Goal: Task Accomplishment & Management: Use online tool/utility

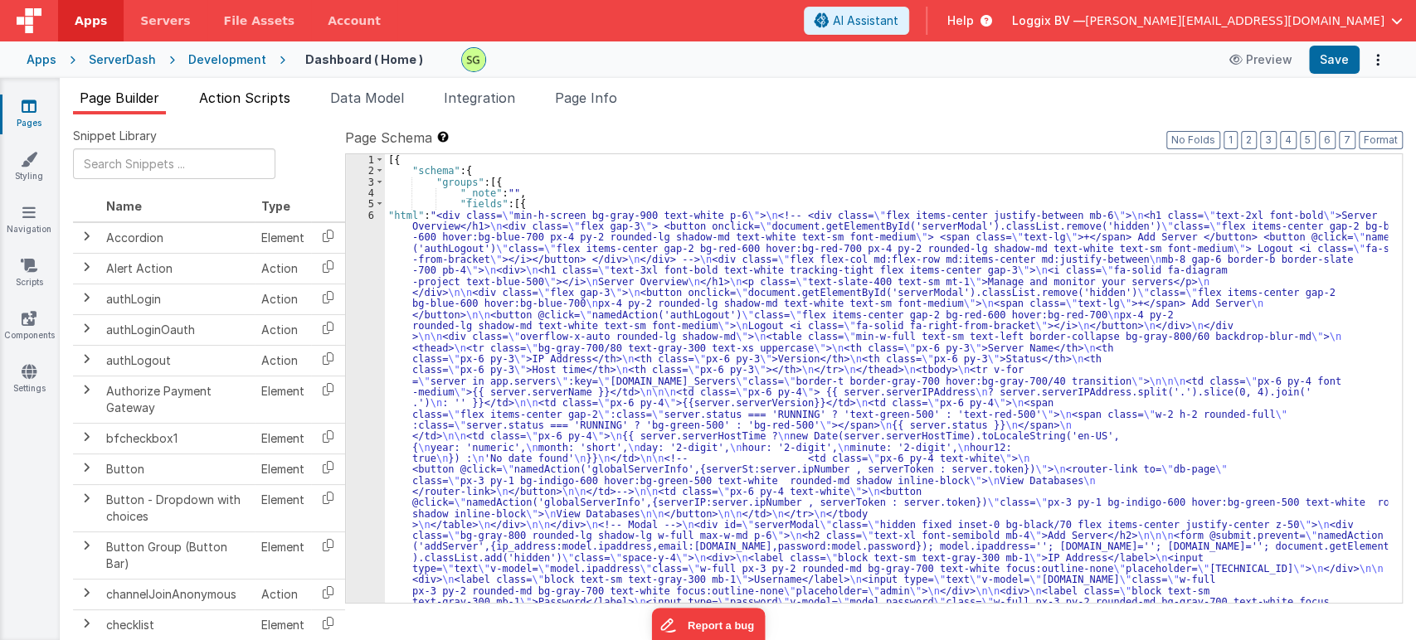
click at [255, 96] on span "Action Scripts" at bounding box center [244, 98] width 91 height 17
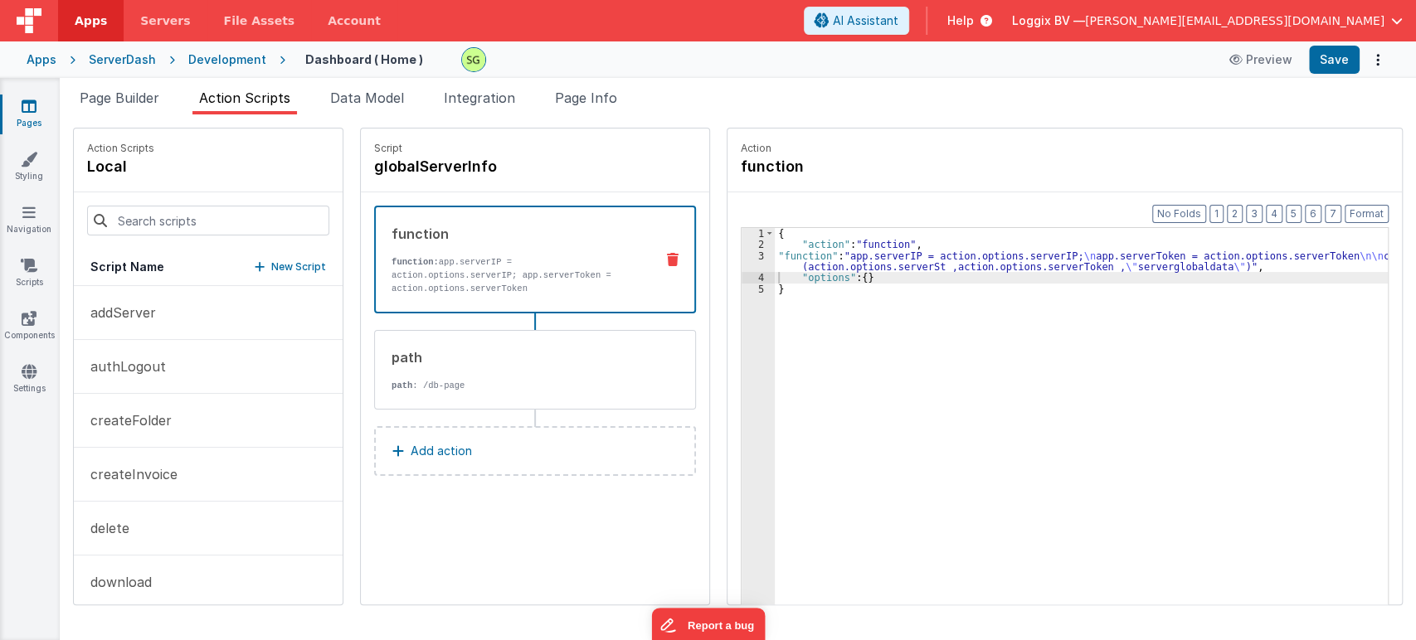
click at [18, 115] on link "Pages" at bounding box center [29, 114] width 60 height 33
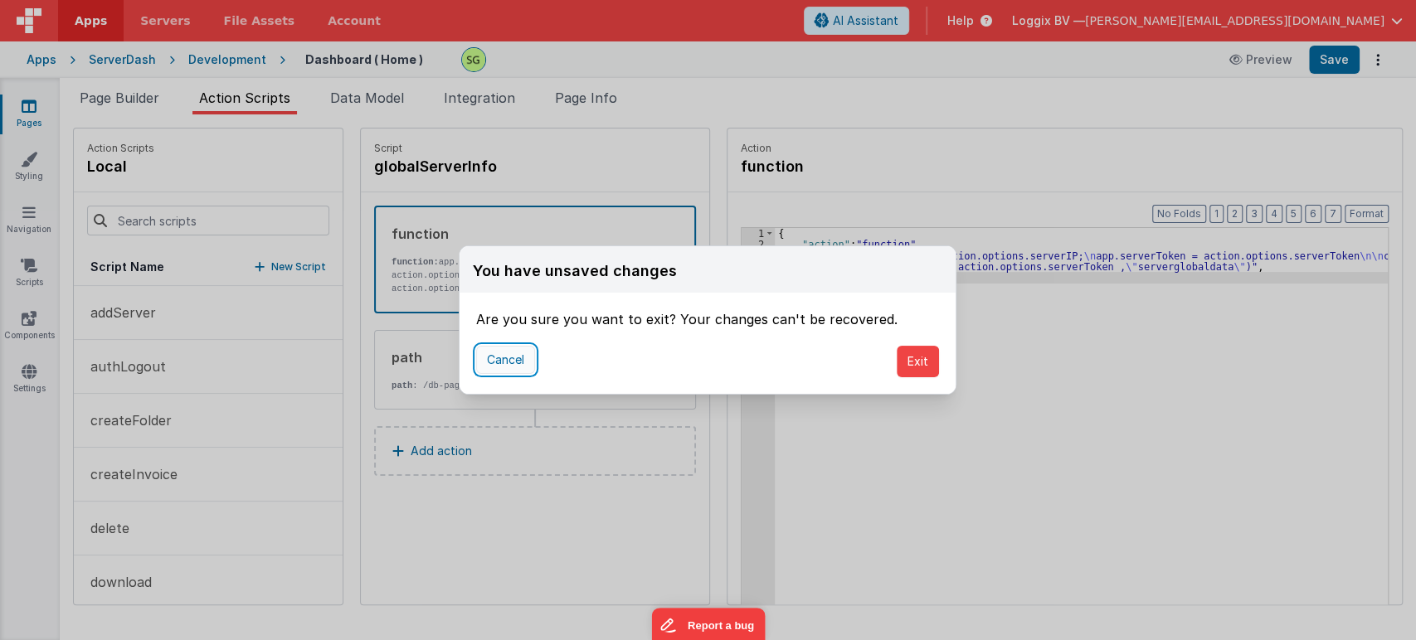
click at [516, 357] on button "Cancel" at bounding box center [505, 360] width 59 height 28
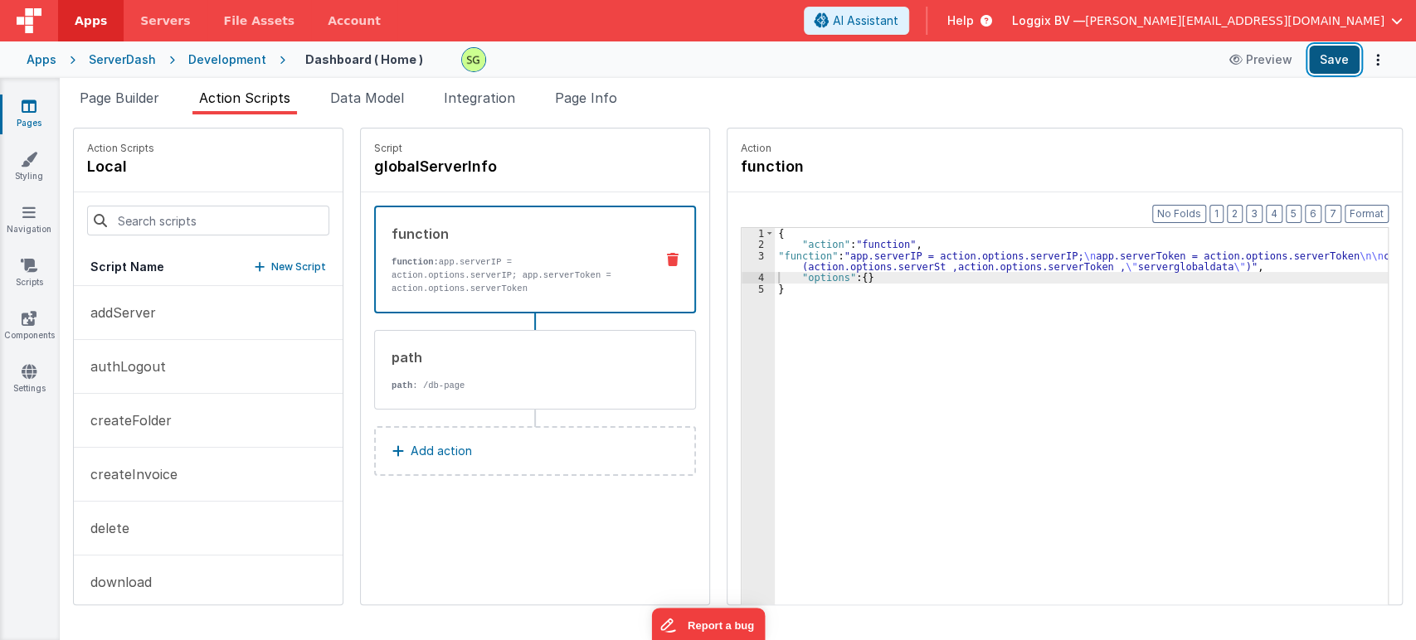
click at [1327, 61] on button "Save" at bounding box center [1334, 60] width 51 height 28
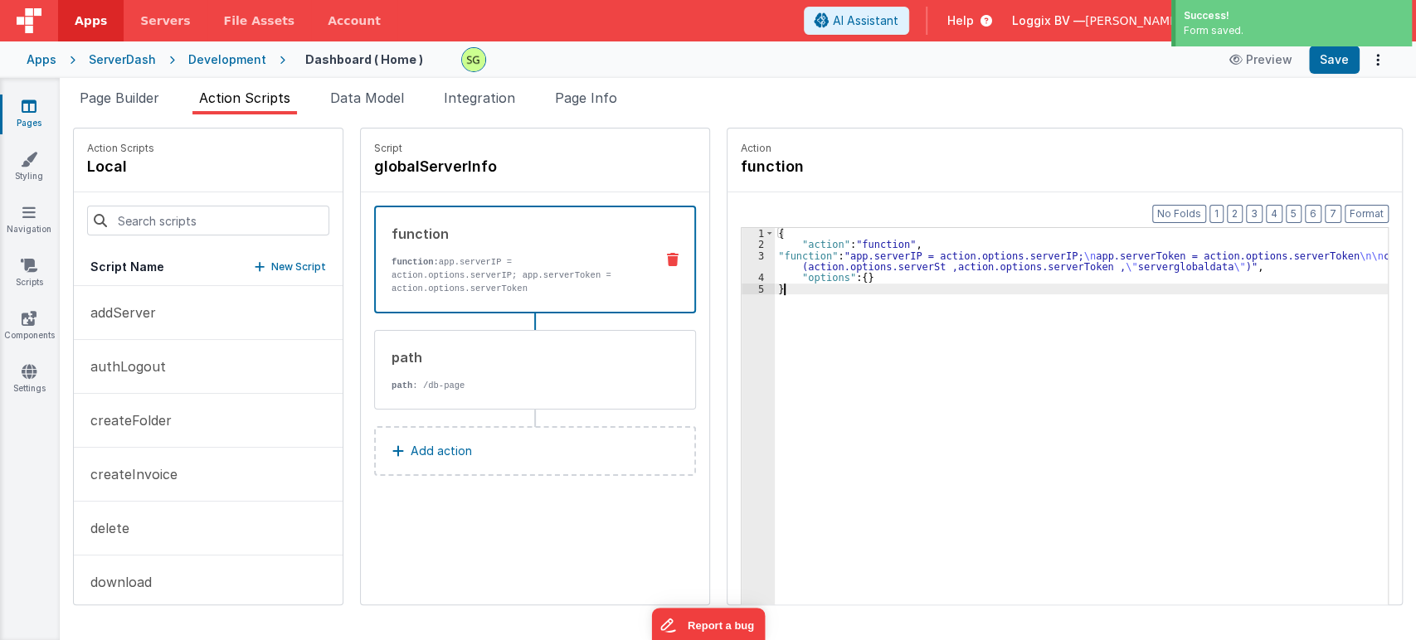
click at [874, 283] on div "{ "action" : "function" , "function" : "app.serverIP = action.options.serverIP;…" at bounding box center [1090, 453] width 630 height 451
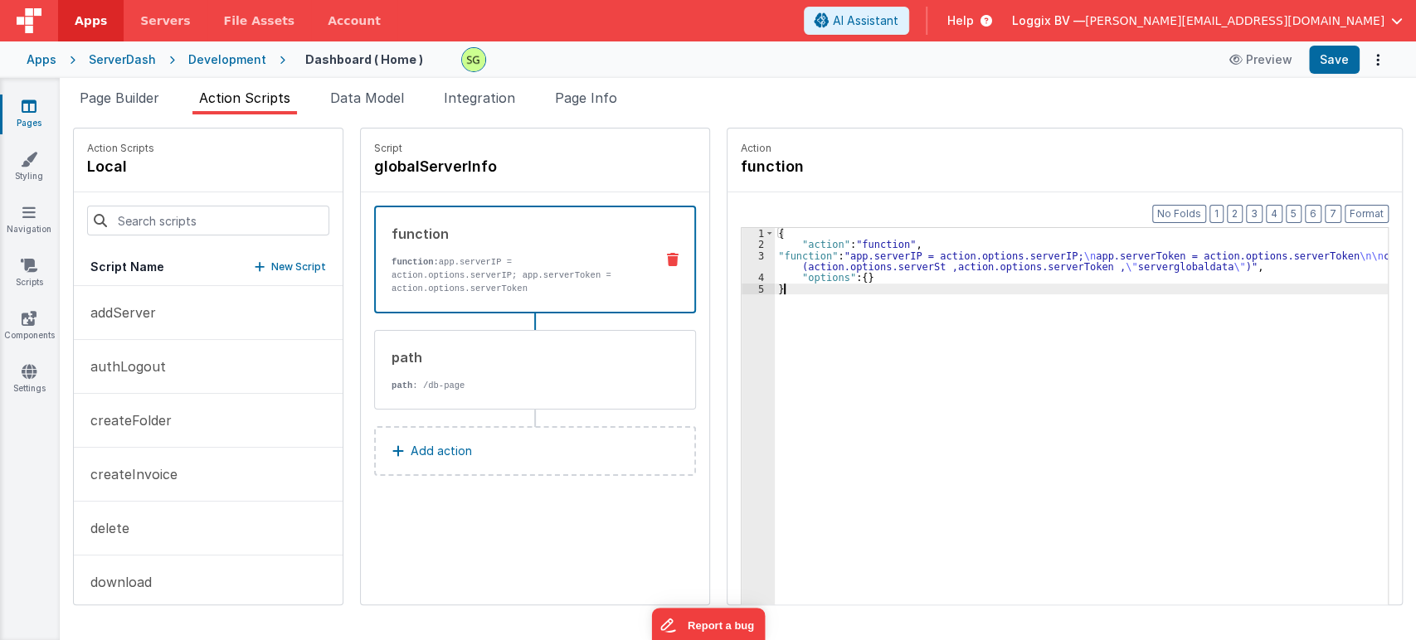
click at [995, 375] on div "{ "action" : "function" , "function" : "app.serverIP = action.options.serverIP;…" at bounding box center [1090, 453] width 630 height 451
click at [145, 106] on li "Page Builder" at bounding box center [119, 101] width 93 height 27
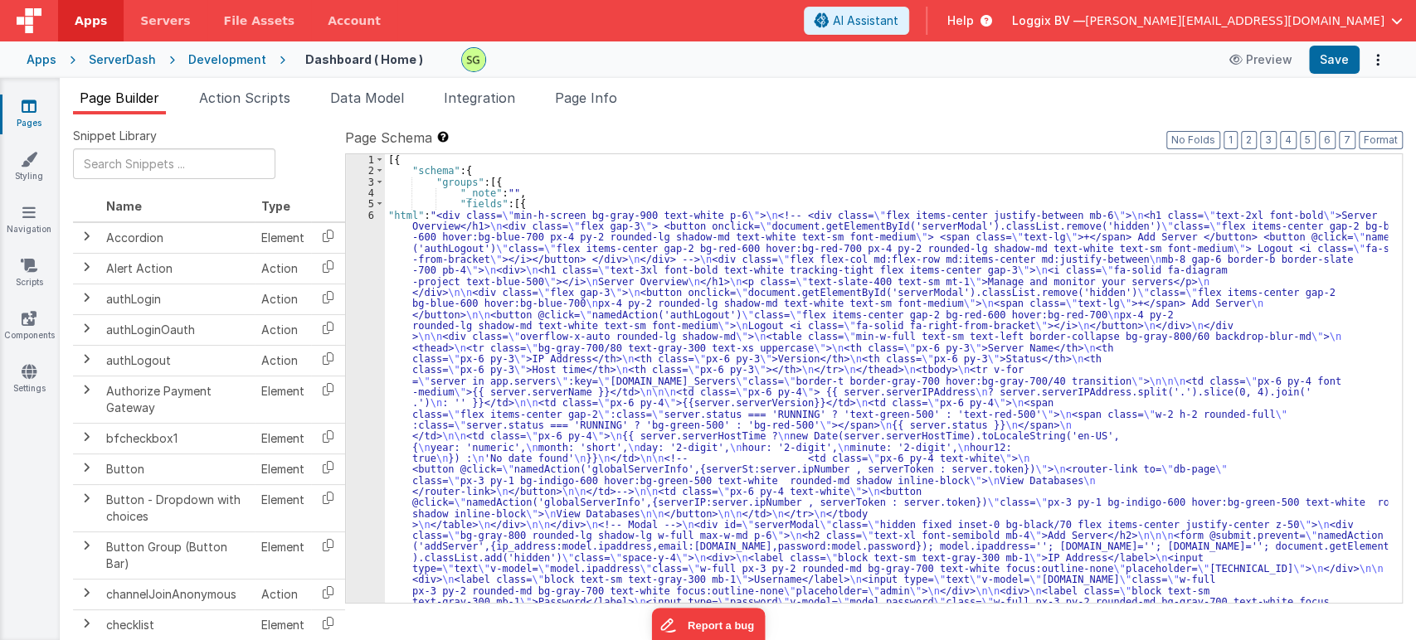
click at [39, 110] on link "Pages" at bounding box center [29, 114] width 60 height 33
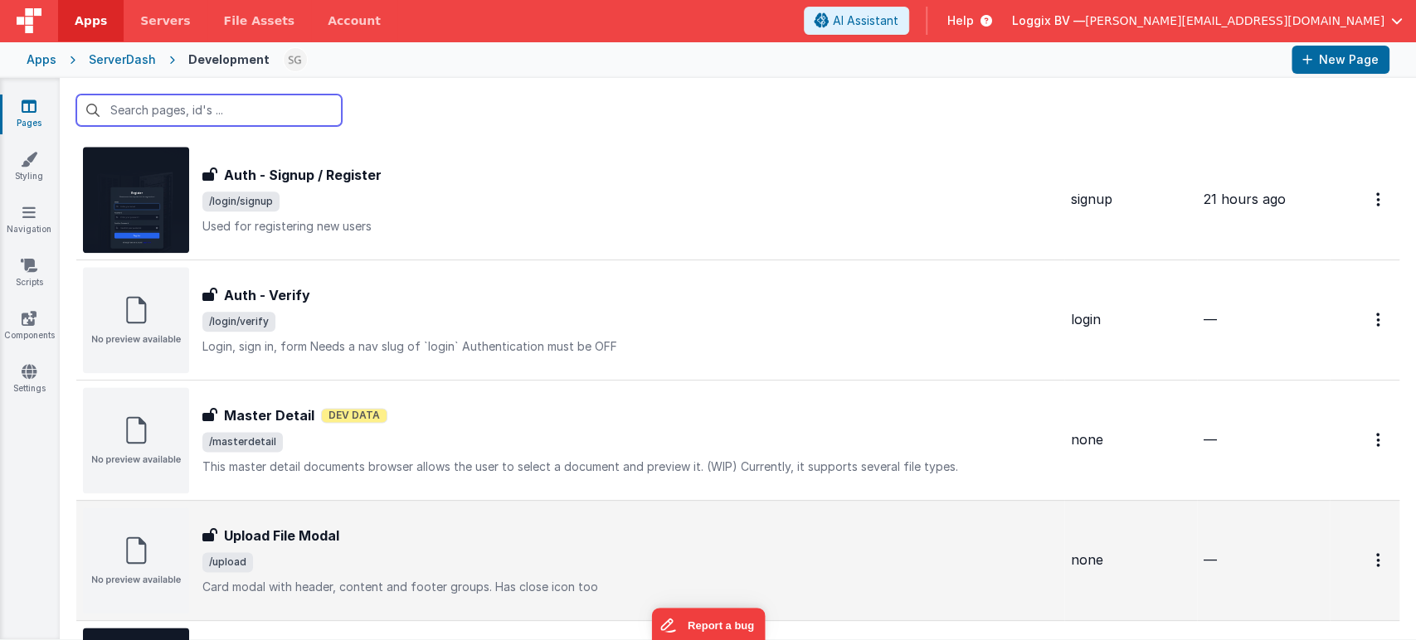
scroll to position [1779, 0]
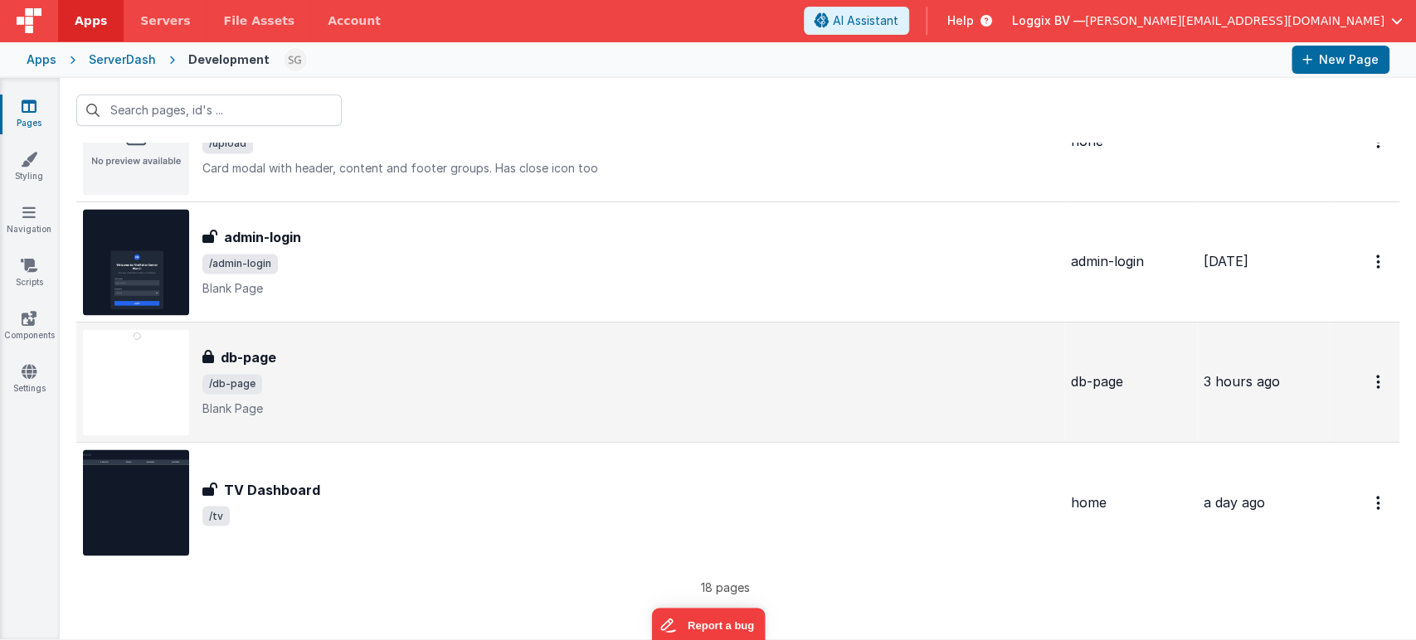
click at [359, 405] on p "Blank Page" at bounding box center [629, 409] width 855 height 17
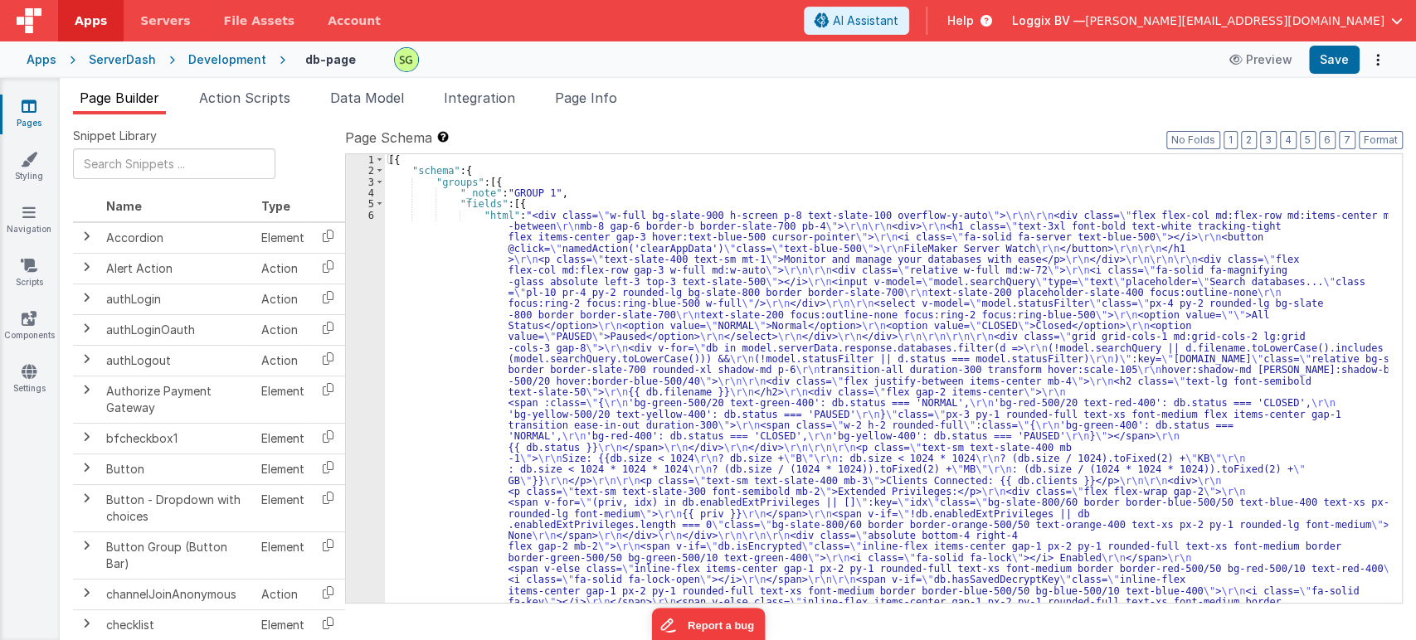
click at [253, 99] on span "Action Scripts" at bounding box center [244, 98] width 91 height 17
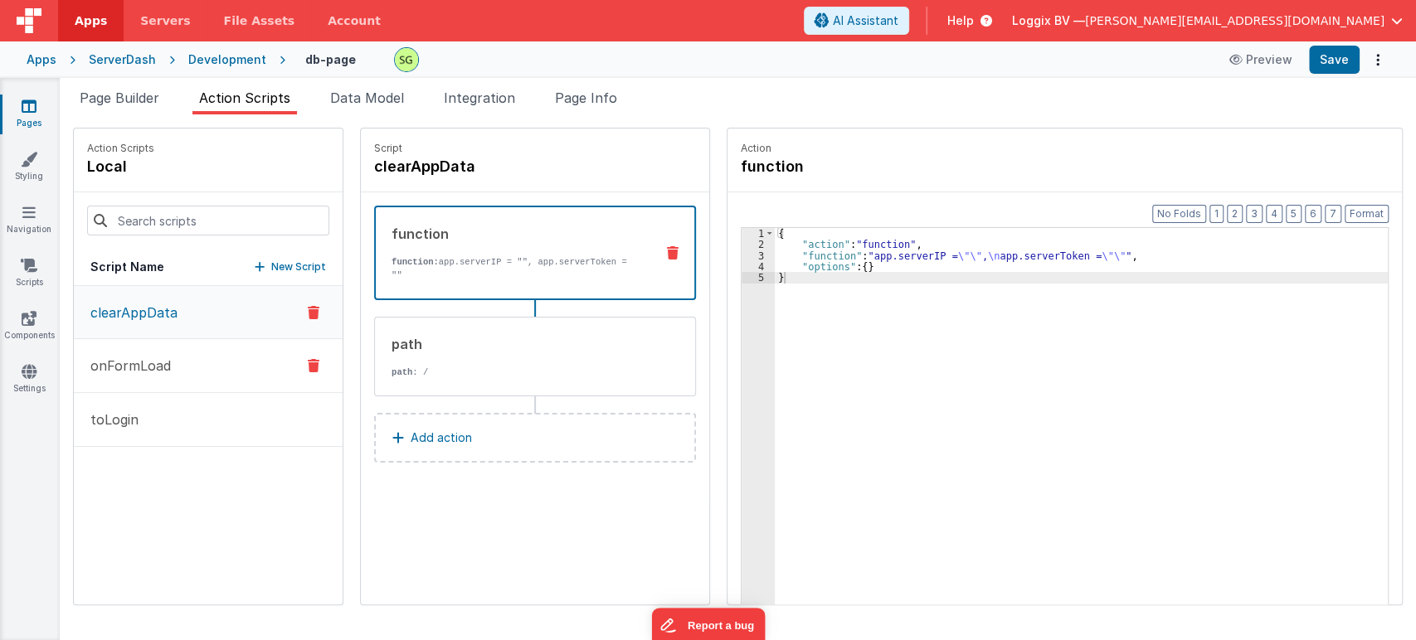
click at [161, 368] on p "onFormLoad" at bounding box center [125, 366] width 90 height 20
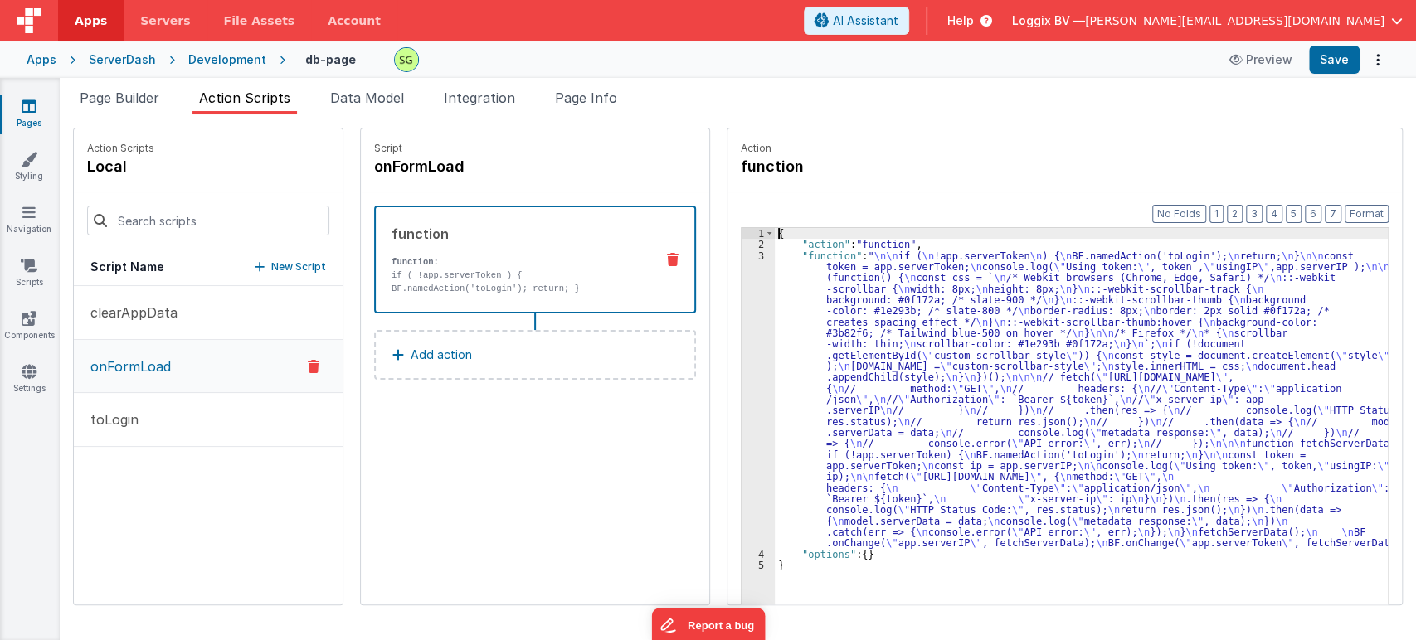
click at [743, 255] on div "3" at bounding box center [758, 400] width 33 height 299
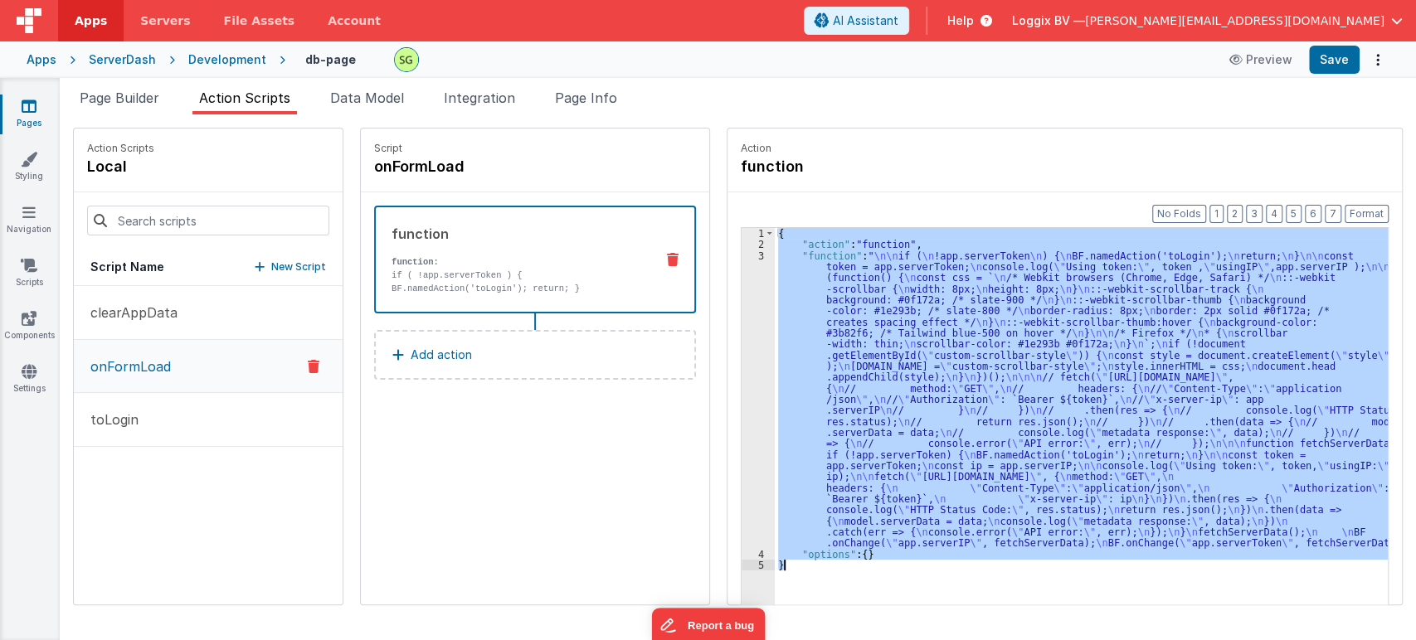
click at [743, 255] on div "3" at bounding box center [758, 400] width 33 height 299
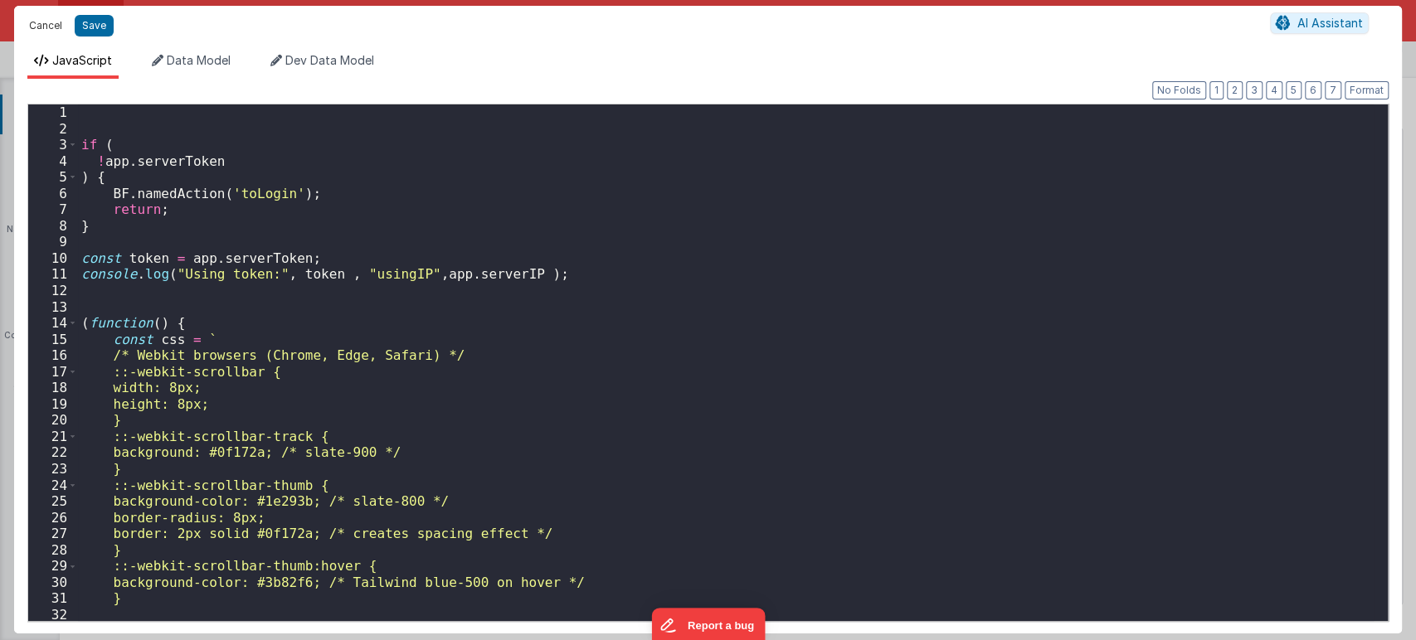
click at [41, 19] on button "Cancel" at bounding box center [46, 25] width 50 height 23
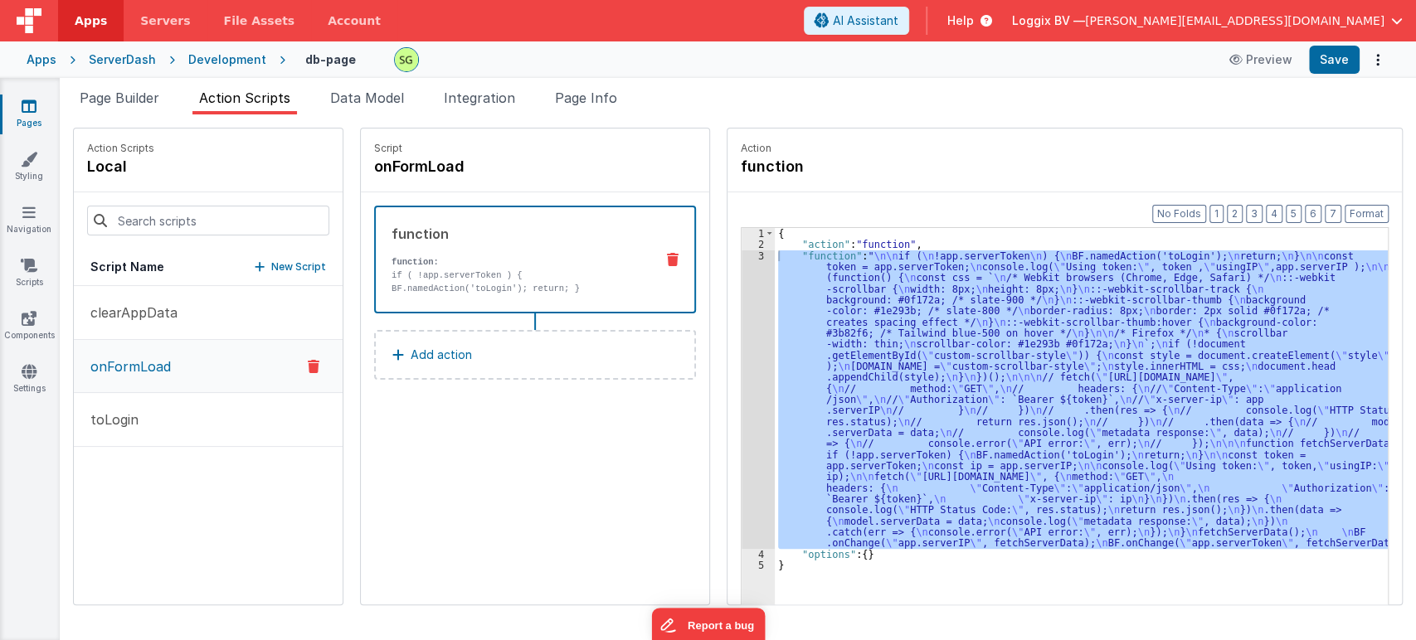
click at [506, 356] on button "Add action" at bounding box center [535, 355] width 322 height 50
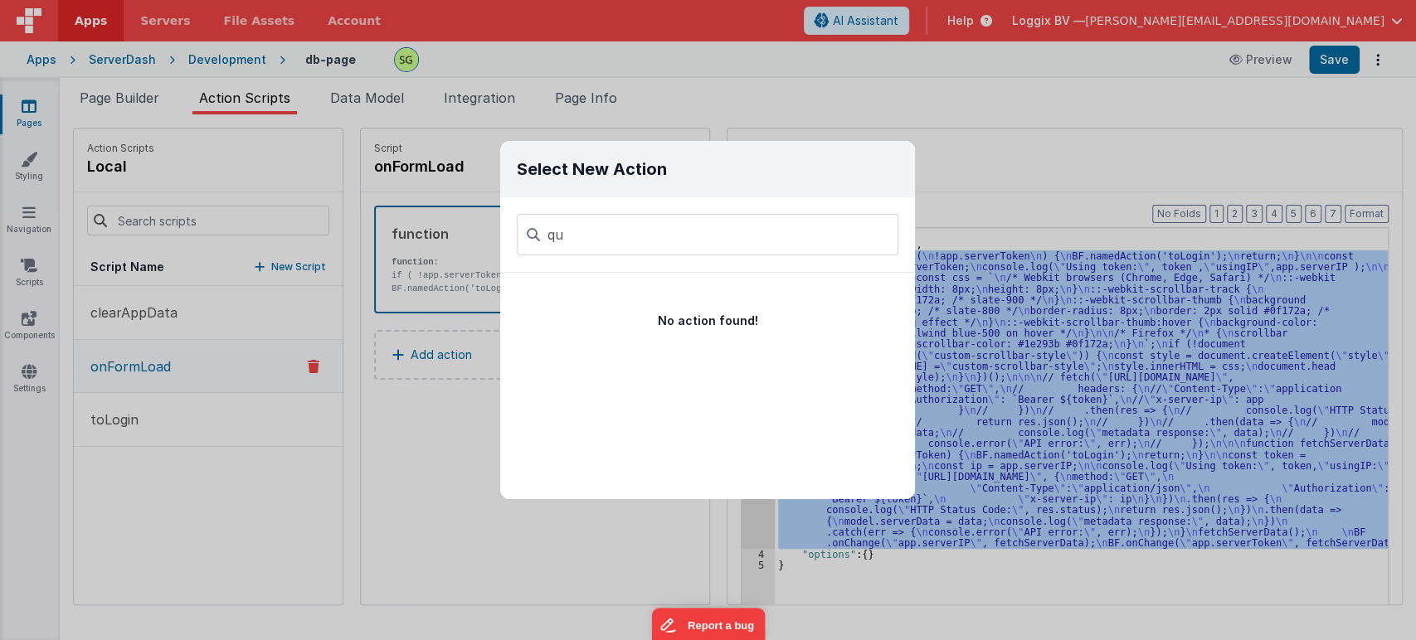
type input "q"
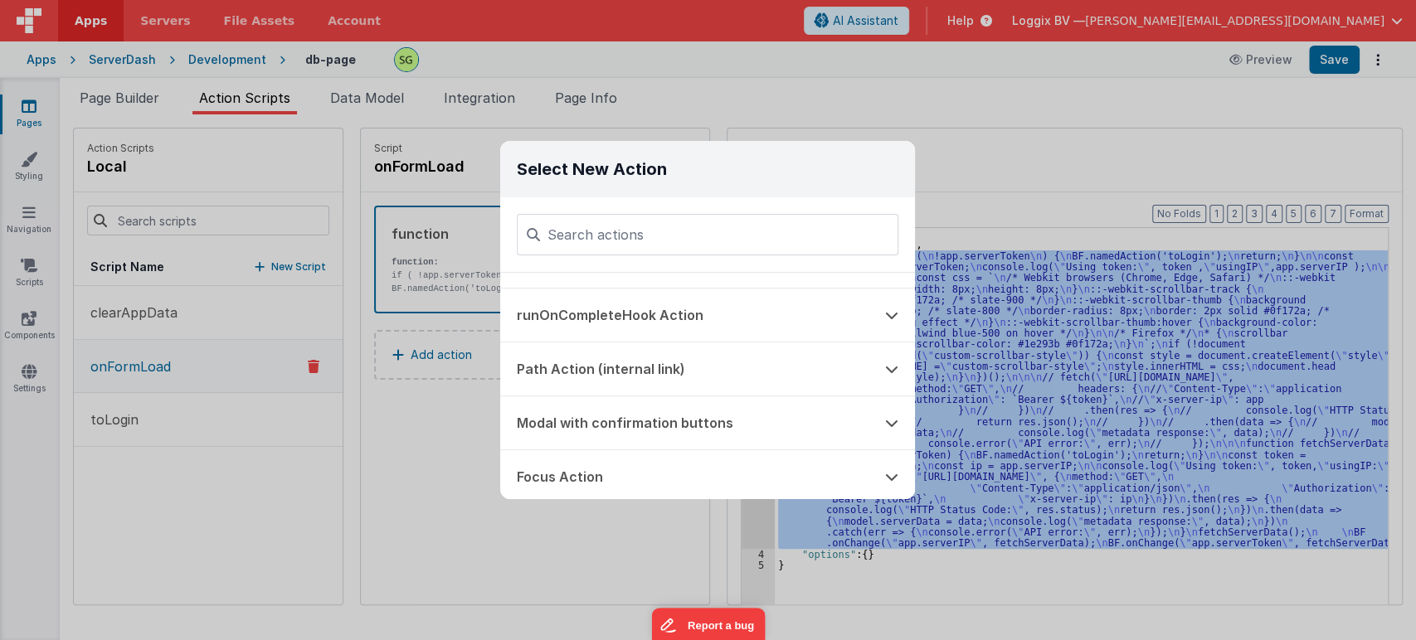
scroll to position [1226, 0]
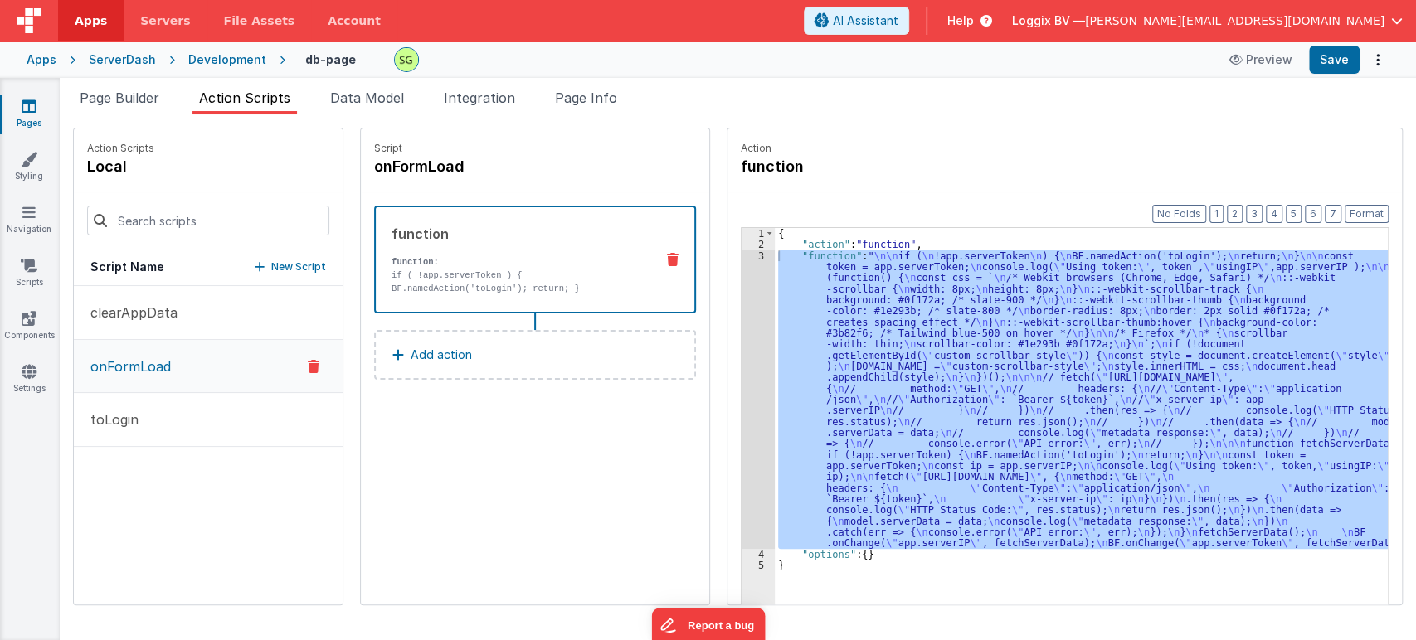
click at [473, 487] on div "Select New Action Function - Runs JavaScript Clipboard - copy model field runUt…" at bounding box center [708, 320] width 1416 height 640
click at [121, 95] on span "Page Builder" at bounding box center [120, 98] width 80 height 17
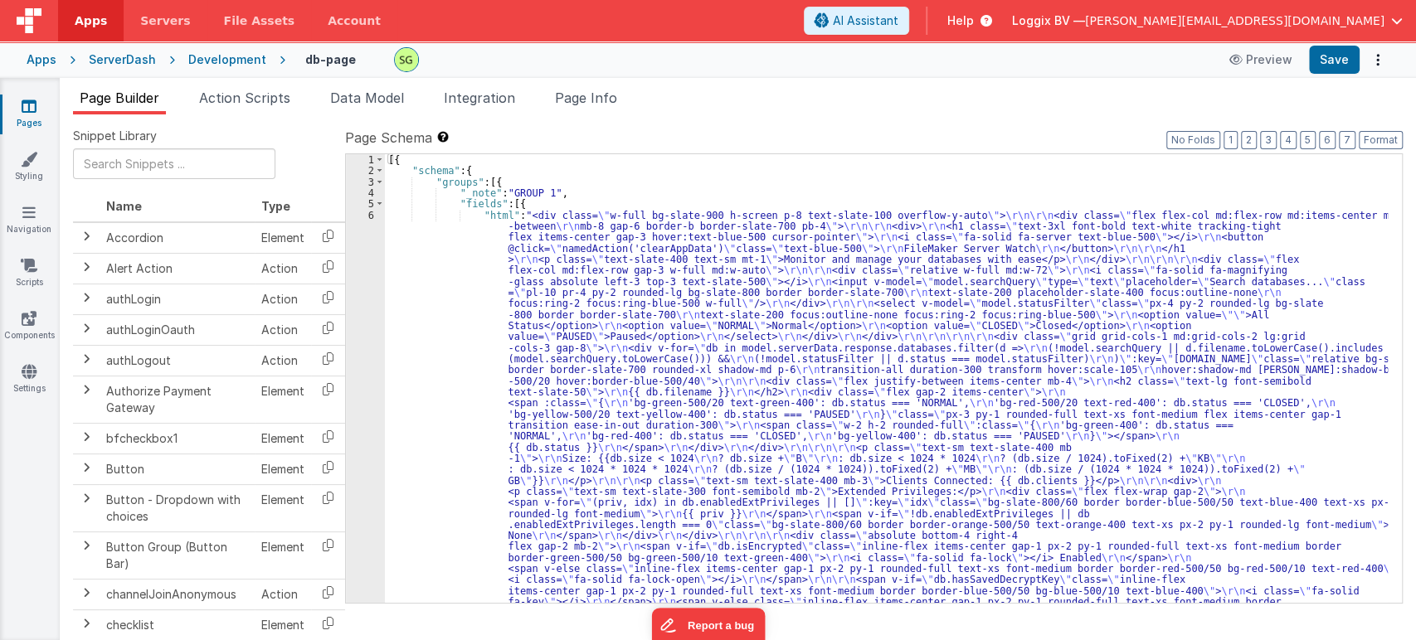
click at [51, 55] on div "Apps" at bounding box center [42, 59] width 30 height 17
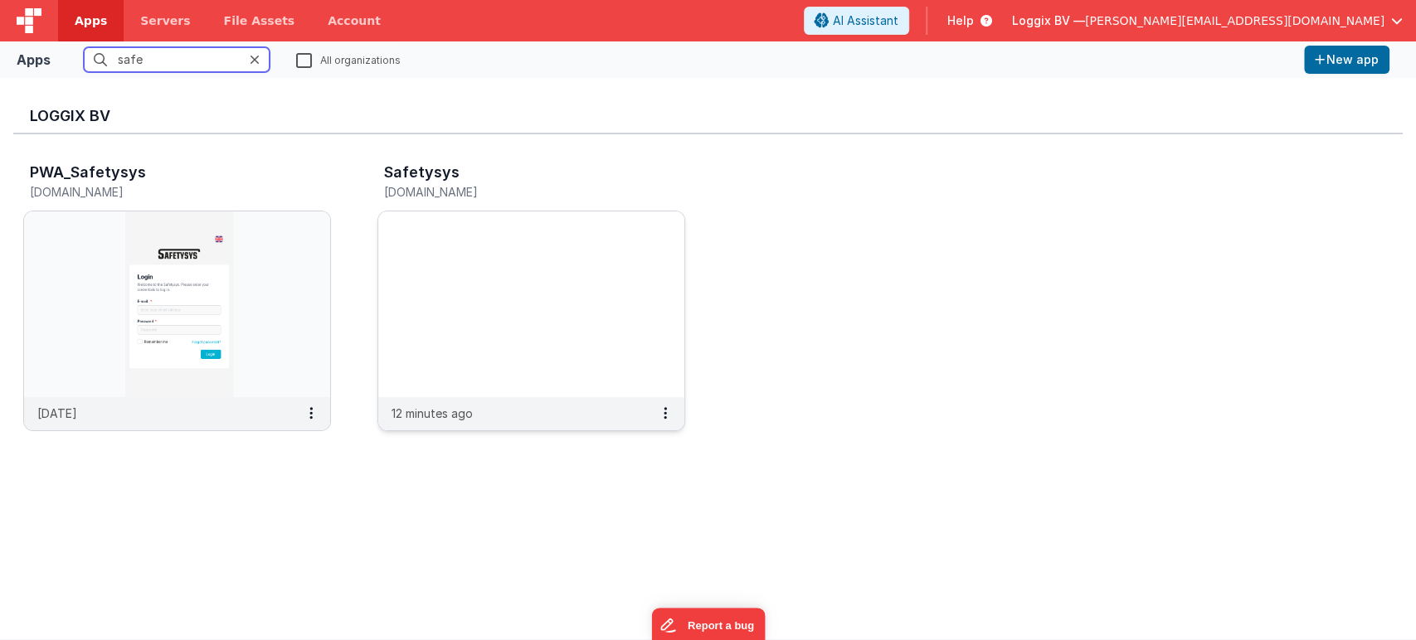
type input "safe"
click at [599, 321] on img at bounding box center [531, 305] width 306 height 186
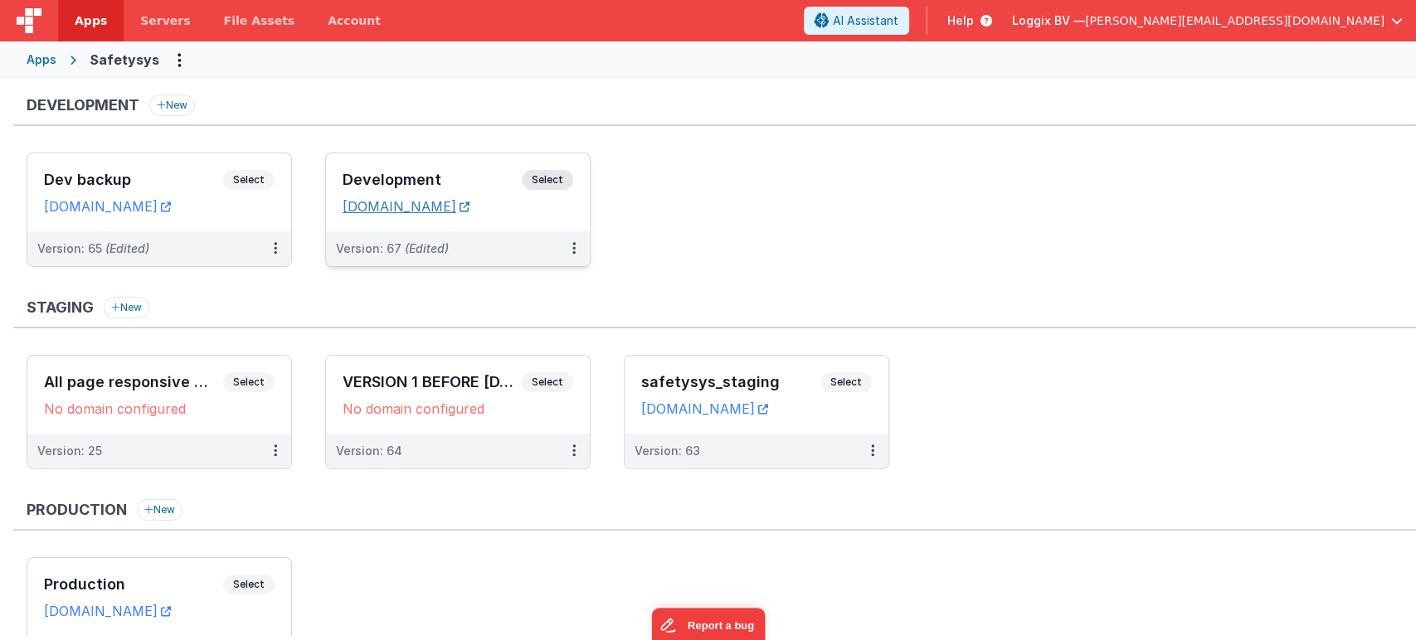
click at [437, 210] on link "[DOMAIN_NAME]" at bounding box center [406, 206] width 127 height 17
click at [558, 183] on span "Select" at bounding box center [547, 180] width 51 height 20
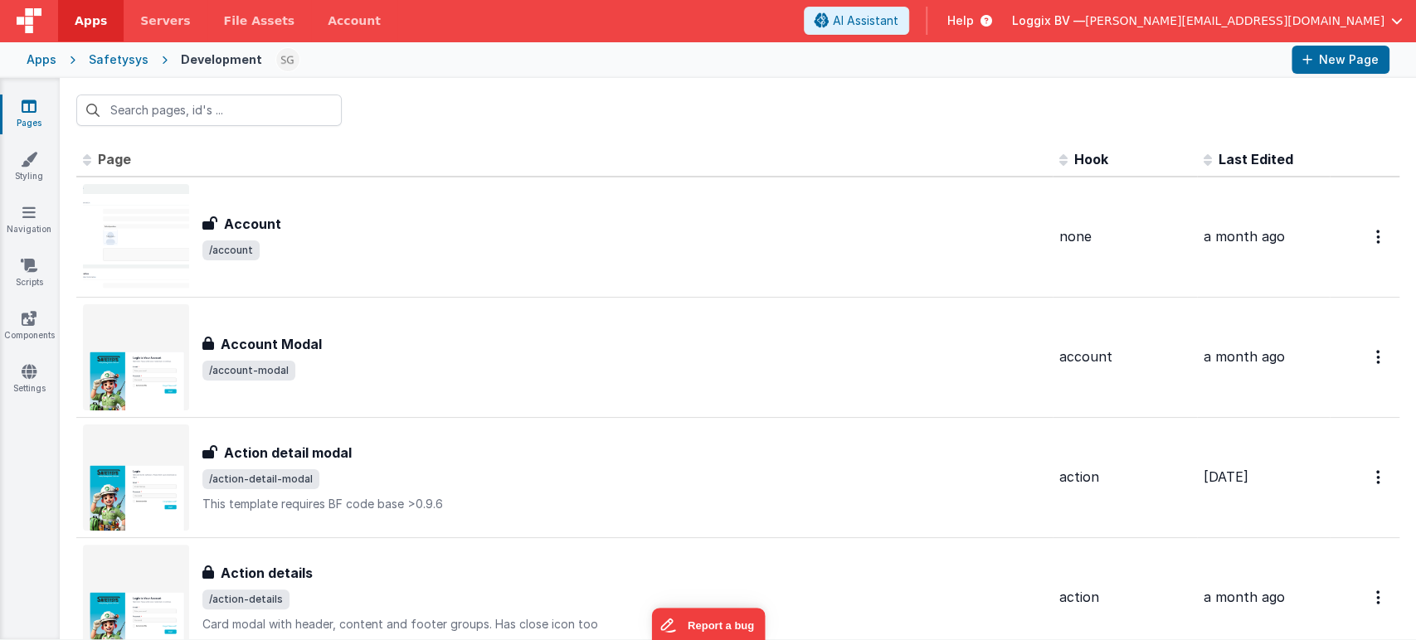
click at [19, 105] on link "Pages" at bounding box center [29, 114] width 60 height 33
click at [183, 113] on input "text" at bounding box center [208, 111] width 265 height 32
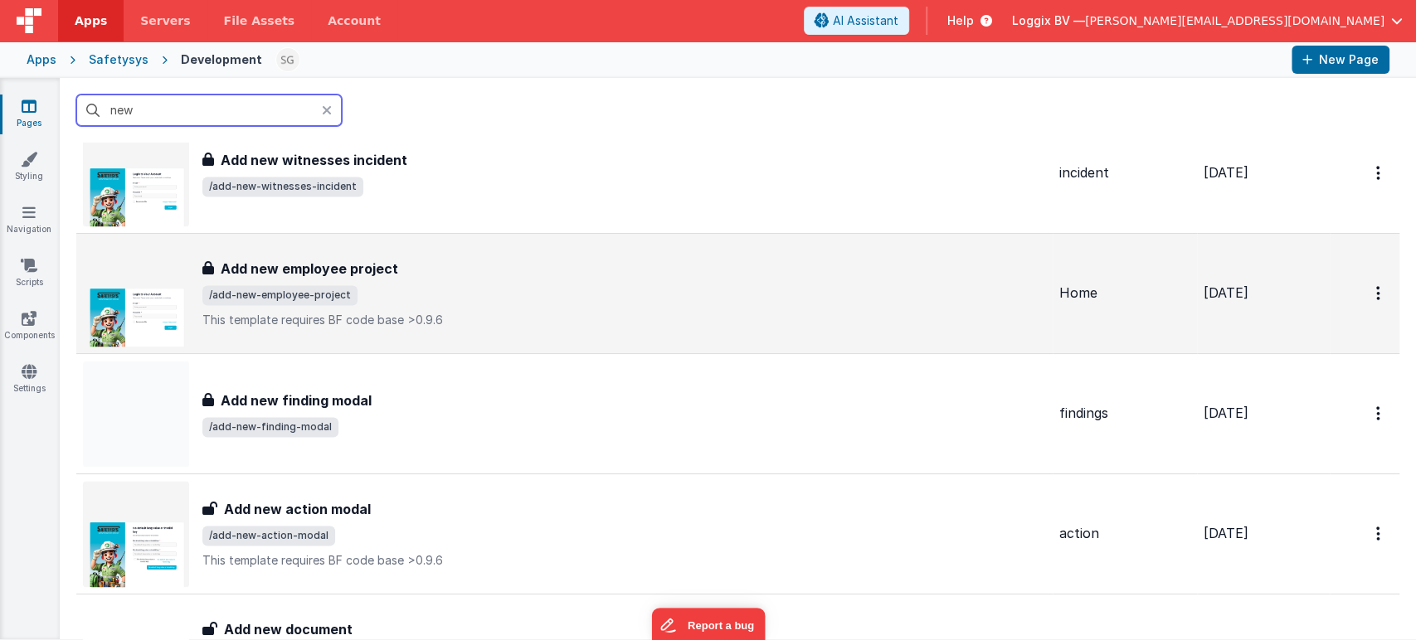
scroll to position [1636, 0]
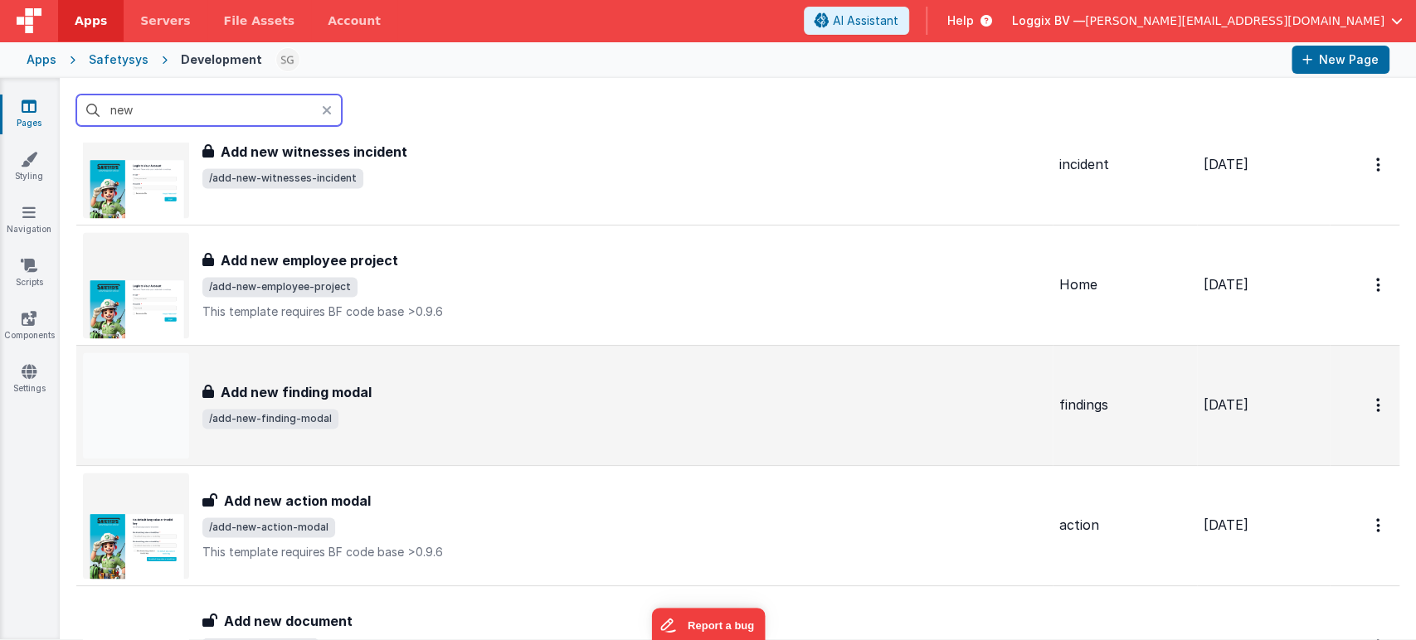
type input "new"
click at [476, 409] on span "/add-new-finding-modal" at bounding box center [624, 419] width 844 height 20
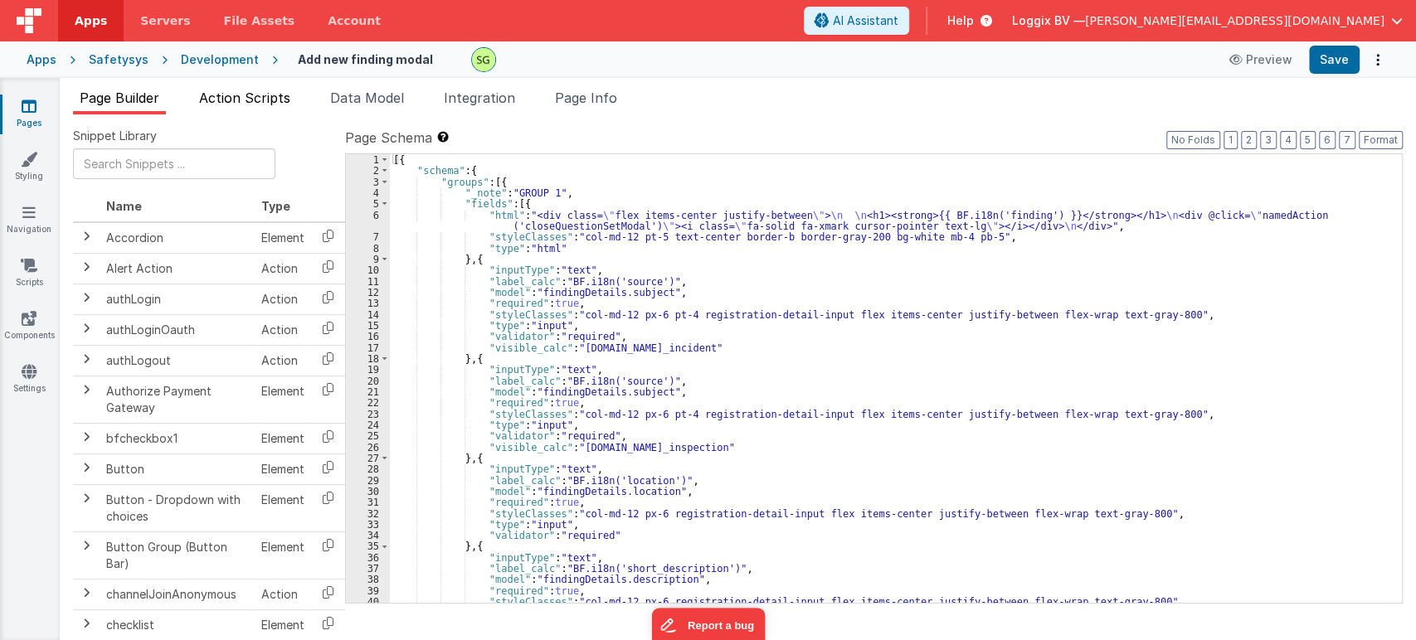
click at [258, 110] on li "Action Scripts" at bounding box center [244, 101] width 105 height 27
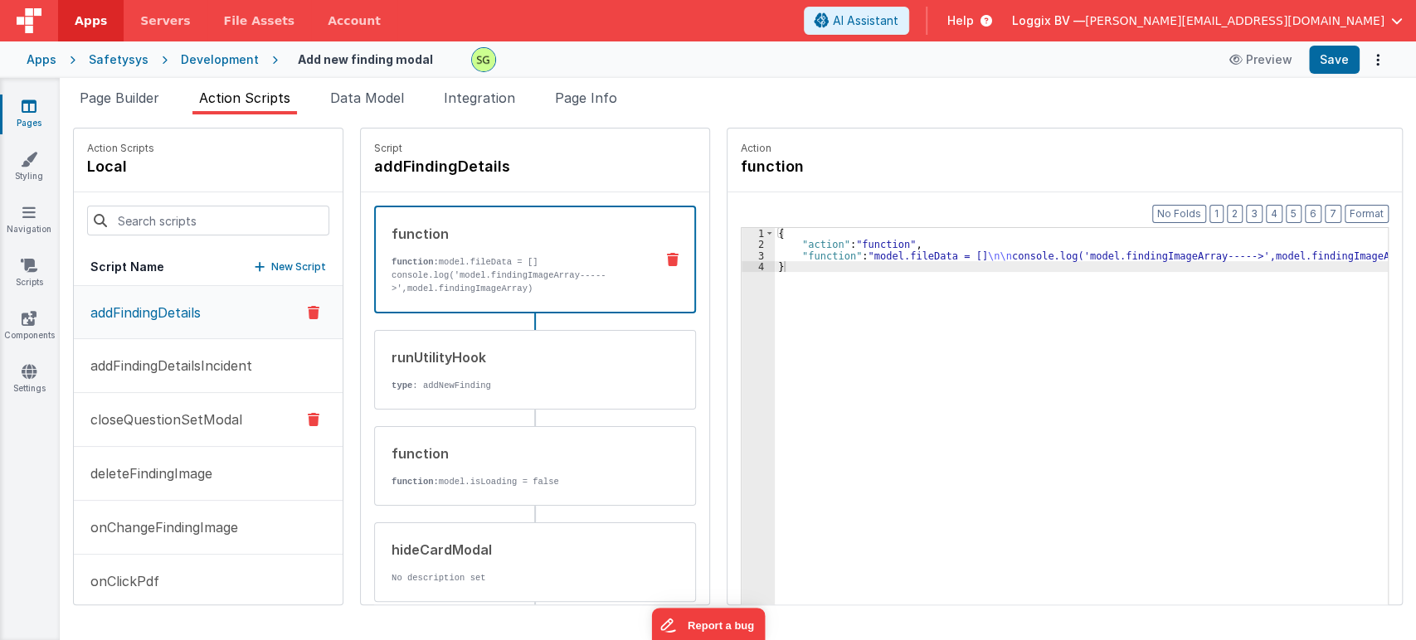
scroll to position [231, 0]
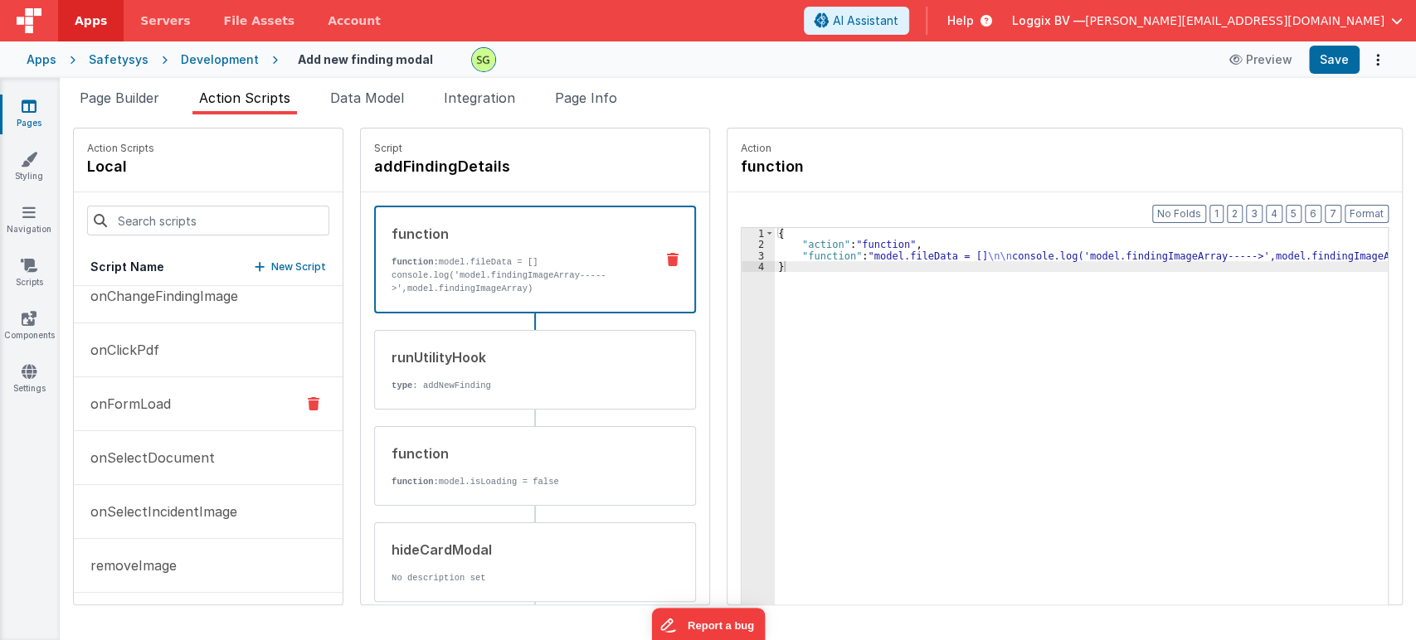
click at [161, 402] on p "onFormLoad" at bounding box center [125, 404] width 90 height 20
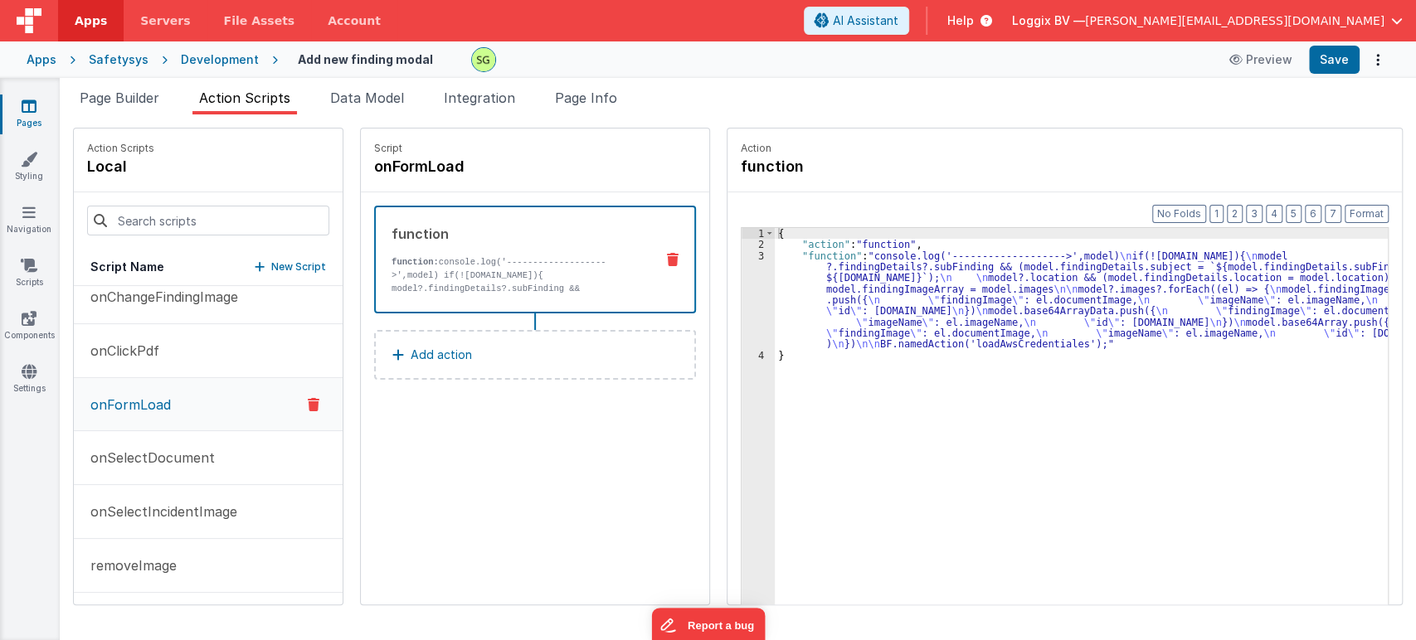
click at [743, 251] on div "3" at bounding box center [758, 301] width 33 height 100
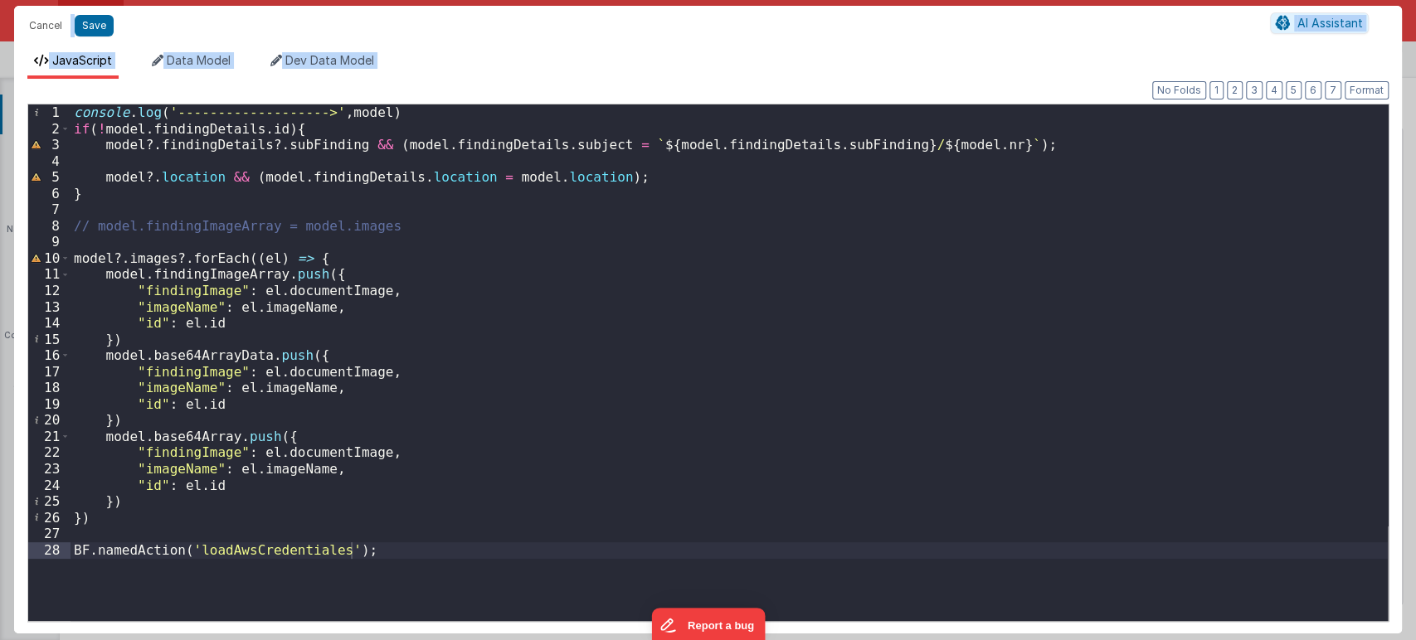
click at [823, 149] on div "console . log ( '------------------->' , model ) if ( ! model . findingDetails …" at bounding box center [729, 379] width 1317 height 549
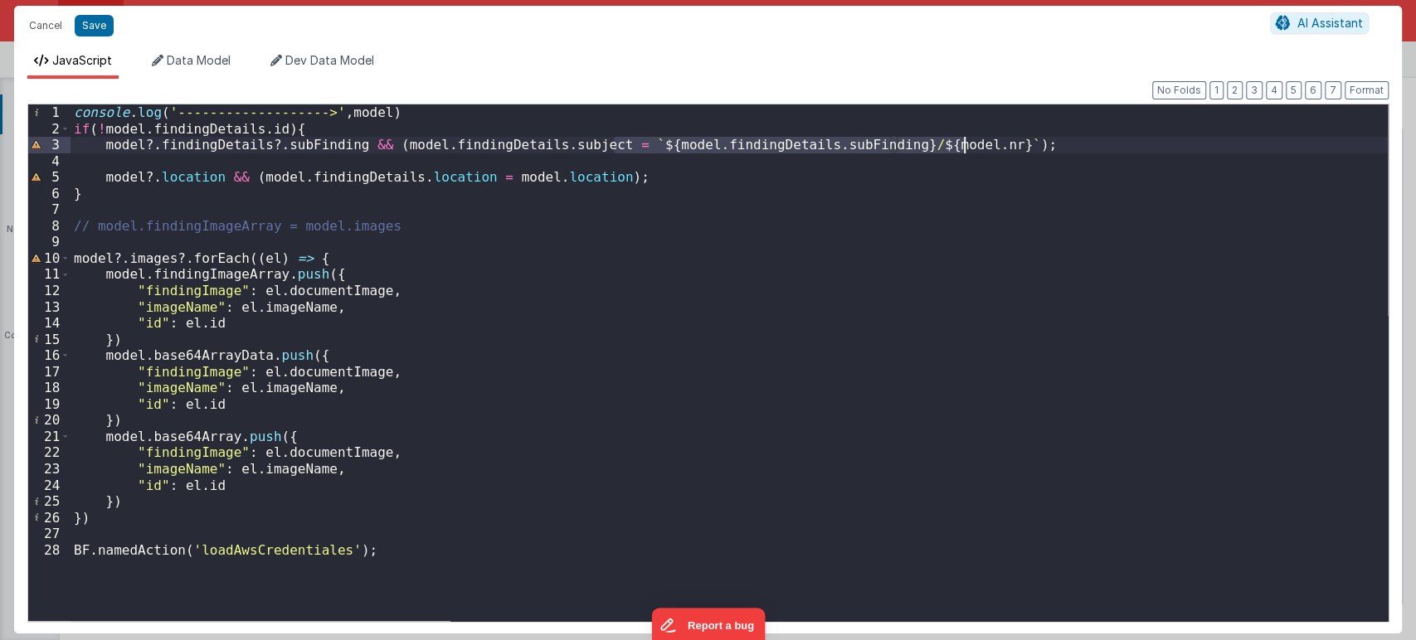
drag, startPoint x: 612, startPoint y: 144, endPoint x: 967, endPoint y: 148, distance: 355.1
click at [967, 148] on div "console . log ( '------------------->' , model ) if ( ! model . findingDetails …" at bounding box center [729, 379] width 1317 height 549
click at [848, 147] on div "console . log ( '------------------->' , model ) if ( ! model . findingDetails …" at bounding box center [729, 363] width 1317 height 517
click at [848, 147] on div "console . log ( '------------------->' , model ) if ( ! model . findingDetails …" at bounding box center [729, 379] width 1317 height 549
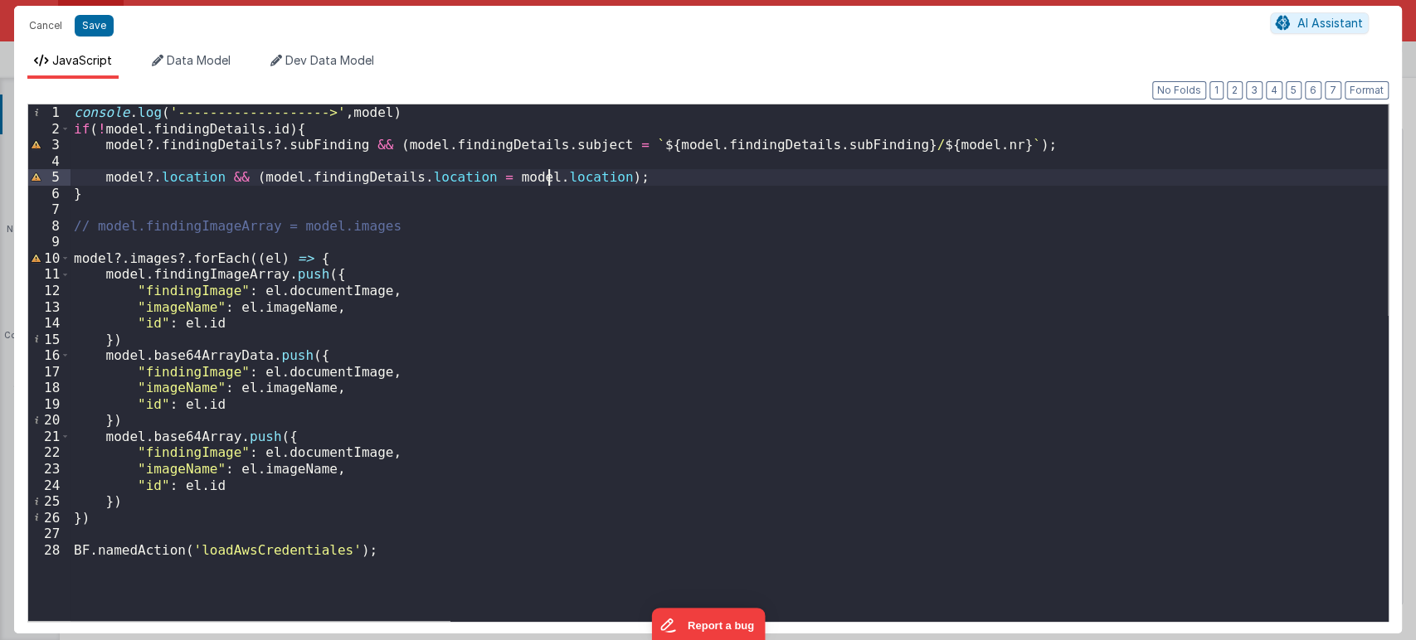
click at [545, 182] on div "console . log ( '------------------->' , model ) if ( ! model . findingDetails …" at bounding box center [729, 379] width 1317 height 549
click at [329, 178] on div "console . log ( '------------------->' , model ) if ( ! model . findingDetails …" at bounding box center [729, 379] width 1317 height 549
drag, startPoint x: 611, startPoint y: 144, endPoint x: 960, endPoint y: 151, distance: 349.3
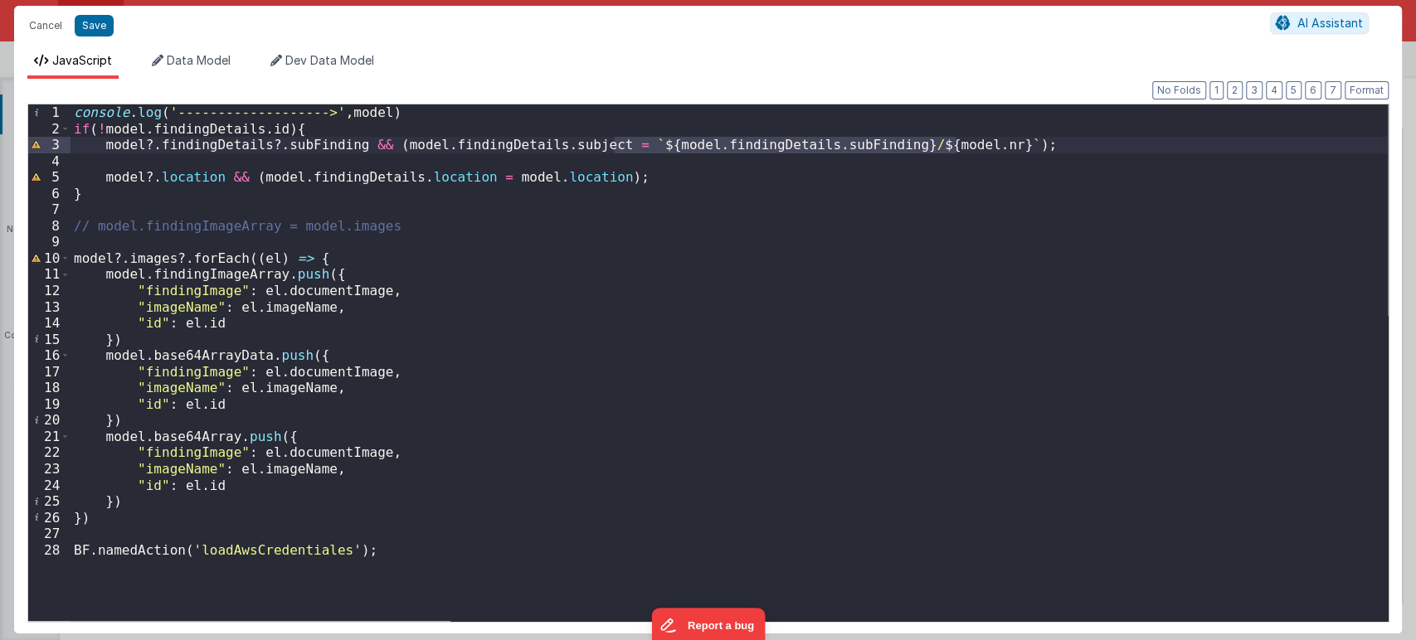
click at [960, 151] on div "console . log ( '------------------->' , model ) if ( ! model . findingDetails …" at bounding box center [729, 379] width 1317 height 549
click at [639, 217] on div "console . log ( '------------------->' , model ) if ( ! model . findingDetails …" at bounding box center [729, 379] width 1317 height 549
click at [44, 28] on button "Cancel" at bounding box center [46, 25] width 50 height 23
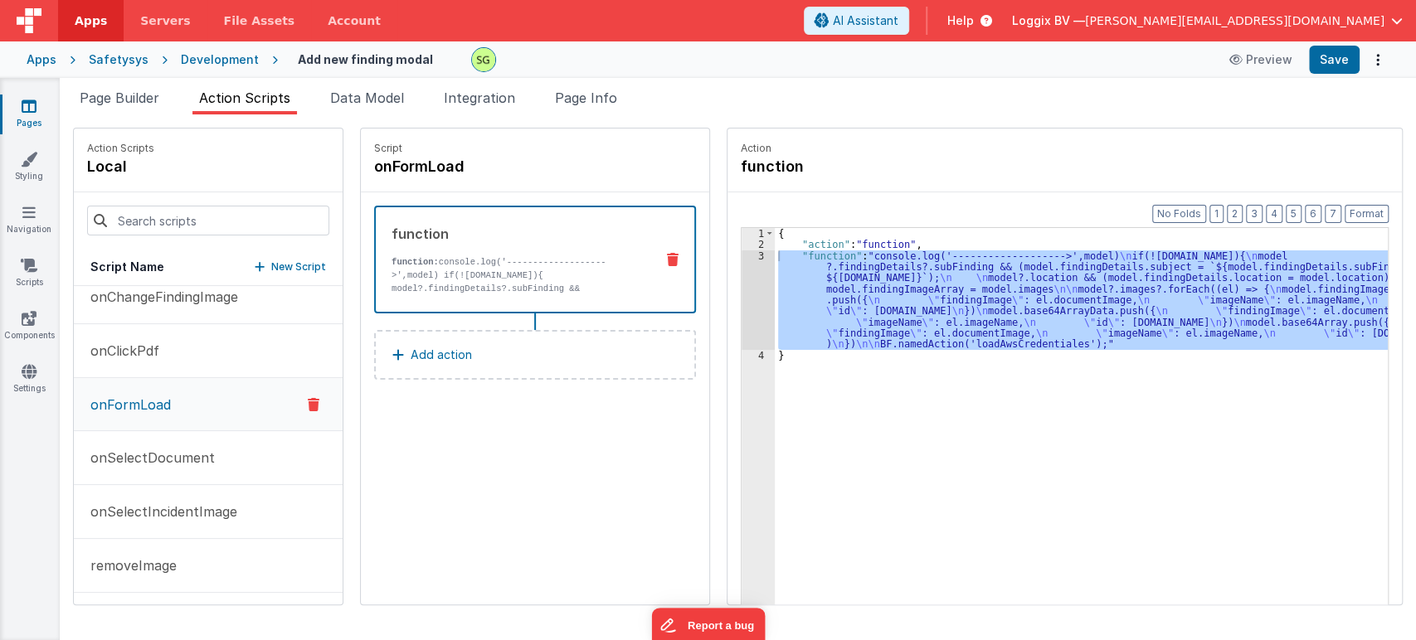
click at [536, 483] on div "Script onFormLoad function function: console.log('------------------->',model) …" at bounding box center [535, 367] width 348 height 476
click at [783, 128] on div "Action function Format 7 6 5 4 3 2 1 No Folds 1 2 3 4 { "action" : "function" ,…" at bounding box center [1065, 367] width 676 height 478
click at [43, 105] on link "Pages" at bounding box center [29, 114] width 60 height 33
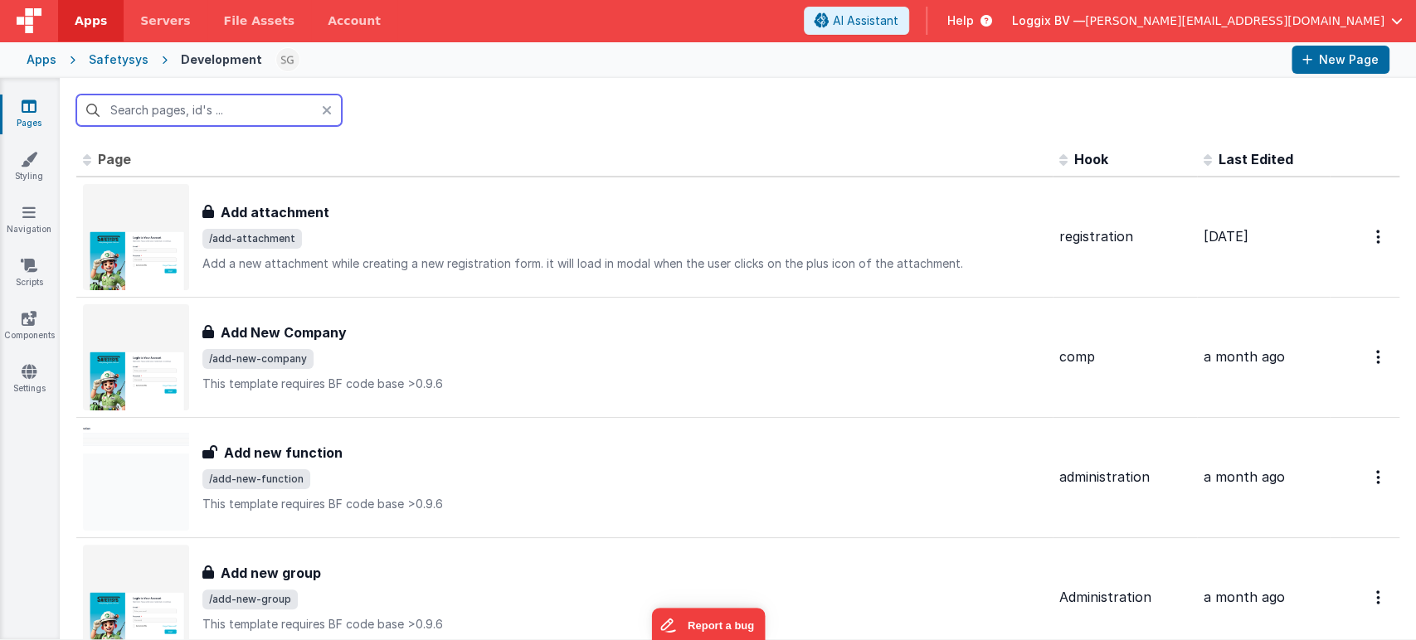
click at [188, 109] on input "text" at bounding box center [208, 111] width 265 height 32
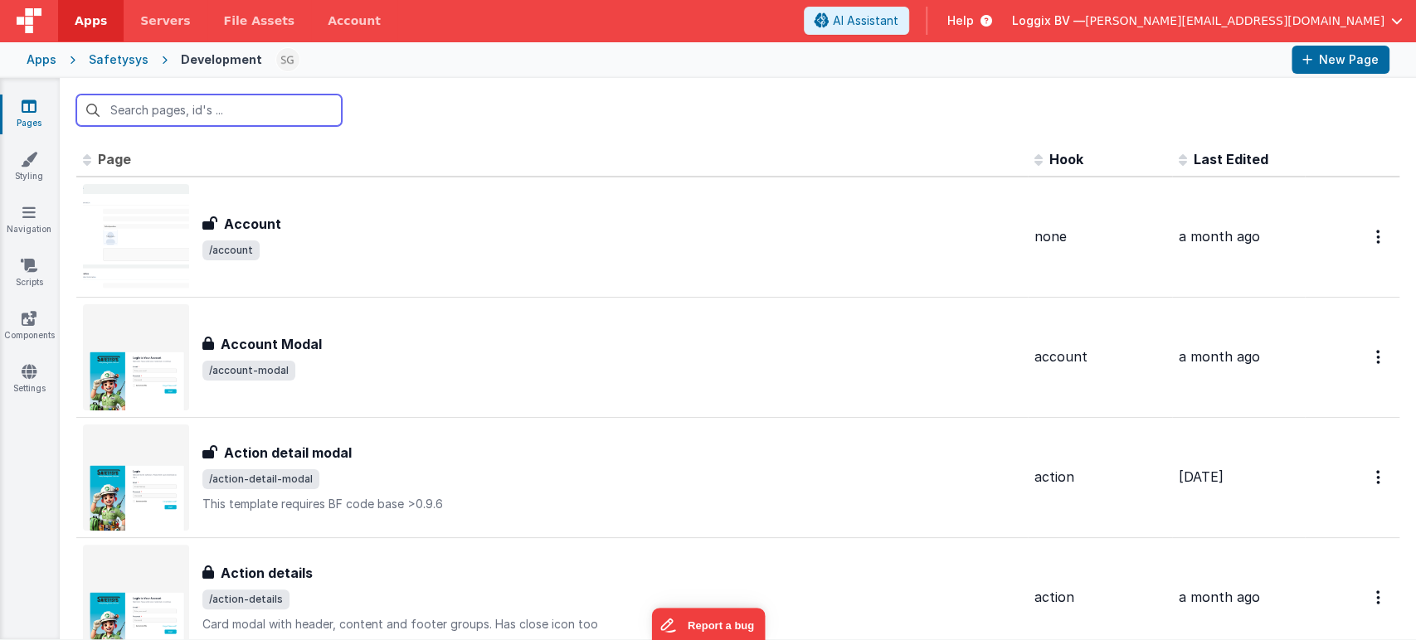
click at [188, 109] on input "text" at bounding box center [208, 111] width 265 height 32
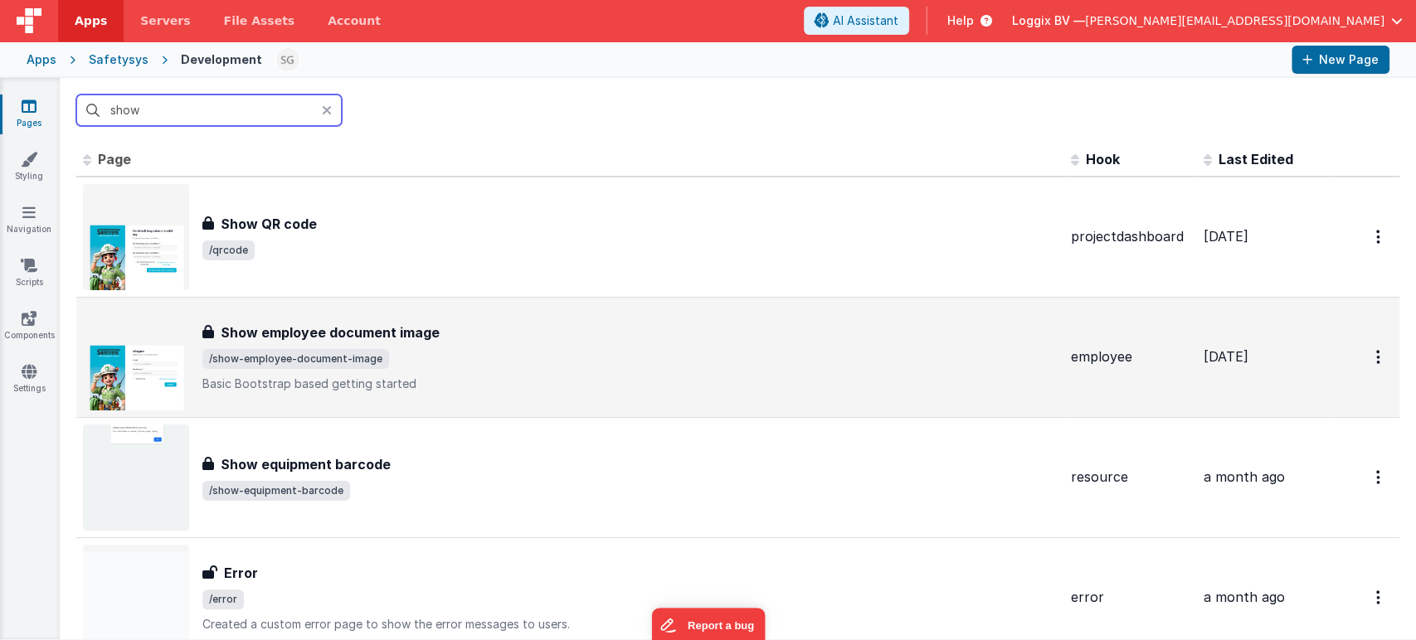
type input "show"
click at [505, 364] on span "/show-employee-document-image" at bounding box center [629, 359] width 855 height 20
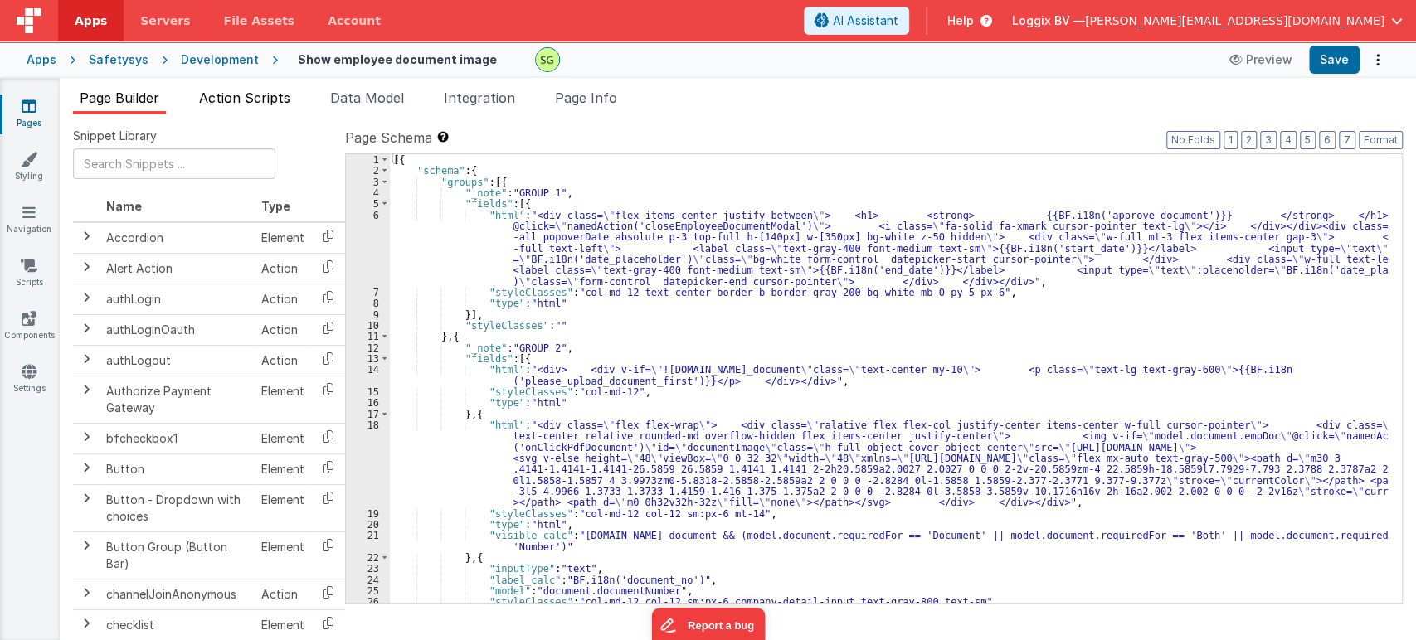
click at [246, 93] on span "Action Scripts" at bounding box center [244, 98] width 91 height 17
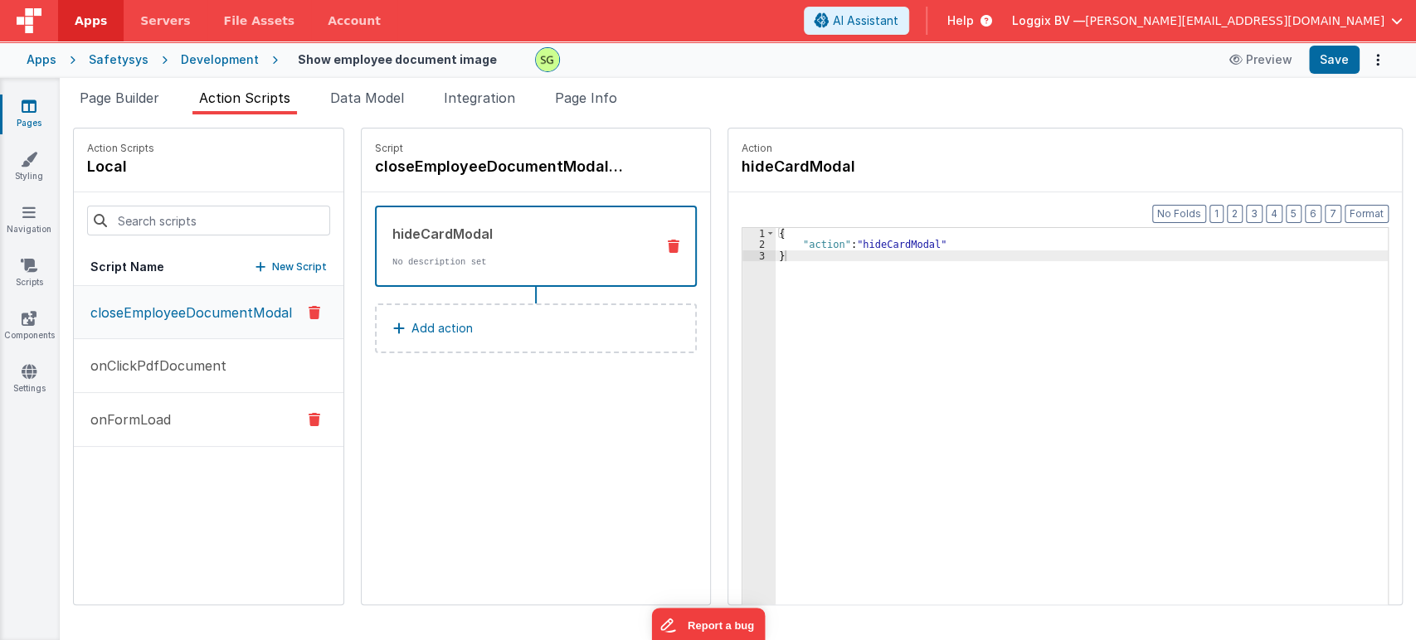
click at [164, 402] on button "onFormLoad" at bounding box center [209, 420] width 270 height 54
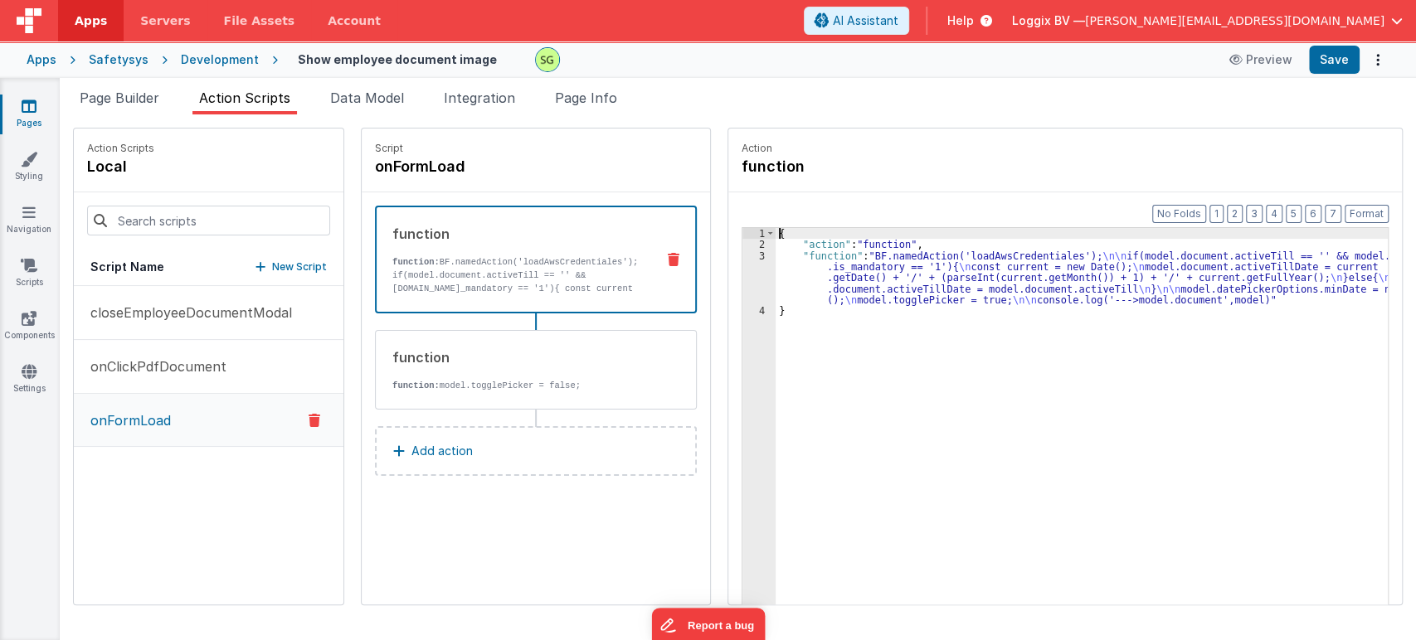
click at [757, 255] on div "3" at bounding box center [758, 279] width 33 height 56
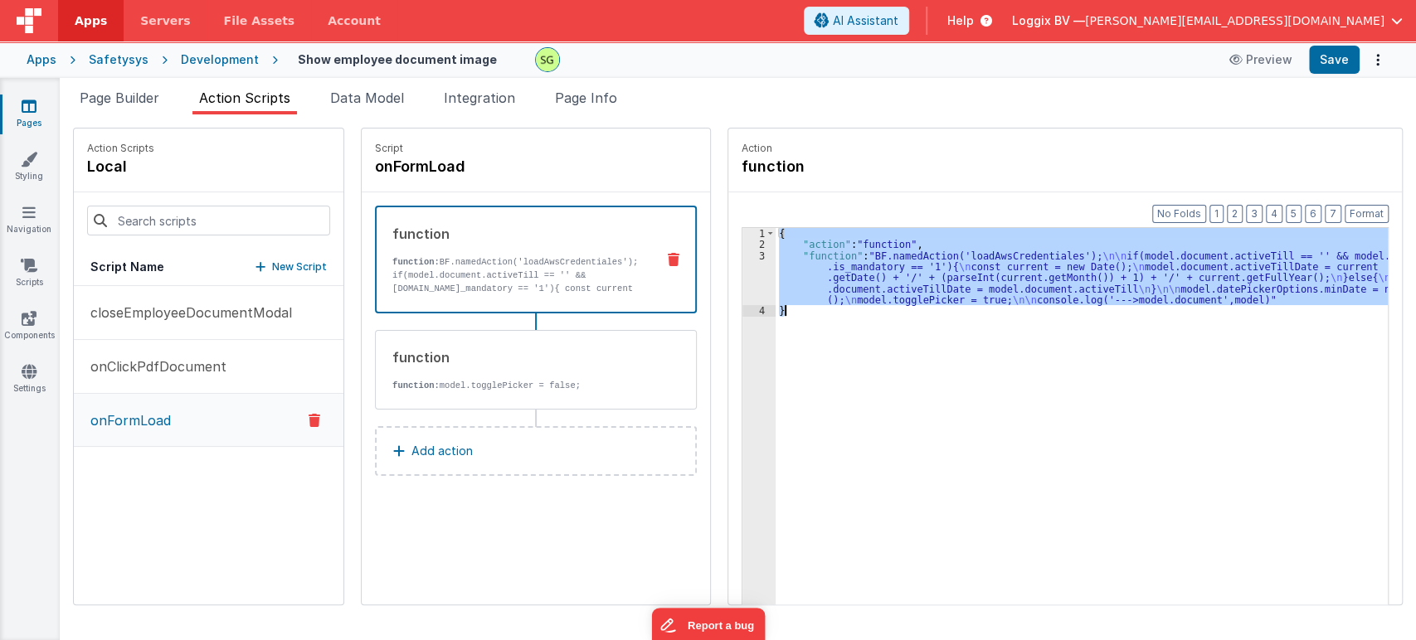
click at [757, 255] on div "3" at bounding box center [758, 279] width 33 height 56
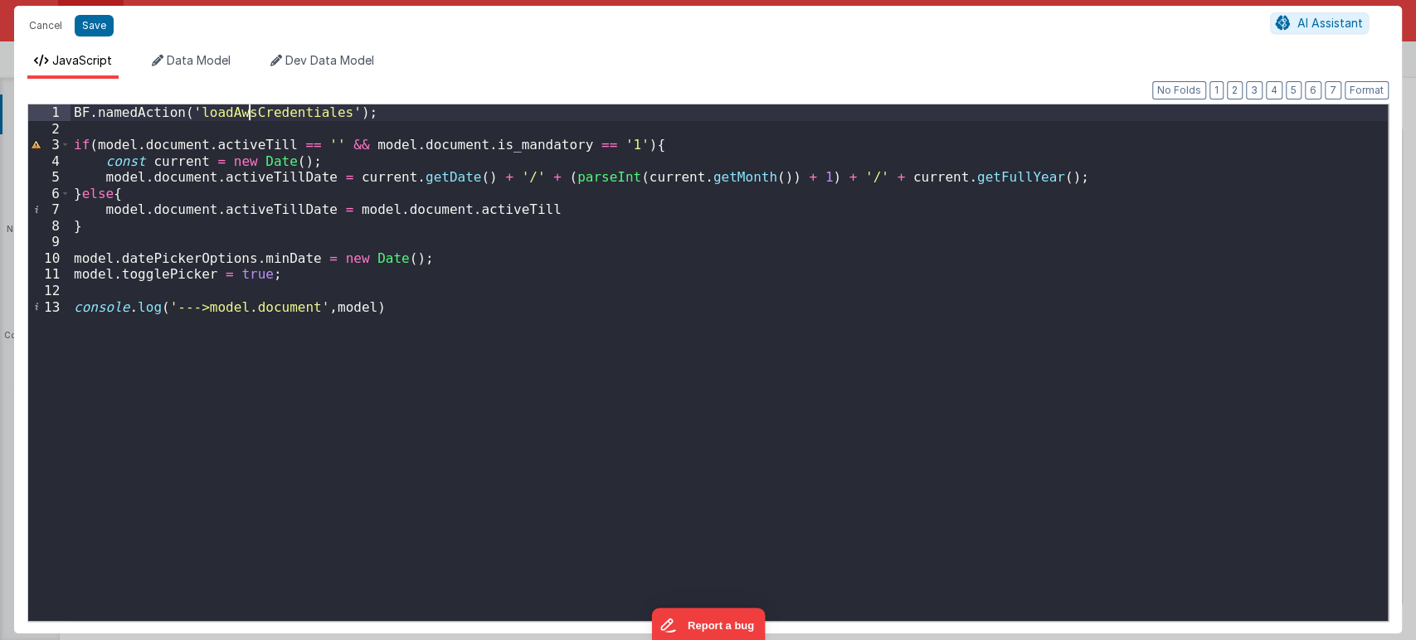
click at [252, 114] on div "BF . namedAction ( 'loadAwsCredentiales' ) ; if ( model . document . activeTill…" at bounding box center [729, 379] width 1317 height 549
click at [674, 191] on div "BF . namedAction ( 'loadAwsCredentiales' ) ; if ( model . document . activeTill…" at bounding box center [729, 379] width 1317 height 549
click at [970, 179] on div "BF . namedAction ( 'loadAwsCredentiales' ) ; if ( model . document . activeTill…" at bounding box center [729, 379] width 1317 height 549
click at [295, 178] on div "BF . namedAction ( 'loadAwsCredentiales' ) ; if ( model . document . activeTill…" at bounding box center [729, 379] width 1317 height 549
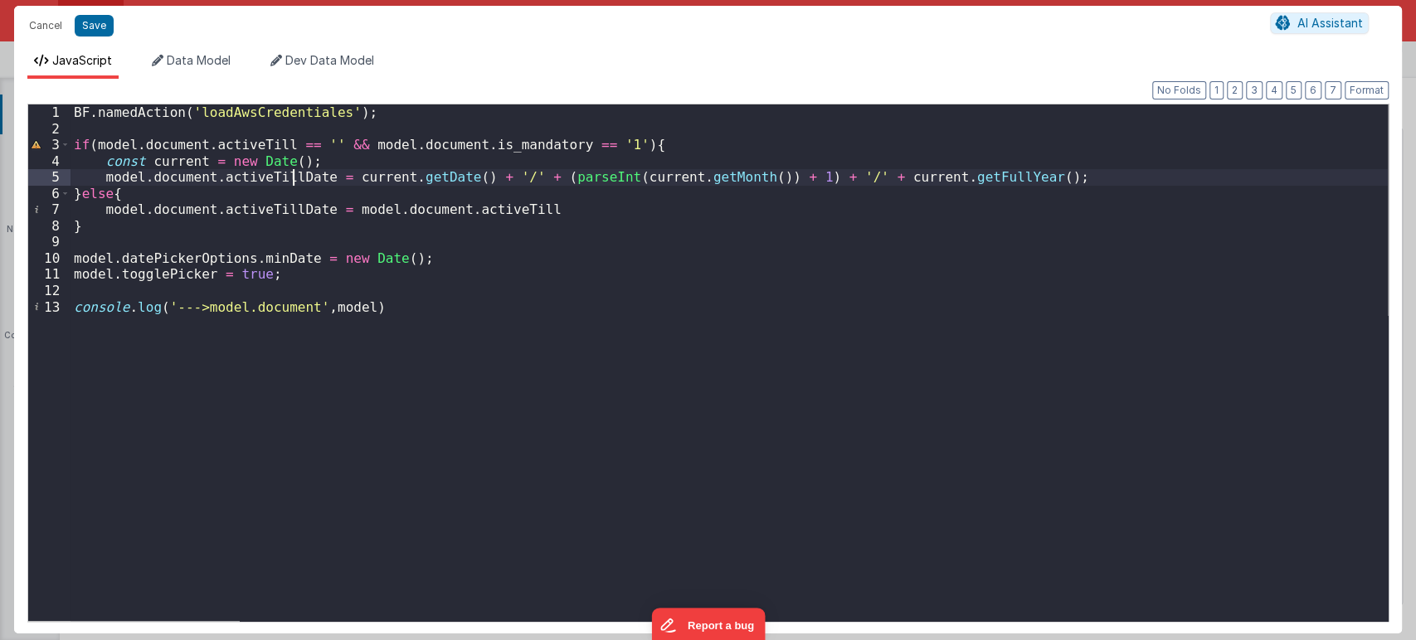
click at [295, 178] on div "BF . namedAction ( 'loadAwsCredentiales' ) ; if ( model . document . activeTill…" at bounding box center [729, 379] width 1317 height 549
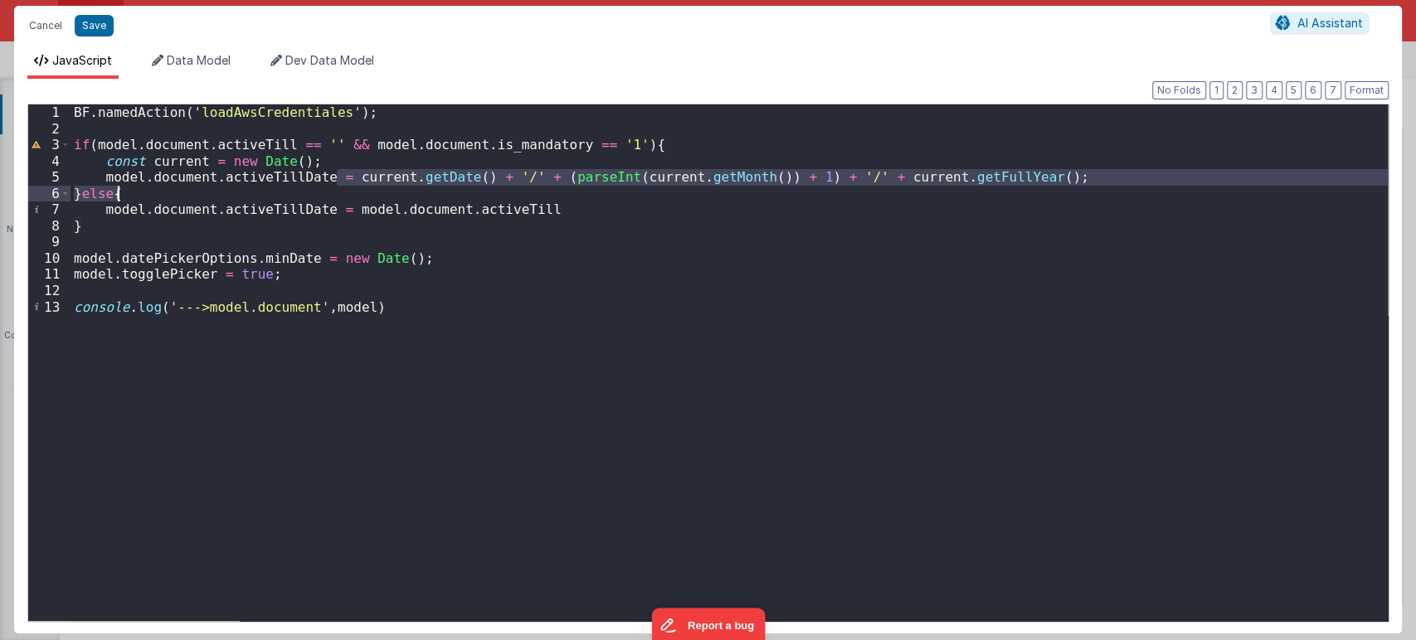
drag, startPoint x: 337, startPoint y: 178, endPoint x: 1018, endPoint y: 187, distance: 681.2
click at [1018, 187] on div "BF . namedAction ( 'loadAwsCredentiales' ) ; if ( model . document . activeTill…" at bounding box center [729, 379] width 1317 height 549
click at [1018, 187] on div "BF . namedAction ( 'loadAwsCredentiales' ) ; if ( model . document . activeTill…" at bounding box center [729, 363] width 1317 height 517
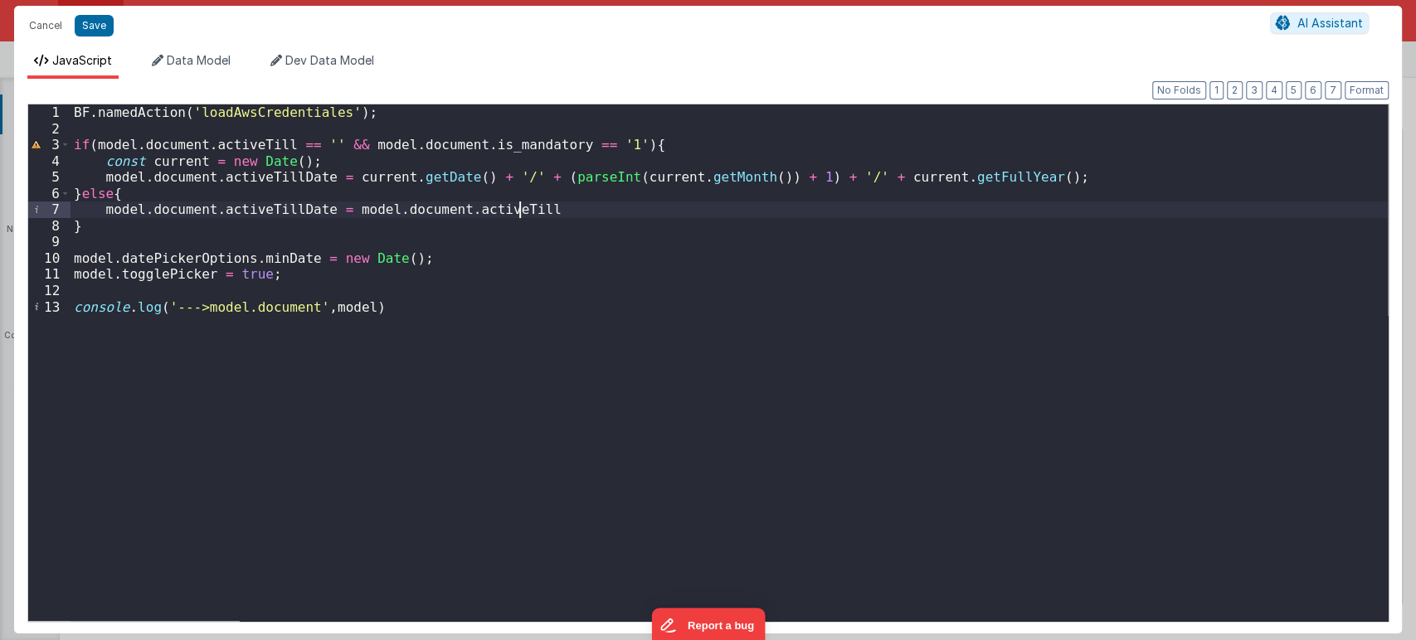
click at [557, 215] on div "BF . namedAction ( 'loadAwsCredentiales' ) ; if ( model . document . activeTill…" at bounding box center [729, 379] width 1317 height 549
click at [547, 210] on div "BF . namedAction ( 'loadAwsCredentiales' ) ; if ( model . document . activeTill…" at bounding box center [729, 379] width 1317 height 549
click at [192, 71] on li "Data Model" at bounding box center [191, 65] width 92 height 27
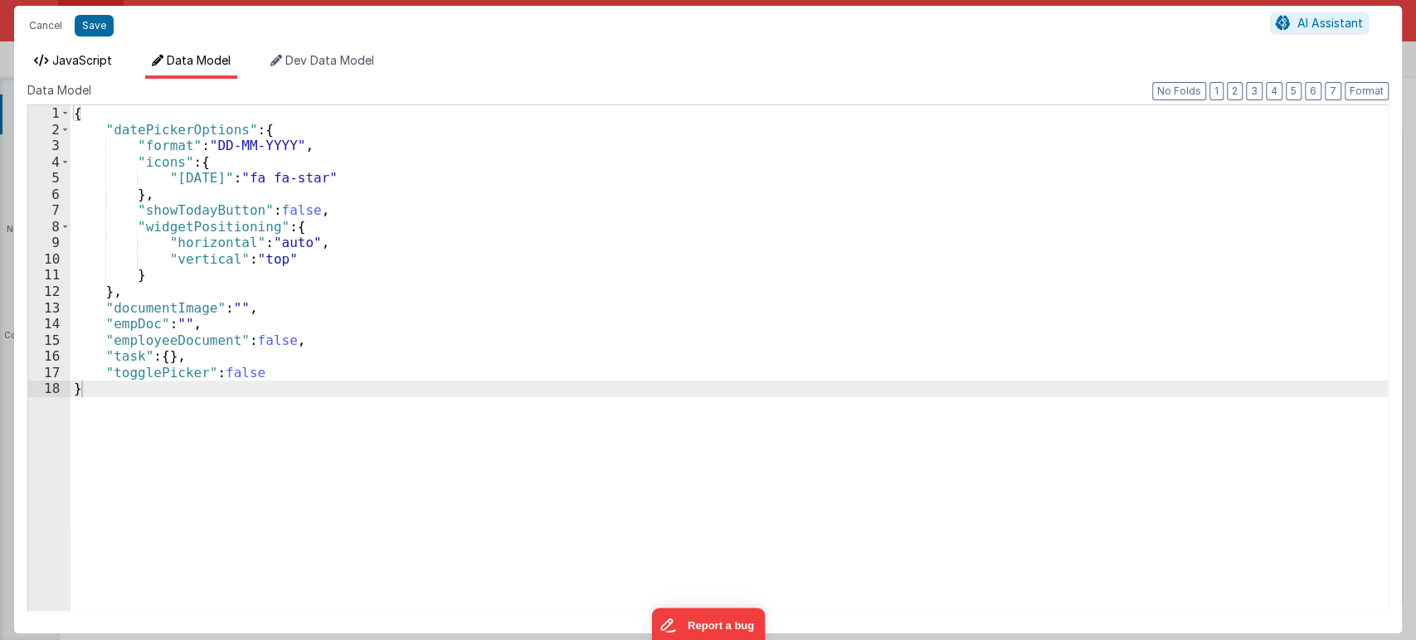
click at [56, 65] on span "JavaScript" at bounding box center [82, 60] width 60 height 14
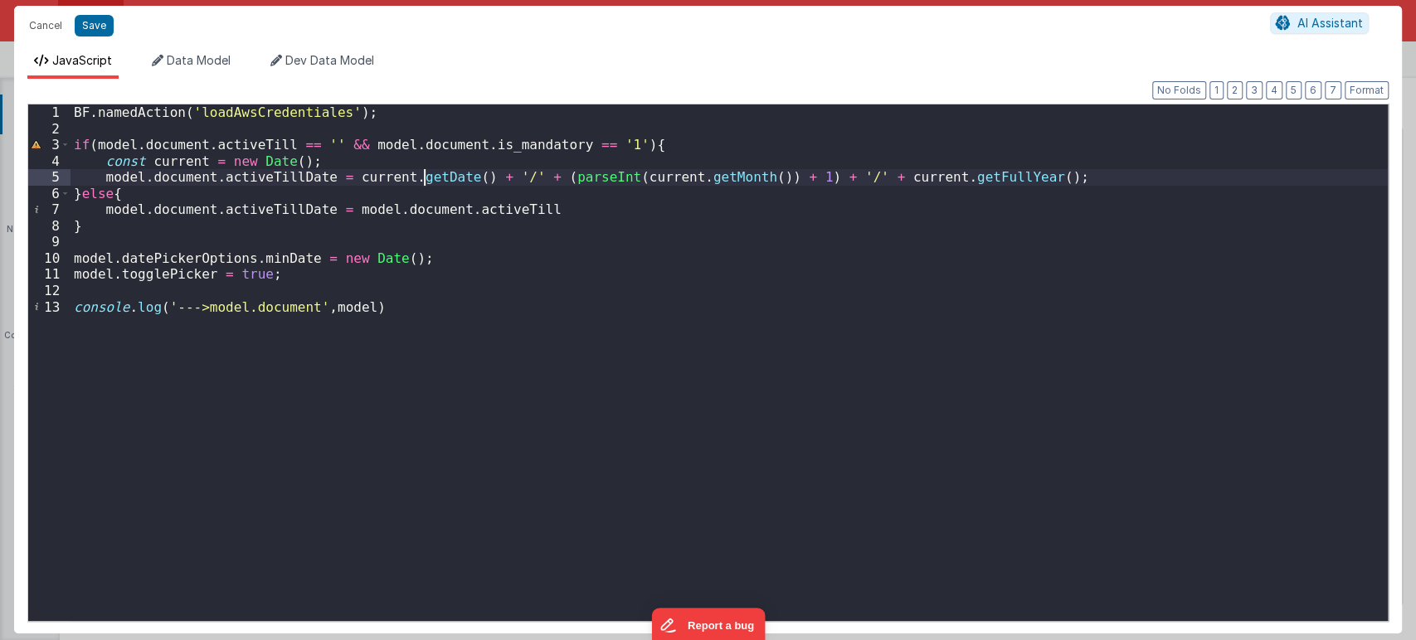
click at [423, 183] on div "BF . namedAction ( 'loadAwsCredentiales' ) ; if ( model . document . activeTill…" at bounding box center [729, 379] width 1317 height 549
click at [497, 173] on div "BF . namedAction ( 'loadAwsCredentiales' ) ; if ( model . document . activeTill…" at bounding box center [729, 379] width 1317 height 549
click at [378, 320] on div "BF . namedAction ( 'loadAwsCredentiales' ) ; if ( model . document . activeTill…" at bounding box center [729, 379] width 1317 height 549
click at [32, 14] on button "Cancel" at bounding box center [46, 25] width 50 height 23
click at [340, 100] on div "Format 7 6 5 4 3 2 1 No Folds 1 2 3 4 5 6 7 8 9 10 11 12 13 BF . namedAction ( …" at bounding box center [707, 356] width 1361 height 528
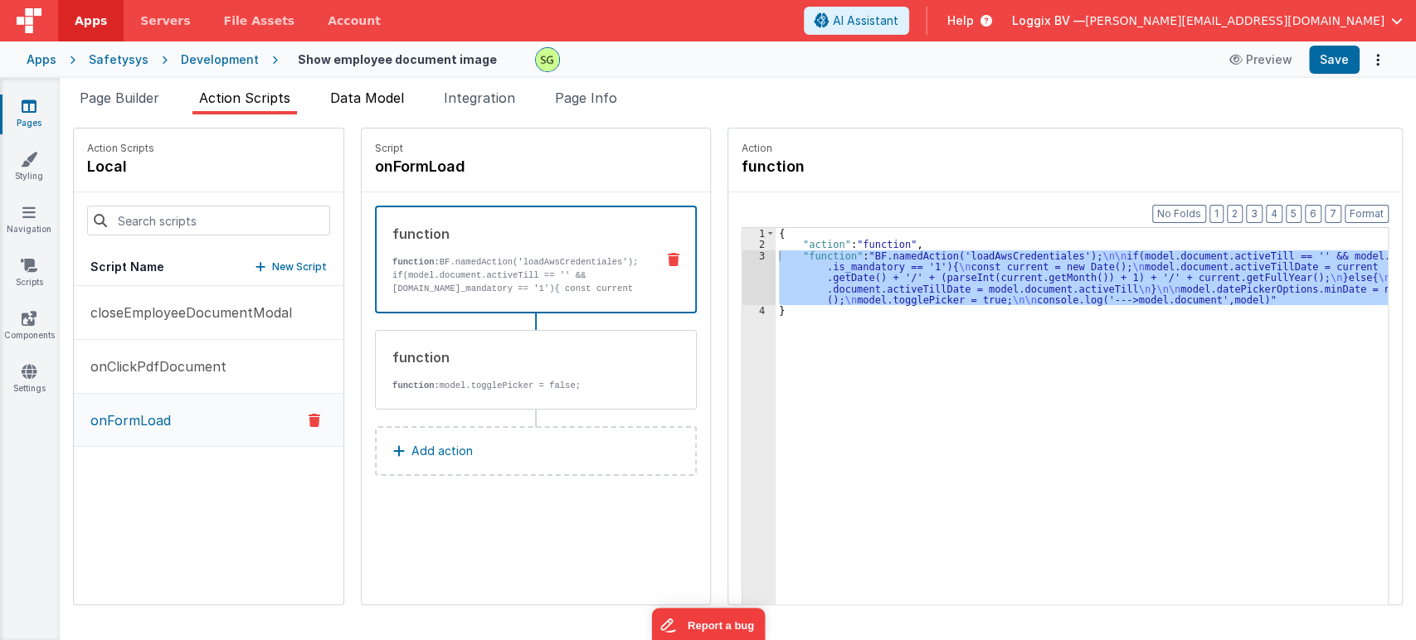
click at [364, 97] on span "Data Model" at bounding box center [367, 98] width 74 height 17
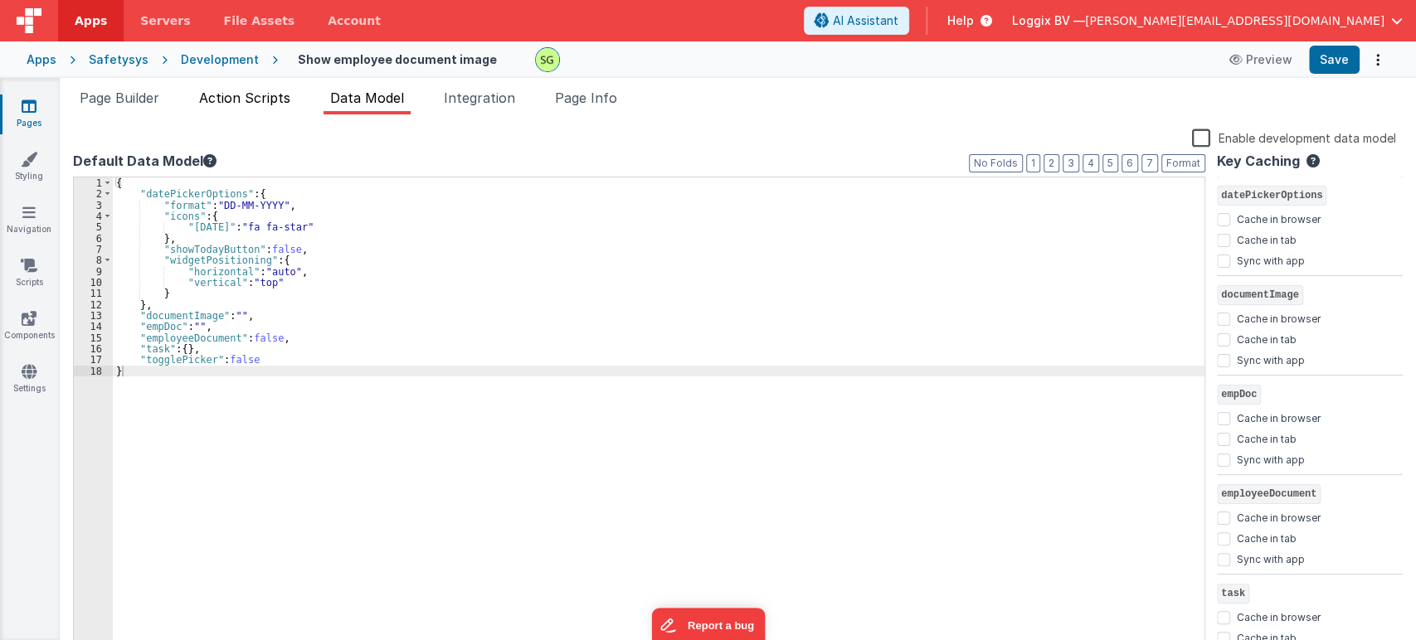
click at [228, 101] on span "Action Scripts" at bounding box center [244, 98] width 91 height 17
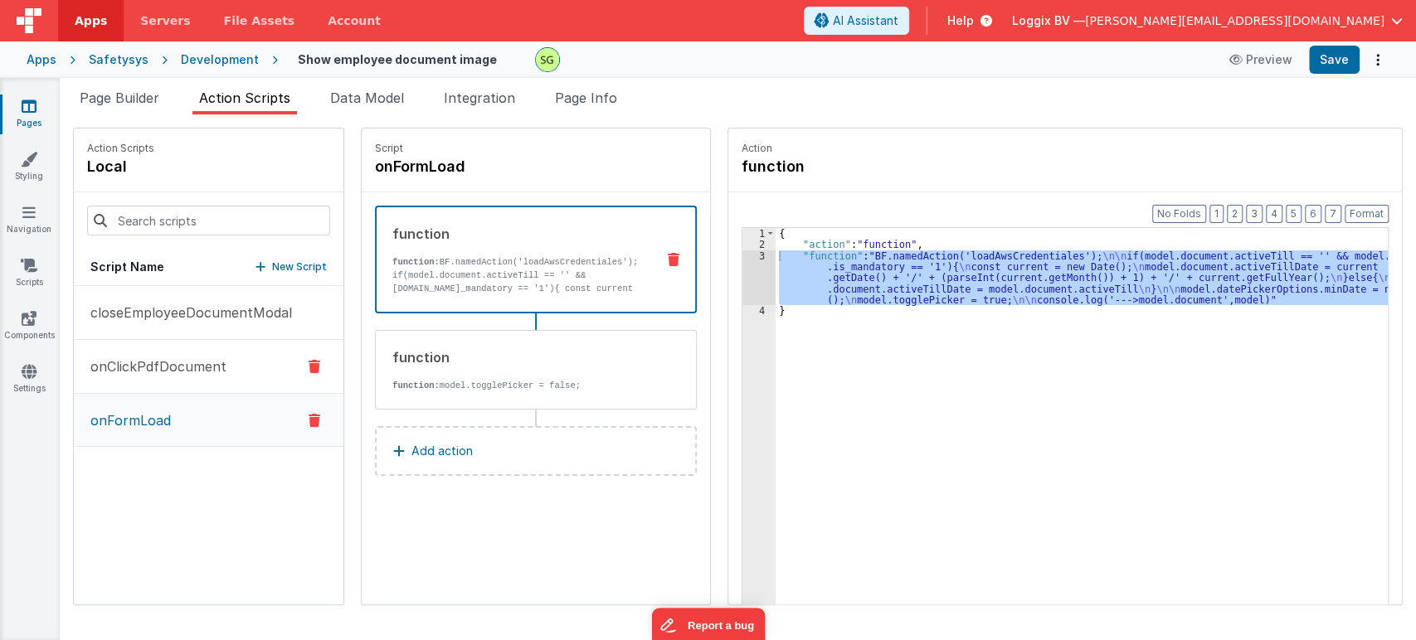
click at [191, 373] on p "onClickPdfDocument" at bounding box center [153, 367] width 146 height 20
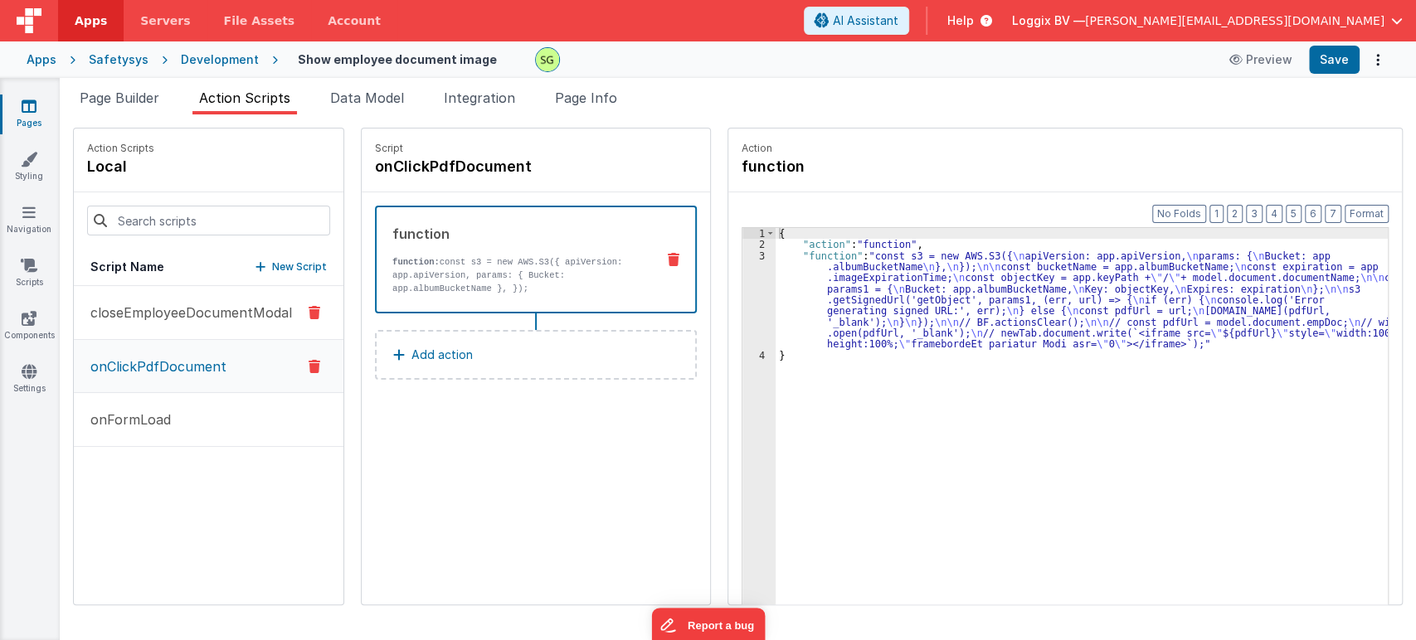
click at [127, 304] on p "closeEmployeeDocumentModal" at bounding box center [186, 313] width 212 height 20
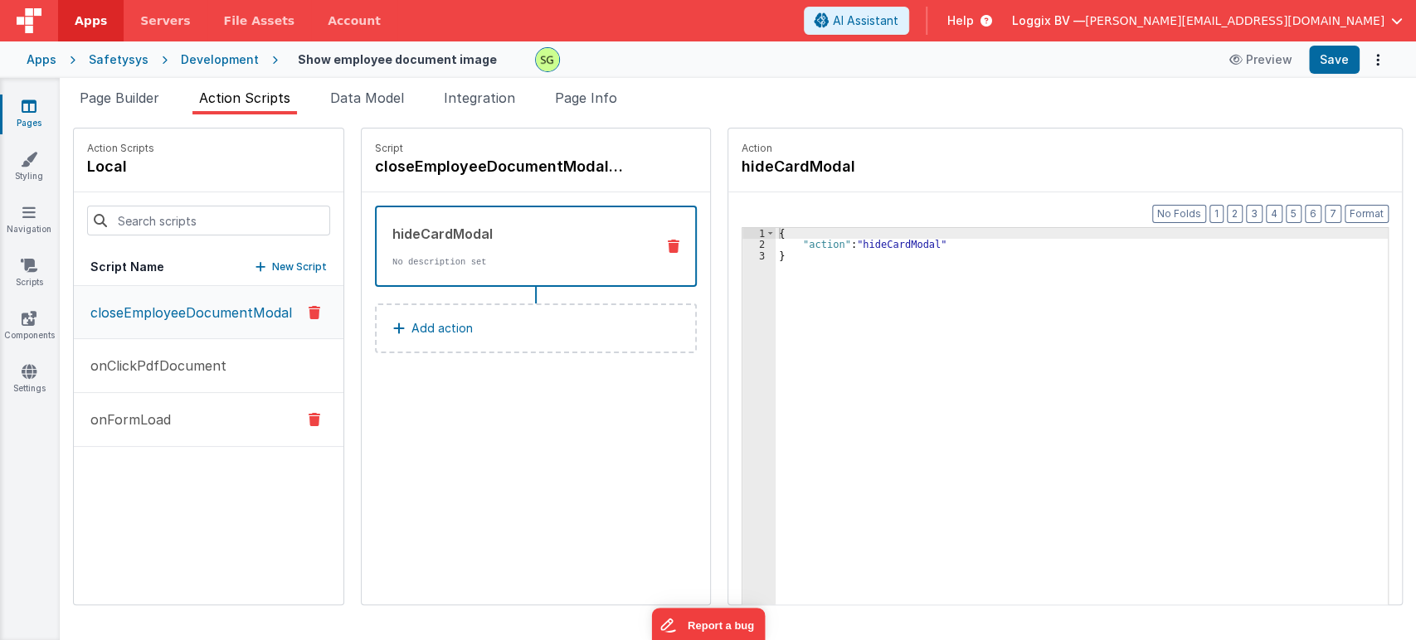
click at [137, 429] on button "onFormLoad" at bounding box center [209, 420] width 270 height 54
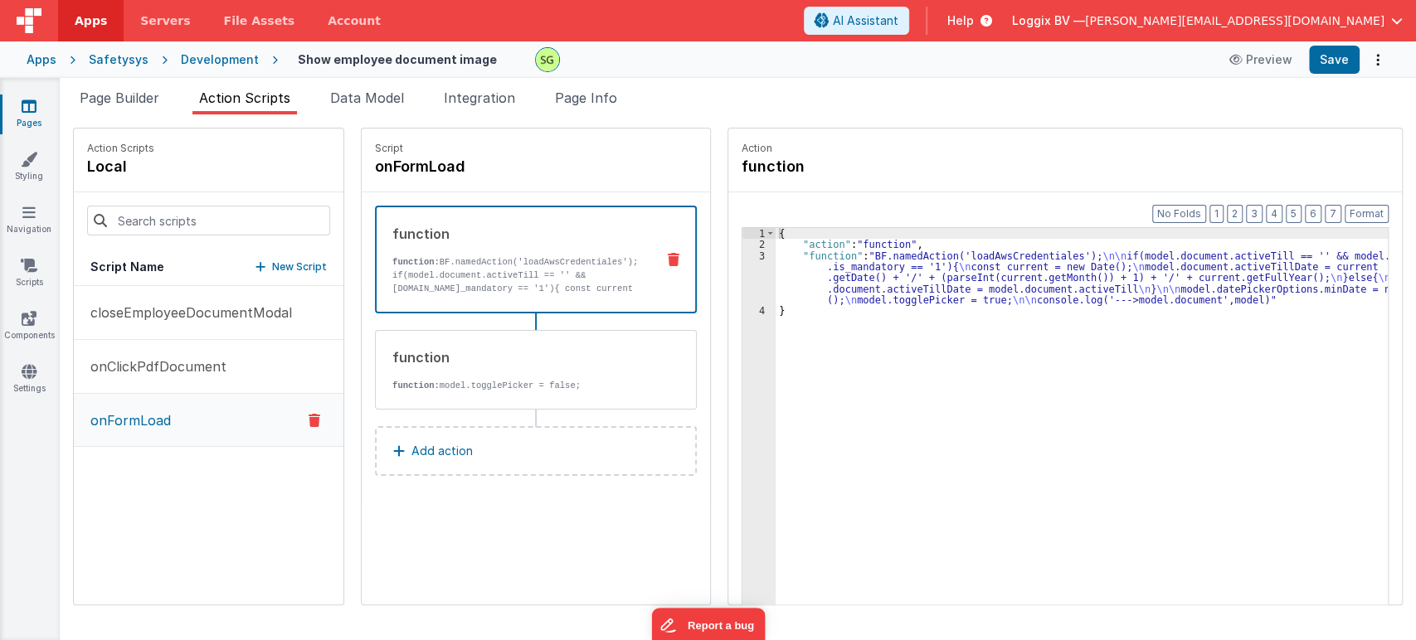
click at [758, 258] on div "3" at bounding box center [758, 279] width 33 height 56
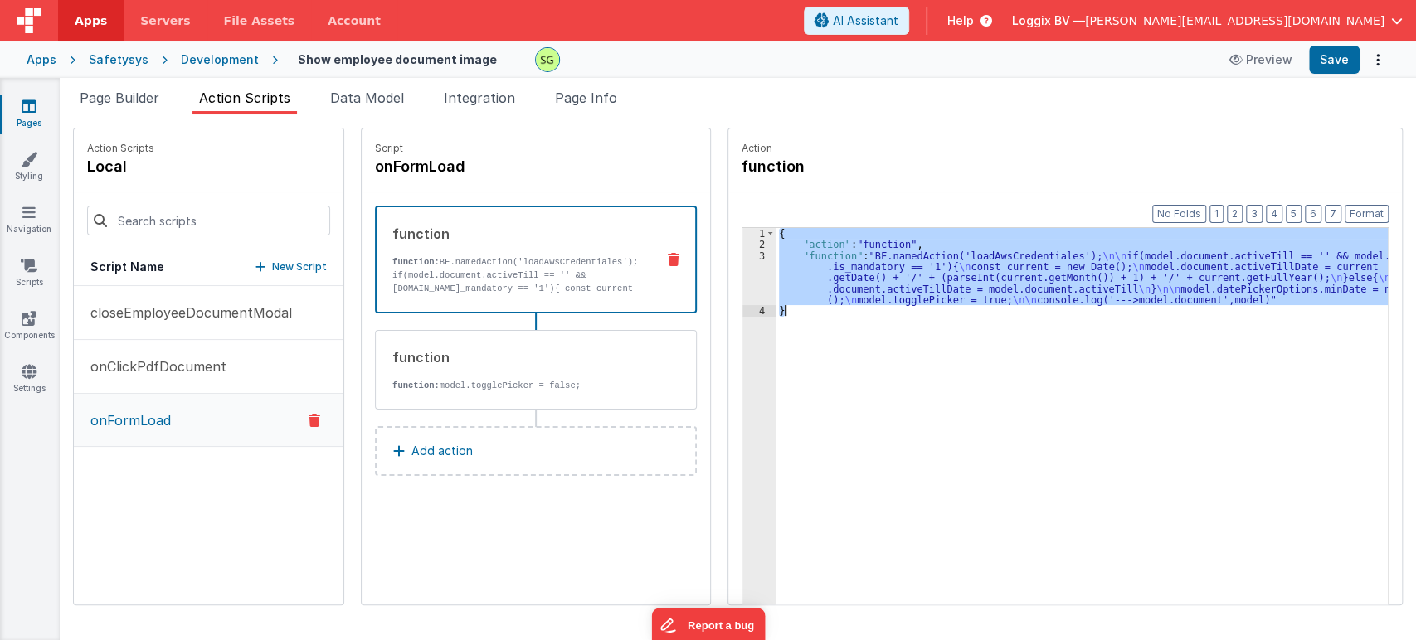
click at [758, 258] on div "3" at bounding box center [758, 279] width 33 height 56
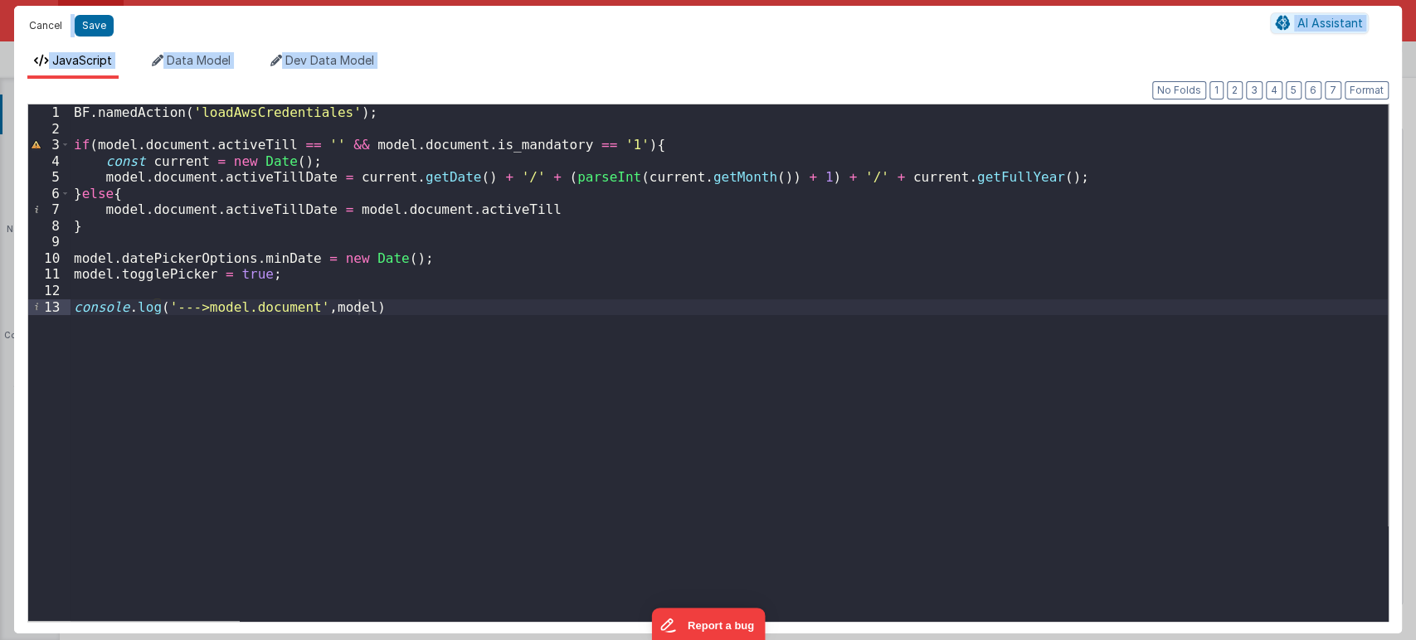
click at [41, 23] on button "Cancel" at bounding box center [46, 25] width 50 height 23
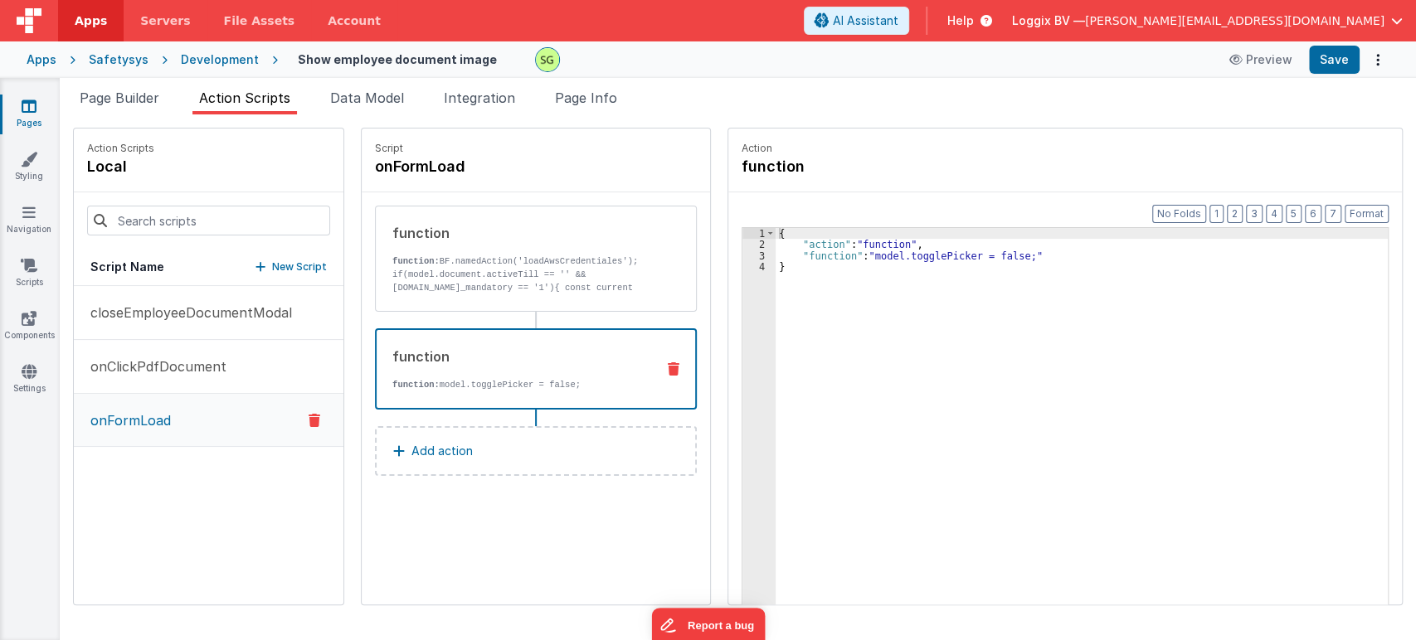
click at [566, 384] on p "function: model.togglePicker = false;" at bounding box center [517, 384] width 250 height 13
click at [757, 242] on div "2" at bounding box center [758, 244] width 33 height 11
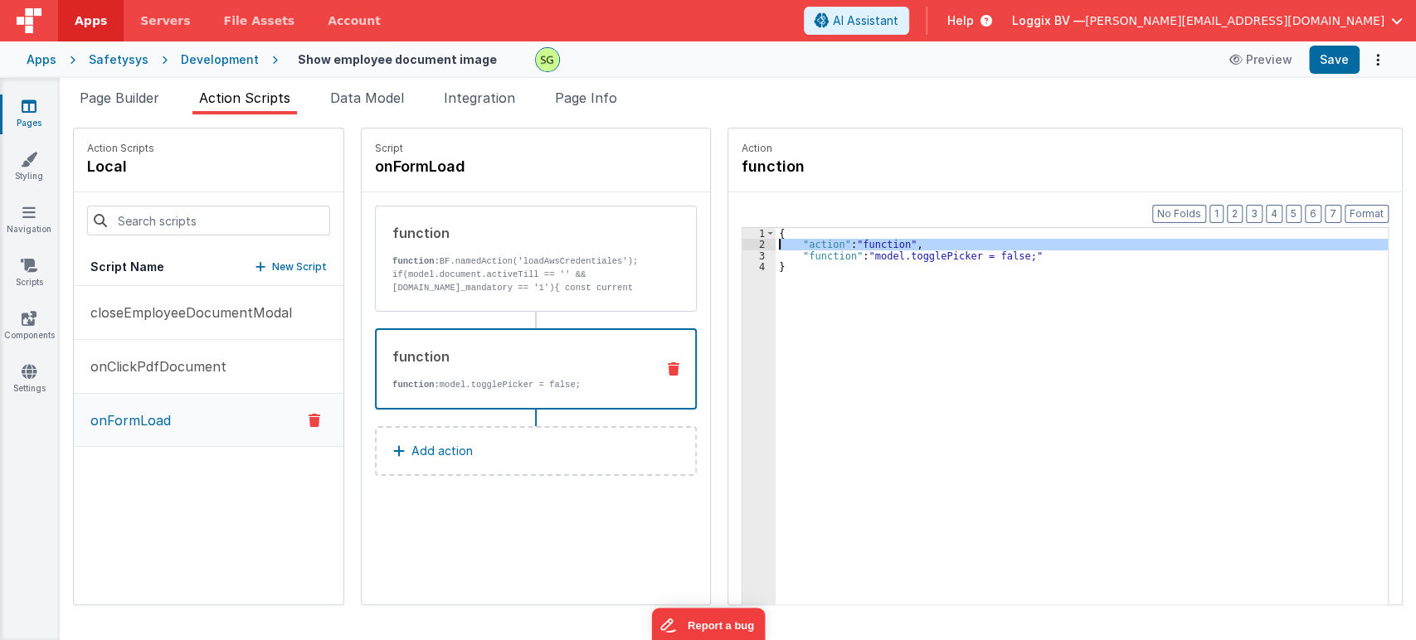
click at [757, 242] on div "2" at bounding box center [758, 244] width 33 height 11
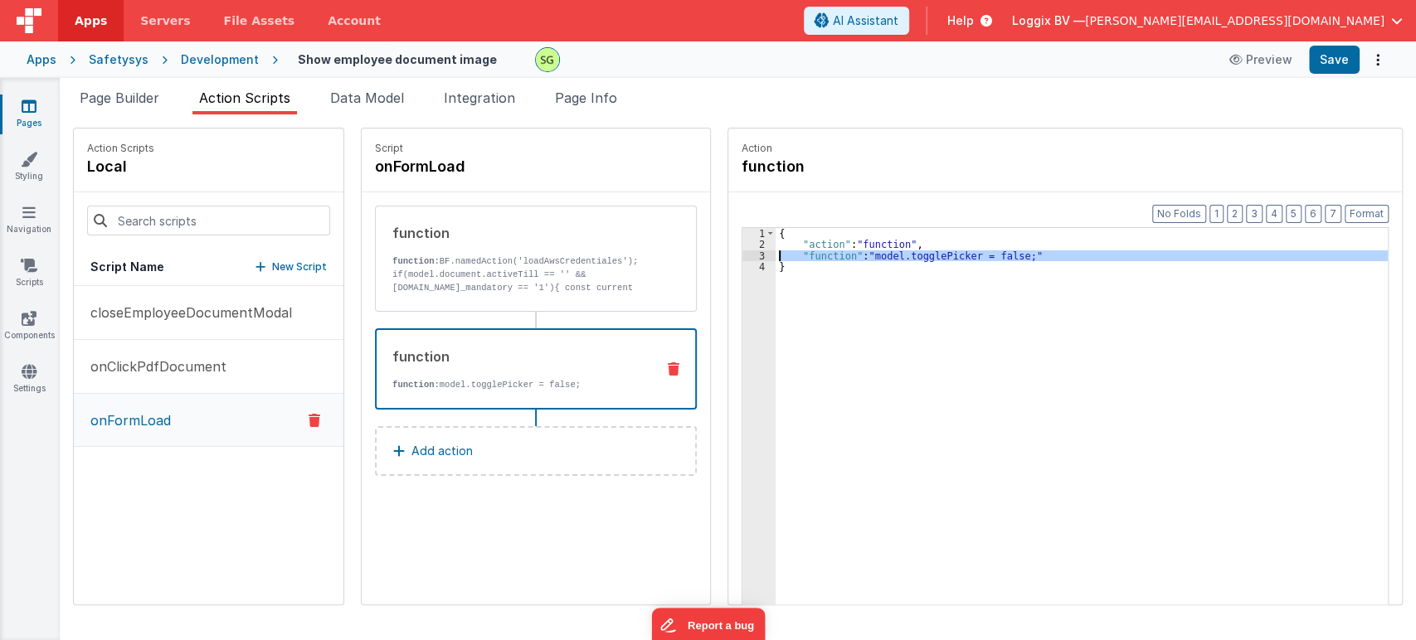
click at [759, 253] on div "3" at bounding box center [758, 256] width 33 height 11
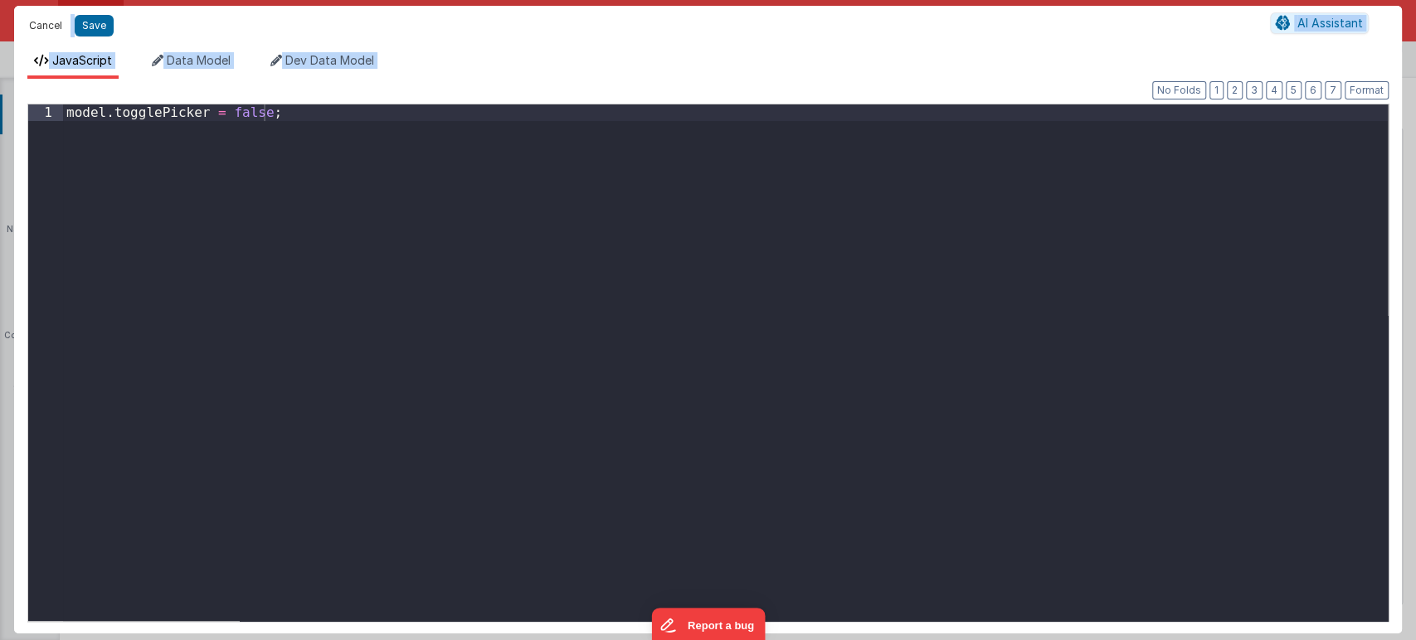
click at [51, 17] on button "Cancel" at bounding box center [46, 25] width 50 height 23
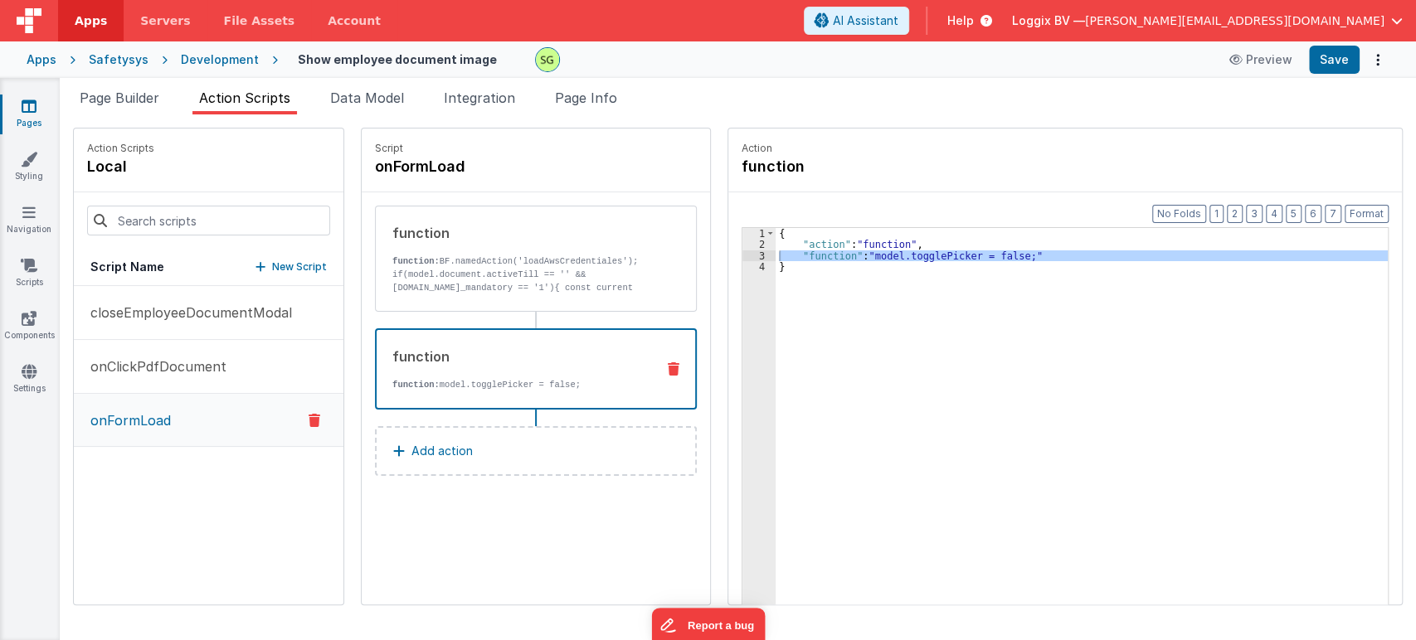
click at [458, 582] on div "Script onFormLoad function function: BF.namedAction('loadAwsCredentiales'); if(…" at bounding box center [536, 367] width 348 height 476
click at [161, 513] on div "closeEmployeeDocumentModal onClickPdfDocument onFormLoad" at bounding box center [209, 445] width 270 height 319
click at [185, 311] on p "closeEmployeeDocumentModal" at bounding box center [186, 313] width 212 height 20
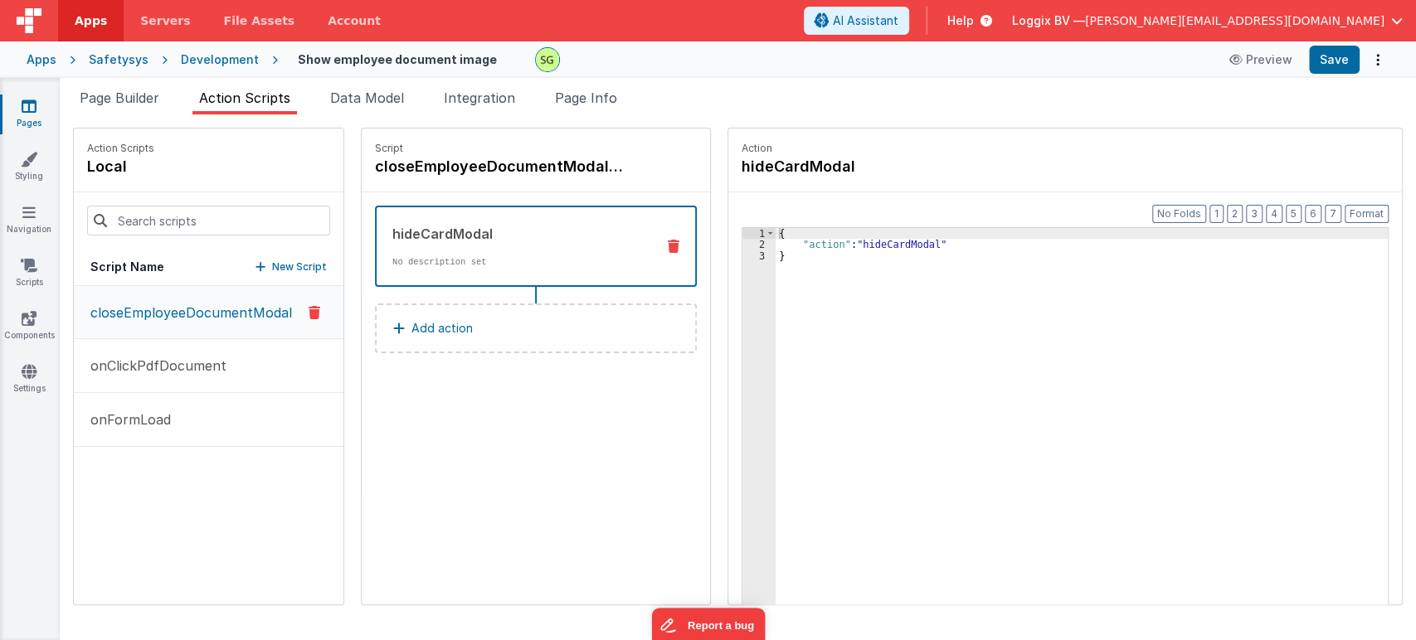
click at [34, 110] on icon at bounding box center [29, 106] width 15 height 17
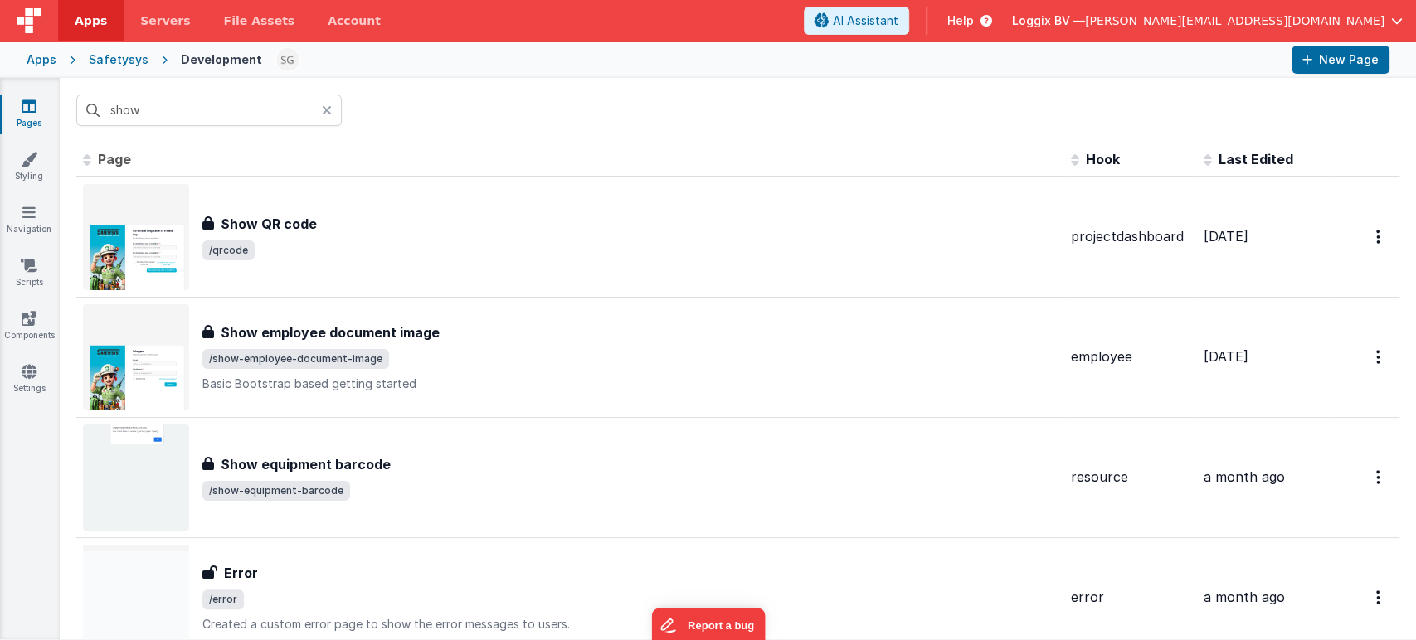
click at [332, 105] on div at bounding box center [332, 111] width 20 height 32
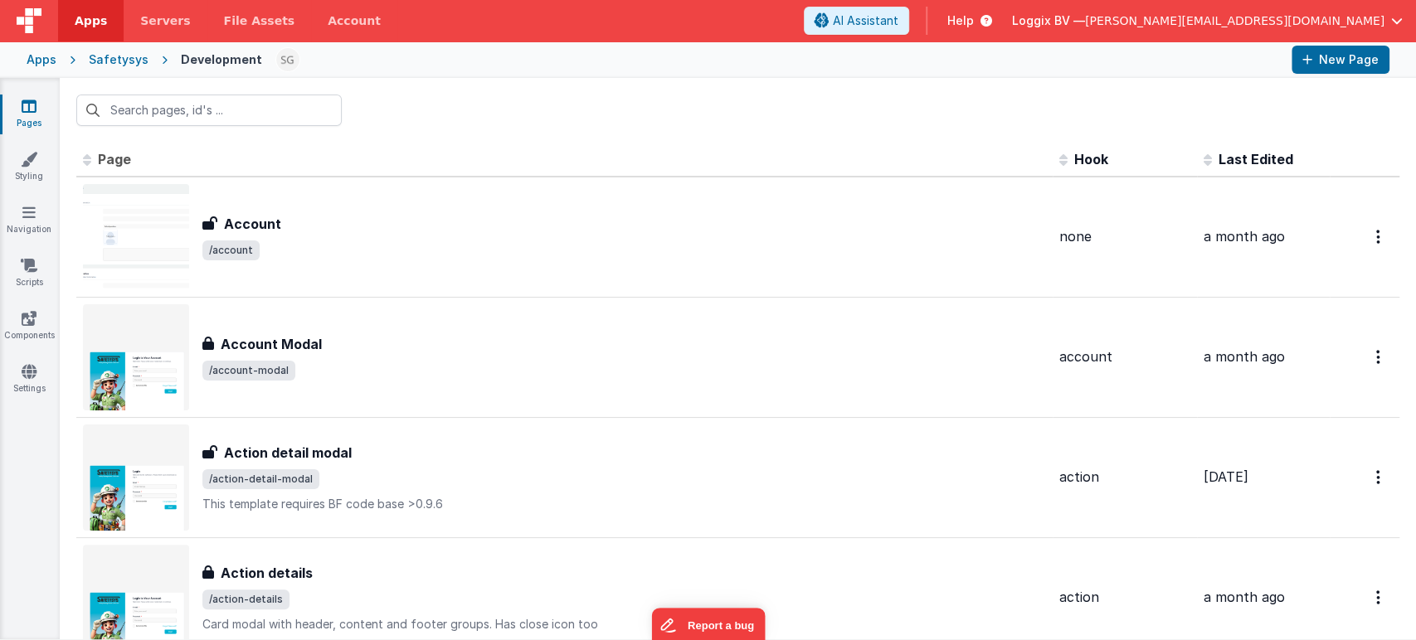
click at [111, 57] on div "Safetysys" at bounding box center [119, 59] width 60 height 17
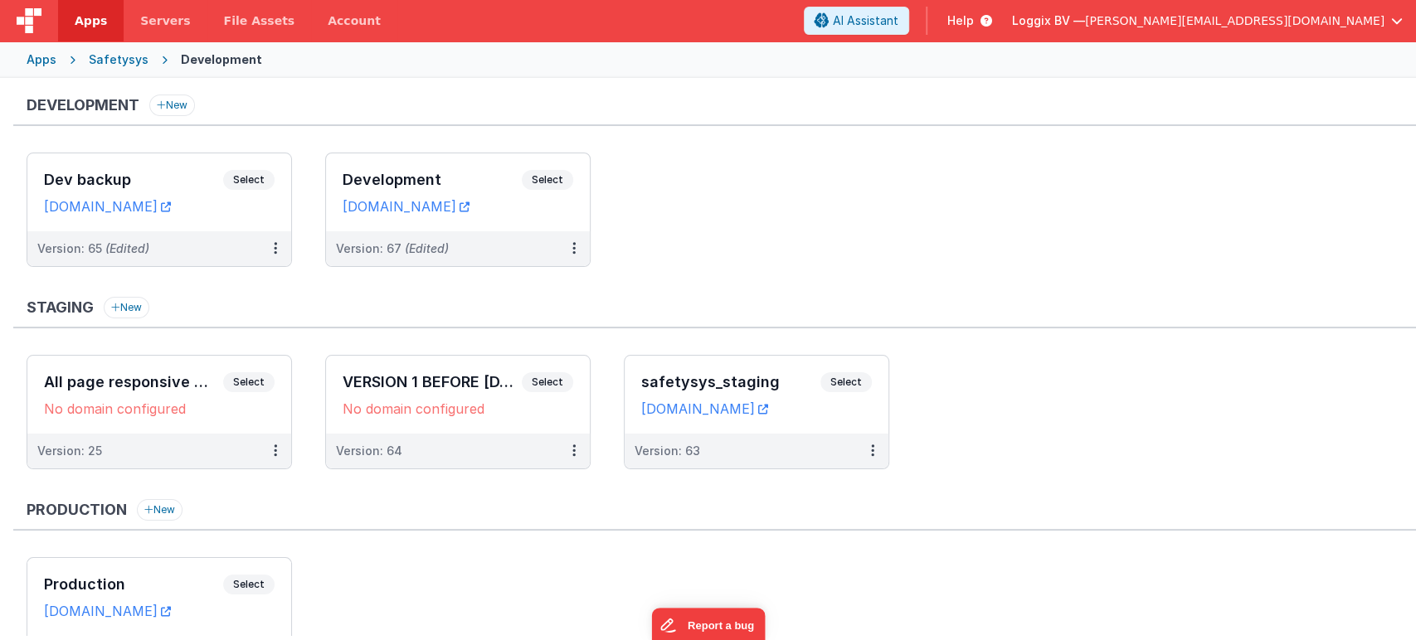
click at [36, 64] on div "Apps" at bounding box center [42, 59] width 30 height 17
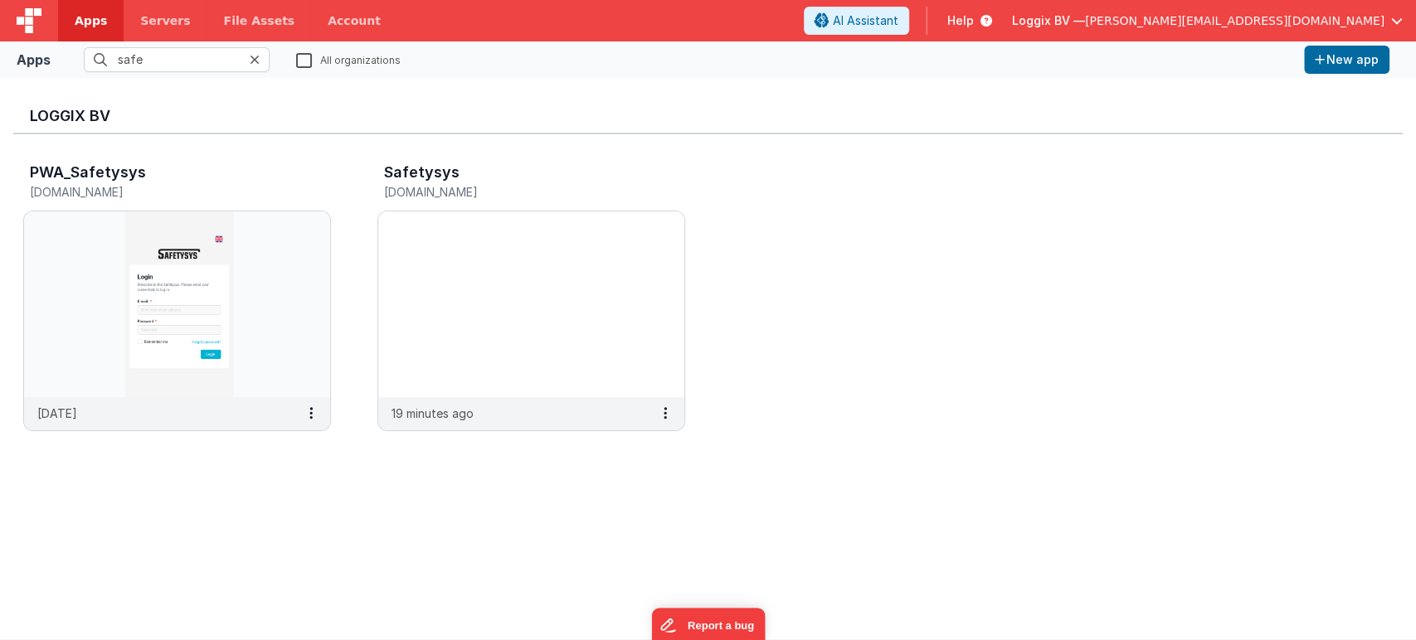
click at [254, 58] on icon at bounding box center [255, 59] width 10 height 13
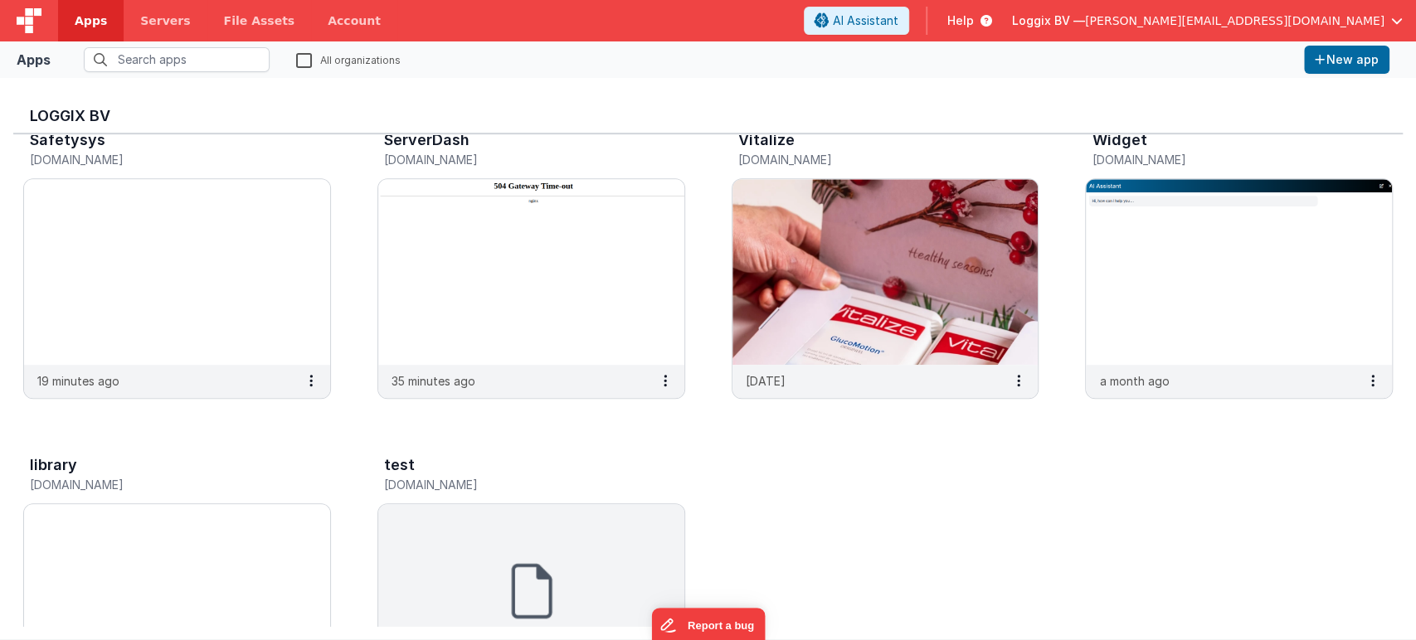
scroll to position [578, 0]
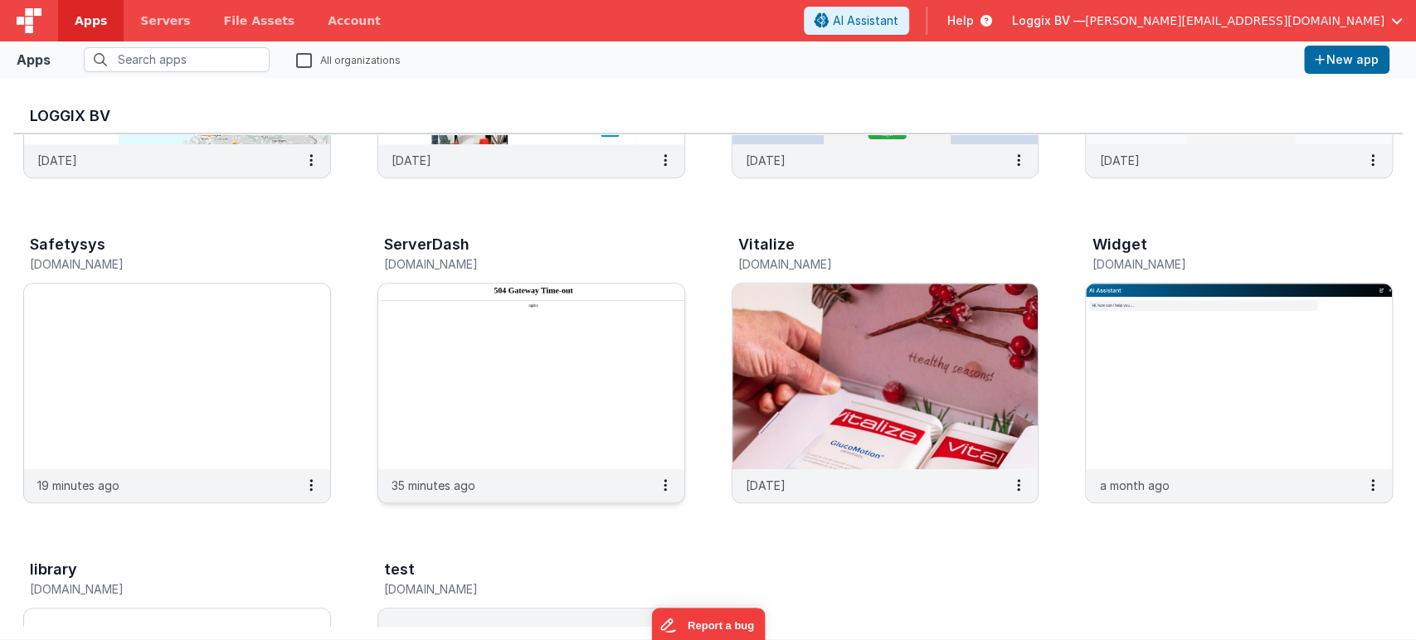
click at [532, 364] on img at bounding box center [531, 377] width 306 height 186
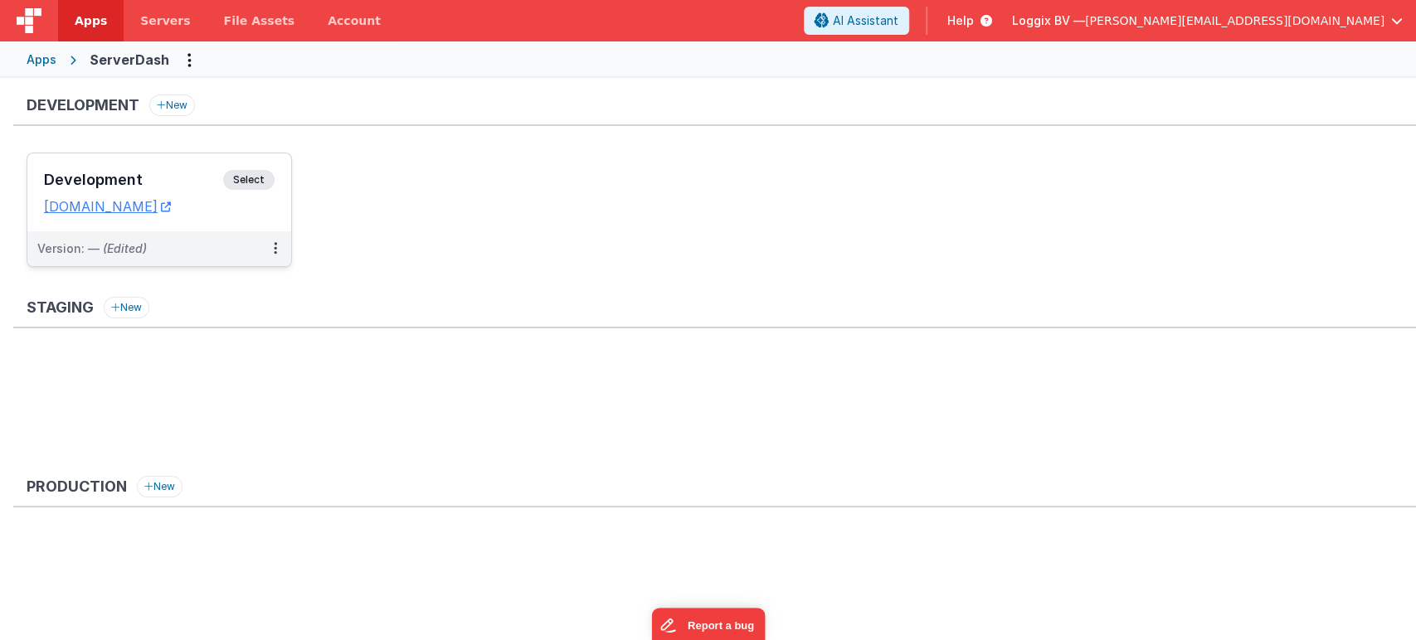
click at [265, 175] on span "Select" at bounding box center [248, 180] width 51 height 20
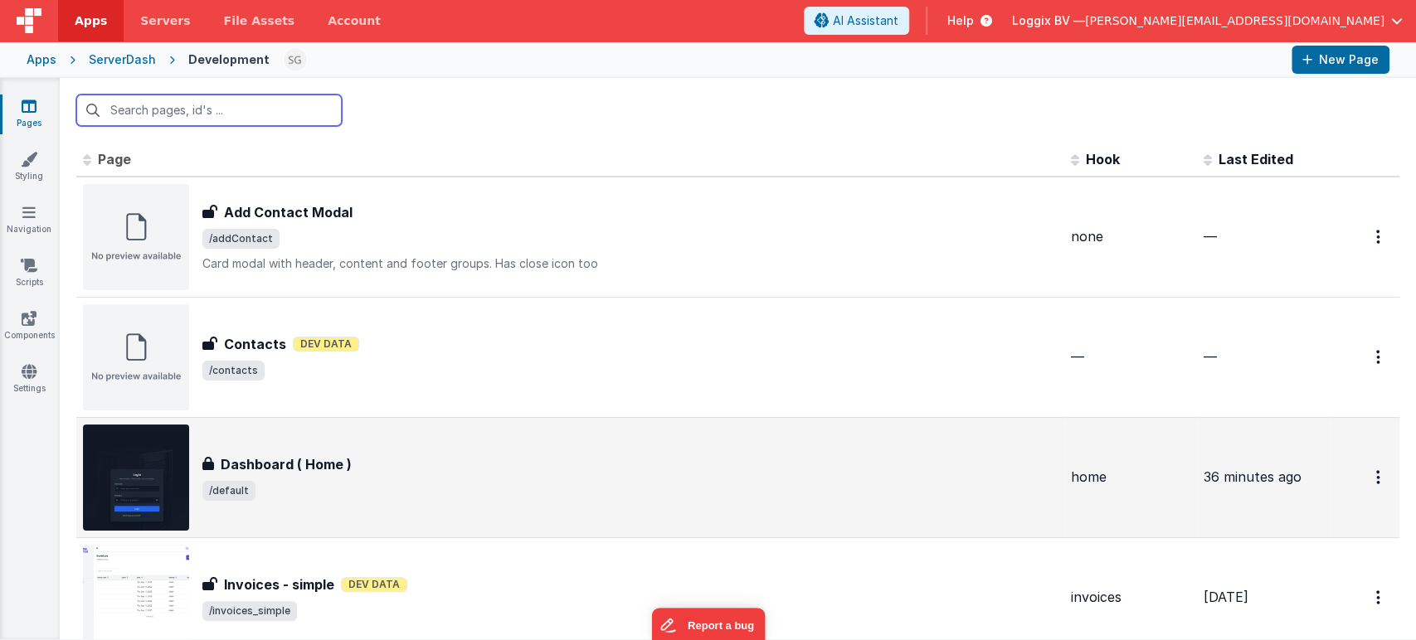
scroll to position [113, 0]
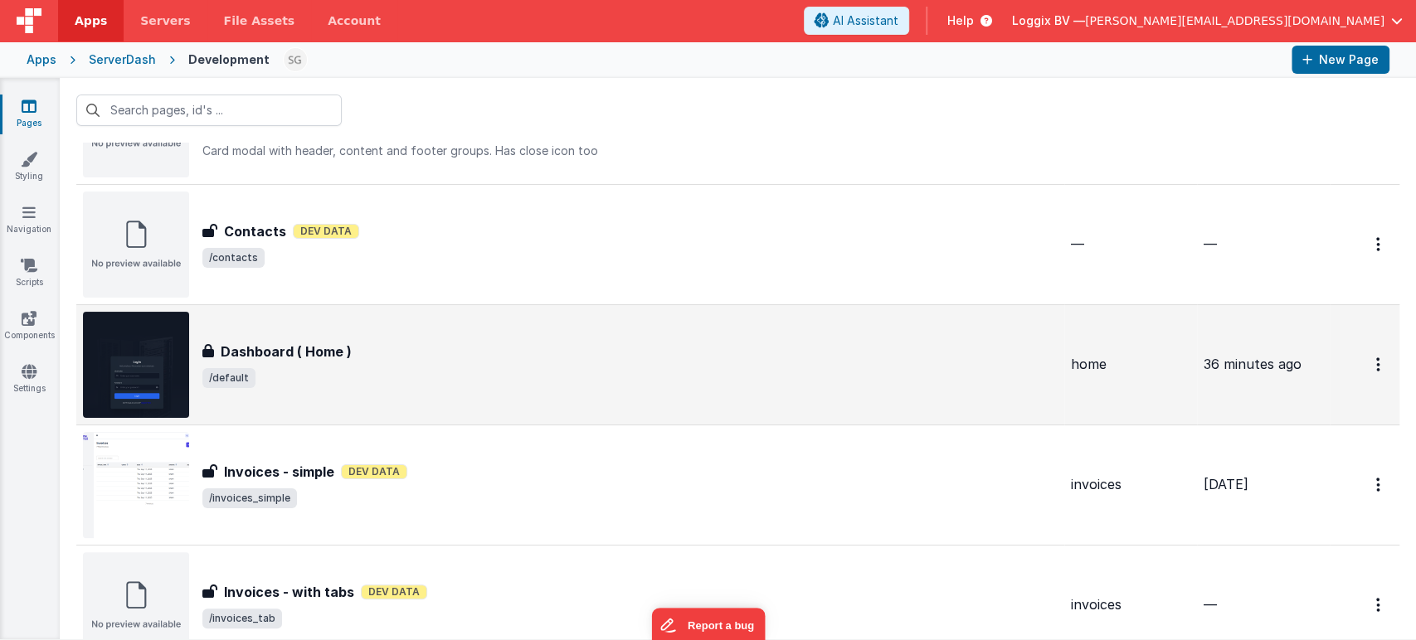
click at [547, 402] on div "Dashboard ( Home ) Dashboard ( Home ) /default" at bounding box center [570, 365] width 975 height 106
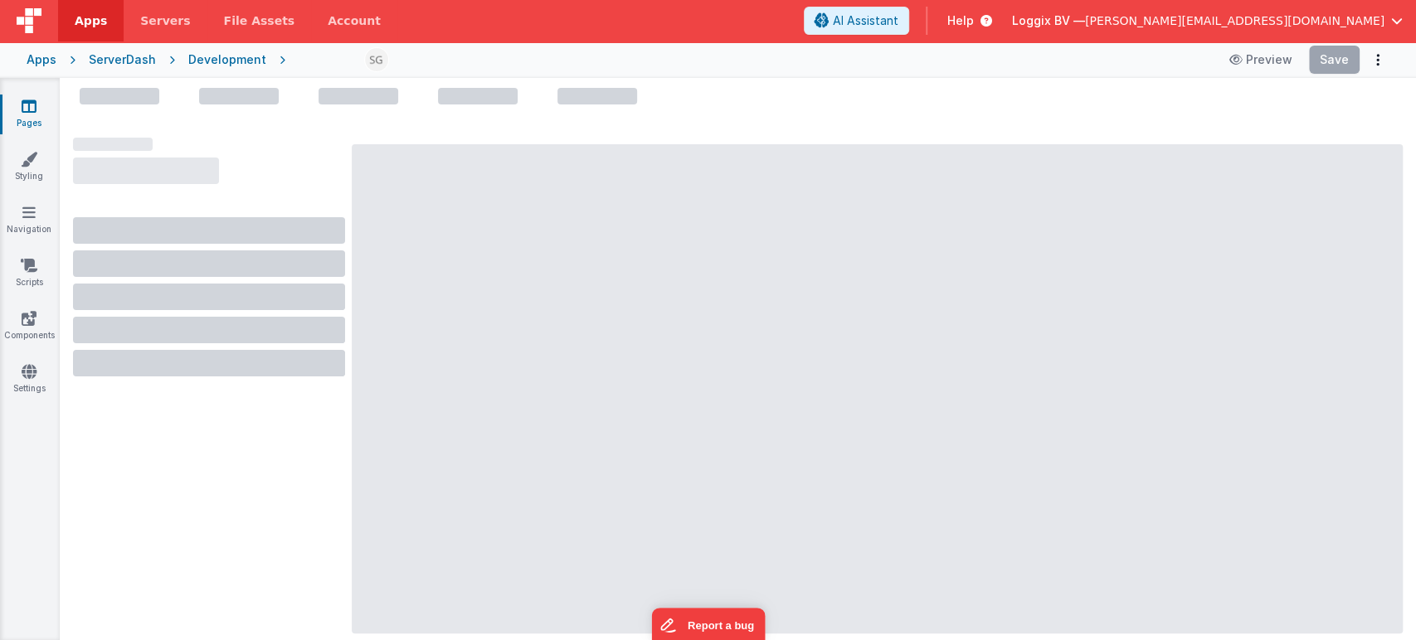
click at [547, 402] on div at bounding box center [877, 388] width 1051 height 489
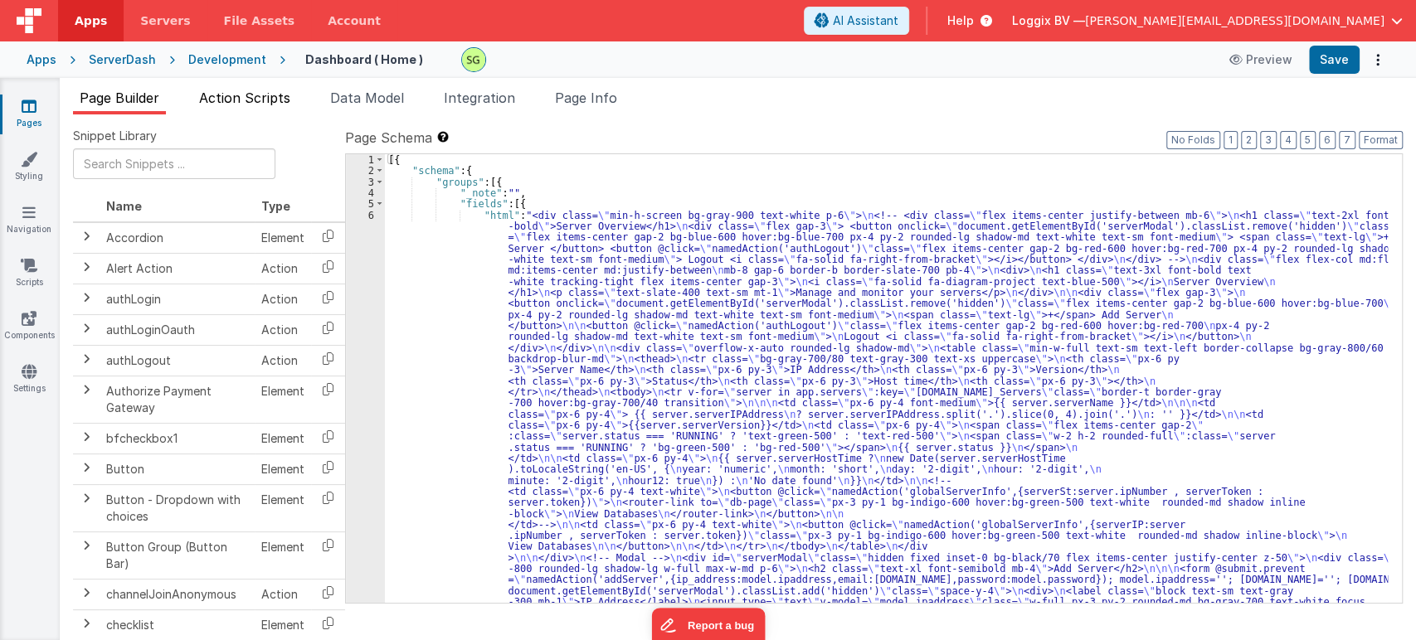
click at [264, 105] on span "Action Scripts" at bounding box center [244, 98] width 91 height 17
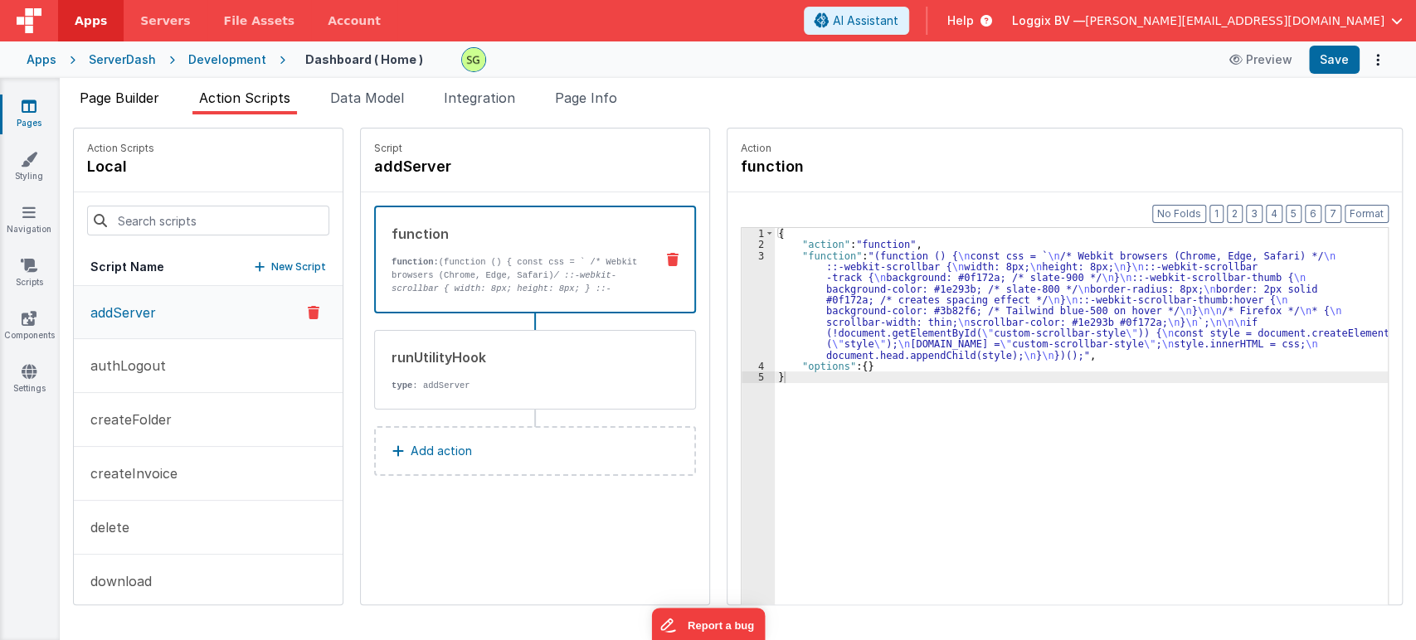
click at [124, 107] on li "Page Builder" at bounding box center [119, 101] width 93 height 27
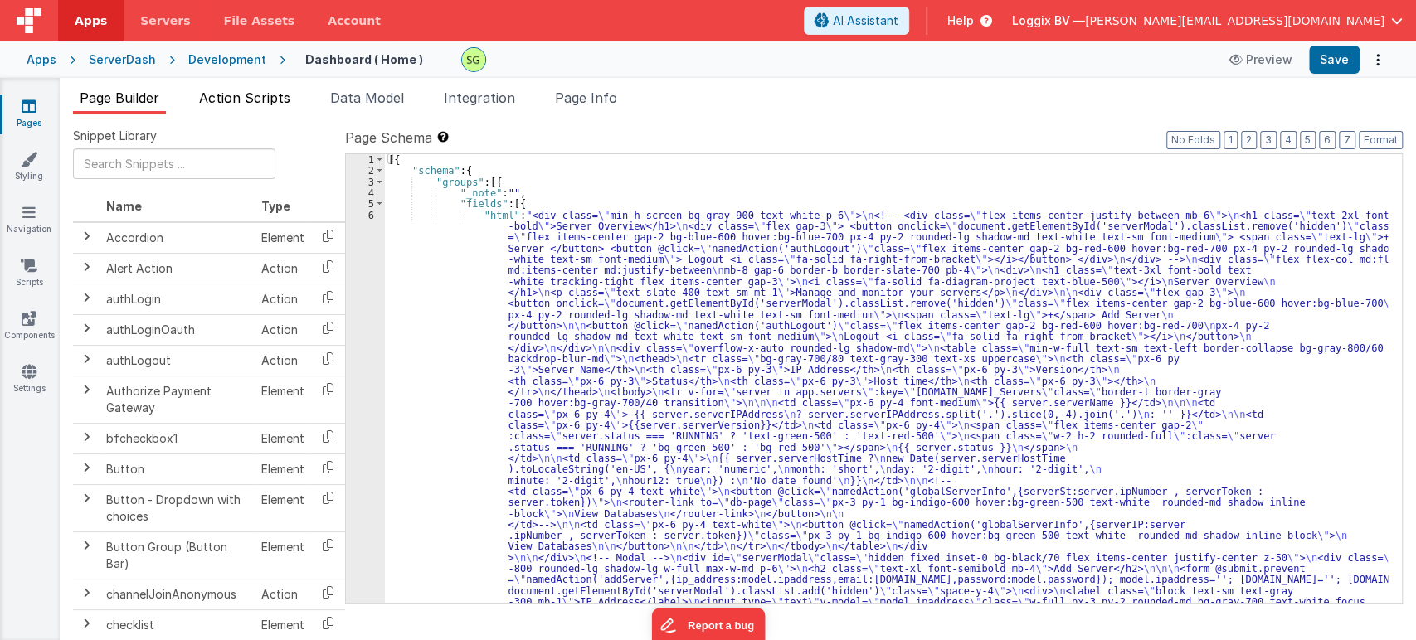
click at [230, 92] on span "Action Scripts" at bounding box center [244, 98] width 91 height 17
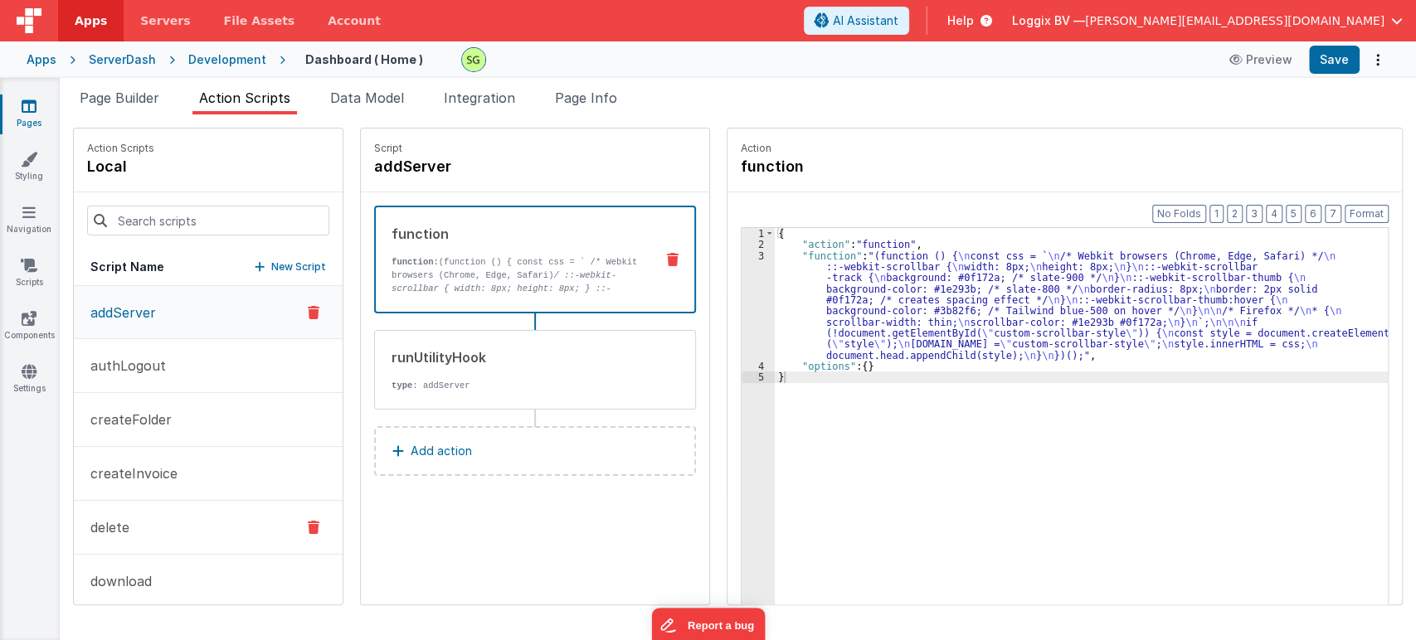
scroll to position [178, 0]
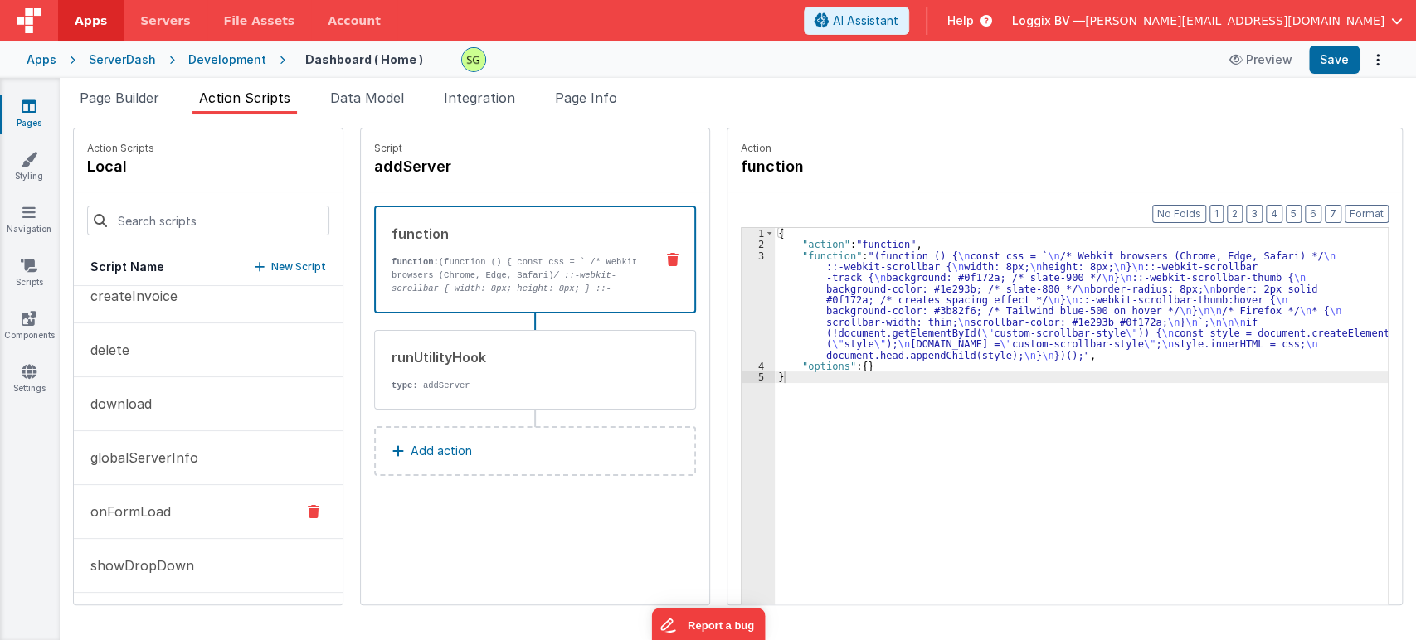
click at [148, 516] on p "onFormLoad" at bounding box center [125, 512] width 90 height 20
click at [743, 258] on div "3" at bounding box center [758, 306] width 33 height 110
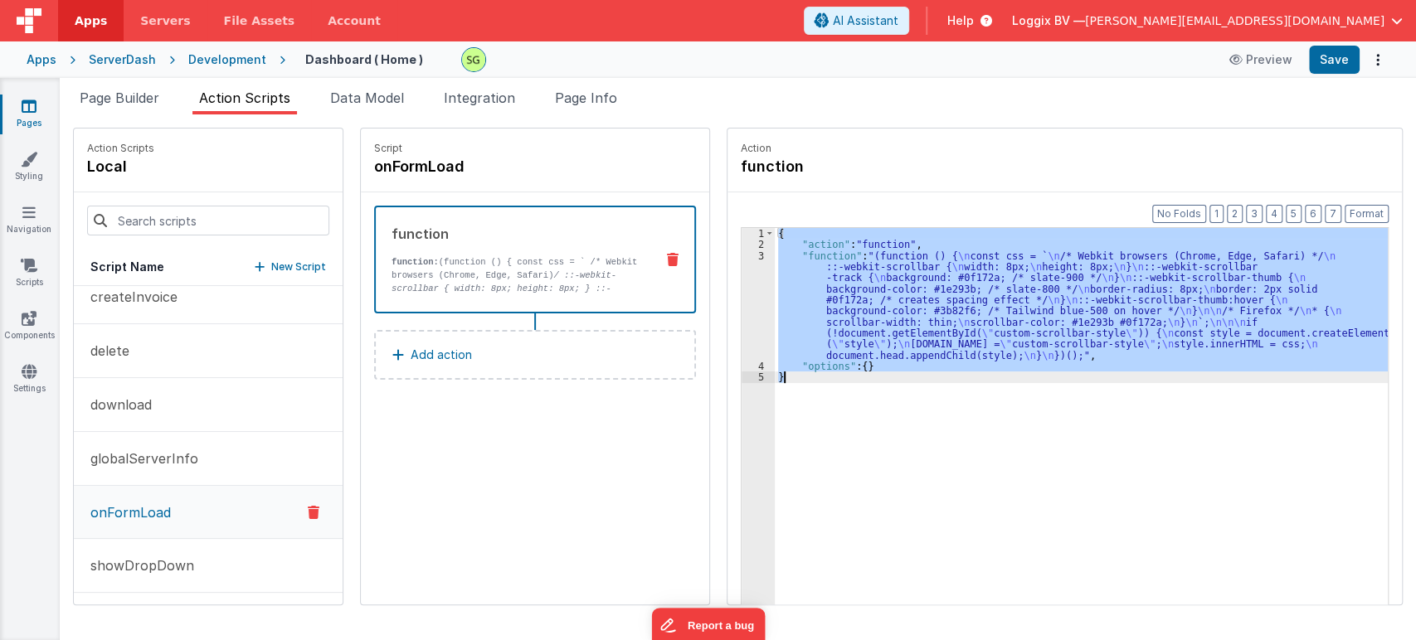
click at [743, 258] on div "3" at bounding box center [758, 306] width 33 height 110
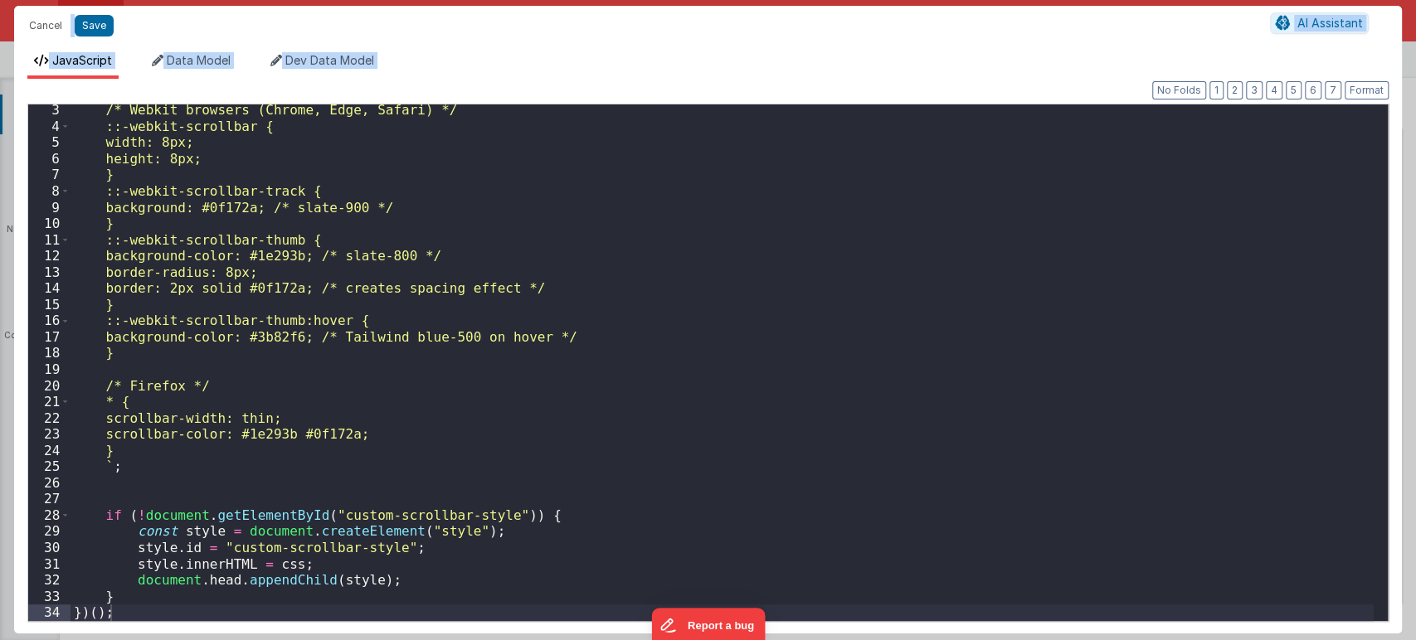
scroll to position [0, 0]
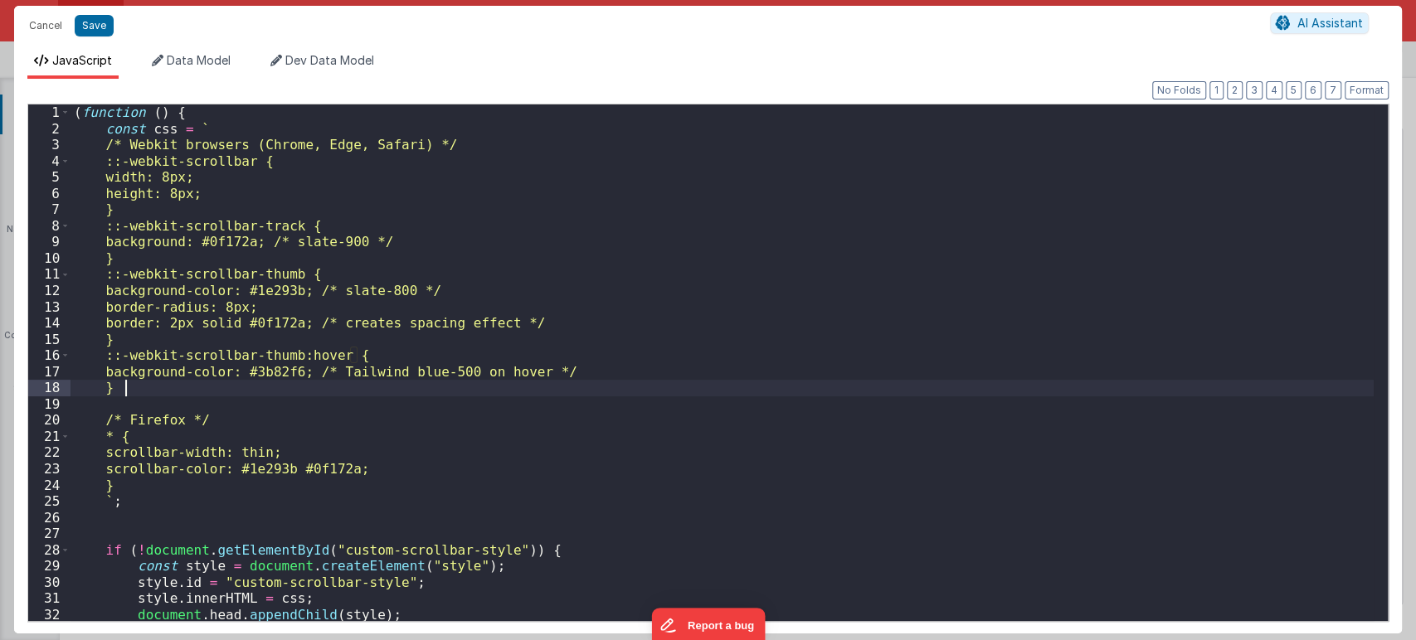
click at [533, 393] on div "( function ( ) { const css = ` /* Webkit browsers (Chrome, Edge, Safari) */ ::-…" at bounding box center [722, 379] width 1303 height 549
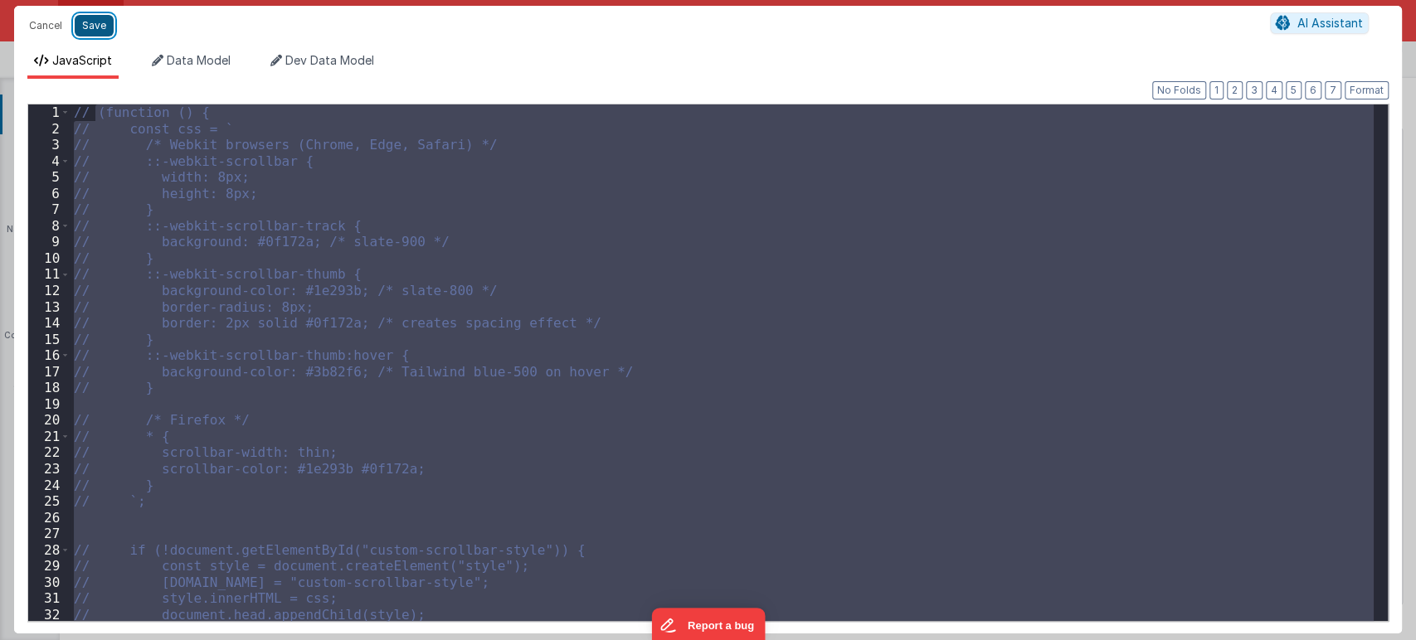
click at [93, 33] on button "Save" at bounding box center [94, 26] width 39 height 22
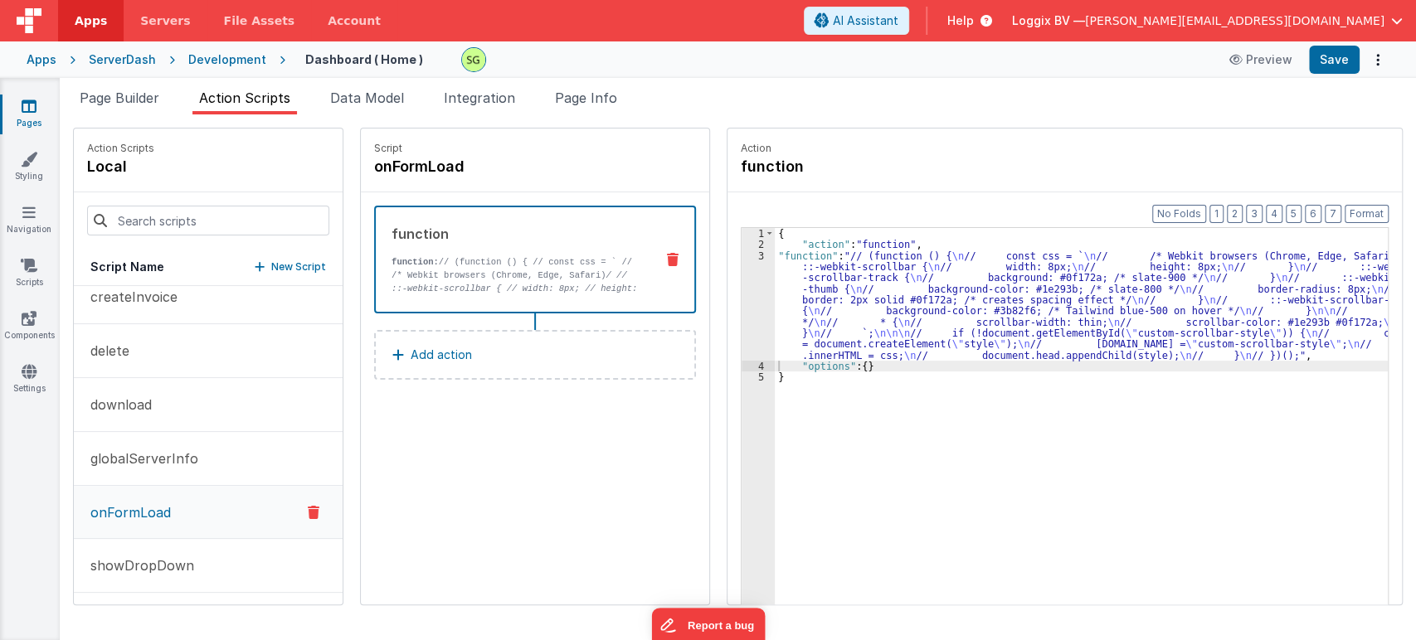
click at [743, 258] on div "3" at bounding box center [758, 306] width 33 height 110
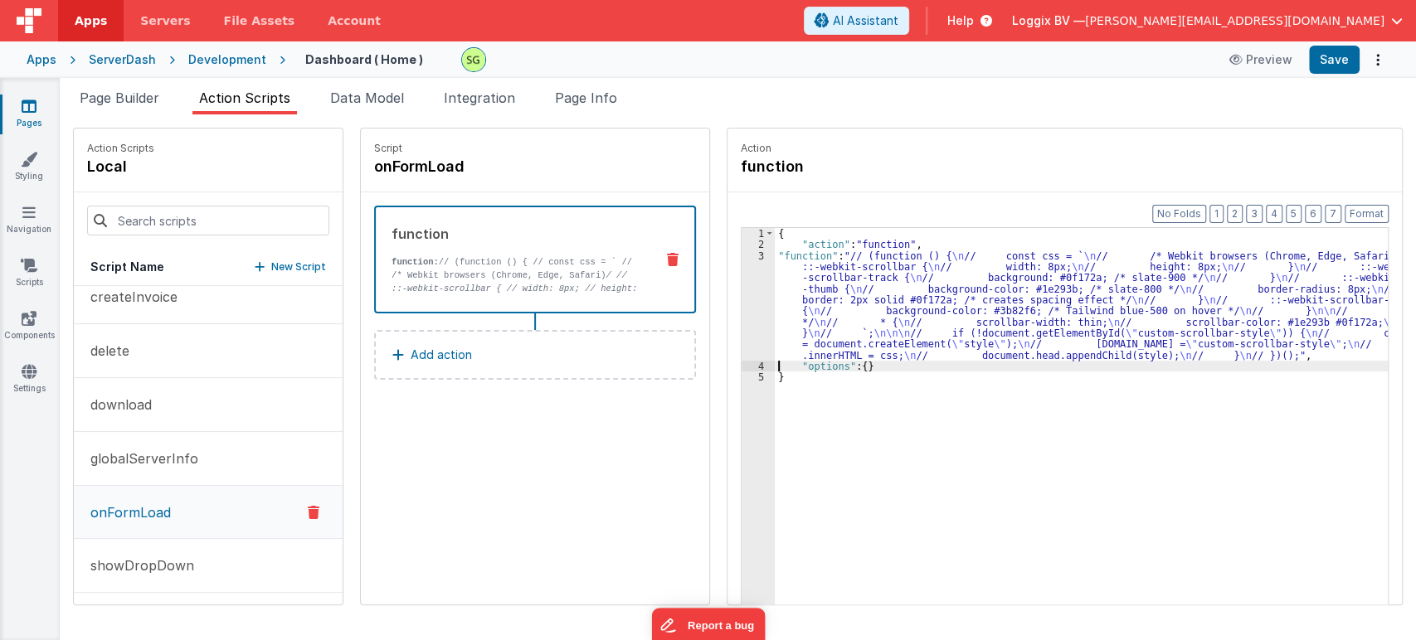
click at [743, 256] on div "3" at bounding box center [758, 306] width 33 height 110
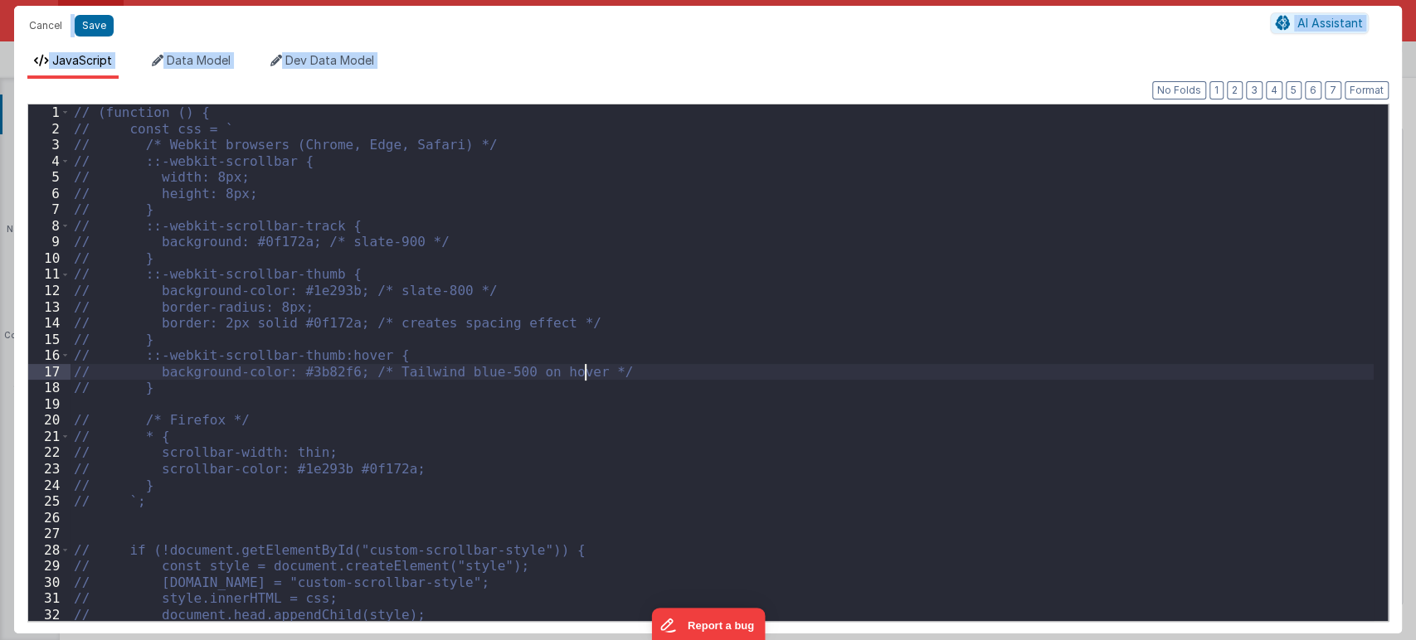
click at [655, 377] on div "// (function () { // const css = ` // /* Webkit browsers (Chrome, Edge, Safari)…" at bounding box center [722, 379] width 1303 height 549
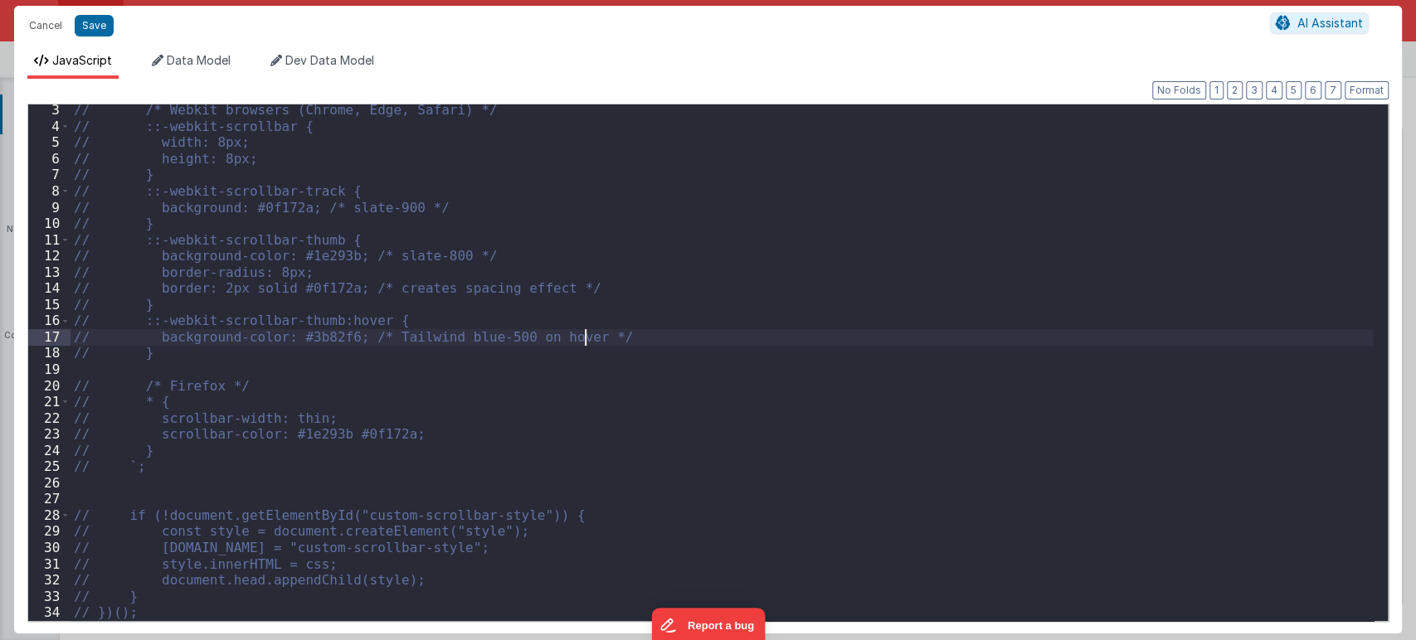
click at [171, 598] on div "// /* Webkit browsers (Chrome, Edge, Safari) */ // ::-webkit-scrollbar { // wid…" at bounding box center [722, 376] width 1303 height 549
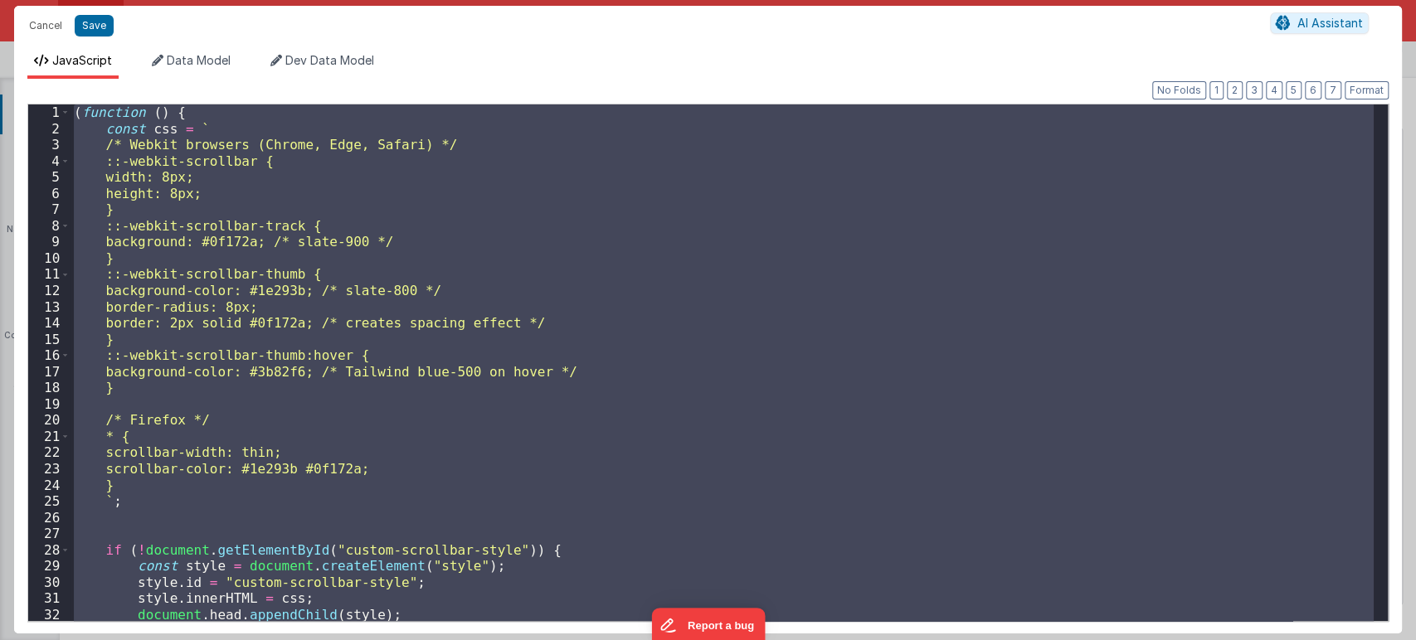
scroll to position [0, 0]
click at [843, 343] on div "( function ( ) { const css = ` /* Webkit browsers (Chrome, Edge, Safari) */ ::-…" at bounding box center [722, 363] width 1303 height 517
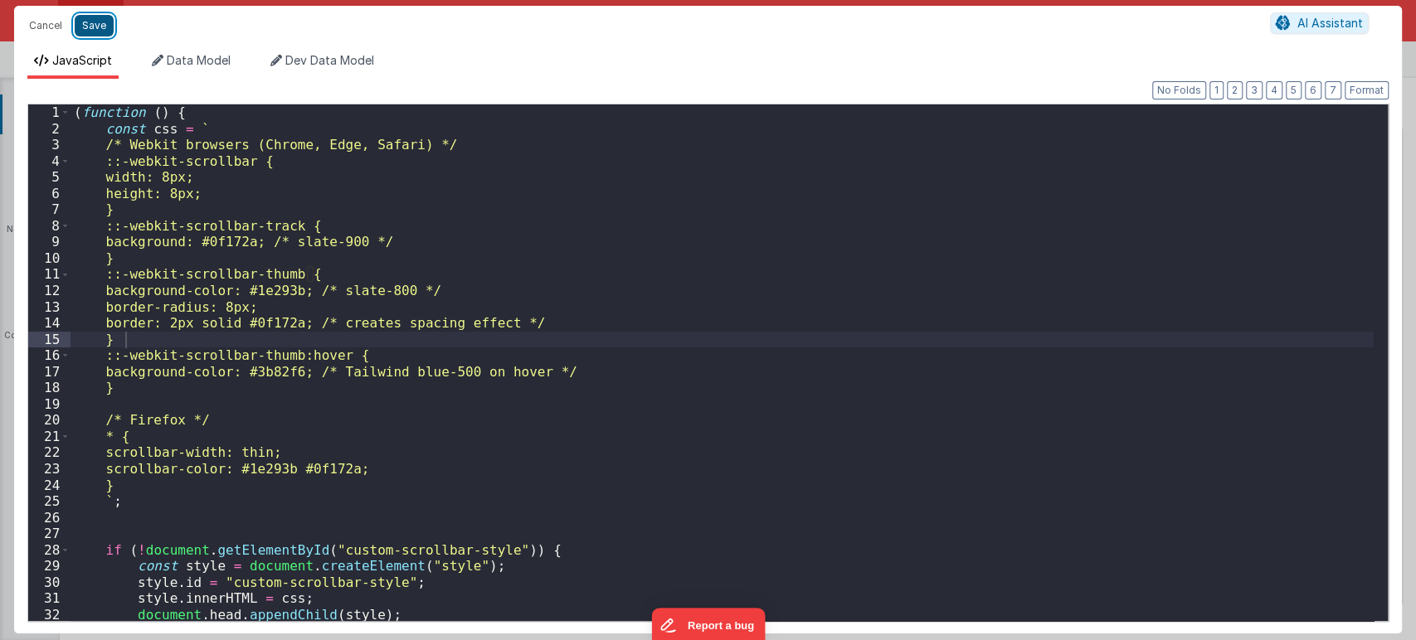
click at [98, 34] on button "Save" at bounding box center [94, 26] width 39 height 22
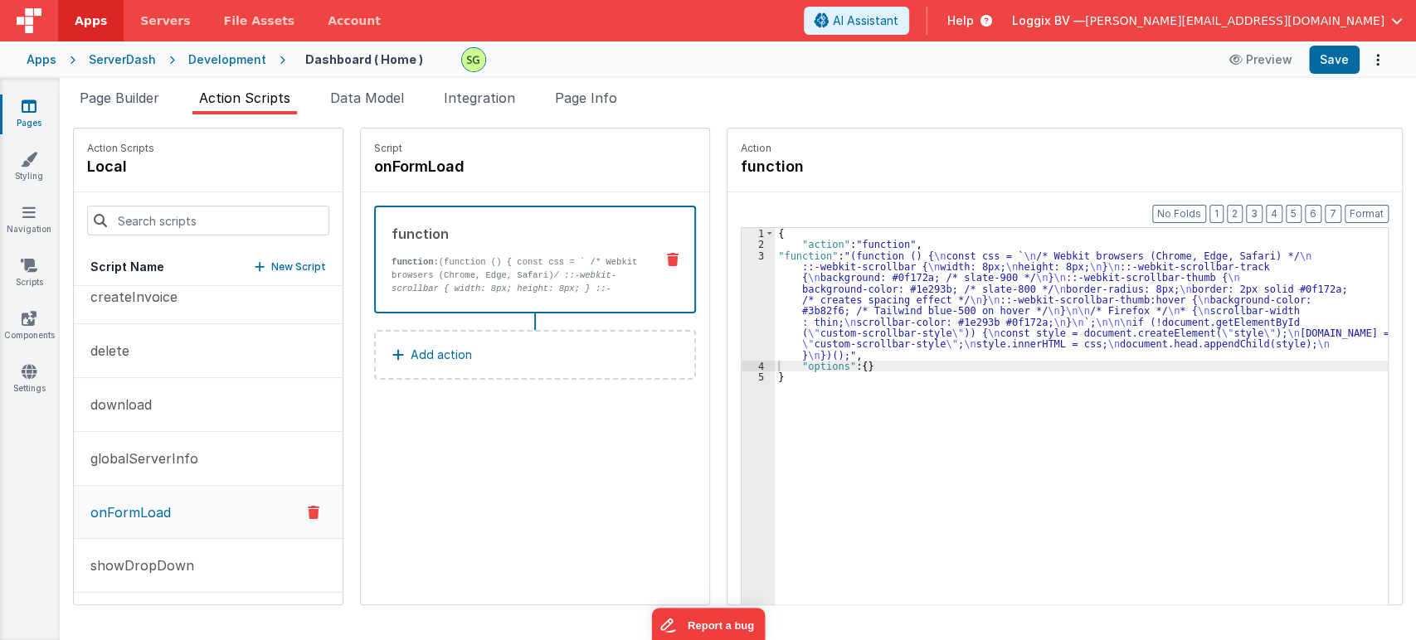
click at [504, 367] on button "Add action" at bounding box center [535, 355] width 322 height 50
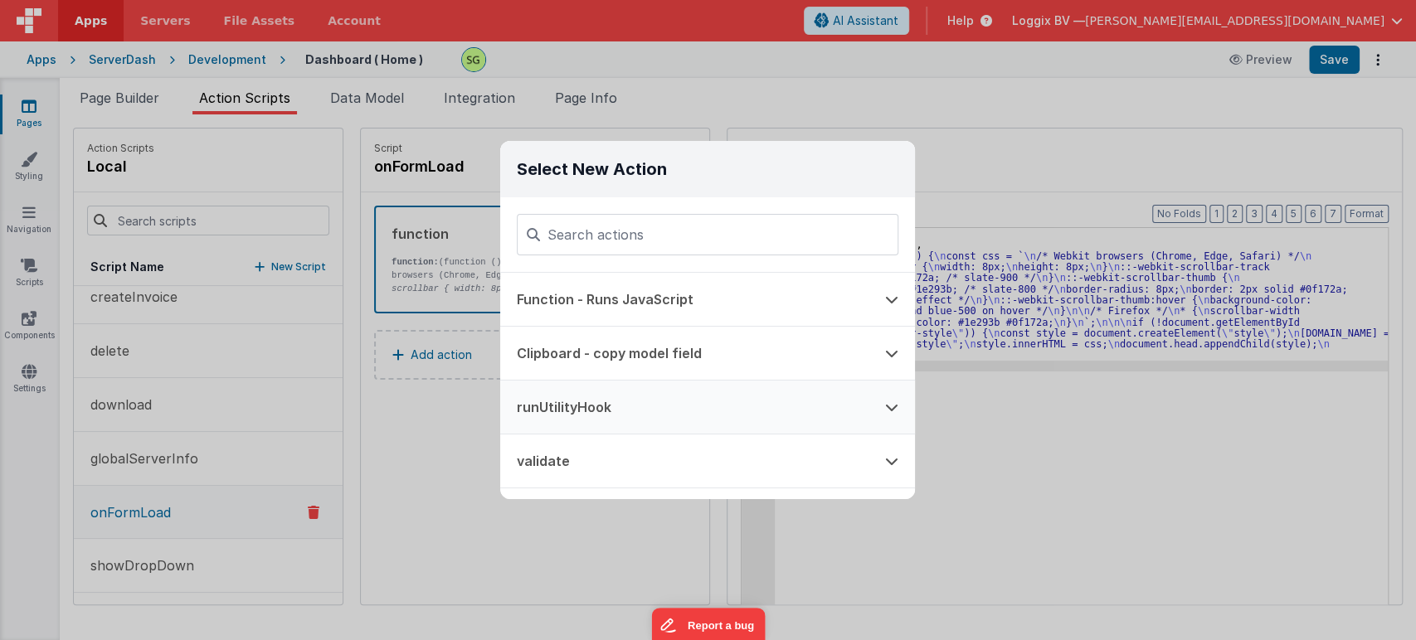
click at [621, 416] on button "runUtilityHook" at bounding box center [684, 407] width 368 height 53
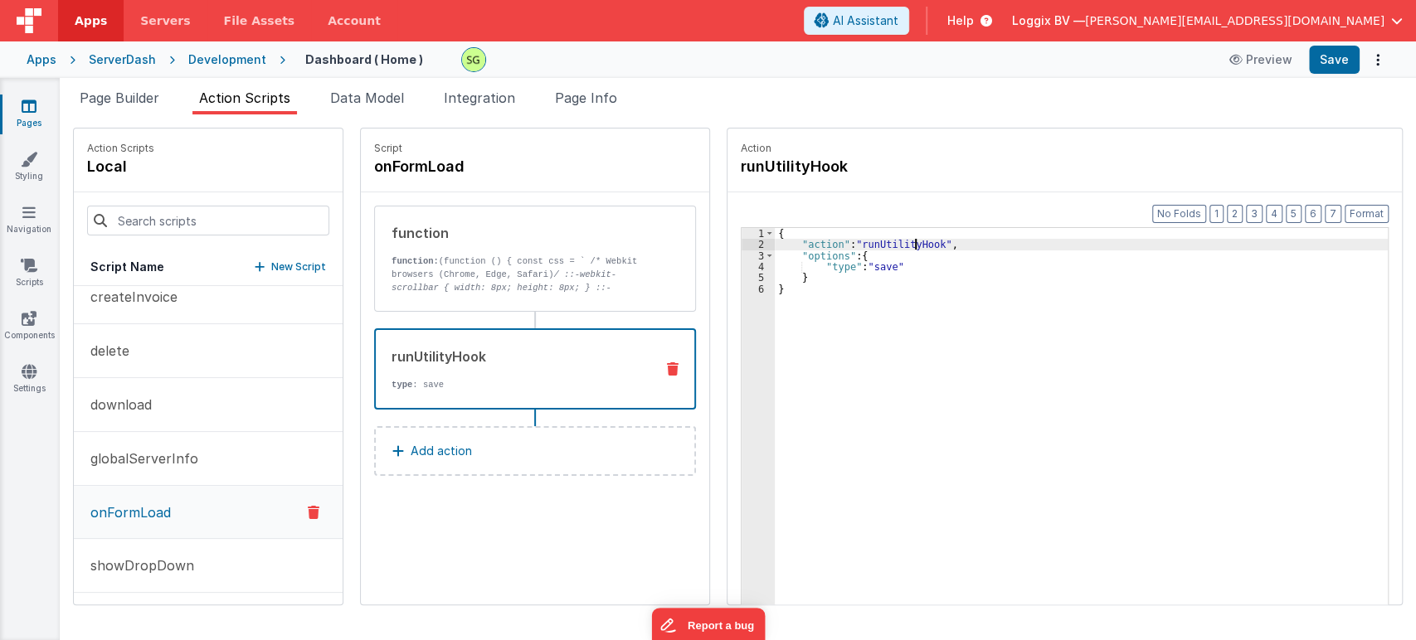
click at [898, 243] on div "{ "action" : "runUtilityHook" , "options" : { "type" : "save" } }" at bounding box center [1090, 453] width 630 height 451
click at [864, 265] on div "{ "action" : "runUtilityHook" , "options" : { "type" : "save" } }" at bounding box center [1090, 453] width 630 height 451
click at [895, 265] on div "{ "action" : "runUtilityHook" , "options" : { "type" : "save" } }" at bounding box center [1090, 453] width 630 height 451
click at [869, 265] on div "{ "action" : "runUtilityHook" , "options" : { "type" : "save" } }" at bounding box center [1090, 453] width 630 height 451
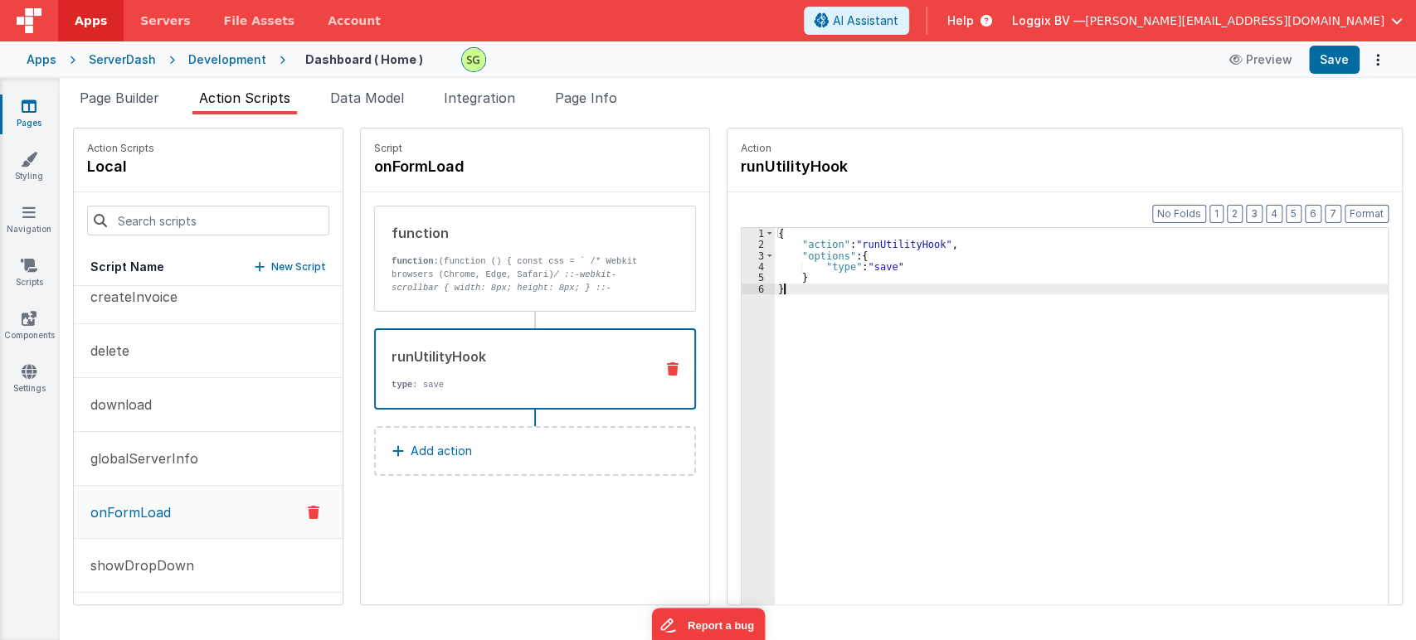
click at [795, 290] on div "{ "action" : "runUtilityHook" , "options" : { "type" : "save" } }" at bounding box center [1090, 453] width 630 height 451
click at [805, 282] on div "{ "action" : "runUtilityHook" , "options" : { "type" : "save" } }" at bounding box center [1090, 453] width 630 height 451
click at [868, 268] on div "{ "action" : "runUtilityHook" , "options" : { "type" : "save" } }" at bounding box center [1090, 453] width 630 height 451
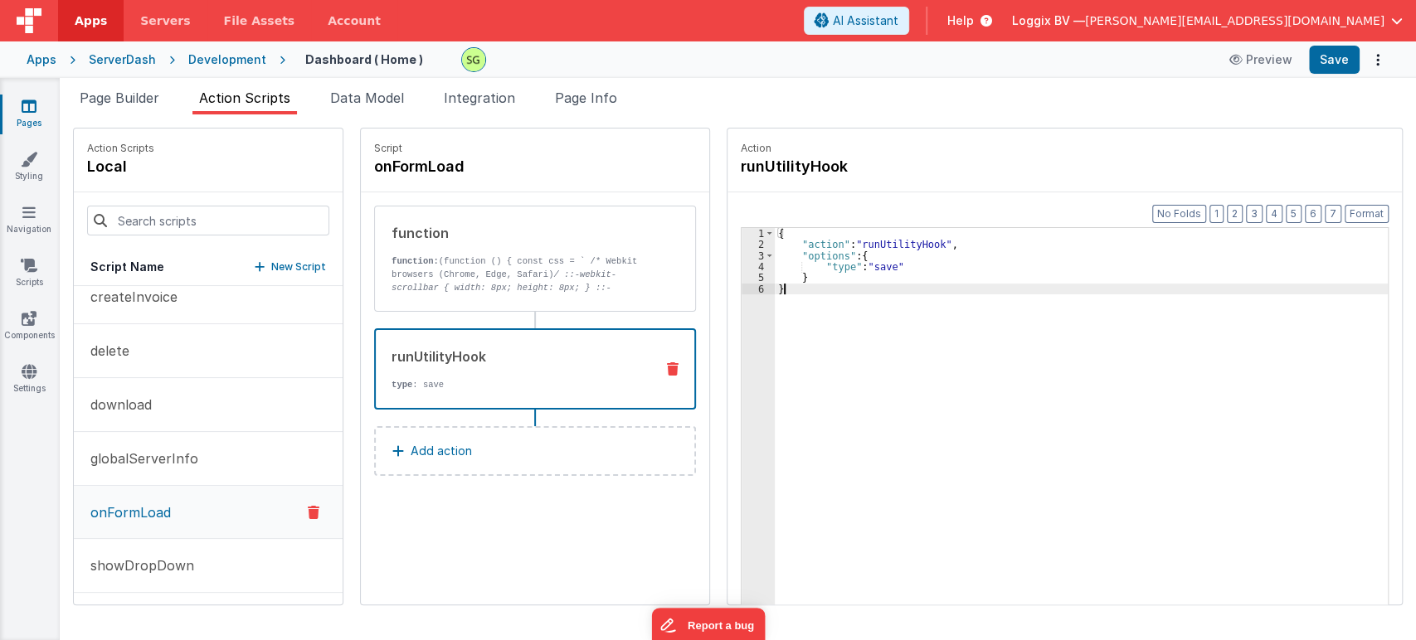
click at [803, 284] on div "{ "action" : "runUtilityHook" , "options" : { "type" : "save" } }" at bounding box center [1090, 453] width 630 height 451
click at [859, 265] on div "{ "action" : "runUtilityHook" , "options" : { "type" : "save" } }" at bounding box center [1090, 453] width 630 height 451
click at [821, 276] on div "{ "action" : "runUtilityHook" , "options" : { "type" : "save" } }" at bounding box center [1090, 453] width 630 height 451
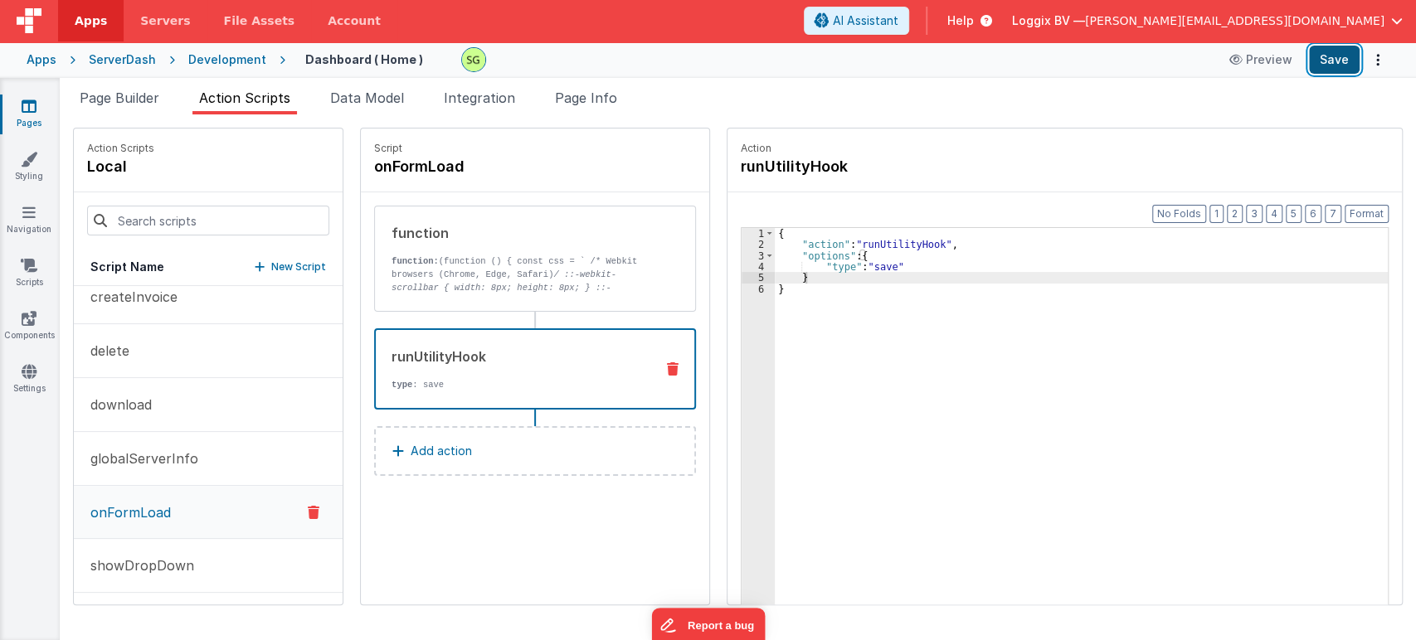
click at [1340, 67] on button "Save" at bounding box center [1334, 60] width 51 height 28
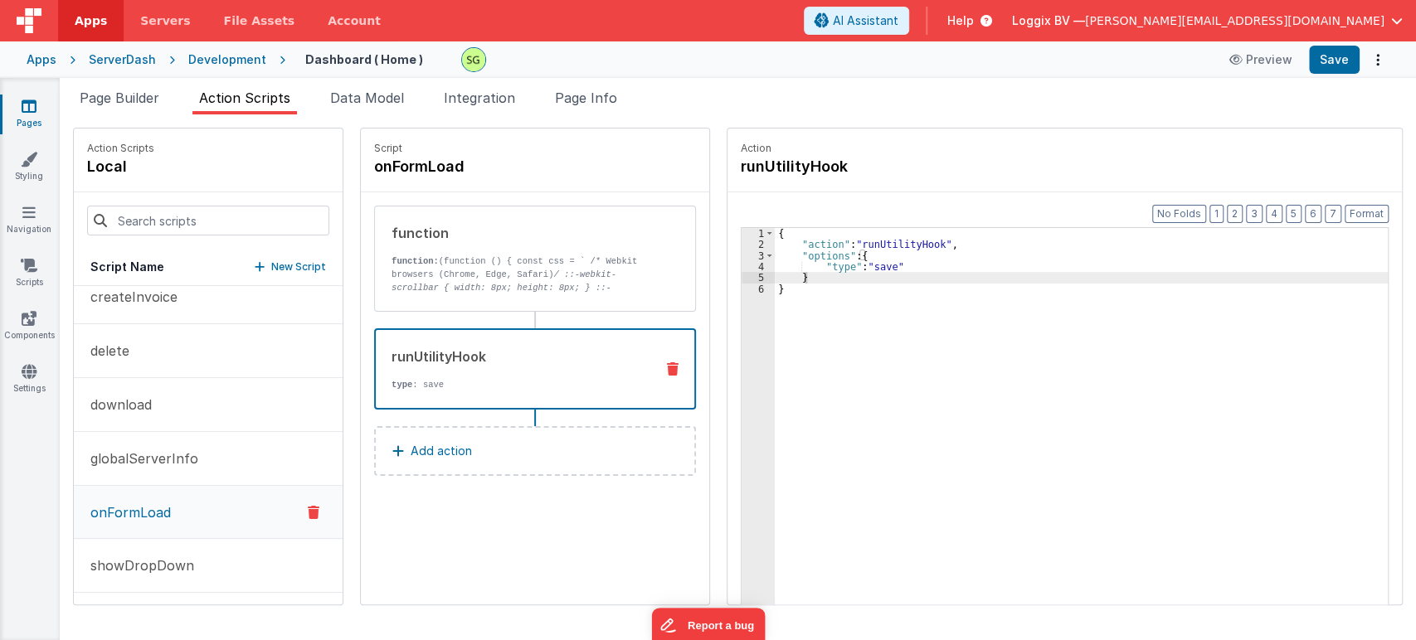
click at [667, 366] on icon at bounding box center [673, 369] width 12 height 13
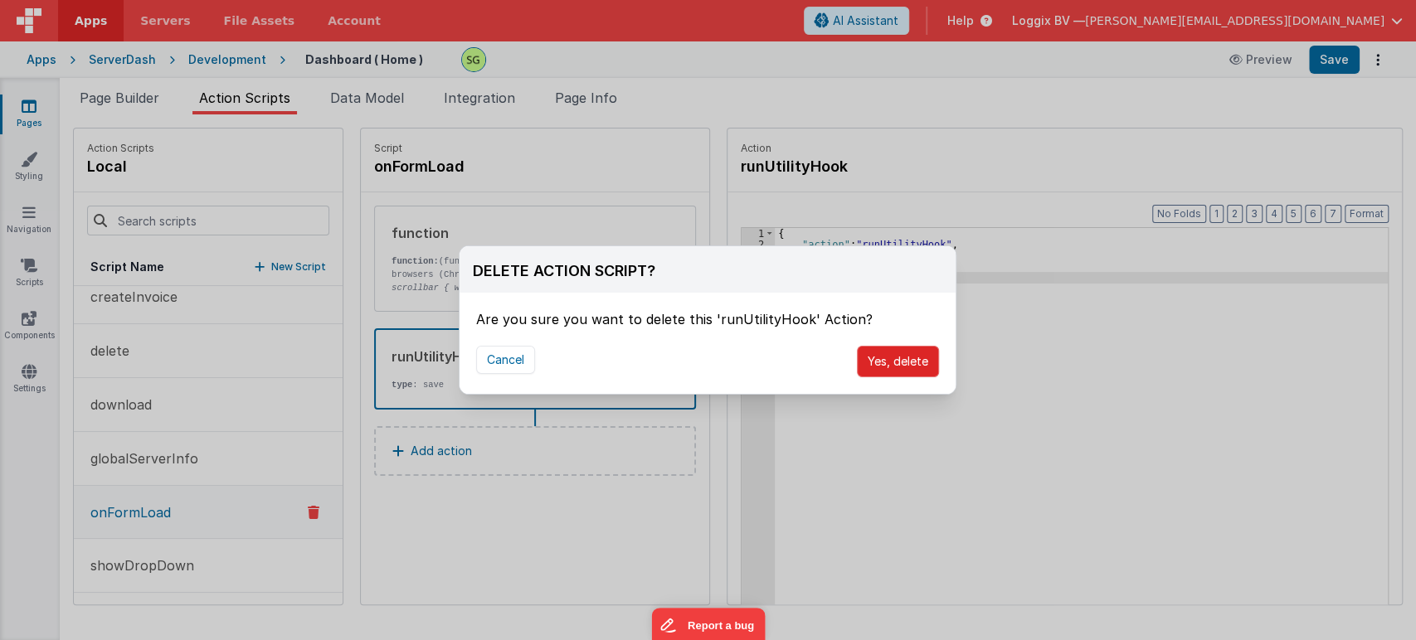
click at [910, 352] on button "Yes, delete" at bounding box center [898, 362] width 82 height 32
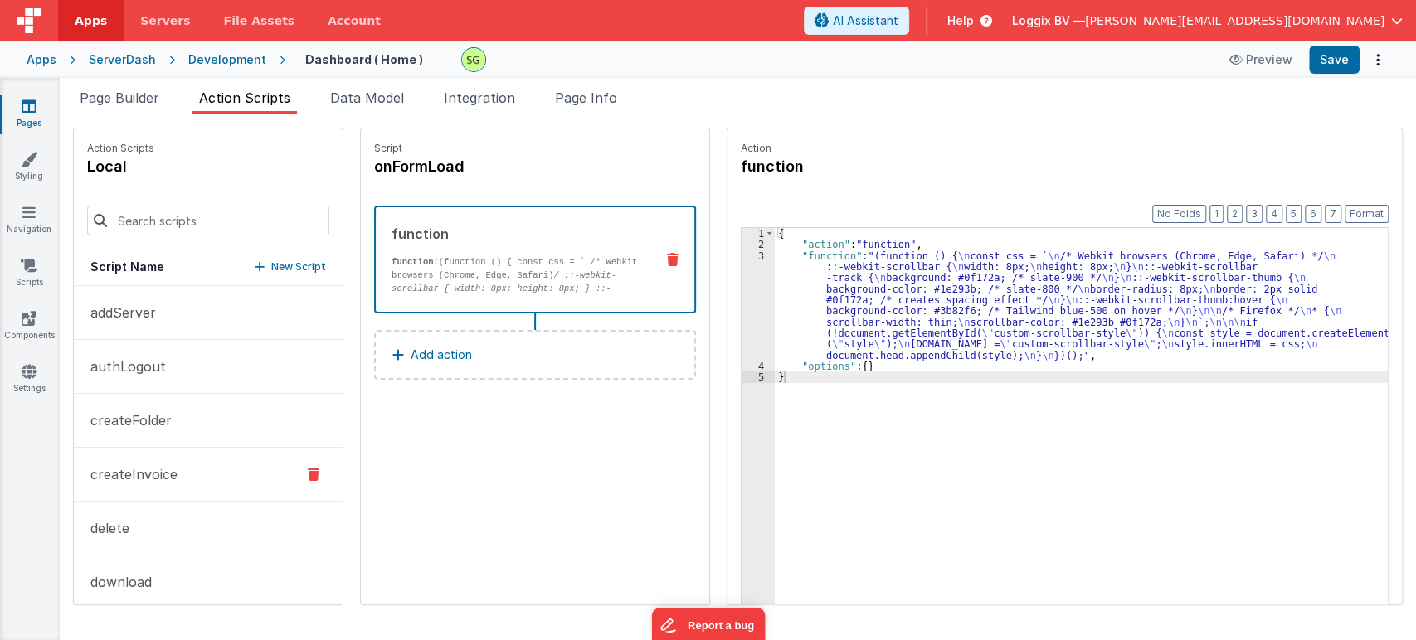
scroll to position [178, 0]
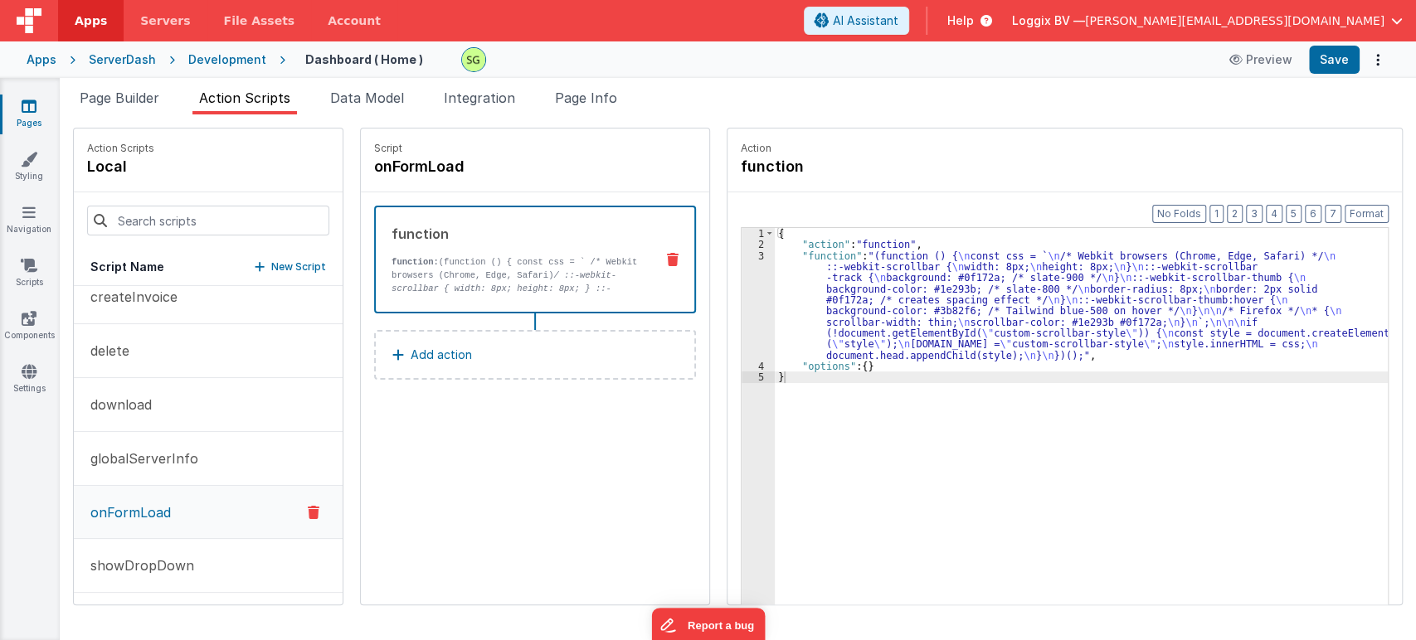
click at [110, 85] on div "Page Builder Action Scripts Data Model Integration Page Info Snippet Library Na…" at bounding box center [738, 359] width 1356 height 562
click at [110, 90] on span "Page Builder" at bounding box center [120, 98] width 80 height 17
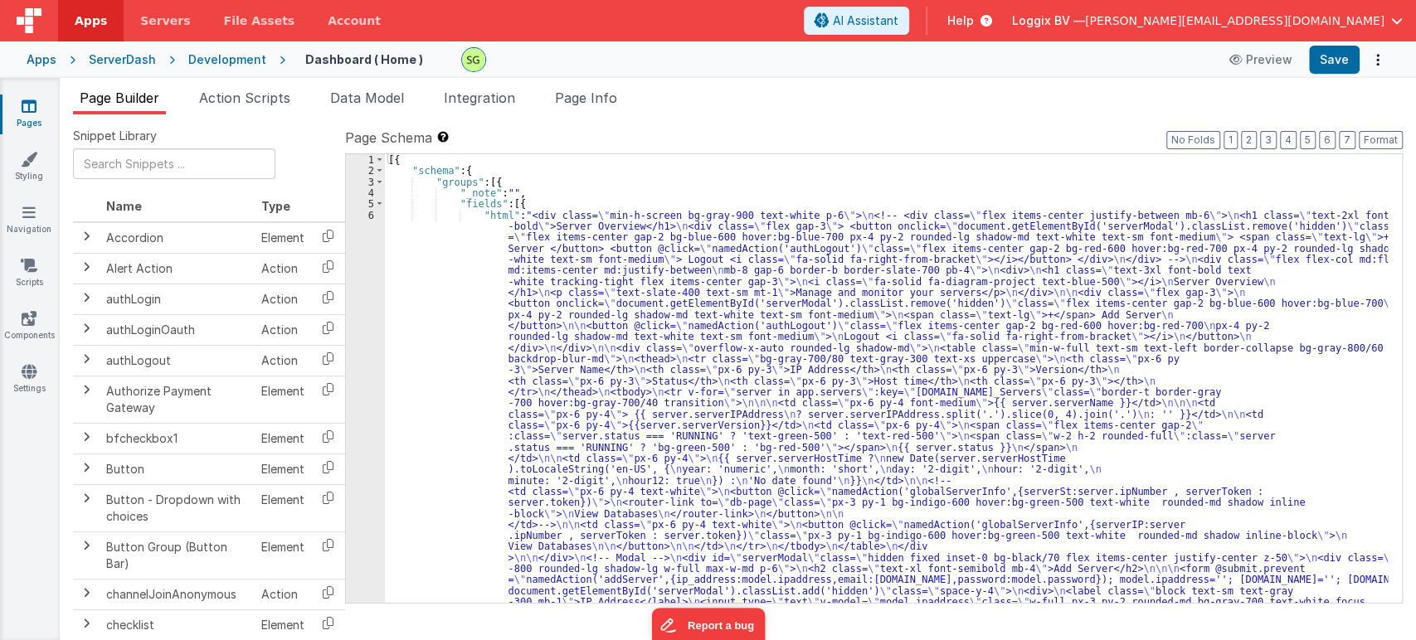
click at [370, 211] on div "6" at bounding box center [365, 453] width 39 height 487
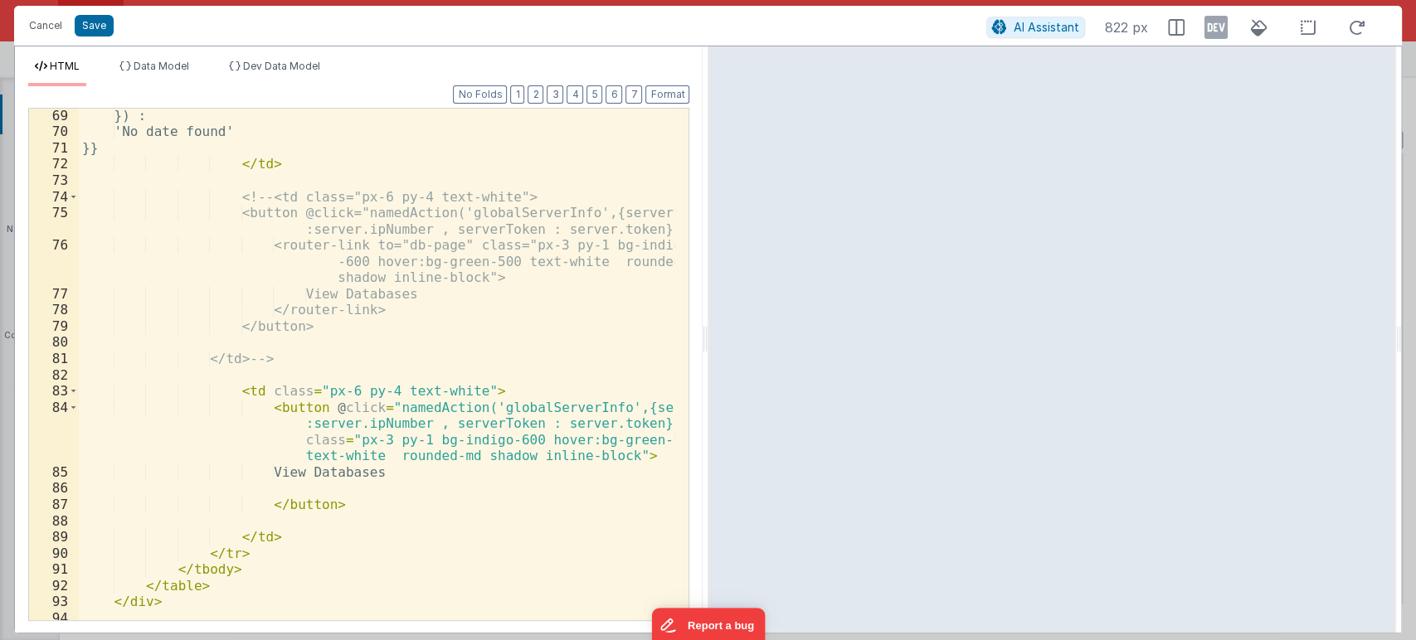
scroll to position [1429, 0]
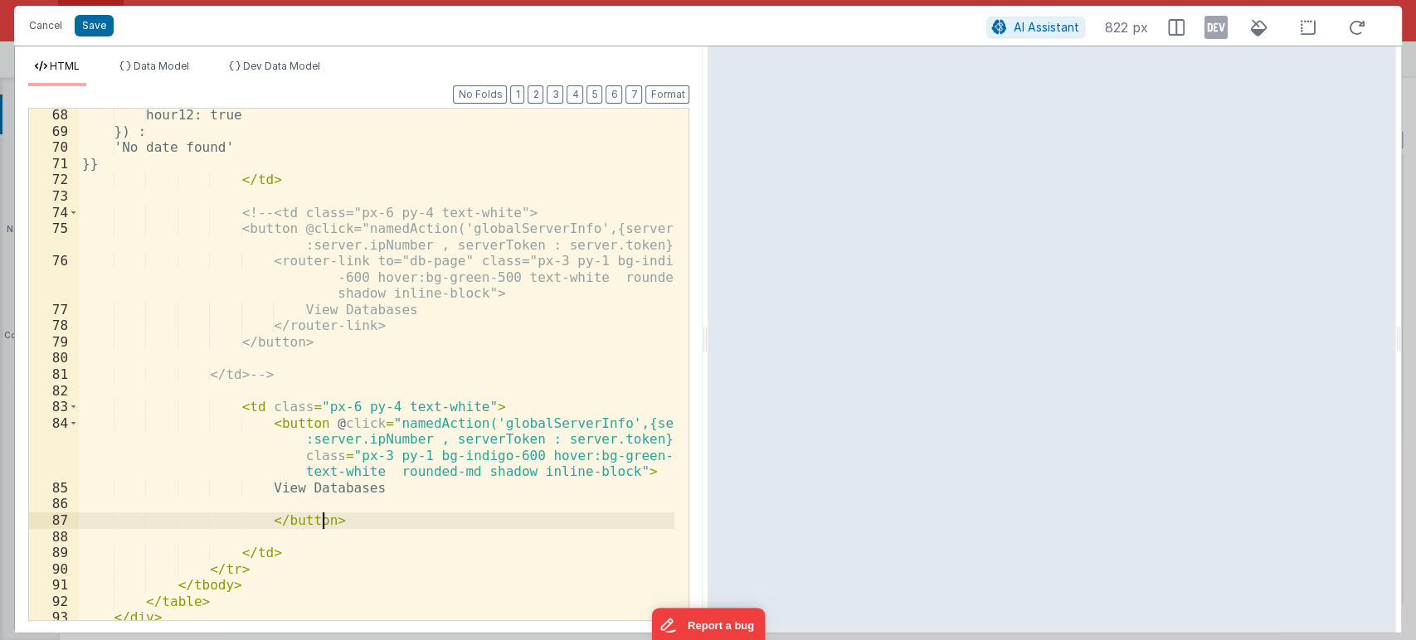
click at [345, 518] on div "hour12: true }) : 'No date found' }} </ td > <!-- <td class="px-6 py-4 text-whi…" at bounding box center [377, 379] width 596 height 544
click at [426, 427] on div "hour12: true }) : 'No date found' }} </ td > <!-- <td class="px-6 py-4 text-whi…" at bounding box center [377, 379] width 596 height 544
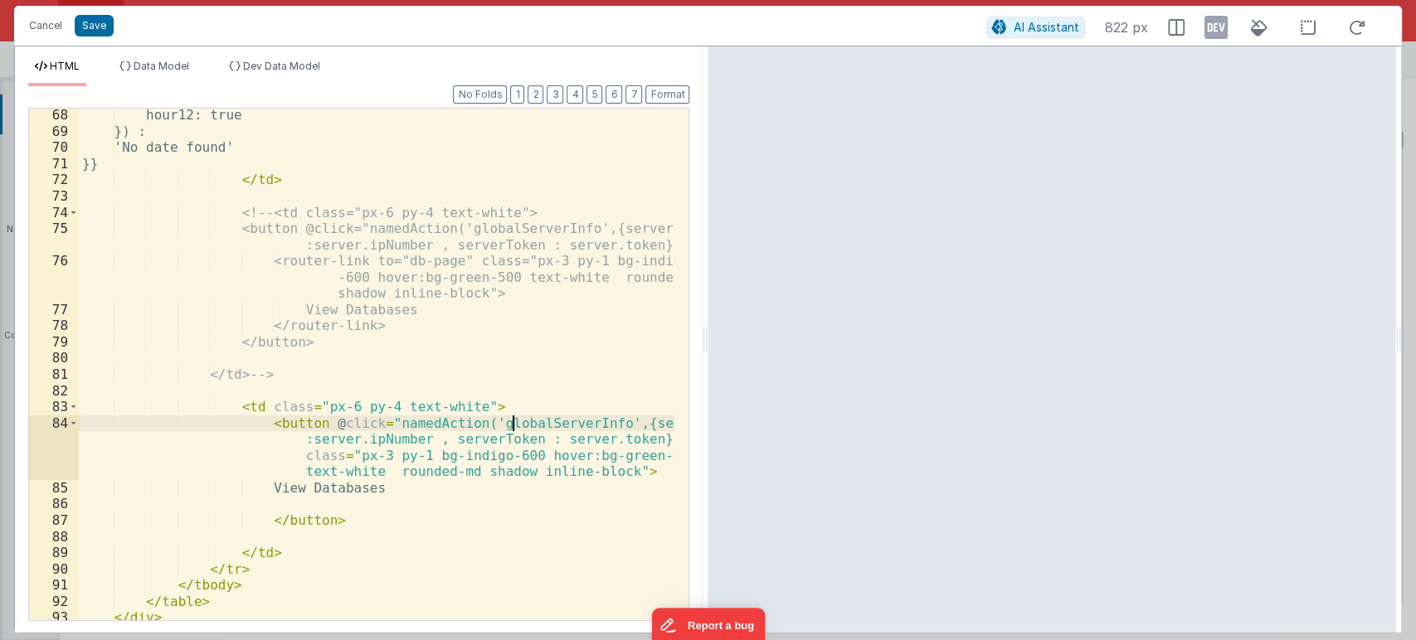
click at [514, 416] on div "hour12: true }) : 'No date found' }} </ td > <!-- <td class="px-6 py-4 text-whi…" at bounding box center [377, 379] width 596 height 544
click at [101, 17] on button "Save" at bounding box center [94, 26] width 39 height 22
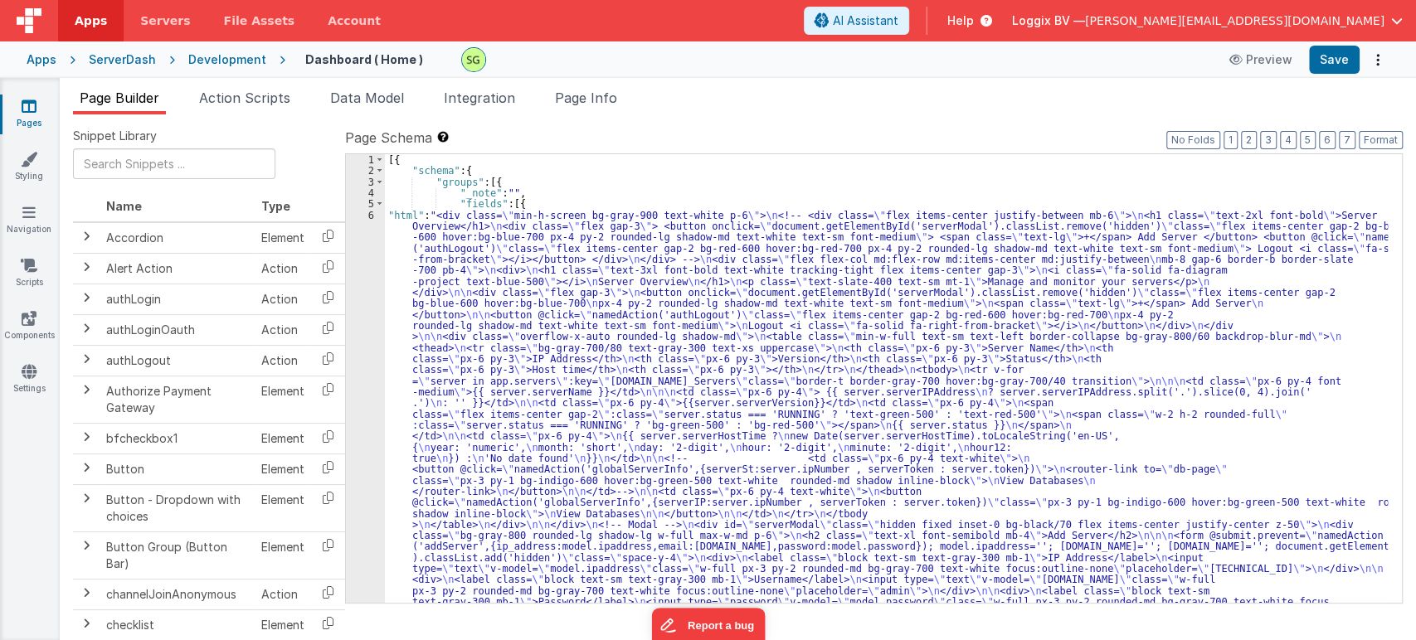
click at [27, 100] on icon at bounding box center [29, 106] width 15 height 17
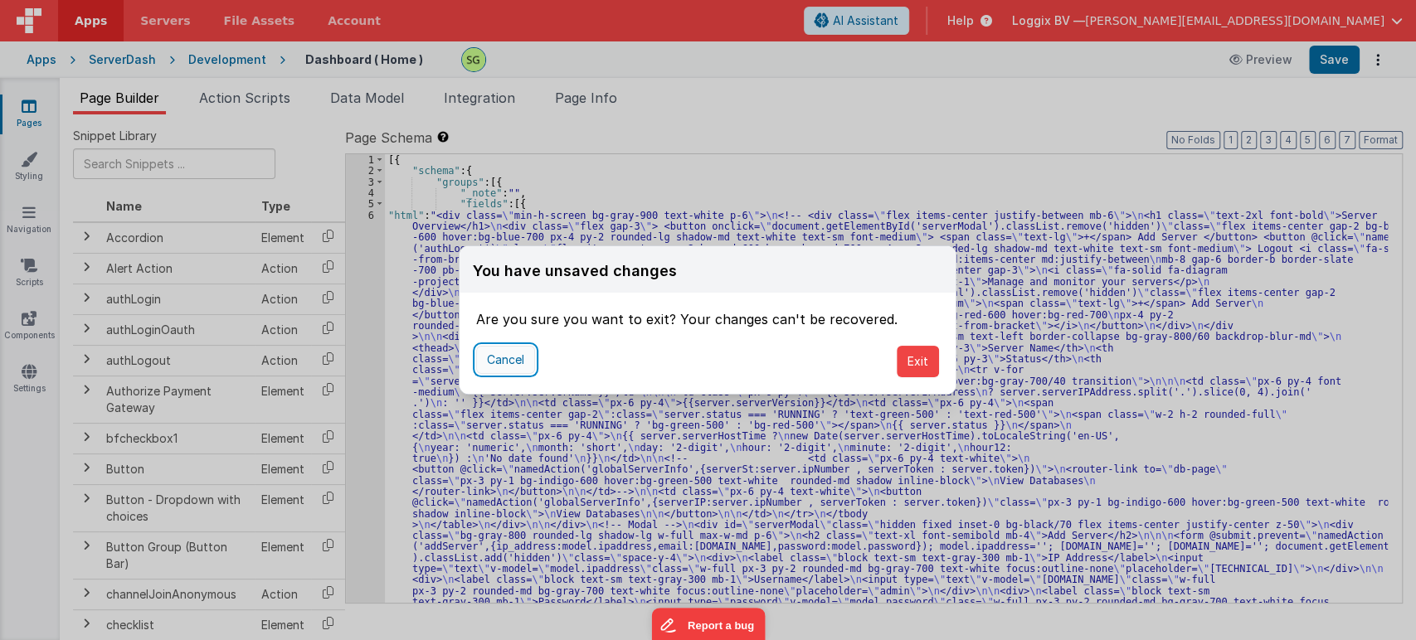
click at [514, 363] on button "Cancel" at bounding box center [505, 360] width 59 height 28
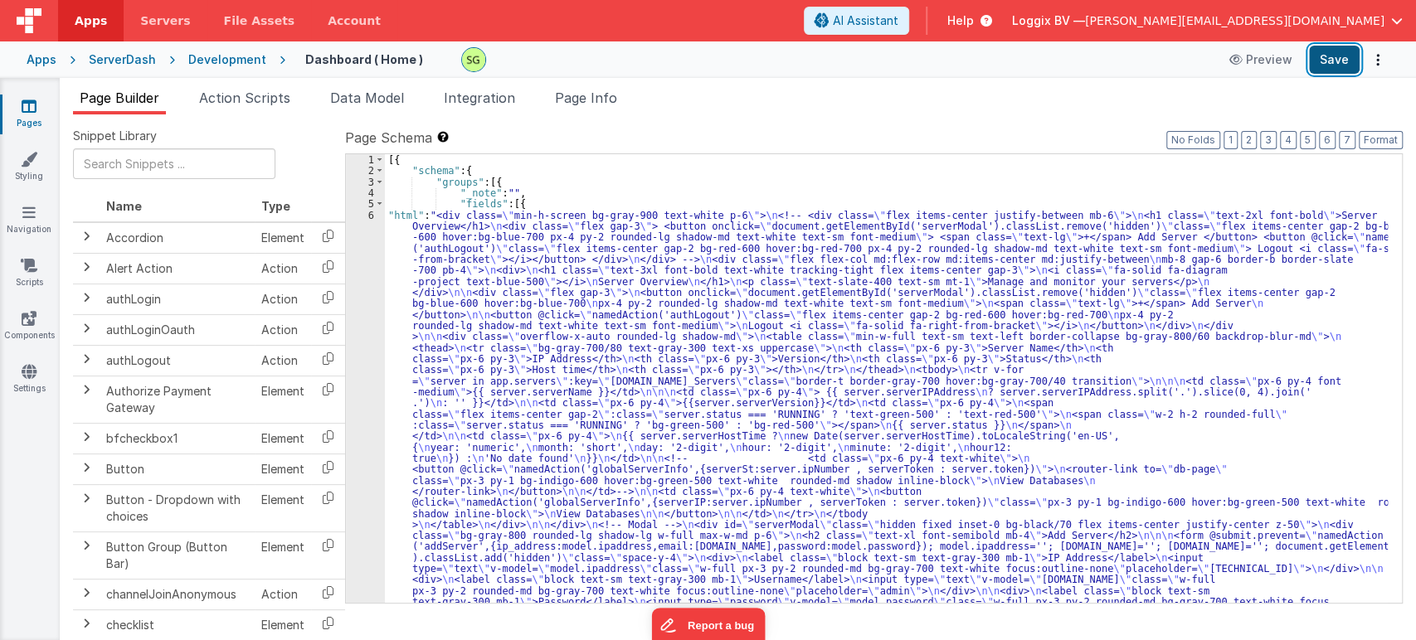
click at [1338, 68] on button "Save" at bounding box center [1334, 60] width 51 height 28
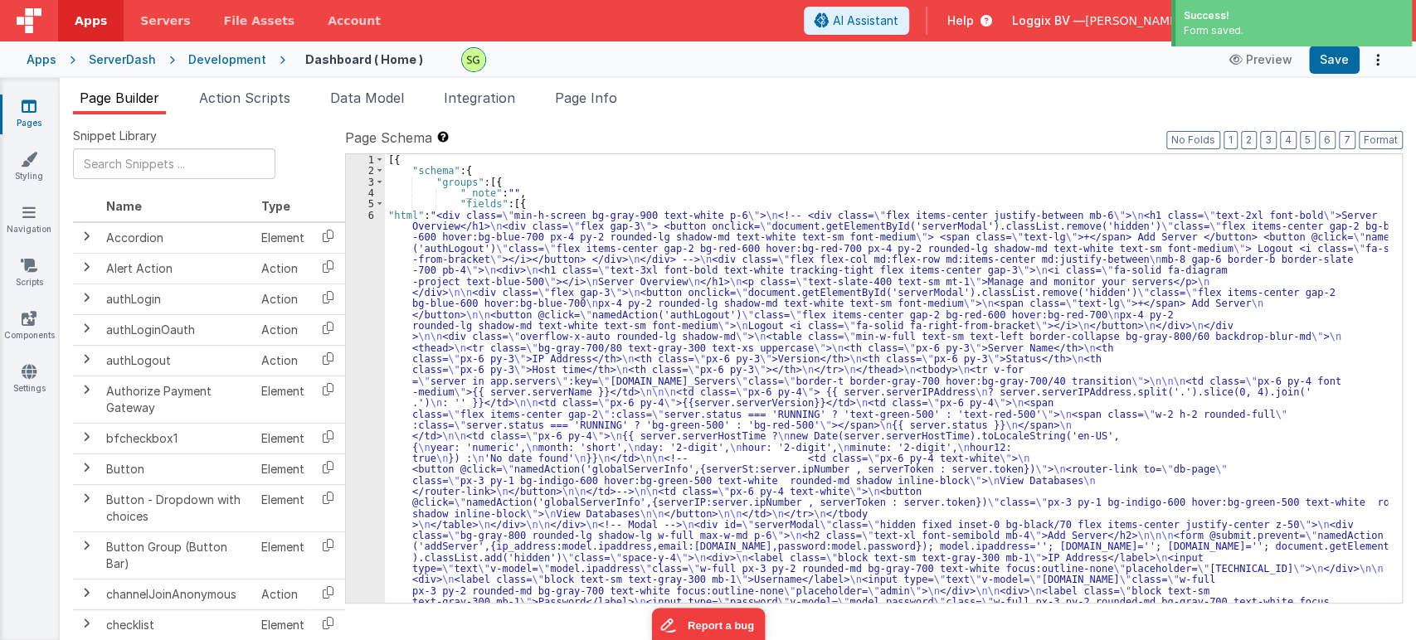
click at [20, 104] on link "Pages" at bounding box center [29, 114] width 60 height 33
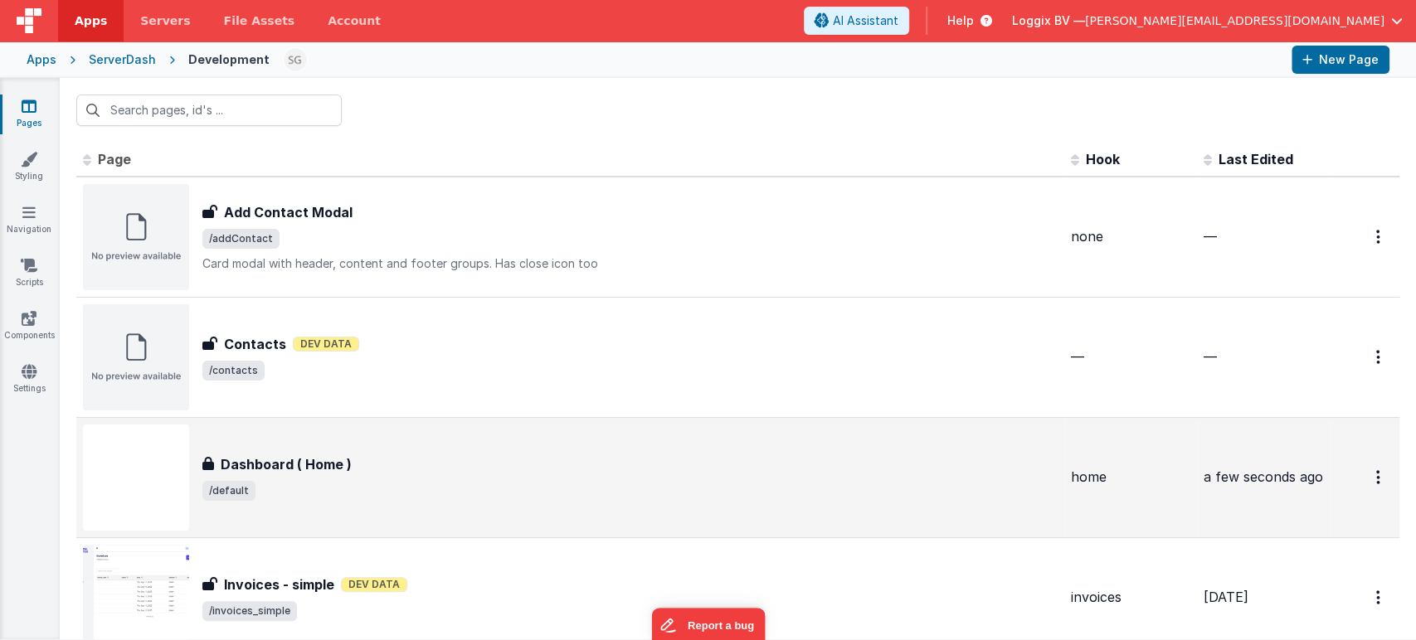
click at [524, 455] on div "Dashboard ( Home )" at bounding box center [629, 465] width 855 height 20
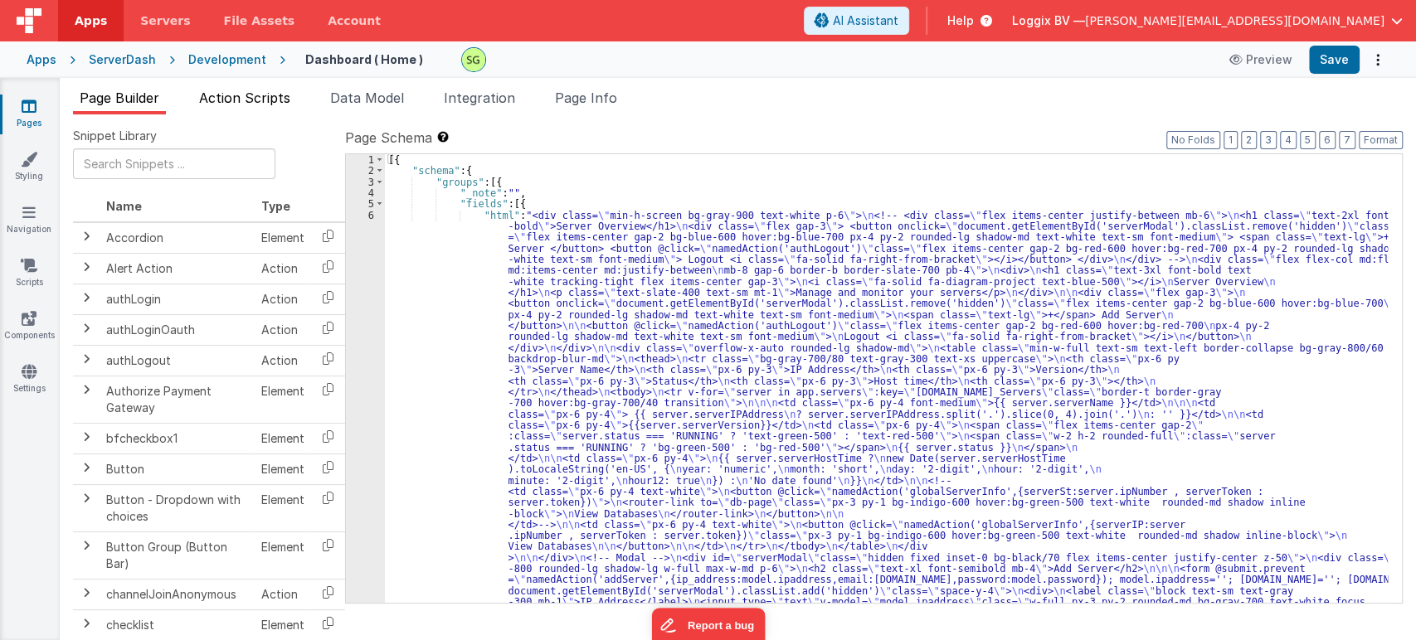
click at [268, 88] on li "Action Scripts" at bounding box center [244, 101] width 105 height 27
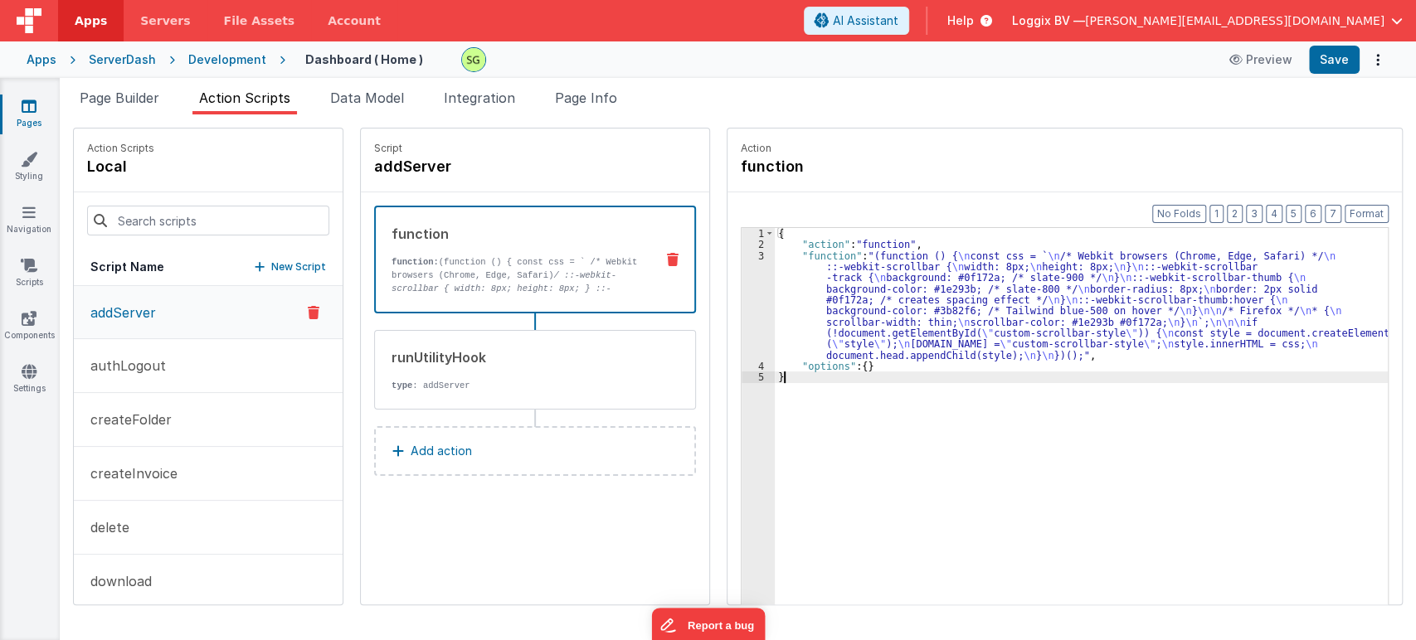
click at [744, 257] on div "3" at bounding box center [758, 306] width 33 height 110
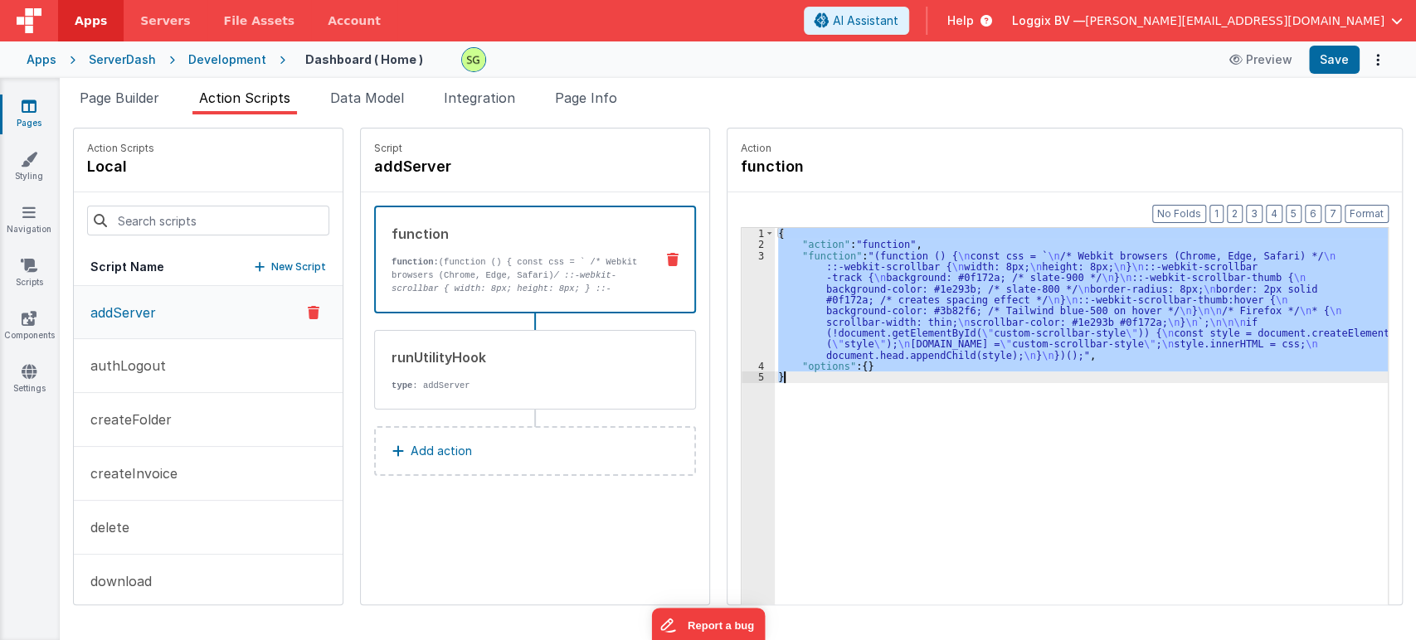
click at [744, 257] on div "3" at bounding box center [758, 306] width 33 height 110
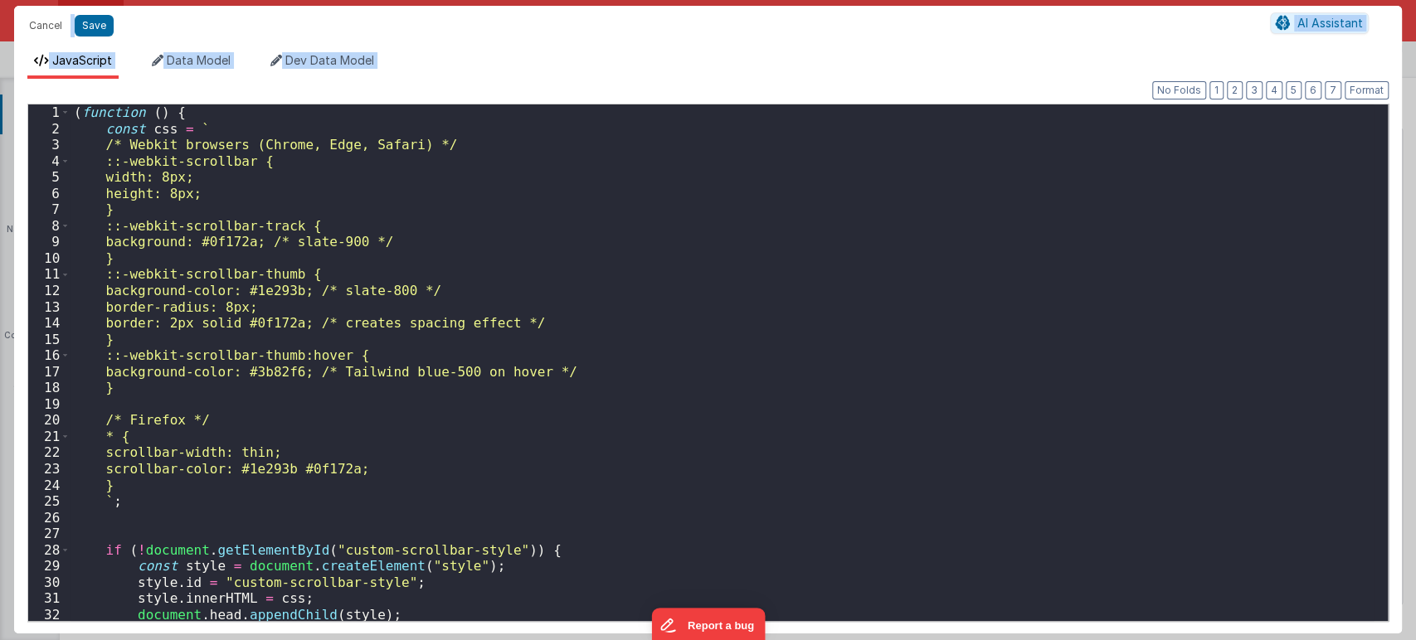
scroll to position [34, 0]
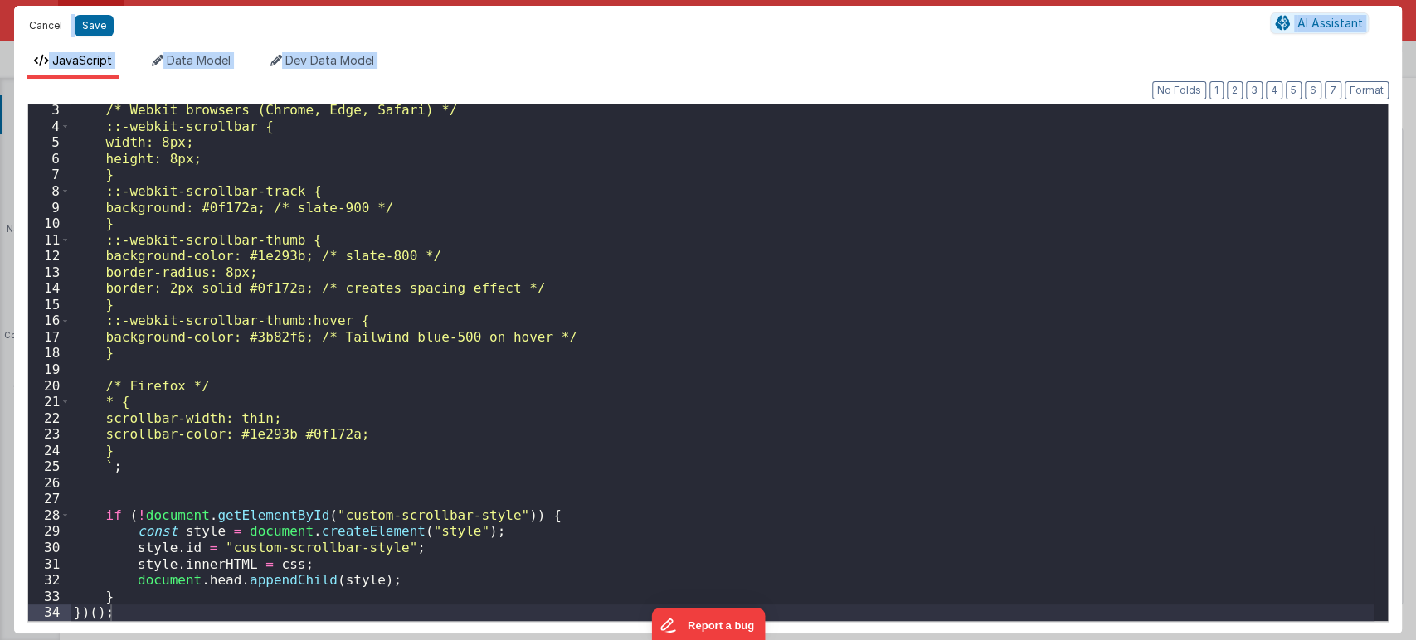
click at [40, 19] on button "Cancel" at bounding box center [46, 25] width 50 height 23
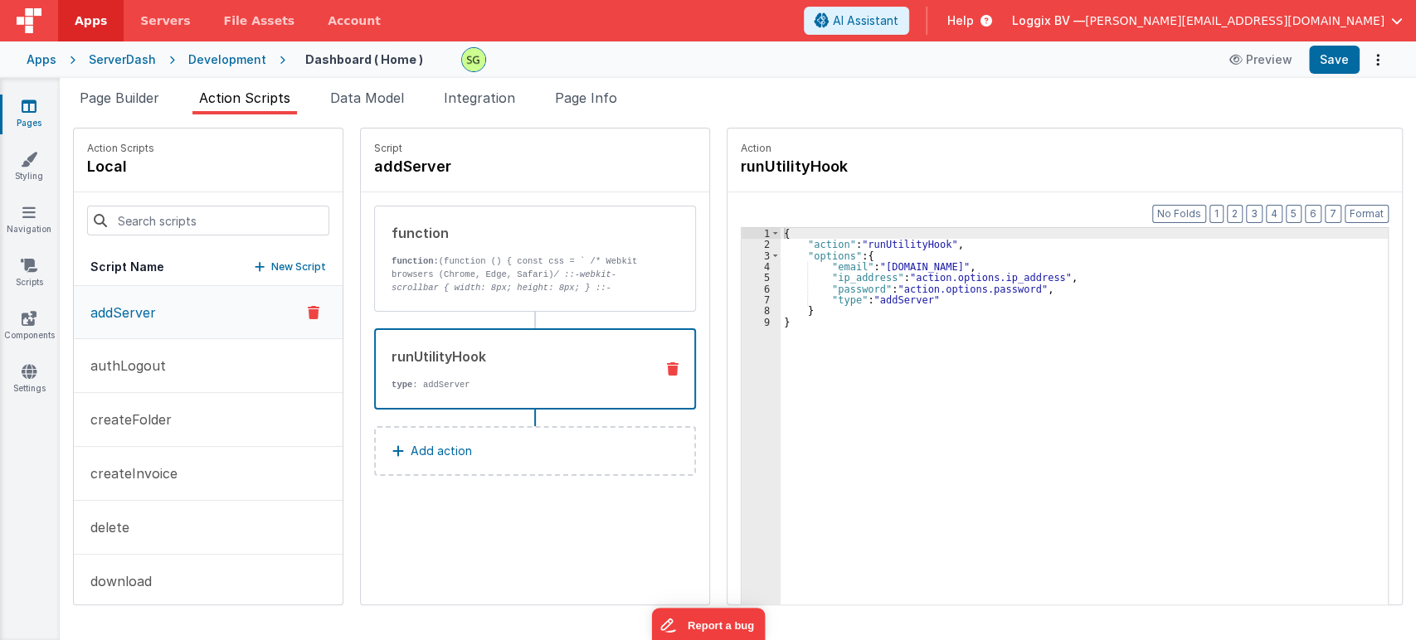
click at [455, 395] on div "runUtilityHook type : addServer" at bounding box center [535, 369] width 322 height 81
click at [838, 310] on div "{ "action" : "runUtilityHook" , "options" : { "email" : "[DOMAIN_NAME]" , "ip_a…" at bounding box center [1093, 453] width 624 height 451
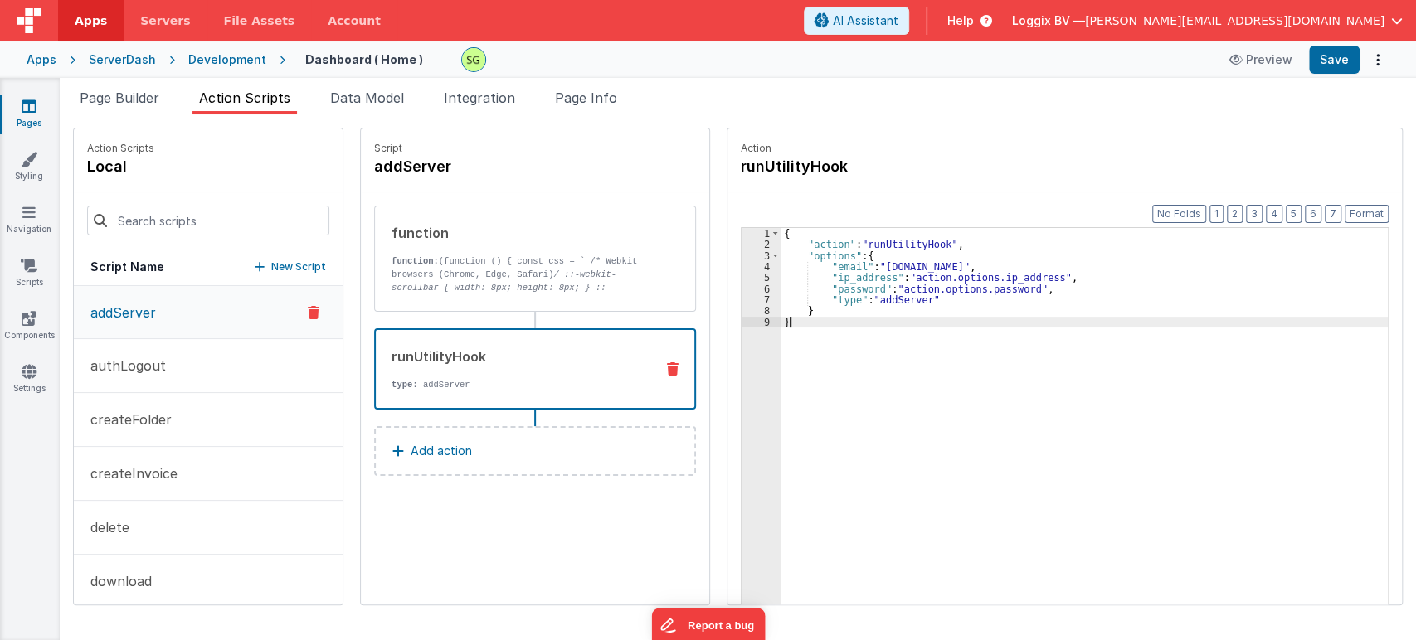
click at [805, 325] on div "{ "action" : "runUtilityHook" , "options" : { "email" : "[DOMAIN_NAME]" , "ip_a…" at bounding box center [1093, 453] width 624 height 451
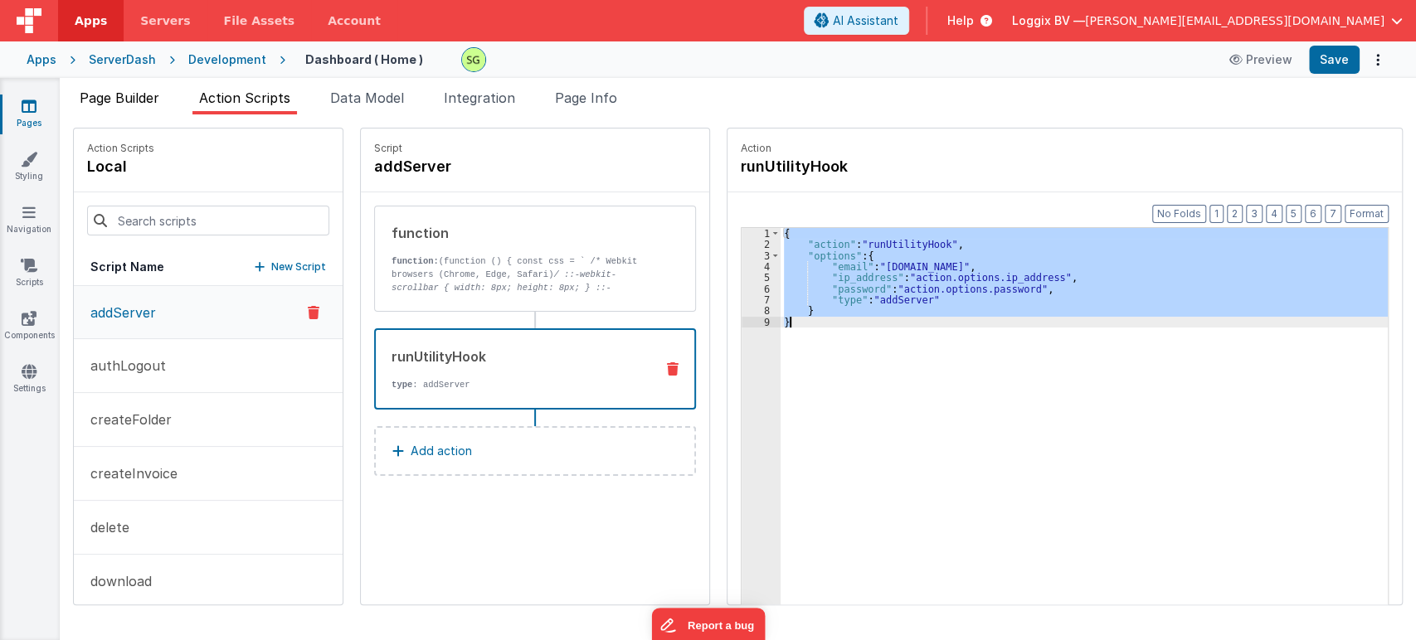
click at [105, 100] on span "Page Builder" at bounding box center [120, 98] width 80 height 17
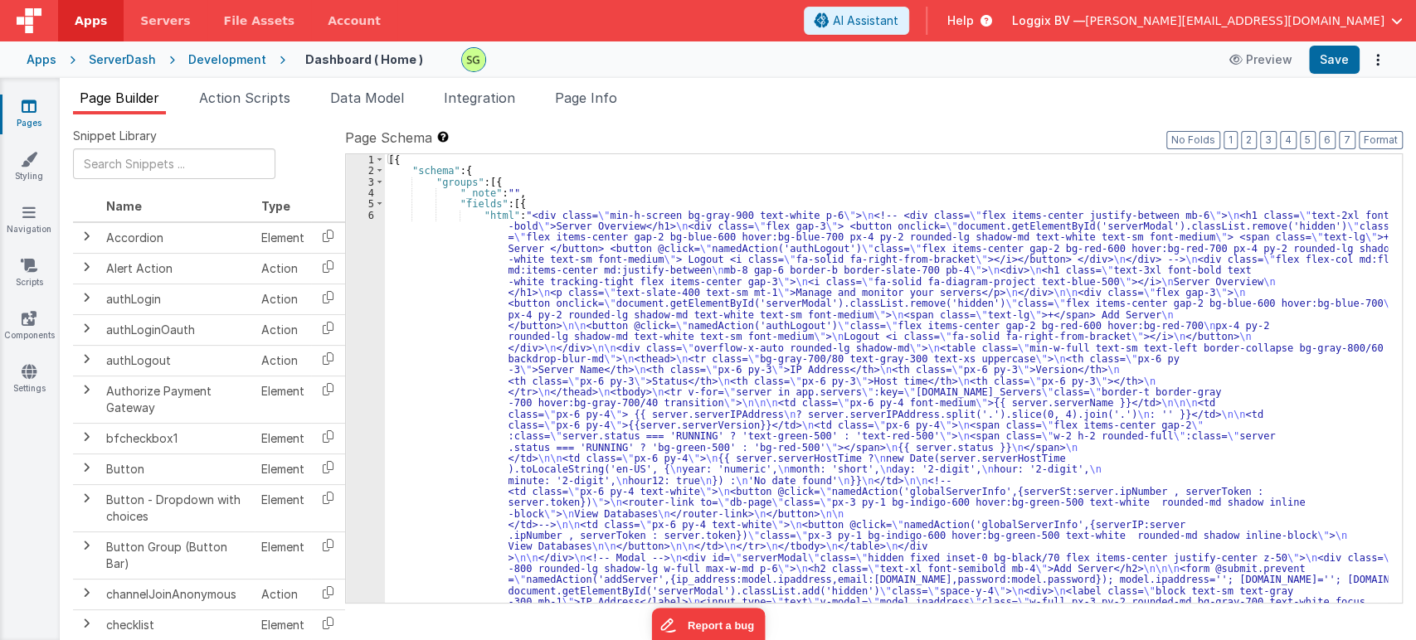
click at [36, 106] on icon at bounding box center [29, 106] width 15 height 17
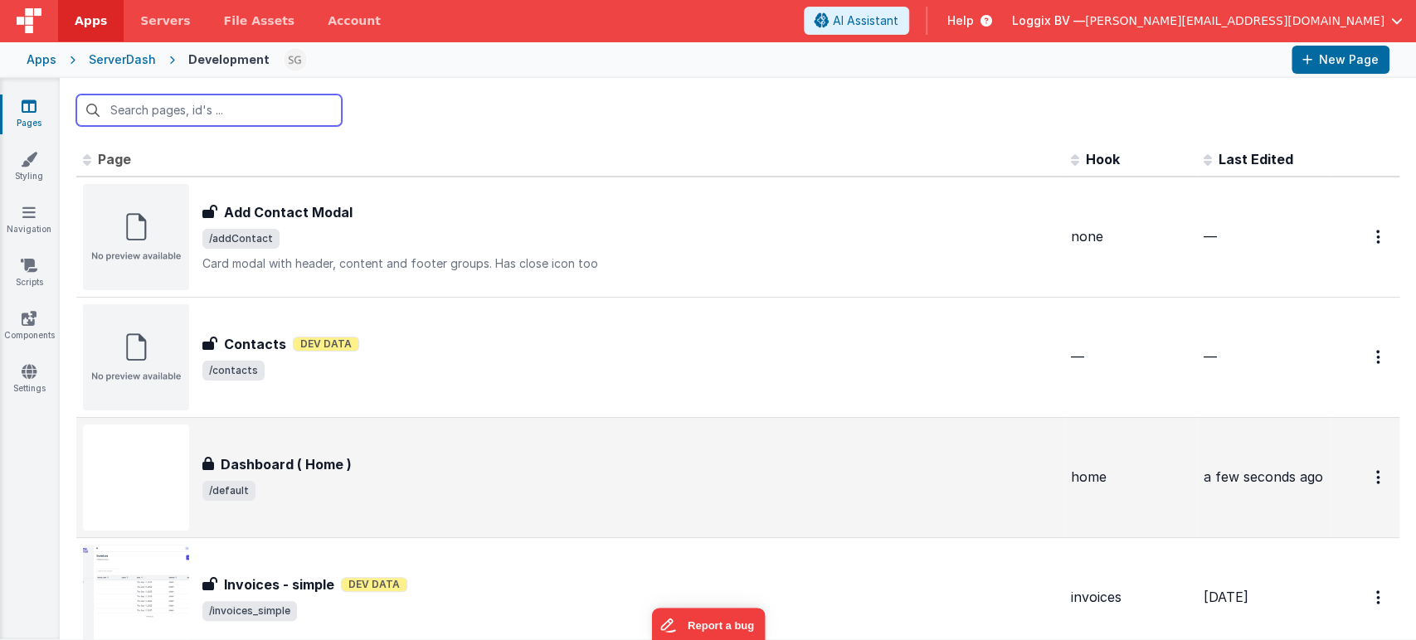
scroll to position [218, 0]
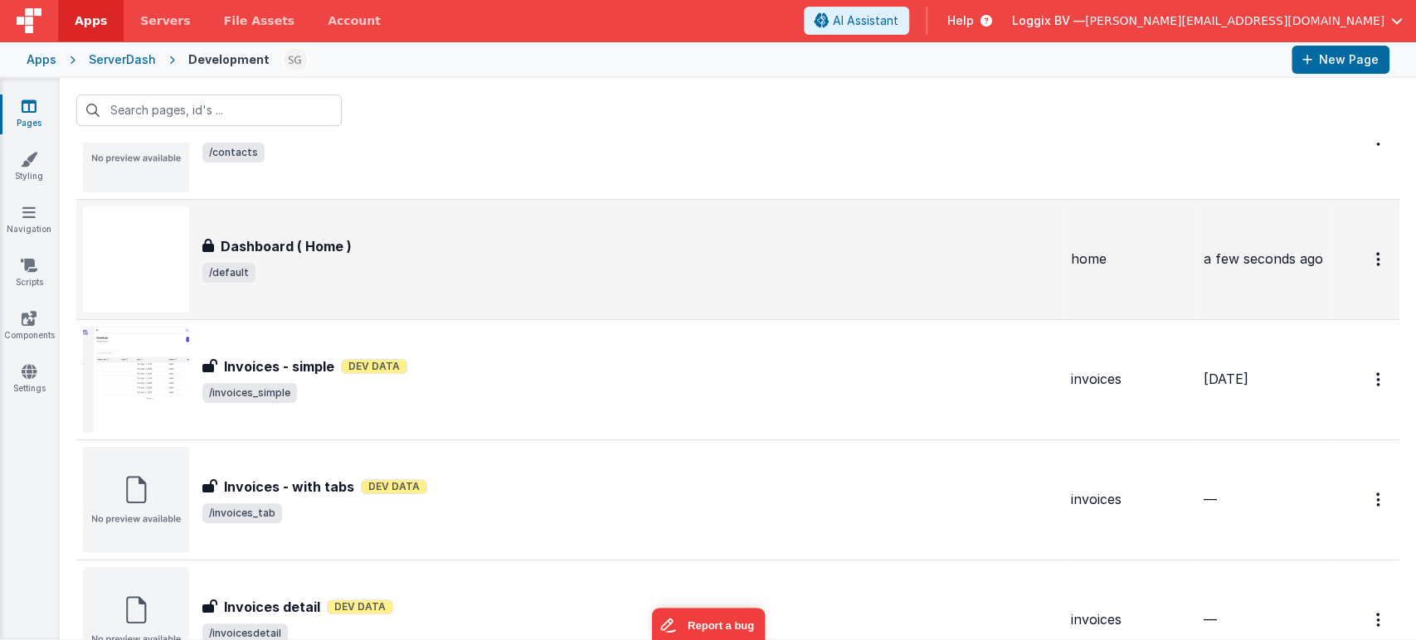
click at [424, 275] on span "/default" at bounding box center [629, 273] width 855 height 20
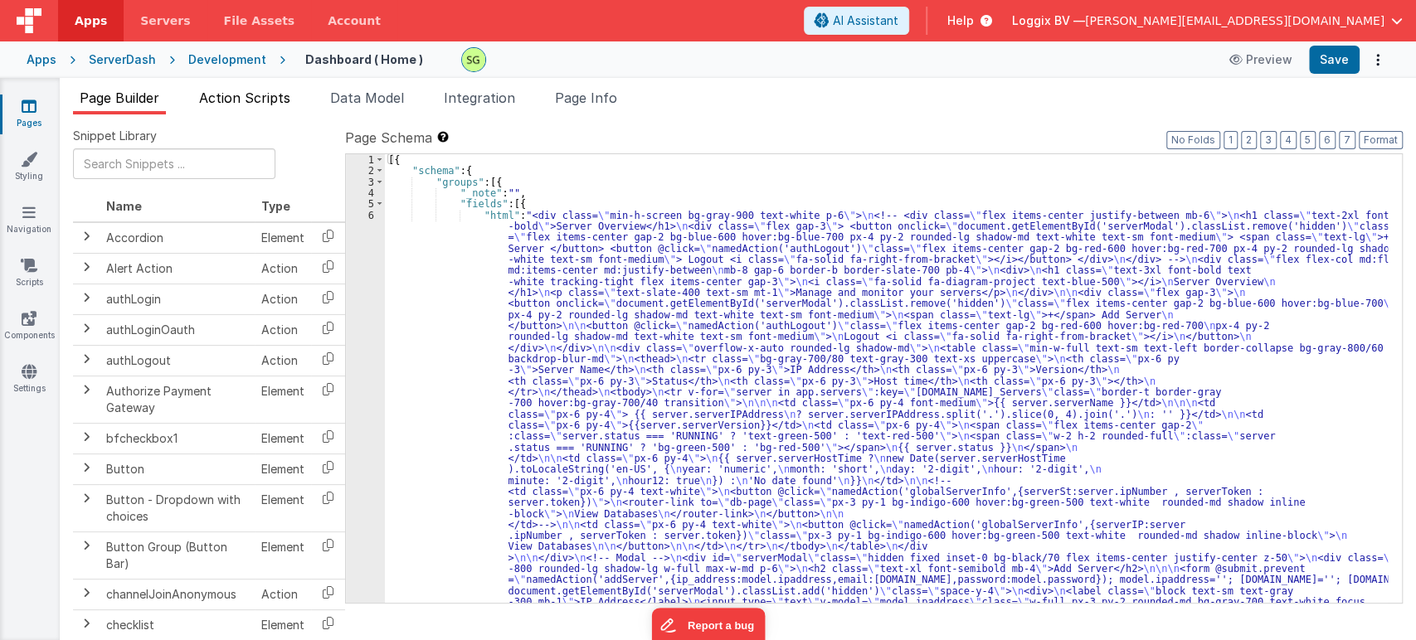
click at [249, 107] on li "Action Scripts" at bounding box center [244, 101] width 105 height 27
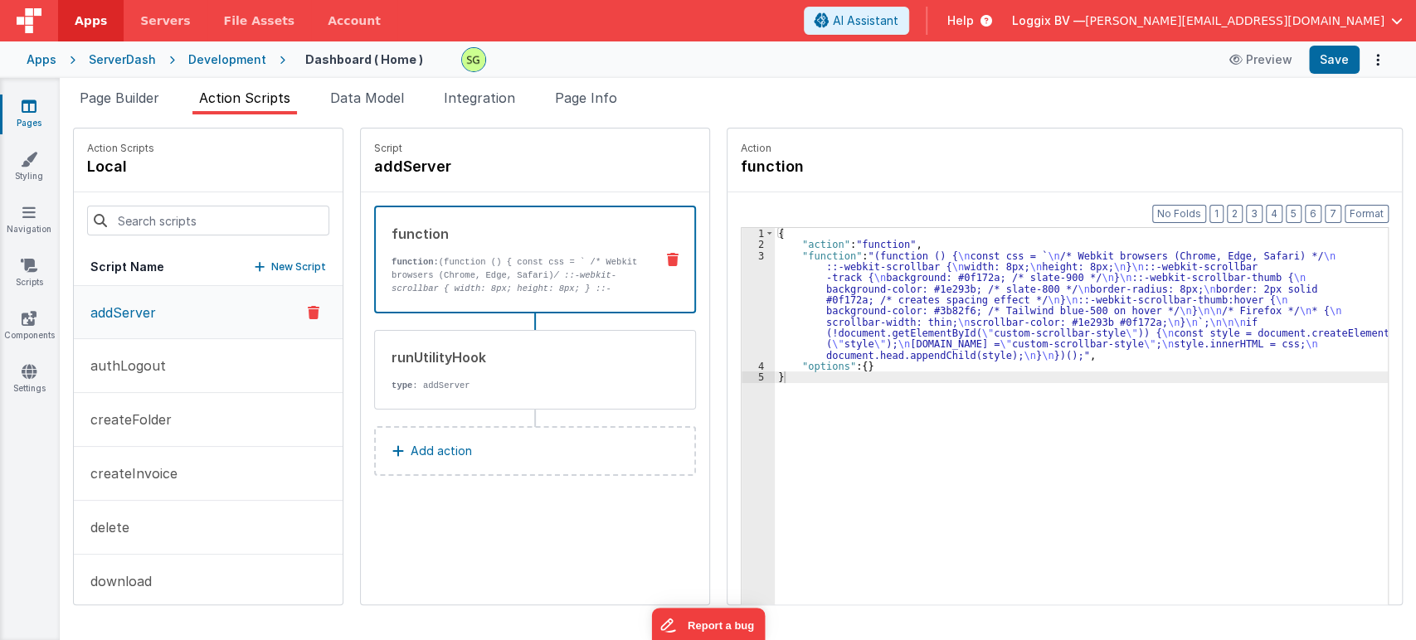
click at [288, 266] on p "New Script" at bounding box center [298, 267] width 55 height 17
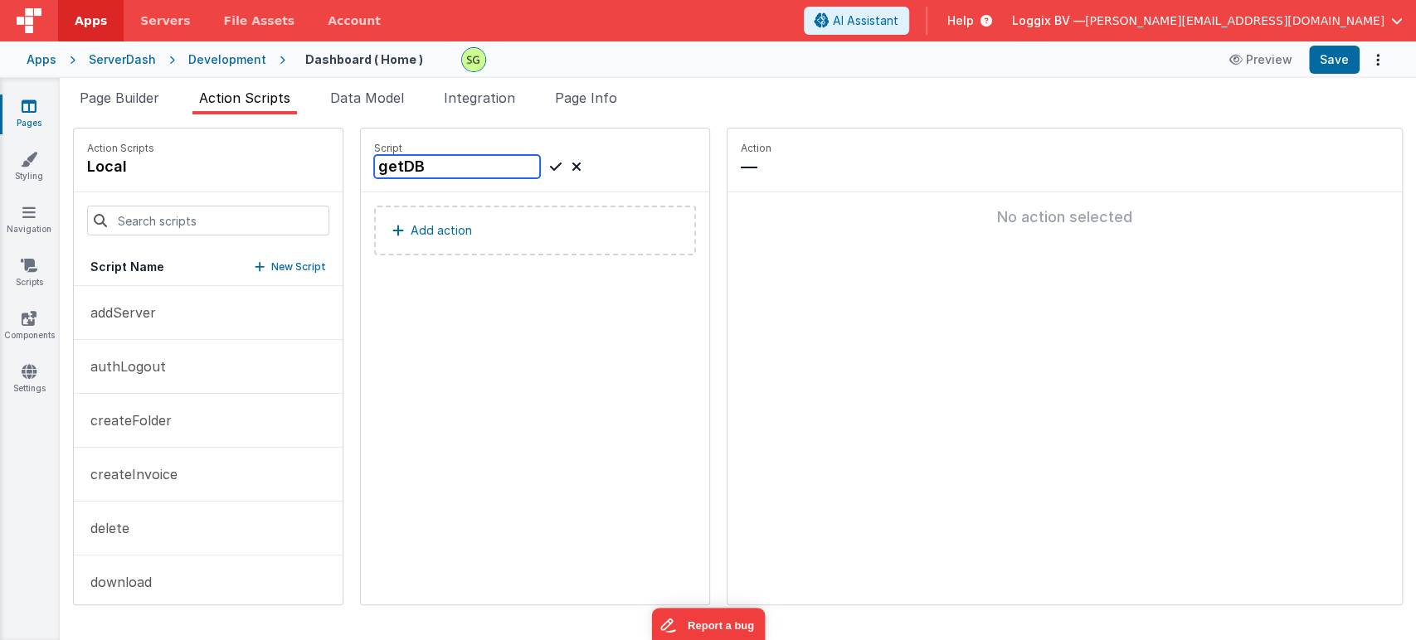
type input "getDB"
click at [550, 166] on icon at bounding box center [556, 167] width 12 height 20
click at [471, 220] on button "Add action" at bounding box center [535, 231] width 322 height 50
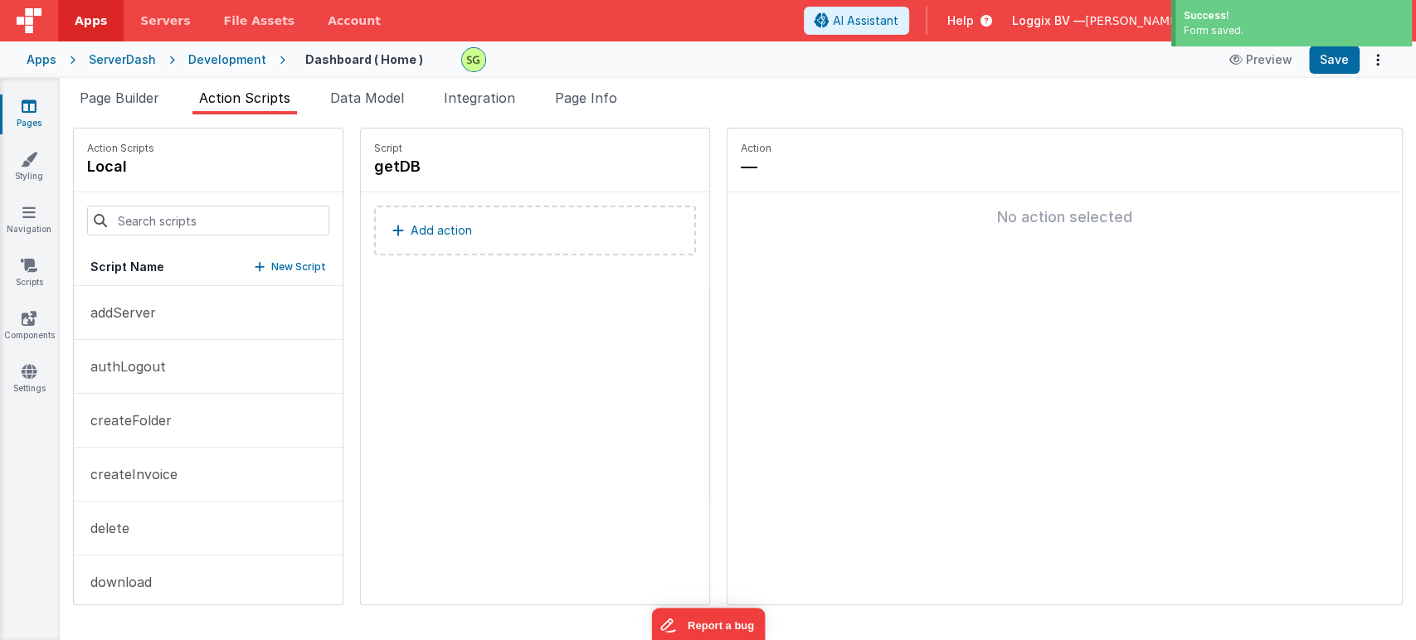
click at [495, 212] on button "Add action" at bounding box center [535, 231] width 322 height 50
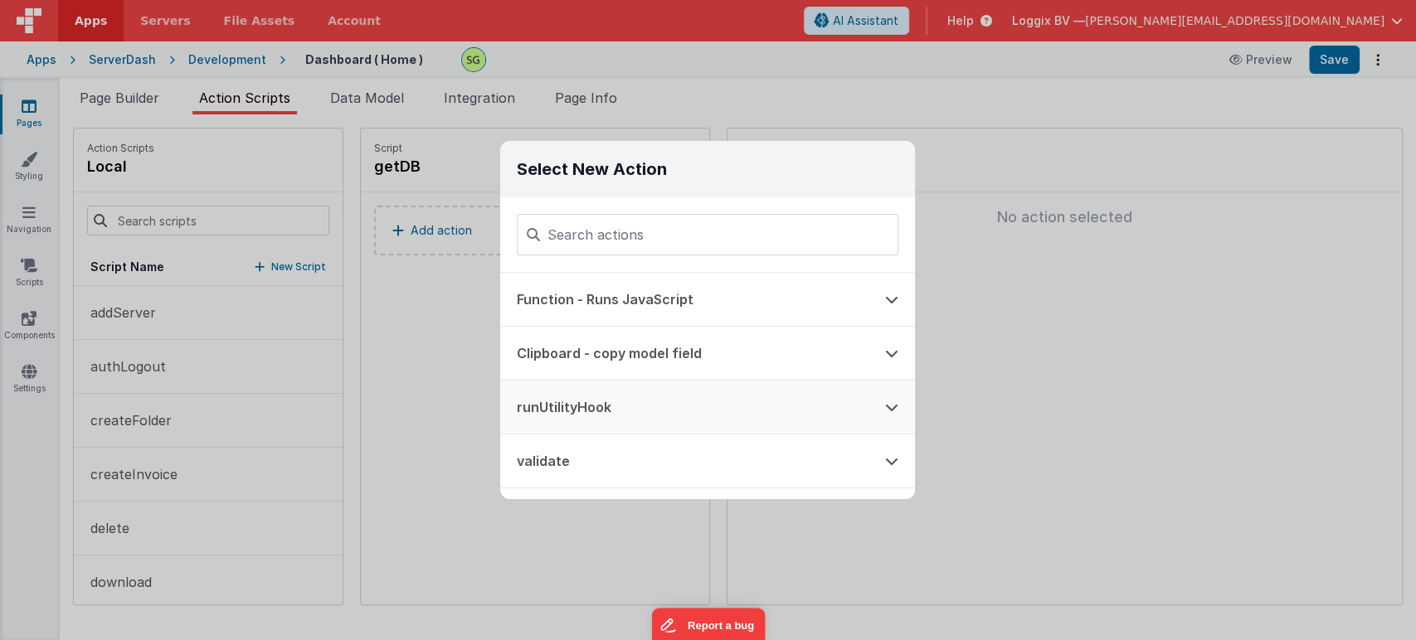
click at [577, 414] on button "runUtilityHook" at bounding box center [684, 407] width 368 height 53
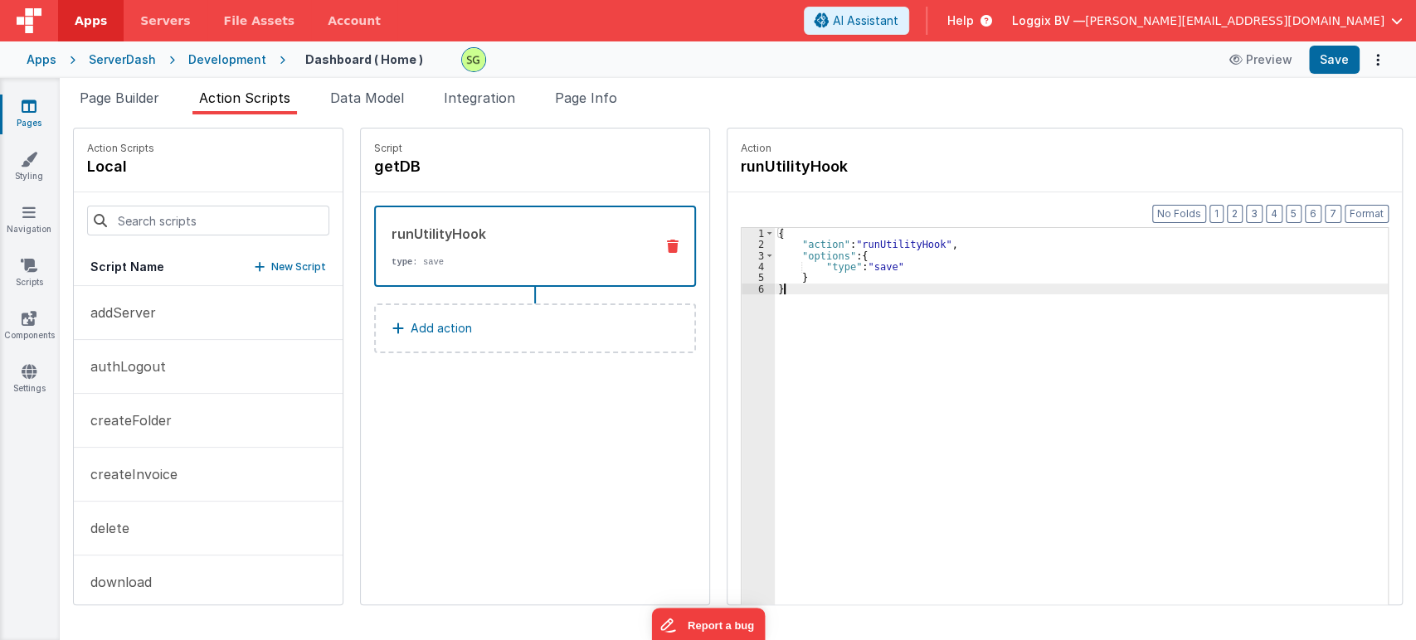
click at [799, 290] on div "{ "action" : "runUtilityHook" , "options" : { "type" : "save" } }" at bounding box center [1090, 453] width 630 height 451
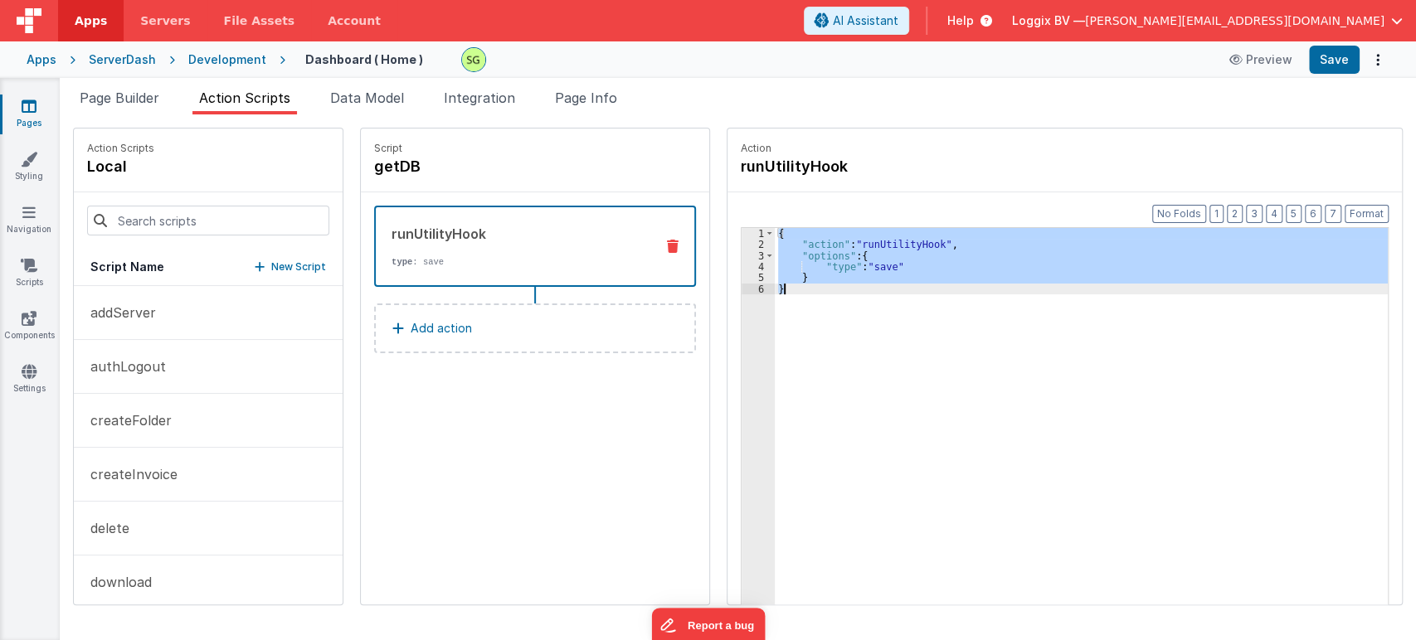
click at [799, 290] on div "{ "action" : "runUtilityHook" , "options" : { "type" : "save" } }" at bounding box center [1081, 442] width 613 height 428
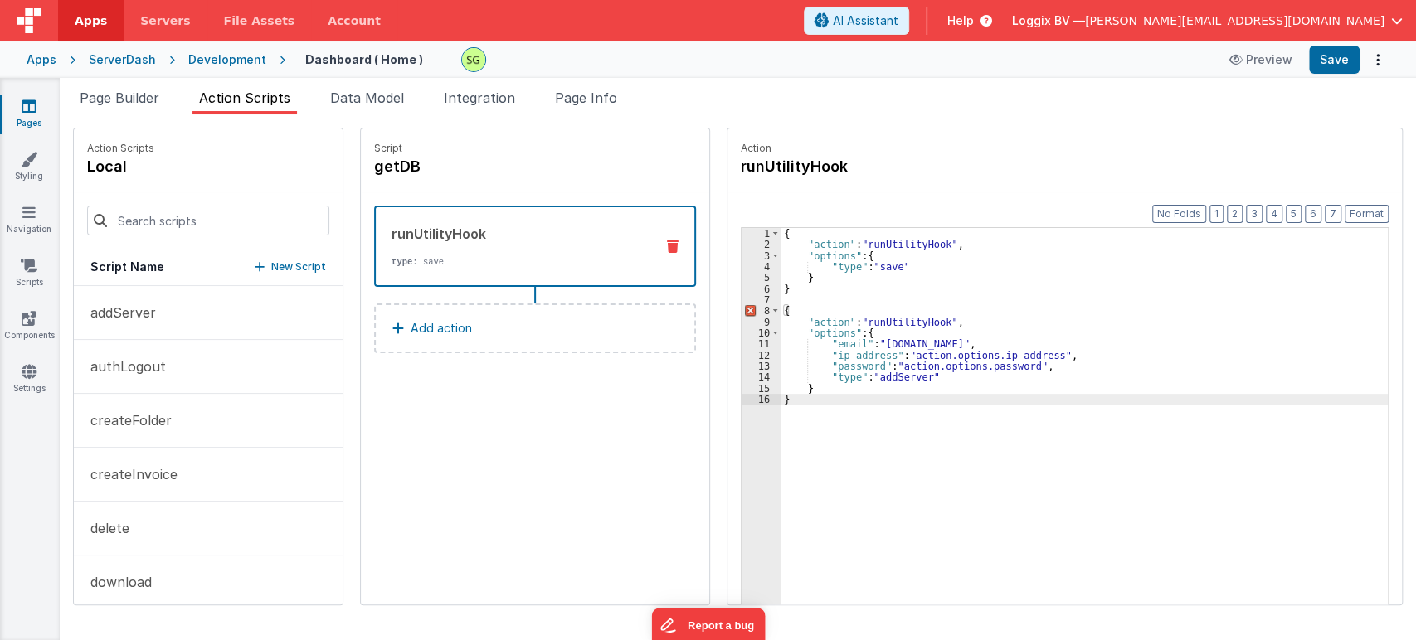
click at [893, 374] on div "{ "action" : "runUtilityHook" , "options" : { "type" : "save" } } { "action" : …" at bounding box center [1093, 453] width 624 height 451
click at [834, 391] on div "{ "action" : "runUtilityHook" , "options" : { "type" : "save" } } { "action" : …" at bounding box center [1093, 453] width 624 height 451
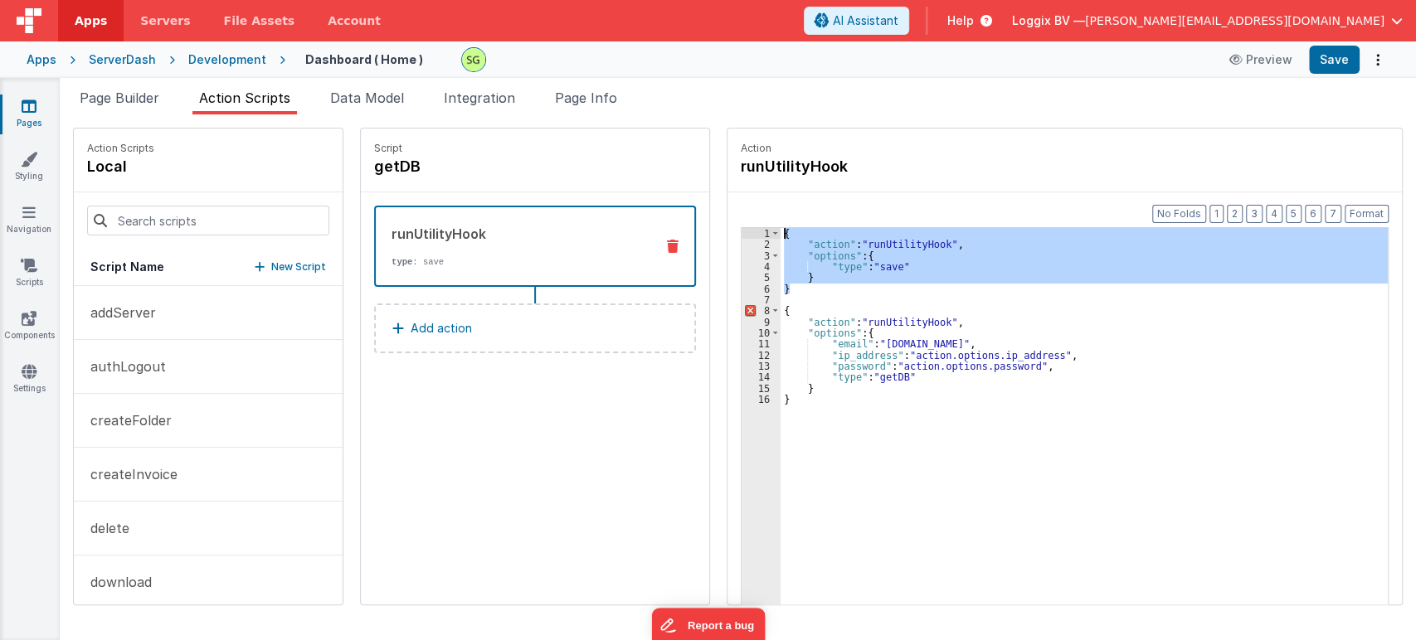
drag, startPoint x: 782, startPoint y: 285, endPoint x: 754, endPoint y: 221, distance: 70.6
click at [754, 221] on div "Format 7 6 5 4 3 2 1 No Folds 1 2 3 4 5 6 7 8 9 10 11 12 13 14 15 16 { "action"…" at bounding box center [1065, 430] width 674 height 476
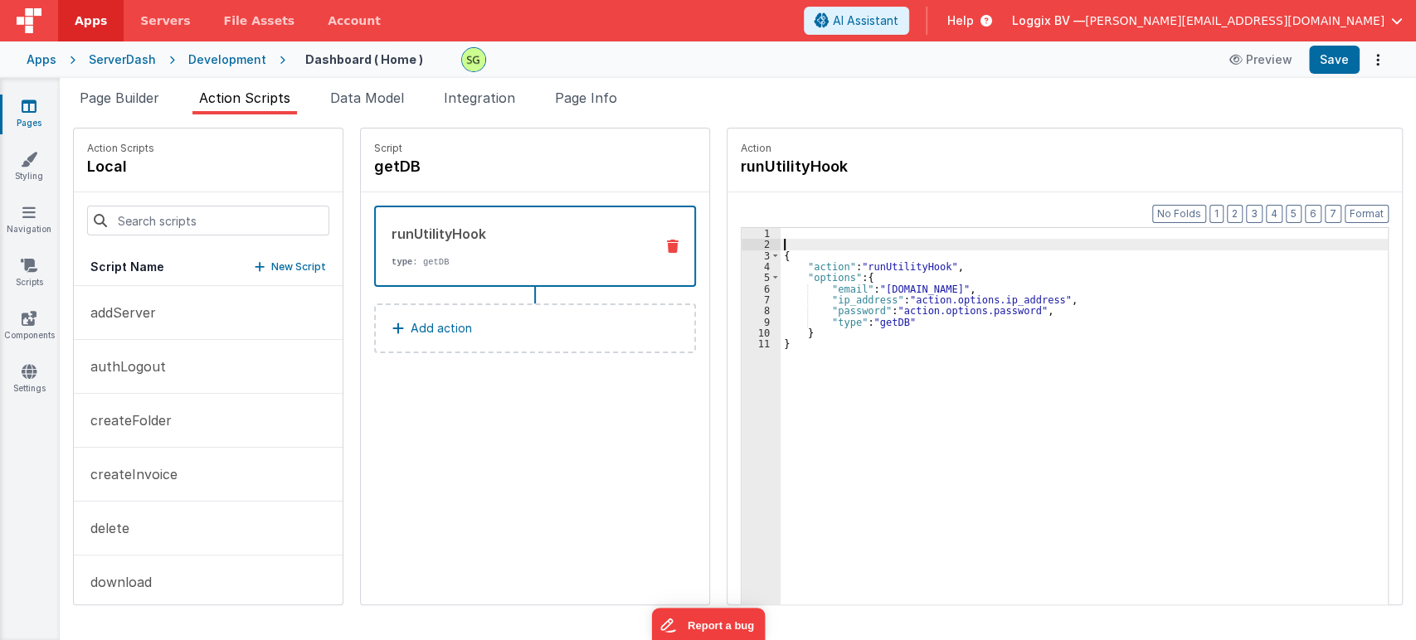
click at [781, 240] on div "{ "action" : "runUtilityHook" , "options" : { "email" : "[DOMAIN_NAME]" , "ip_a…" at bounding box center [1093, 453] width 624 height 451
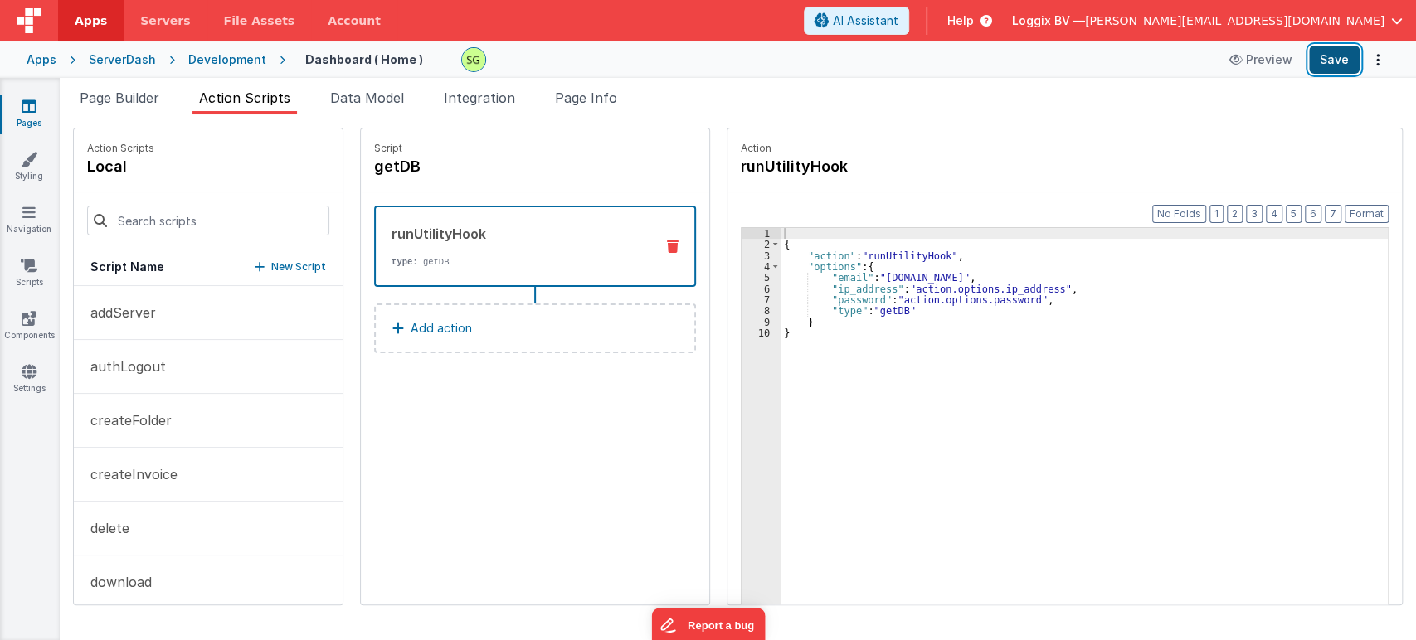
click at [1332, 71] on button "Save" at bounding box center [1334, 60] width 51 height 28
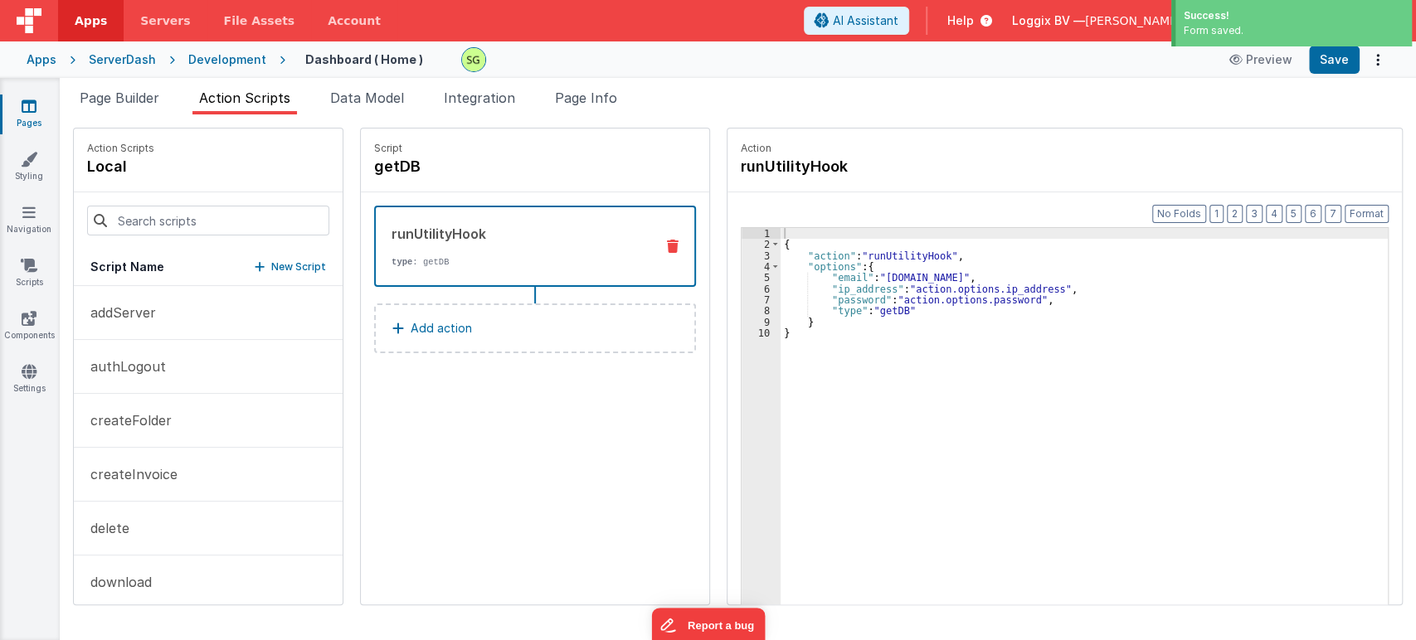
click at [40, 111] on link "Pages" at bounding box center [29, 114] width 60 height 33
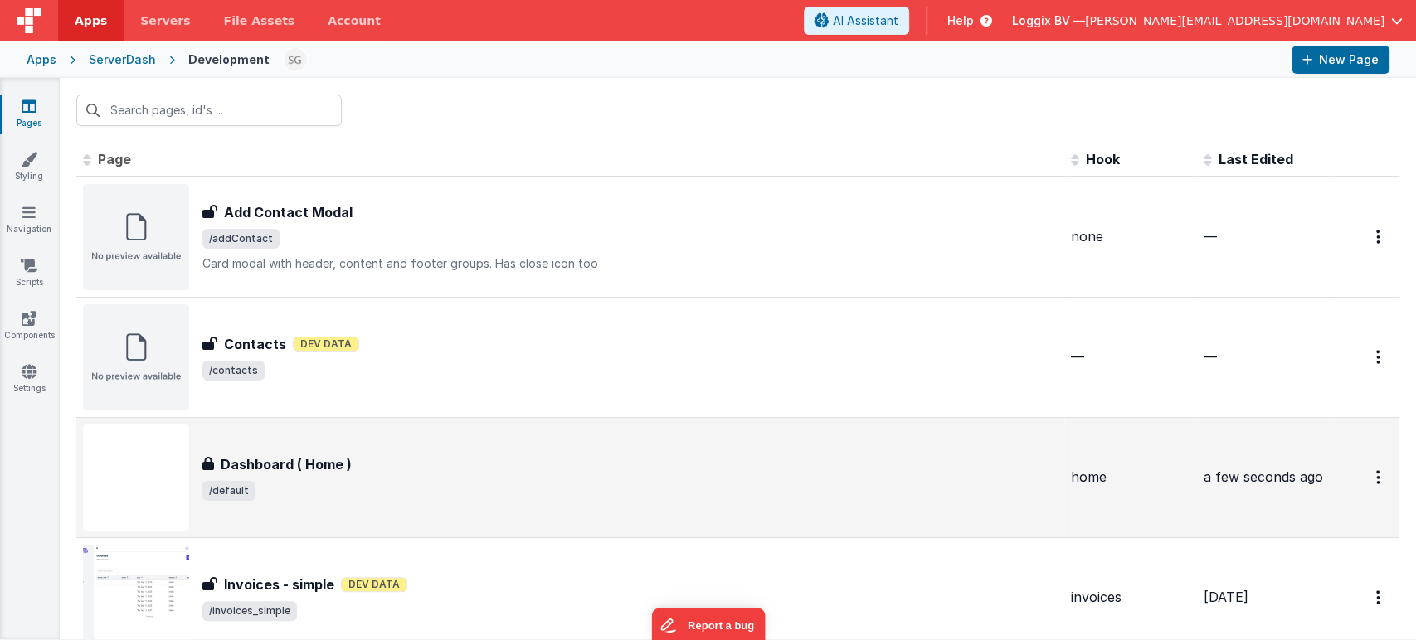
click at [513, 508] on div "Dashboard ( Home ) Dashboard ( Home ) /default" at bounding box center [570, 478] width 975 height 106
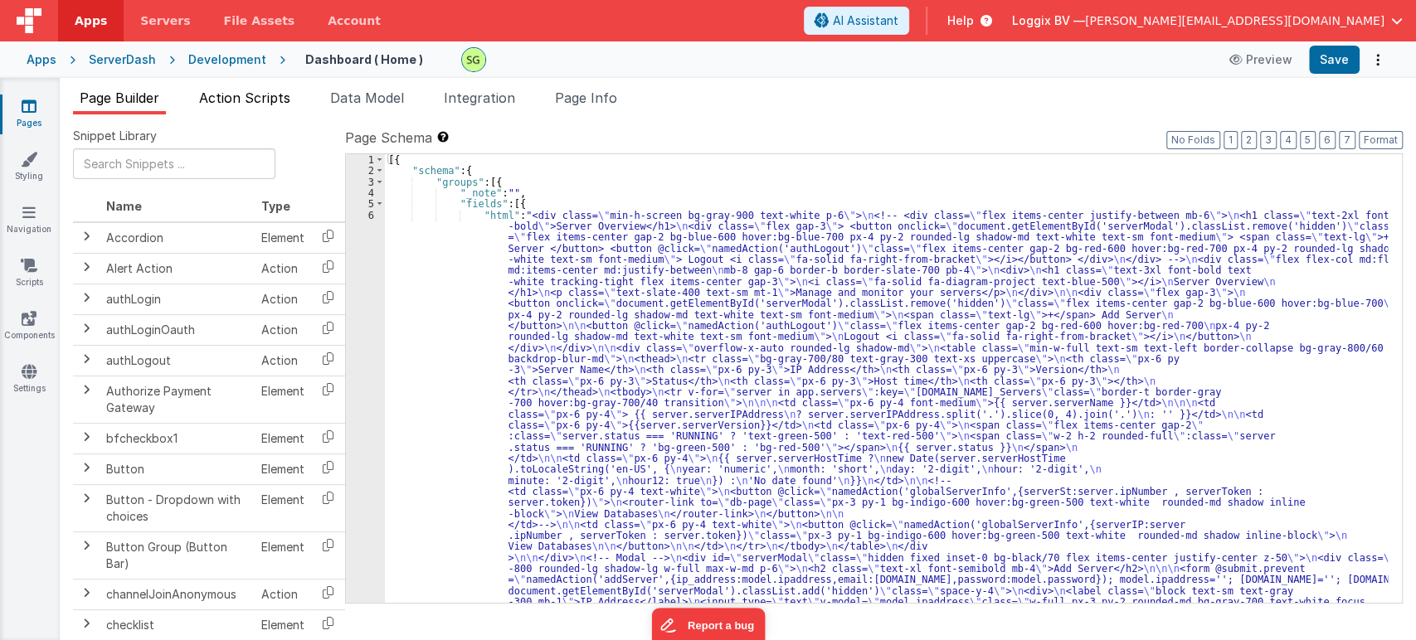
click at [225, 96] on span "Action Scripts" at bounding box center [244, 98] width 91 height 17
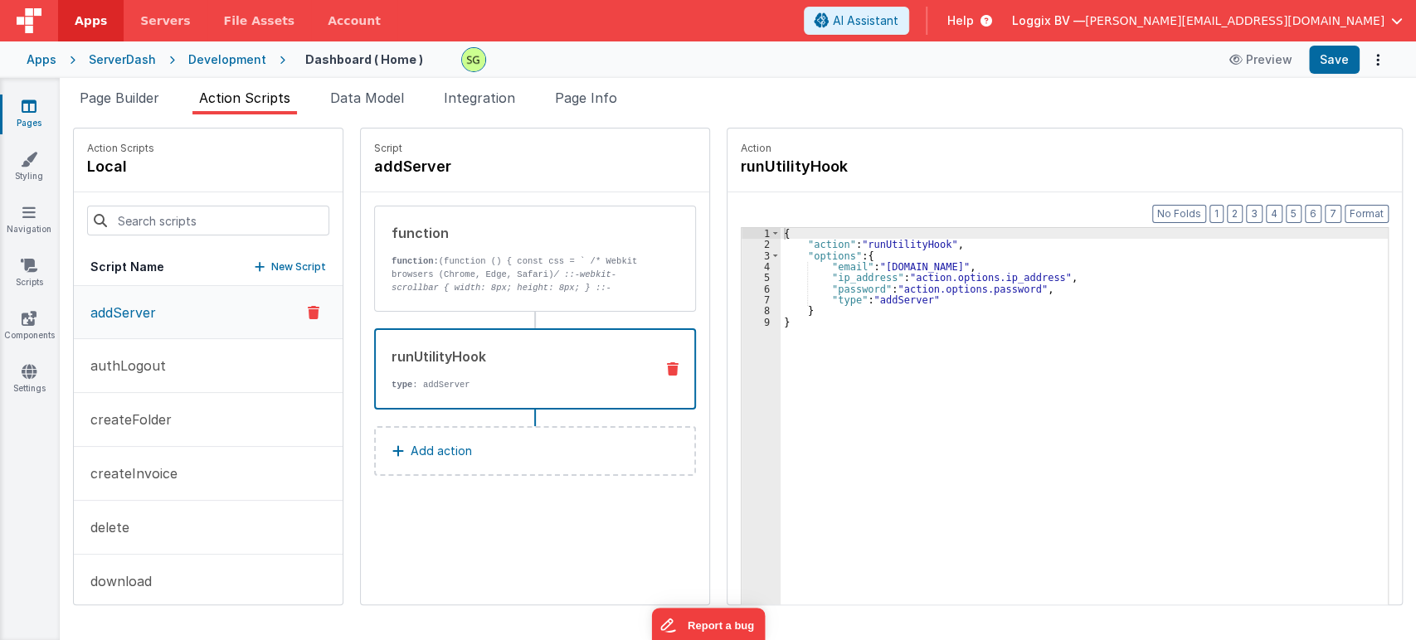
click at [505, 361] on div "runUtilityHook" at bounding box center [517, 357] width 250 height 20
click at [108, 104] on span "Page Builder" at bounding box center [120, 98] width 80 height 17
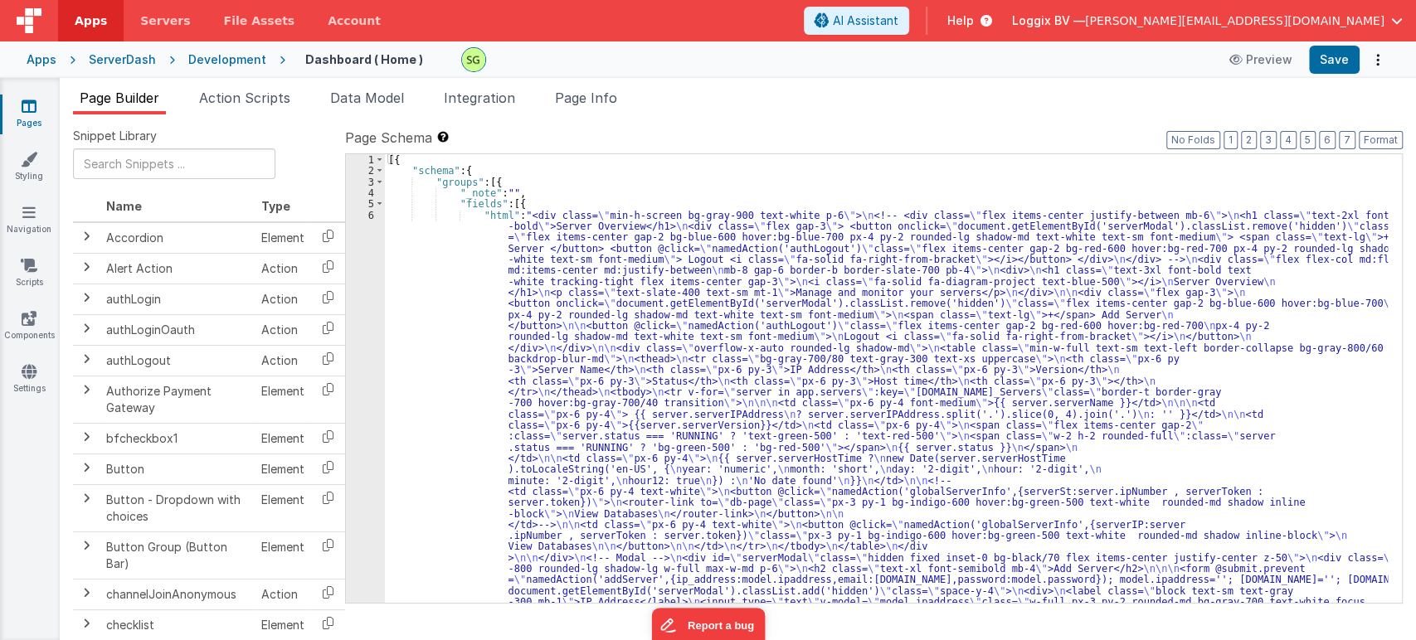
click at [370, 216] on div "6" at bounding box center [365, 453] width 39 height 487
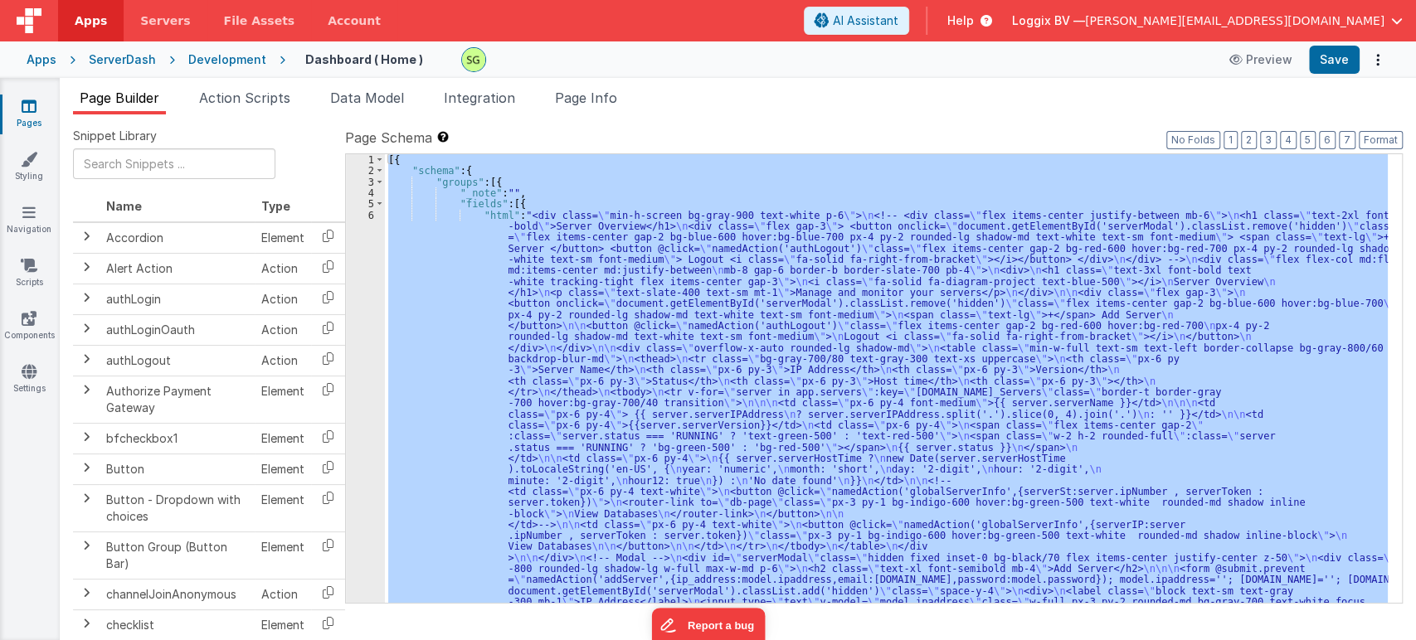
click at [370, 216] on div "6" at bounding box center [365, 453] width 39 height 487
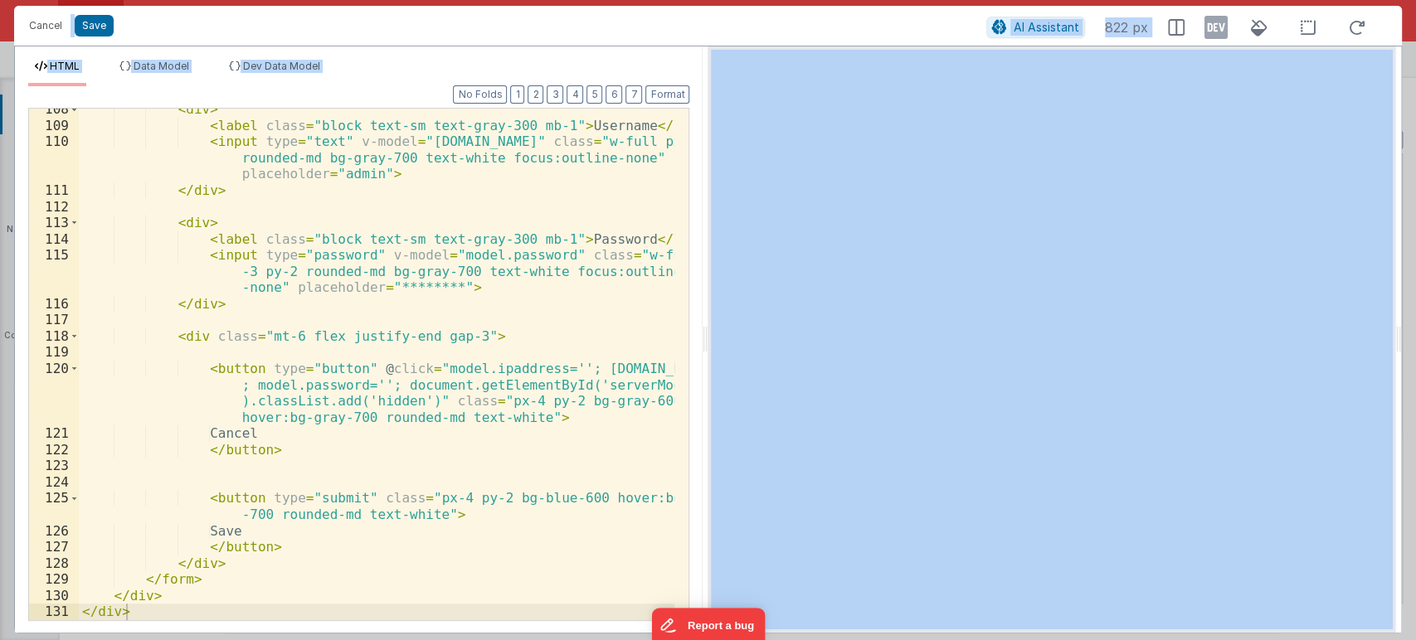
scroll to position [2310, 0]
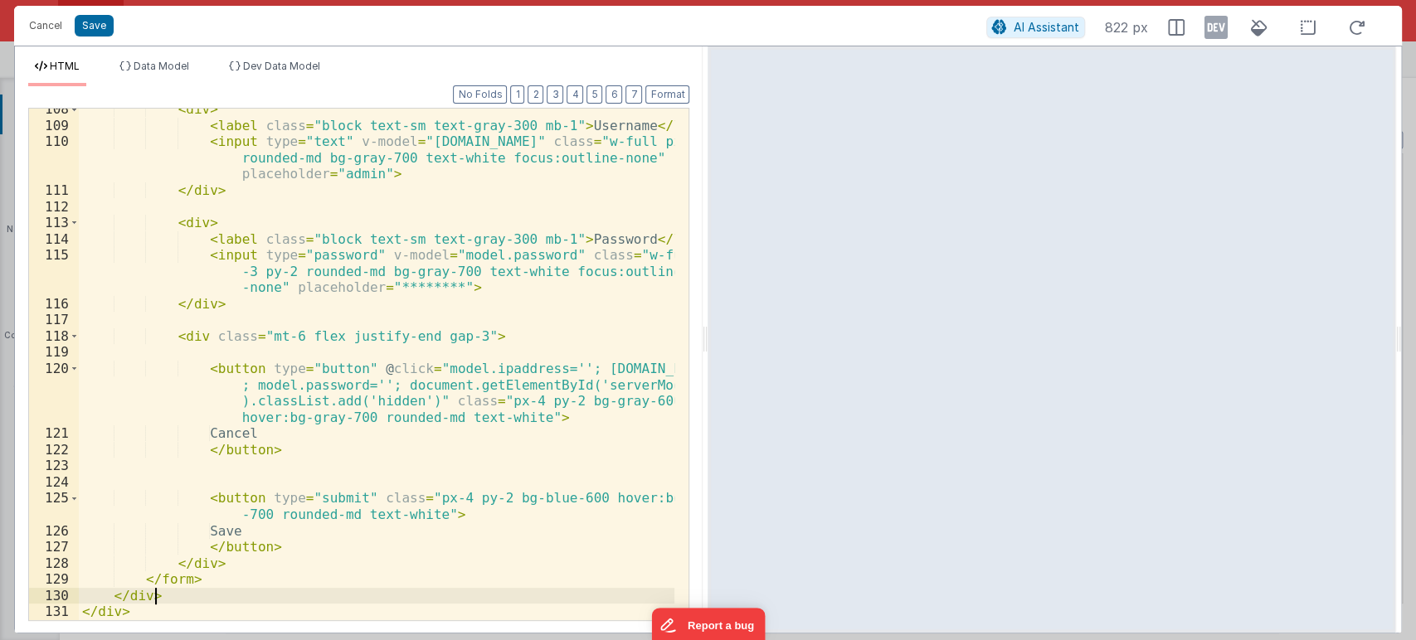
click at [439, 589] on div "< div > < label class = "block text-sm text-gray-300 mb-1" > Username </ label …" at bounding box center [377, 373] width 596 height 544
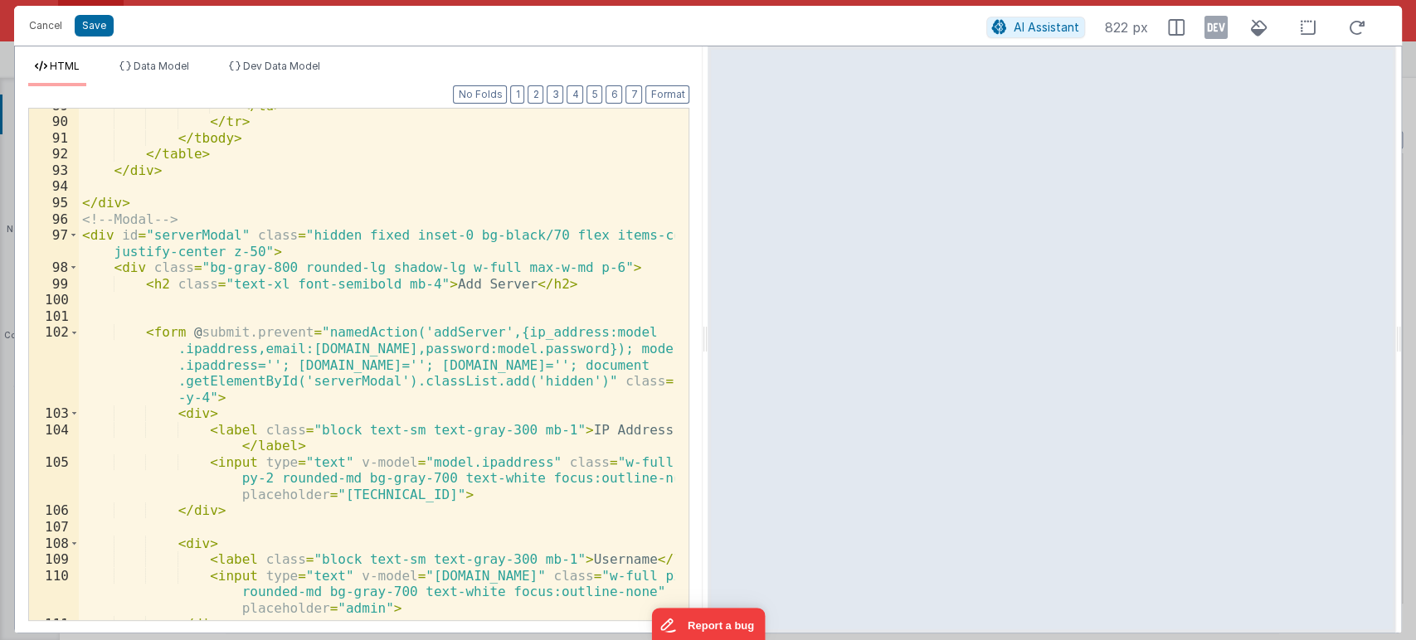
scroll to position [1822, 0]
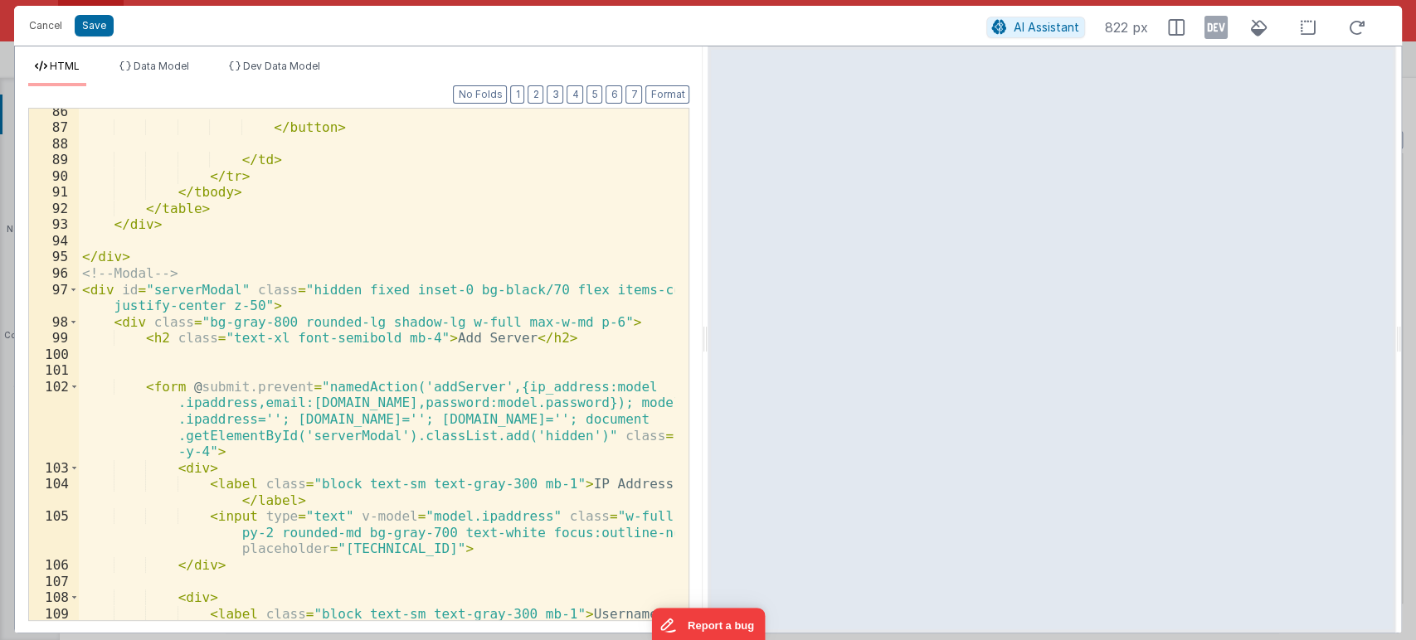
click at [266, 462] on div "</ button > </ td > </ tr > </ tbody > </ table > </ div > </ div > <!-- Modal …" at bounding box center [377, 392] width 596 height 577
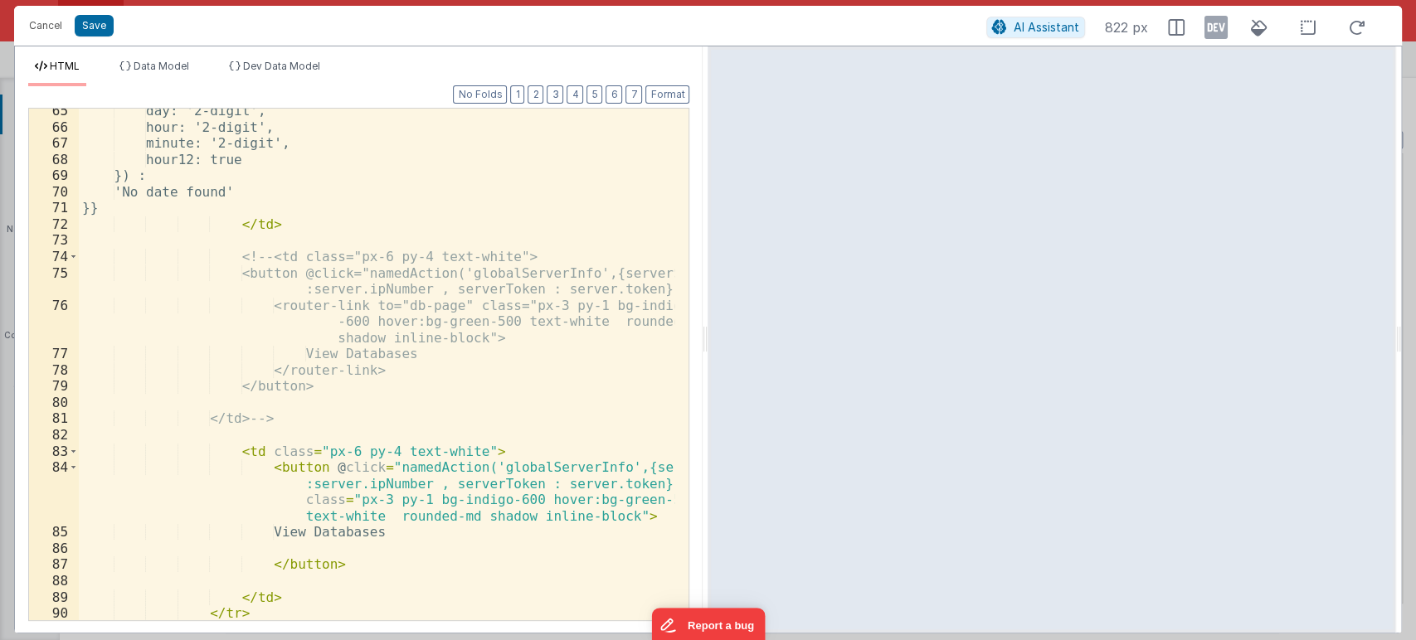
scroll to position [1384, 0]
click at [496, 469] on div "day: '2-digit', hour: '2-digit', minute: '2-digit', hour12: true }) : 'No date …" at bounding box center [377, 376] width 596 height 544
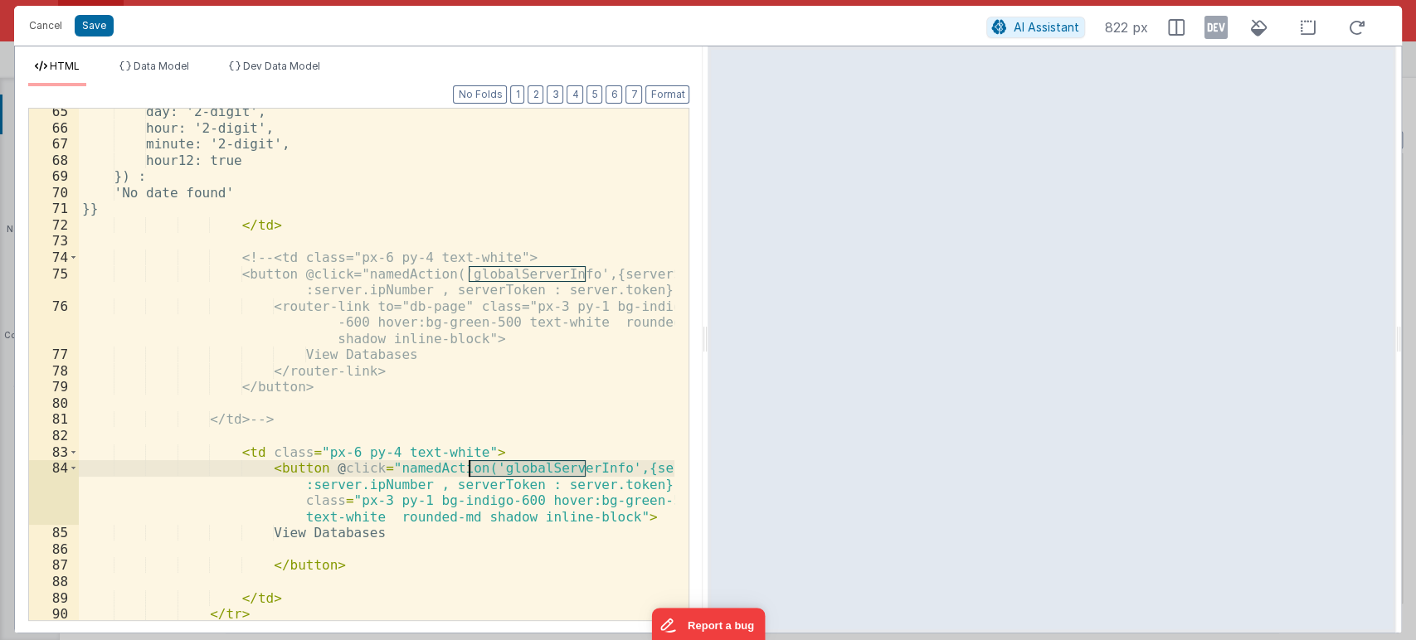
click at [496, 469] on div "day: '2-digit', hour: '2-digit', minute: '2-digit', hour12: true }) : 'No date …" at bounding box center [377, 376] width 596 height 544
click at [519, 470] on div "day: '2-digit', hour: '2-digit', minute: '2-digit', hour12: true }) : 'No date …" at bounding box center [377, 376] width 596 height 544
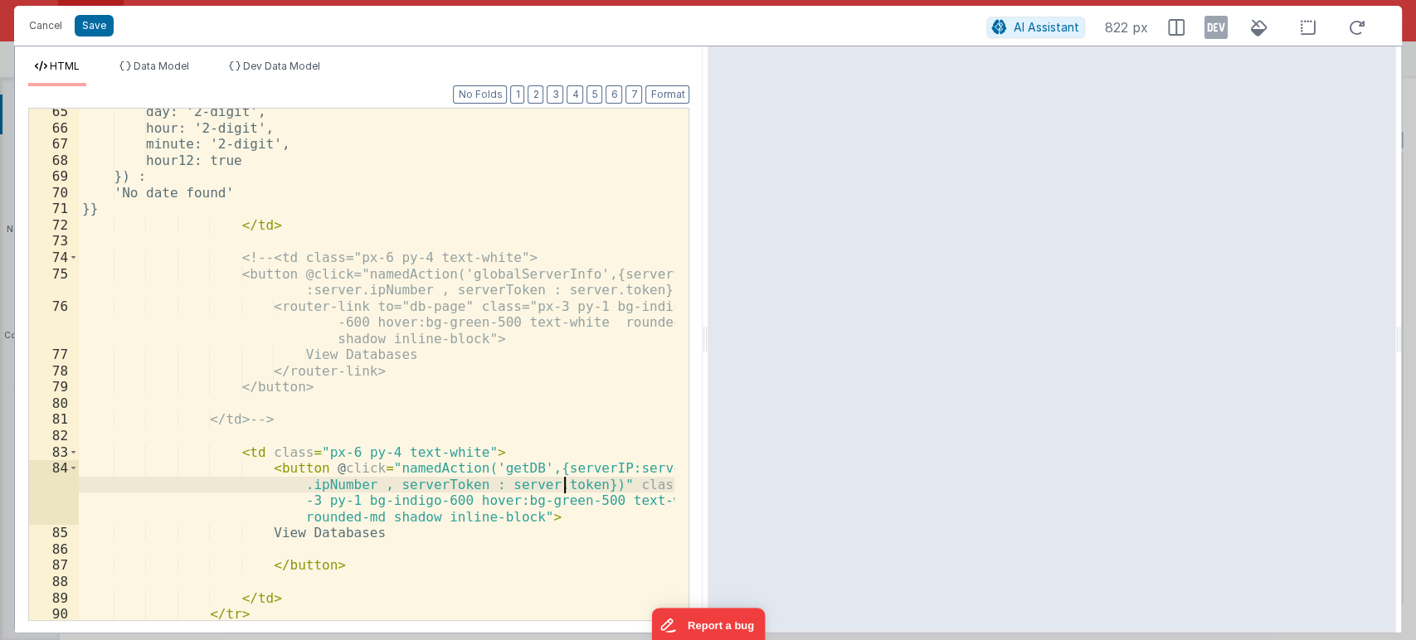
click at [561, 482] on div "day: '2-digit', hour: '2-digit', minute: '2-digit', hour12: true }) : 'No date …" at bounding box center [377, 376] width 596 height 544
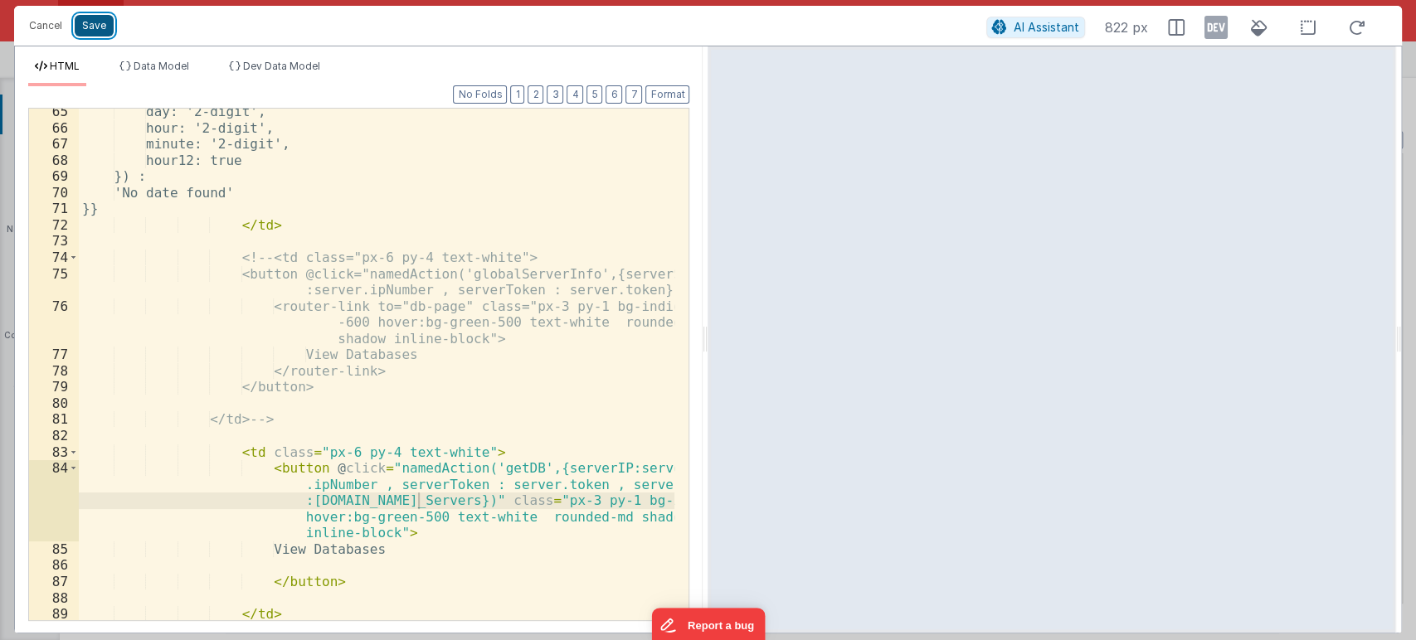
click at [99, 25] on button "Save" at bounding box center [94, 26] width 39 height 22
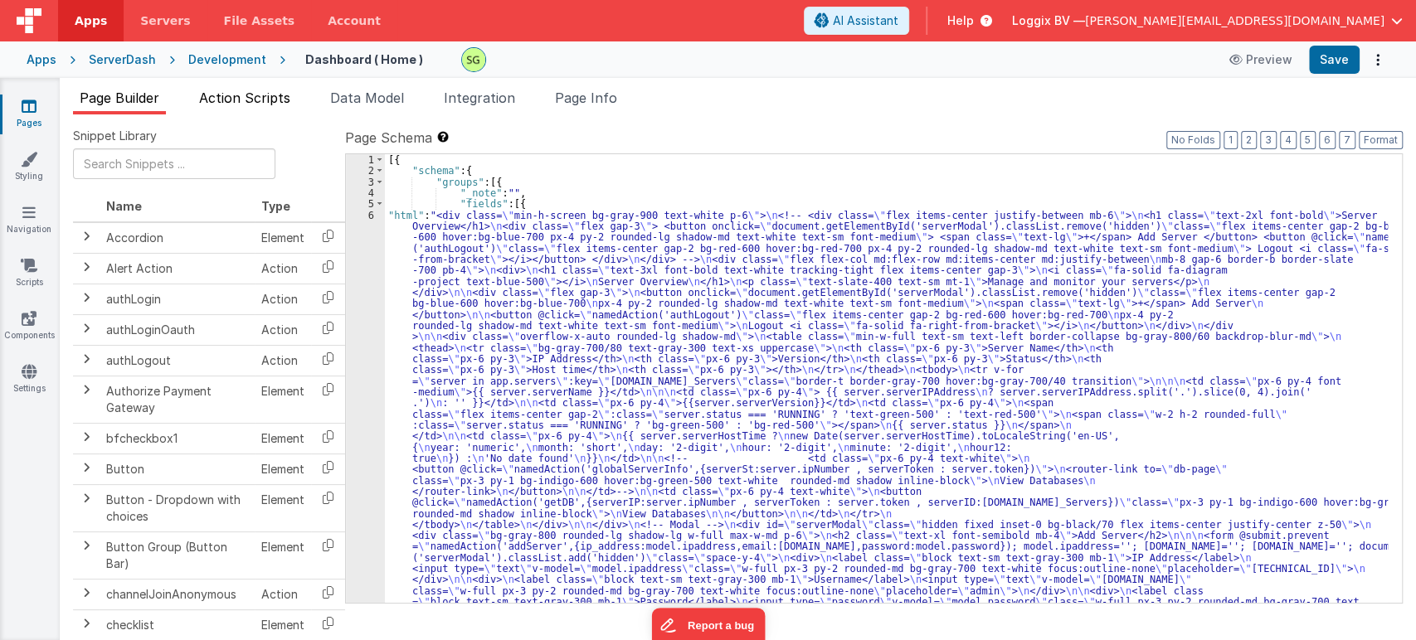
click at [261, 111] on li "Action Scripts" at bounding box center [244, 101] width 105 height 27
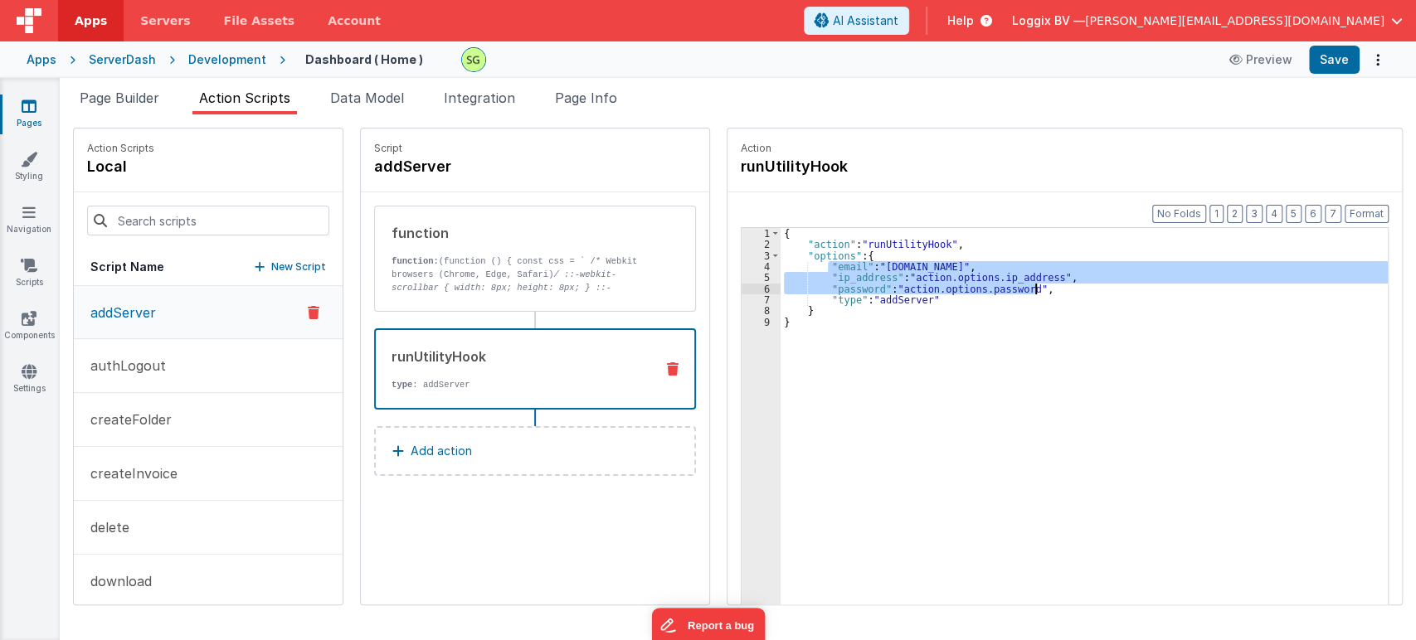
drag, startPoint x: 811, startPoint y: 264, endPoint x: 1030, endPoint y: 287, distance: 220.2
click at [1030, 287] on div "{ "action" : "runUtilityHook" , "options" : { "email" : "[DOMAIN_NAME]" , "ip_a…" at bounding box center [1093, 453] width 624 height 451
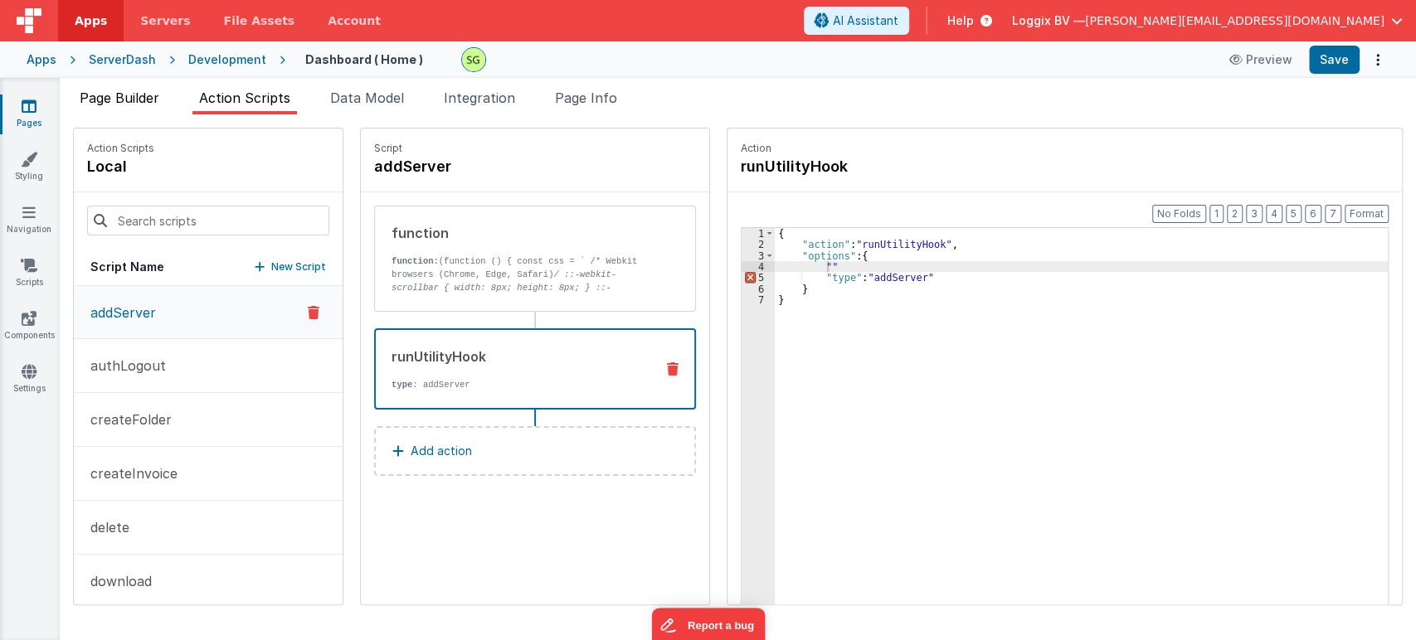
click at [106, 111] on li "Page Builder" at bounding box center [119, 101] width 93 height 27
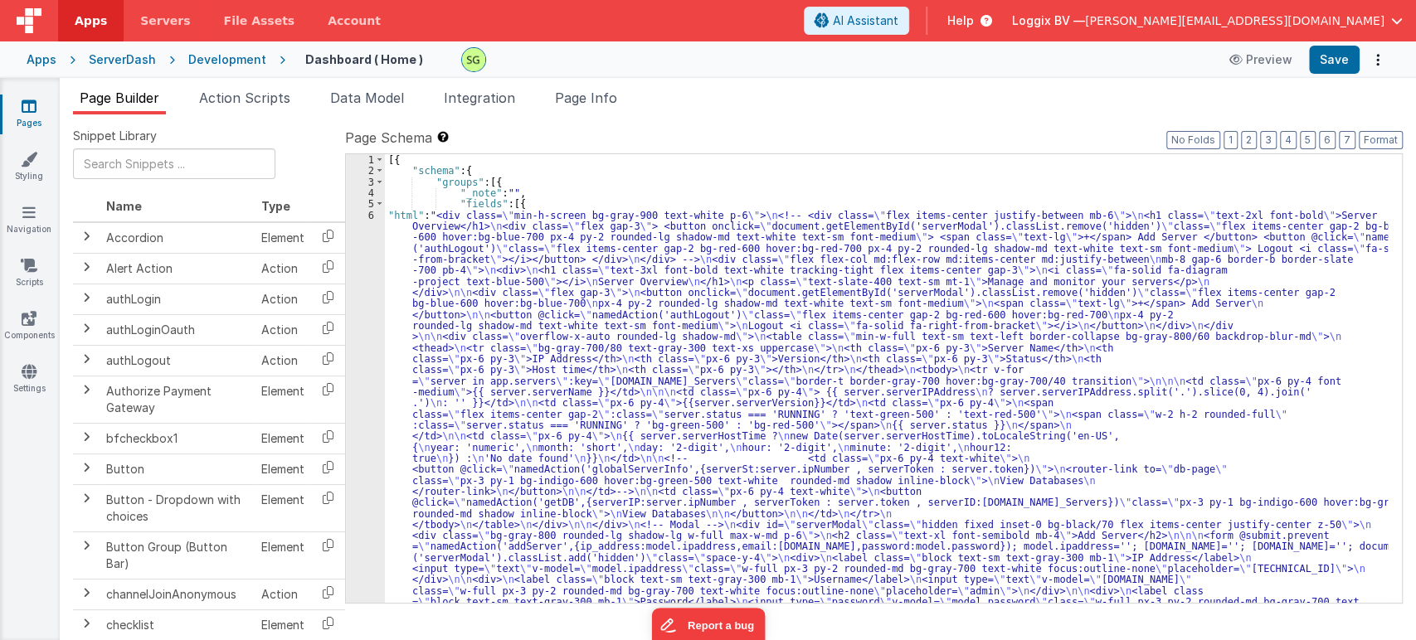
click at [370, 216] on div "6" at bounding box center [365, 431] width 39 height 442
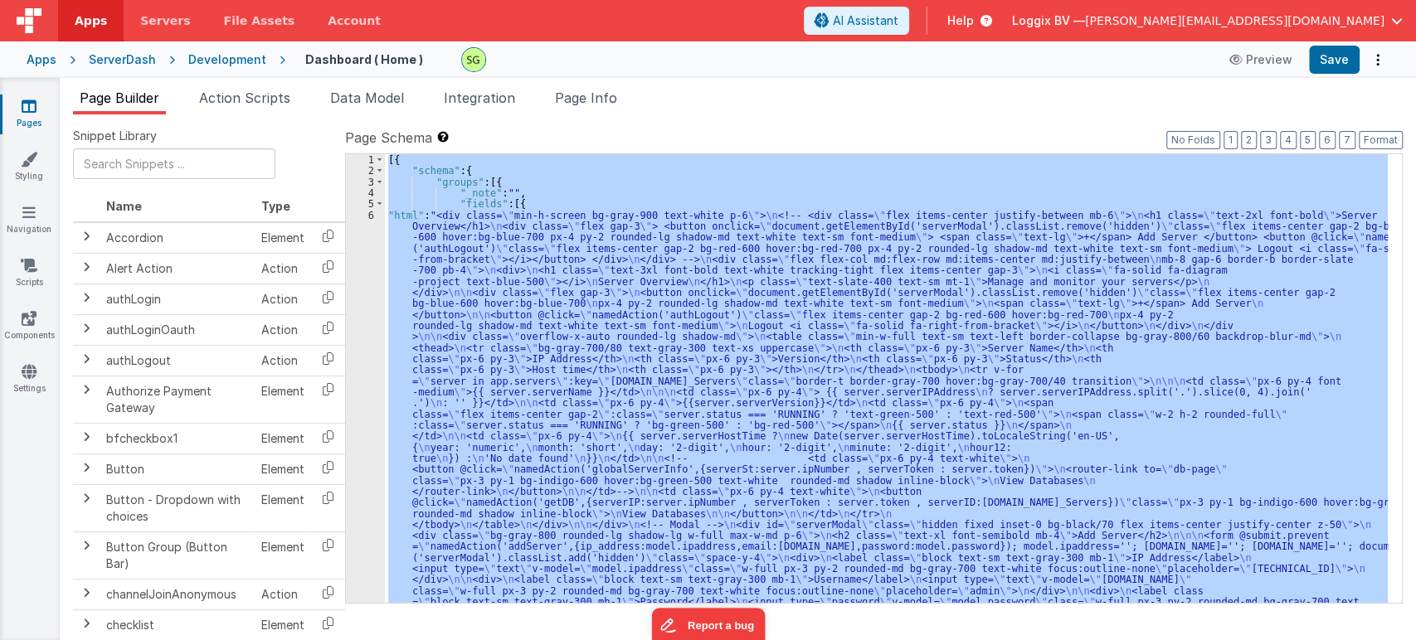
click at [370, 216] on div "6" at bounding box center [365, 431] width 39 height 442
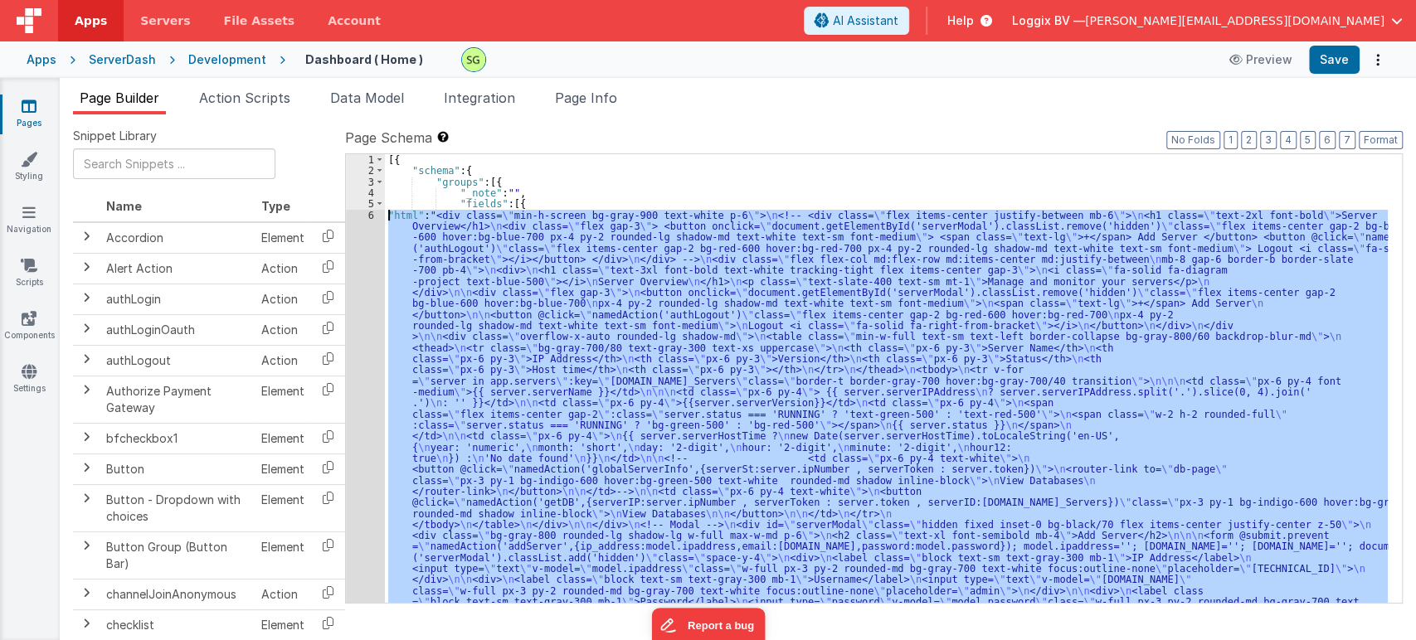
click at [370, 216] on div "6" at bounding box center [365, 431] width 39 height 442
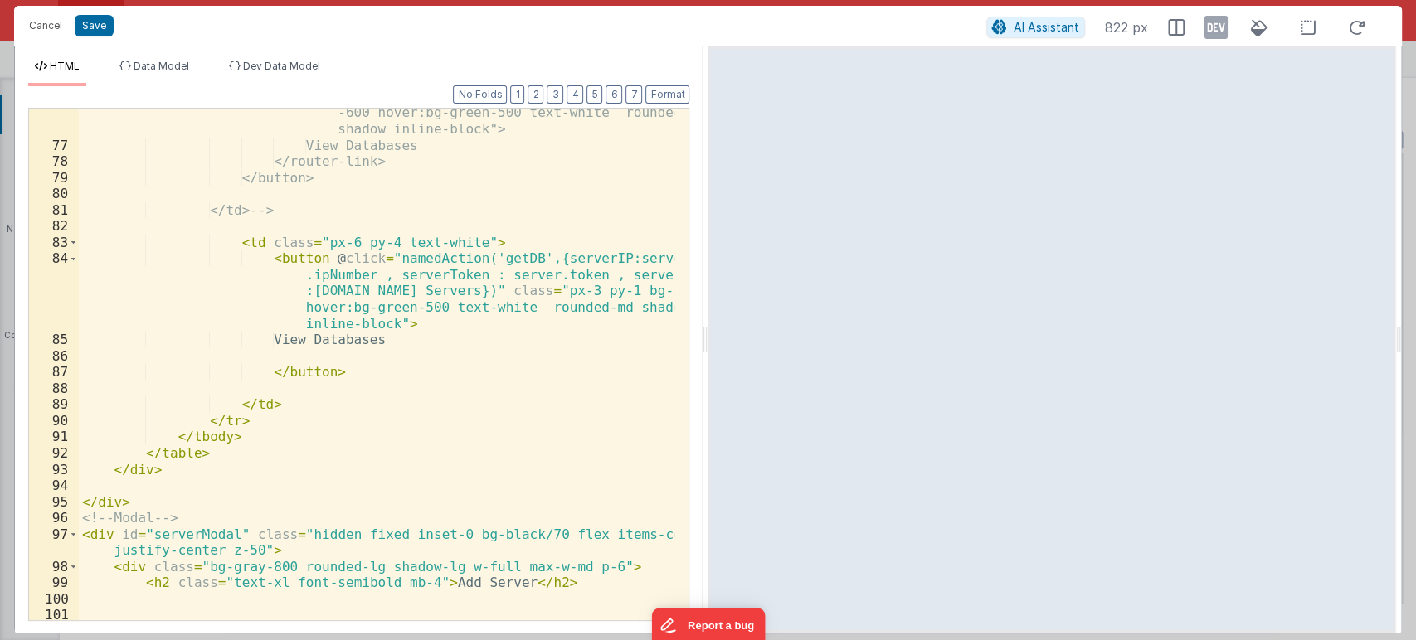
scroll to position [1559, 0]
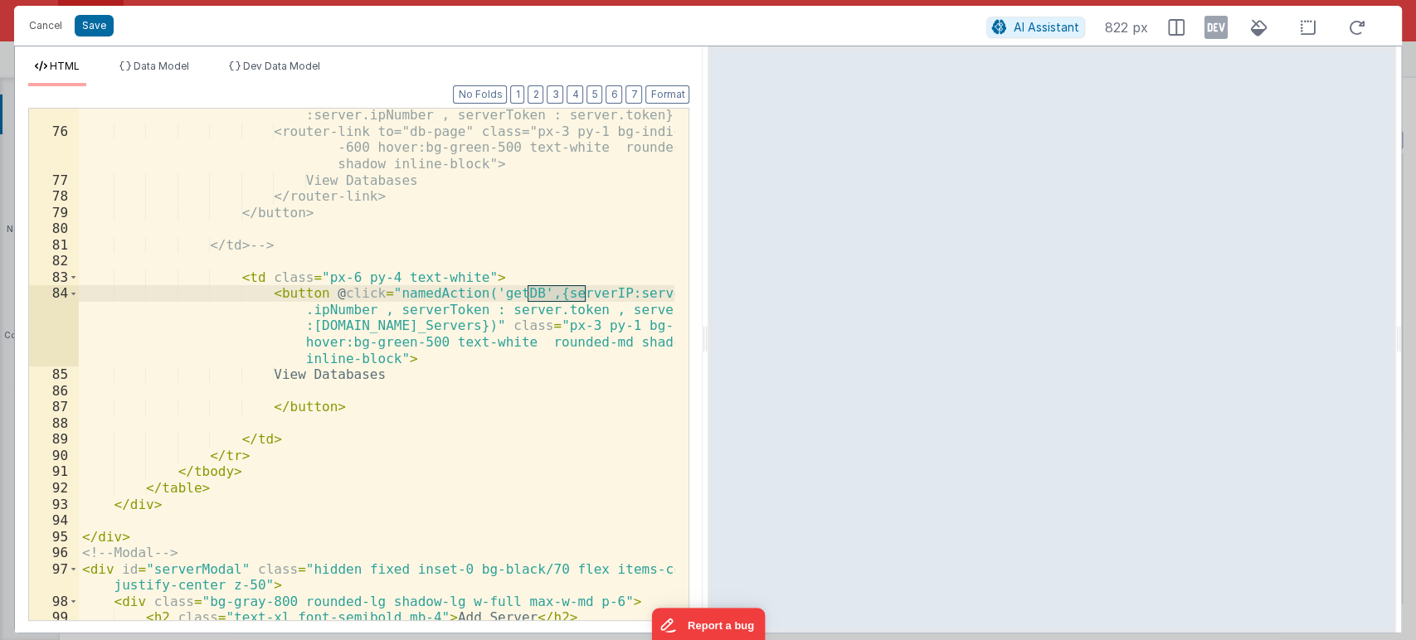
drag, startPoint x: 526, startPoint y: 290, endPoint x: 589, endPoint y: 290, distance: 63.0
click at [589, 290] on div "<button @click="namedAction('globalServerInfo',{serverSt :server.ipNumber , ser…" at bounding box center [377, 371] width 596 height 561
click at [32, 18] on button "Cancel" at bounding box center [46, 25] width 50 height 23
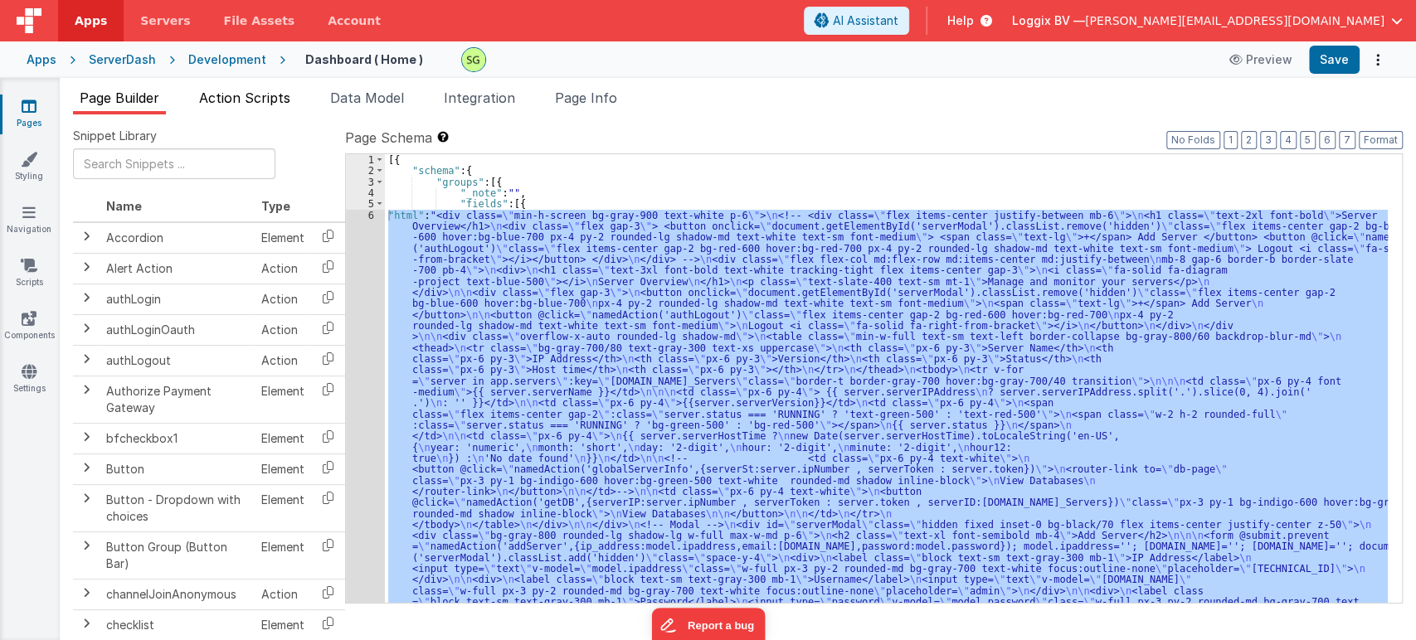
click at [239, 95] on span "Action Scripts" at bounding box center [244, 98] width 91 height 17
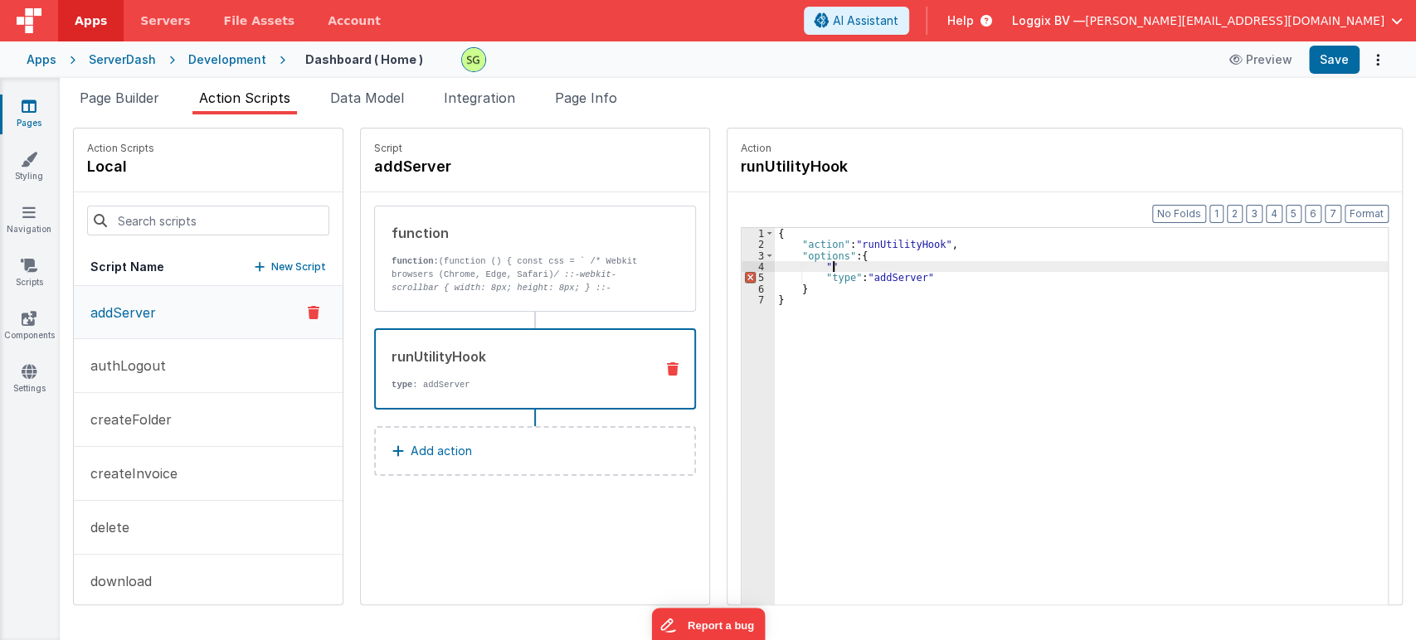
click at [817, 267] on div "{ "action" : "runUtilityHook" , "options" : { "" "type" : "addServer" } }" at bounding box center [1090, 453] width 630 height 451
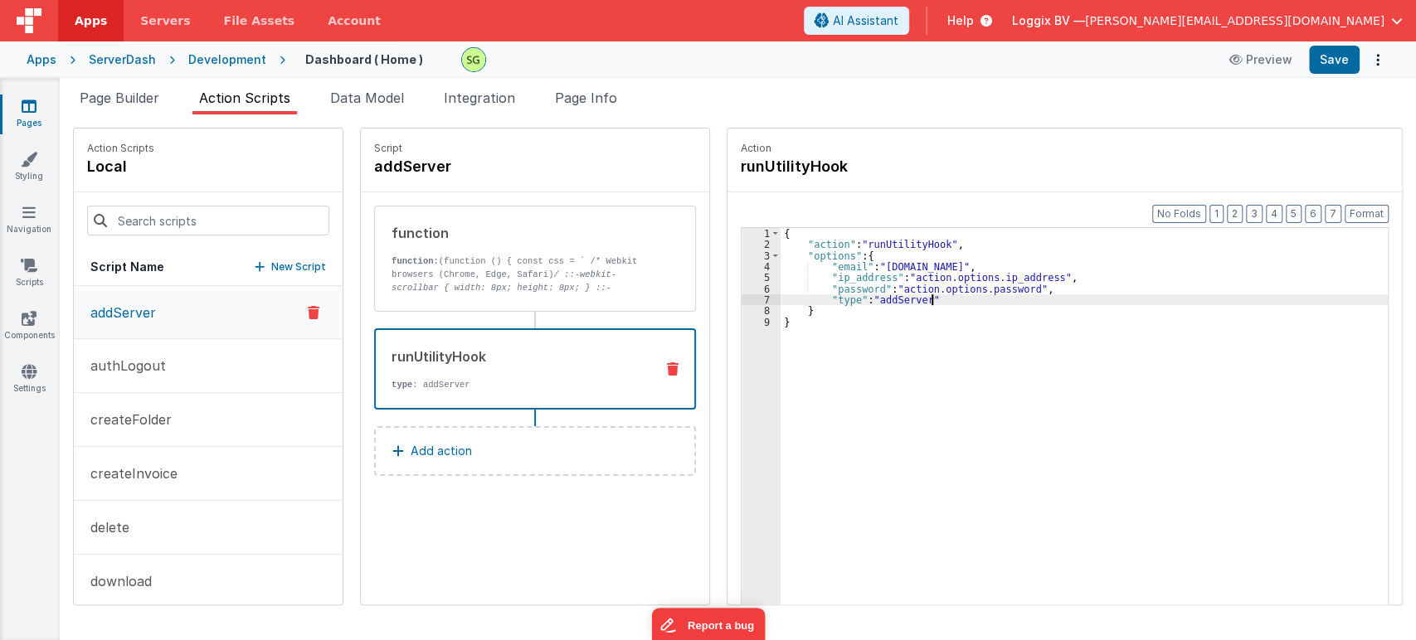
click at [1002, 298] on div "{ "action" : "runUtilityHook" , "options" : { "email" : "[DOMAIN_NAME]" , "ip_a…" at bounding box center [1093, 453] width 624 height 451
click at [910, 264] on div "{ "action" : "runUtilityHook" , "options" : { "email" : "[DOMAIN_NAME]" , "ip_a…" at bounding box center [1093, 453] width 624 height 451
click at [966, 265] on div "{ "action" : "runUtilityHook" , "options" : { "email" : "[DOMAIN_NAME]" , "ip_a…" at bounding box center [1093, 453] width 624 height 451
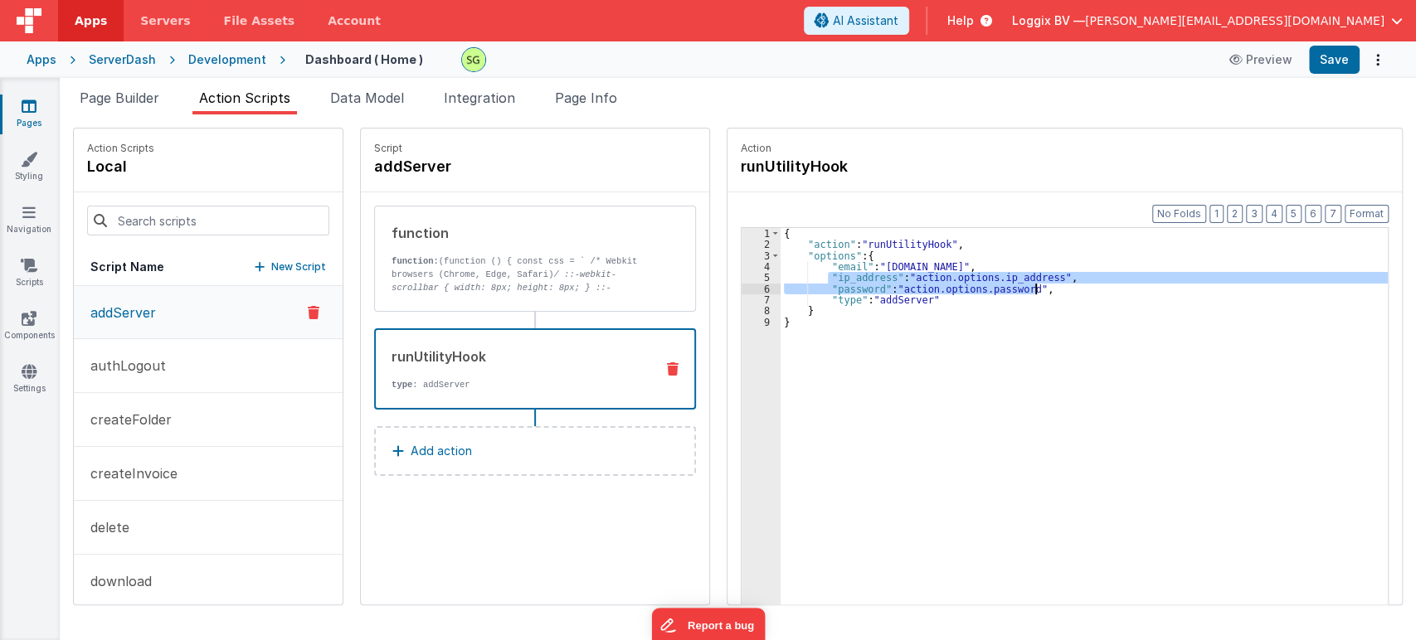
drag, startPoint x: 809, startPoint y: 275, endPoint x: 1039, endPoint y: 288, distance: 230.1
click at [1039, 288] on div "{ "action" : "runUtilityHook" , "options" : { "email" : "[DOMAIN_NAME]" , "ip_a…" at bounding box center [1093, 453] width 624 height 451
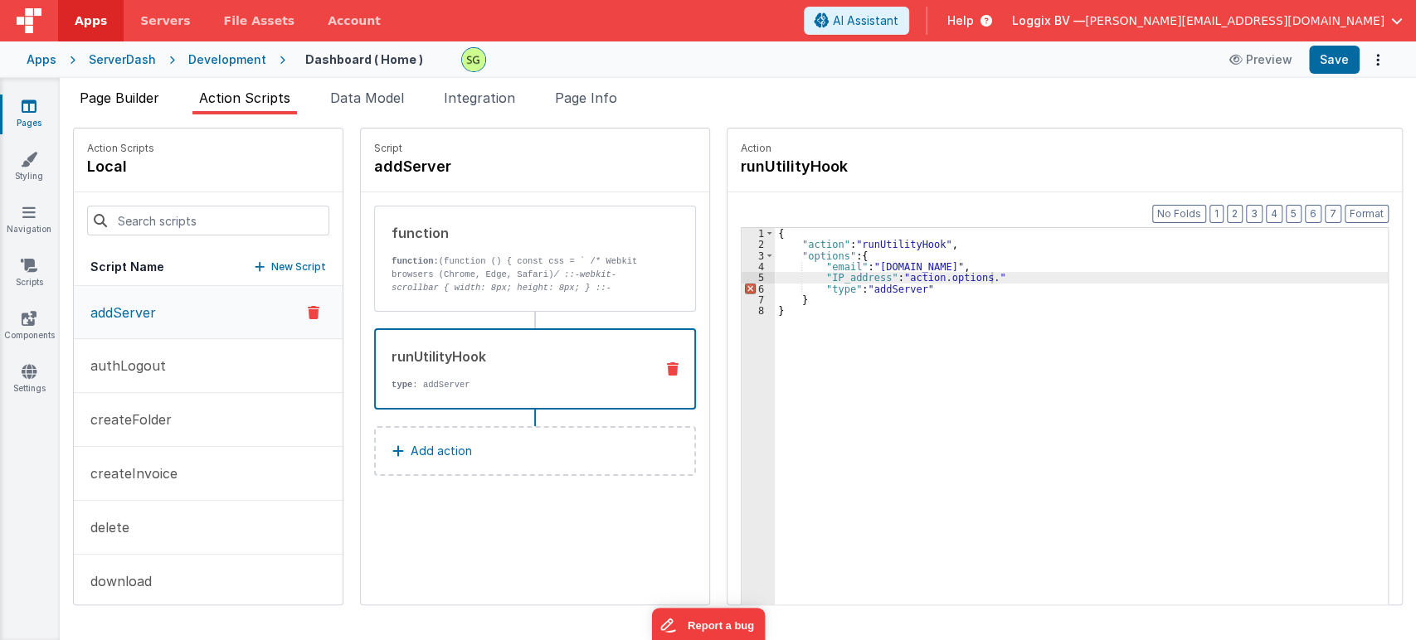
click at [113, 92] on span "Page Builder" at bounding box center [120, 98] width 80 height 17
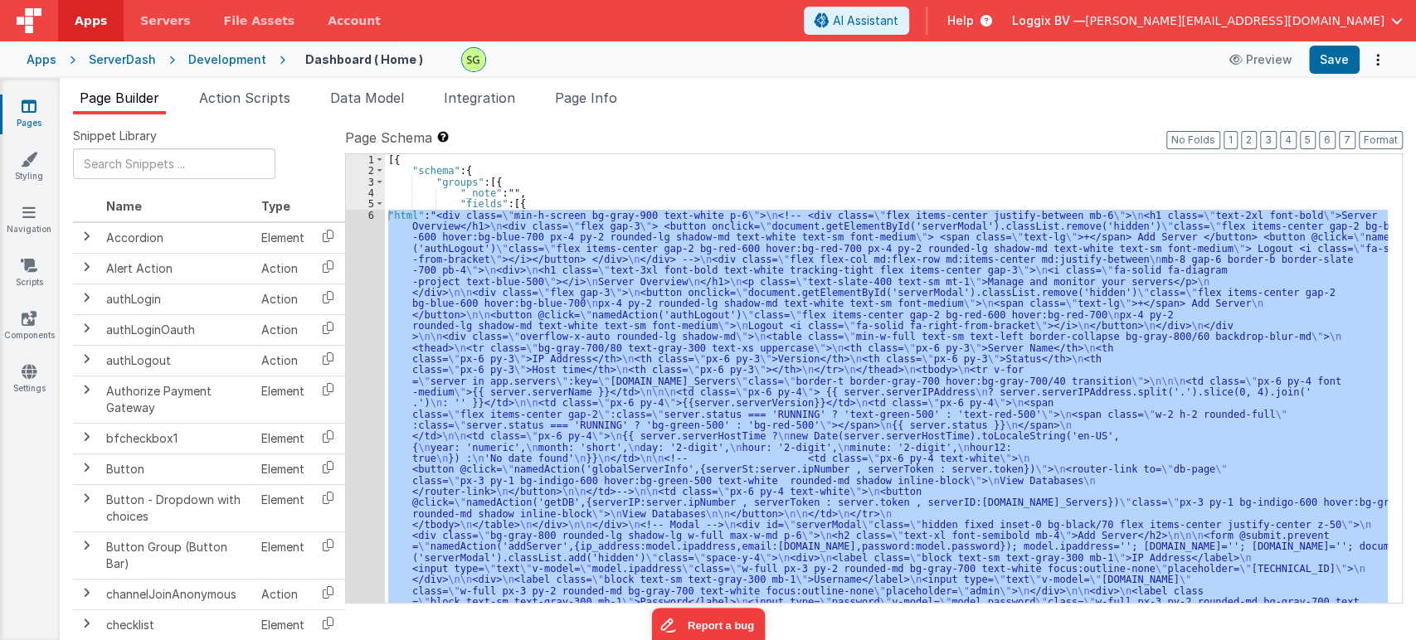
click at [368, 212] on div "6" at bounding box center [365, 431] width 39 height 442
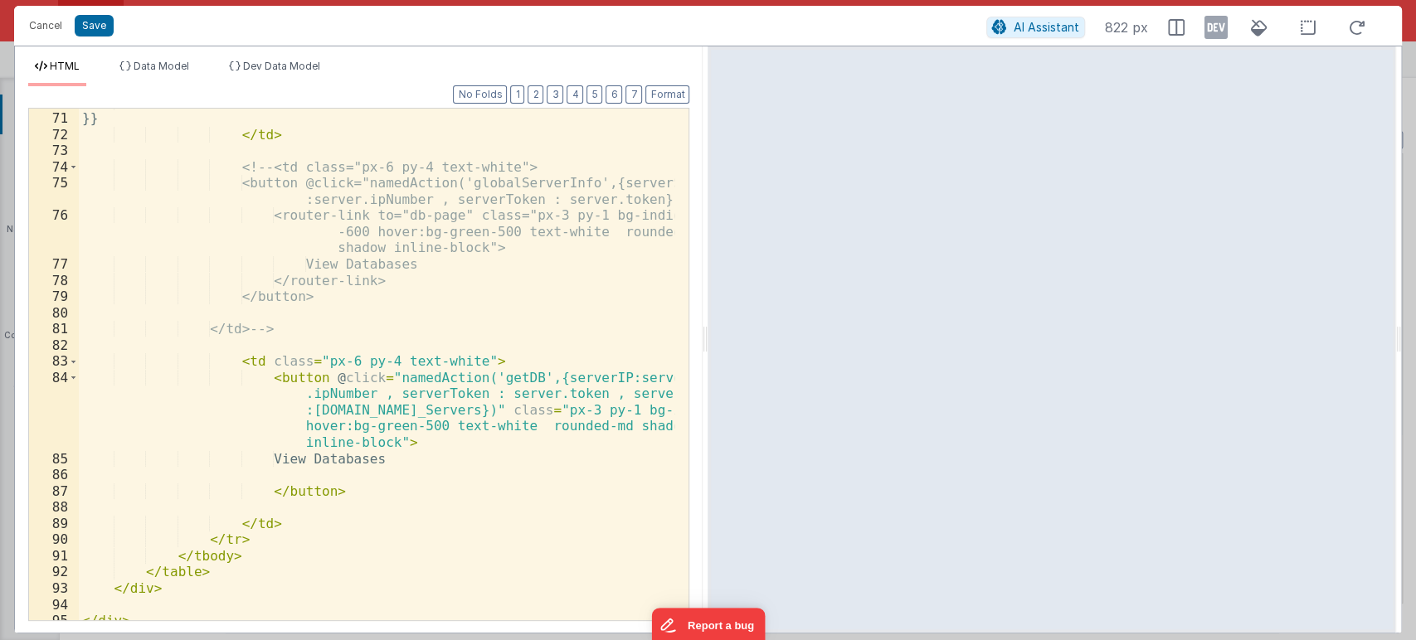
scroll to position [1471, 0]
click at [561, 376] on div "'No date found' }} </ td > <!-- <td class="px-6 py-4 text-white"> <button @clic…" at bounding box center [377, 370] width 596 height 544
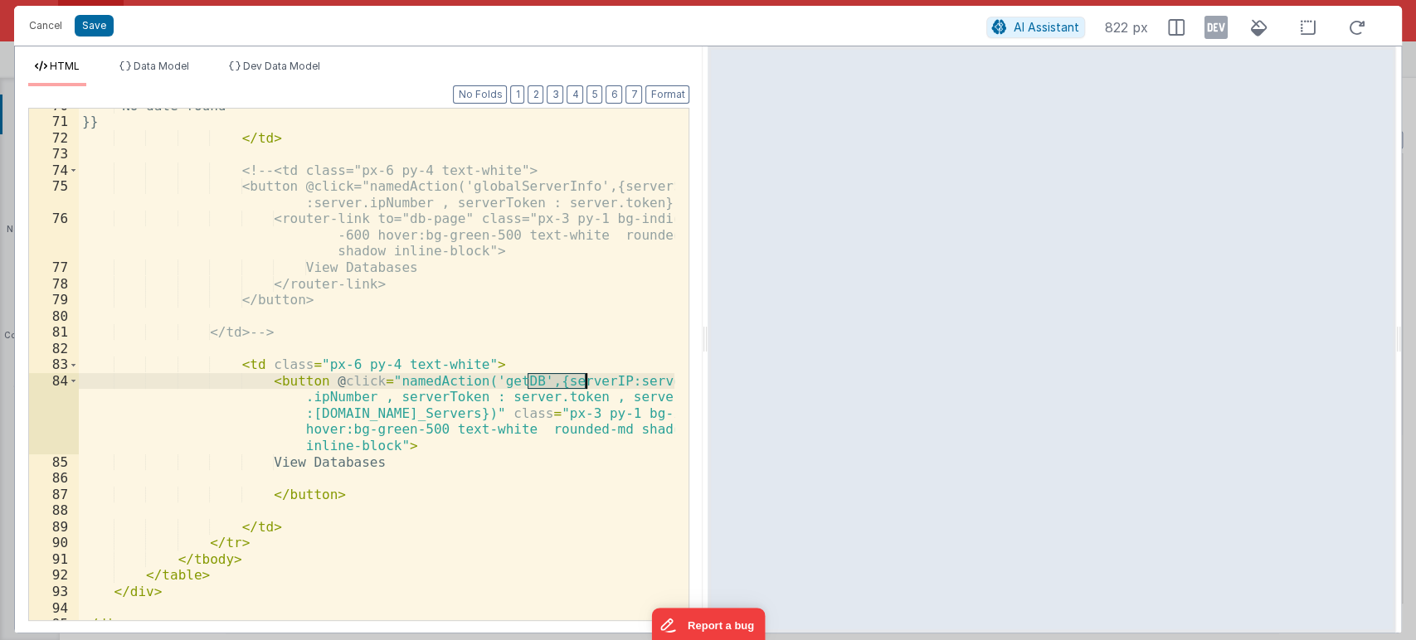
click at [561, 376] on div "'No date found' }} </ td > <!-- <td class="px-6 py-4 text-white"> <button @clic…" at bounding box center [377, 370] width 596 height 544
click at [90, 20] on button "Save" at bounding box center [94, 26] width 39 height 22
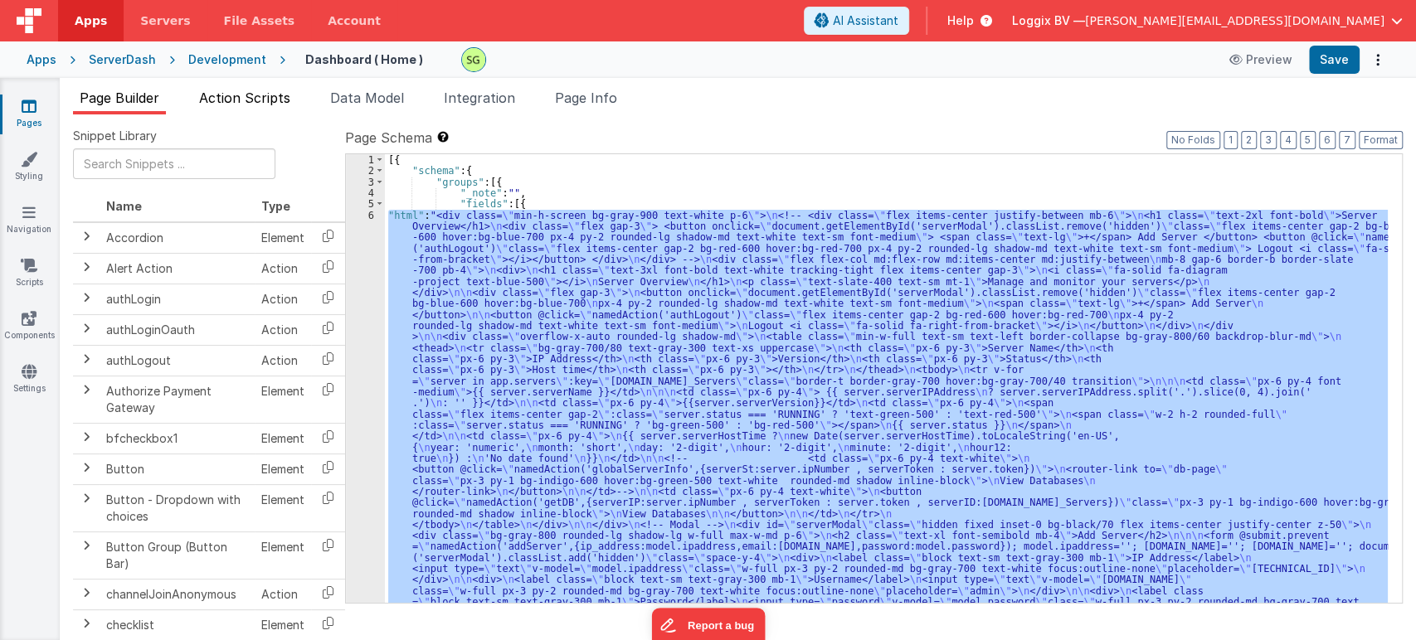
click at [271, 100] on span "Action Scripts" at bounding box center [244, 98] width 91 height 17
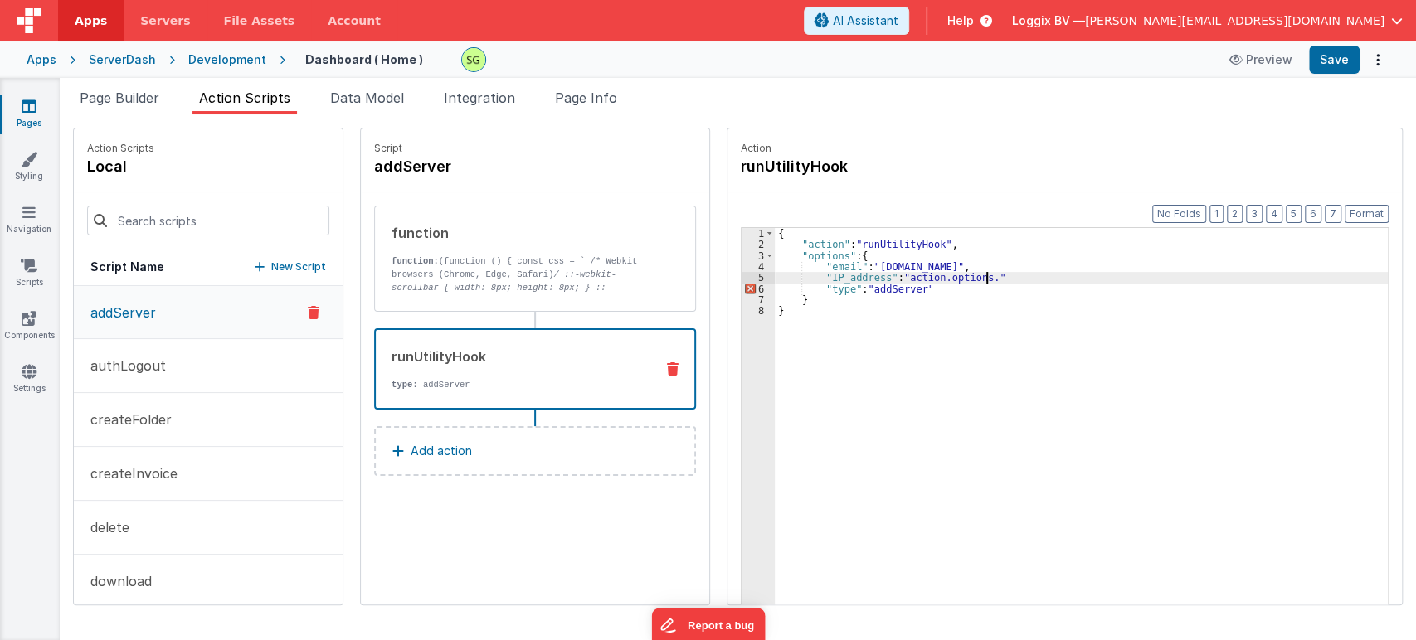
click at [971, 277] on div "{ "action" : "runUtilityHook" , "options" : { "email" : "[DOMAIN_NAME]" , "IP_a…" at bounding box center [1090, 453] width 630 height 451
drag, startPoint x: 986, startPoint y: 265, endPoint x: 804, endPoint y: 266, distance: 181.7
click at [804, 266] on div "{ "action" : "runUtilityHook" , "options" : { "email" : "[DOMAIN_NAME]" , "IP_a…" at bounding box center [1090, 453] width 630 height 451
click at [1041, 276] on div "{ "action" : "runUtilityHook" , "options" : { "IP_address" : "action.options.se…" at bounding box center [1090, 453] width 630 height 451
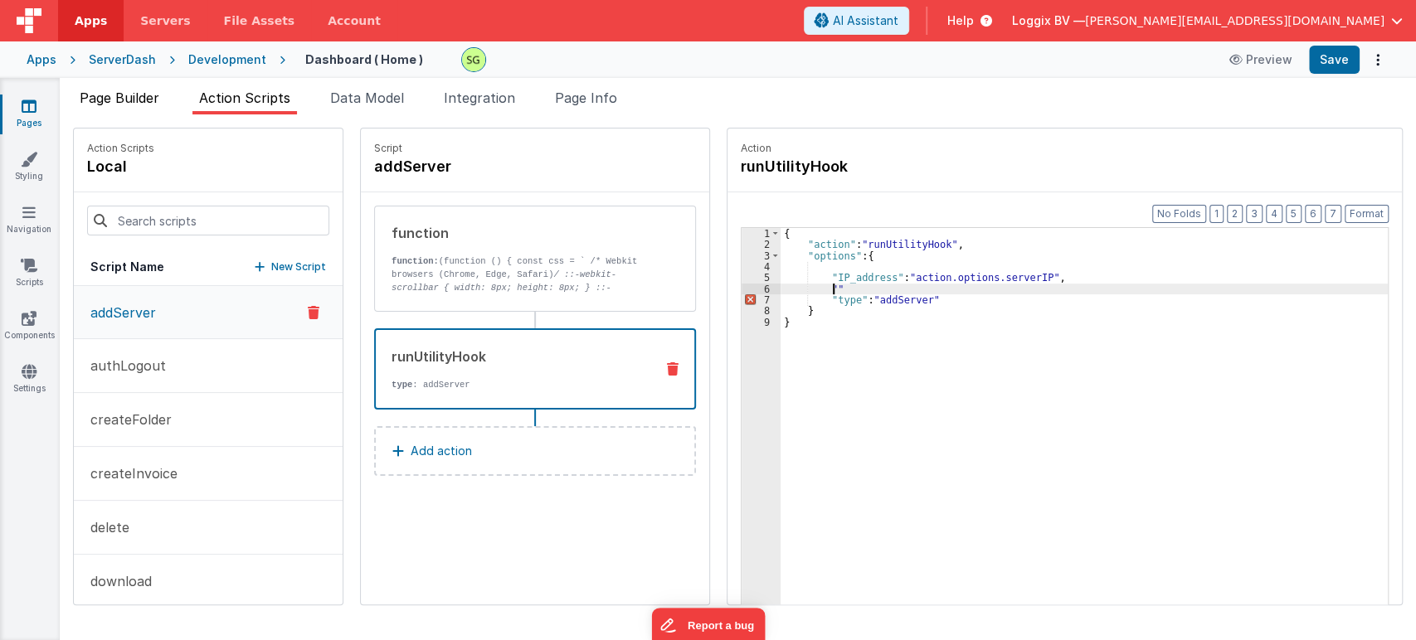
click at [100, 95] on span "Page Builder" at bounding box center [120, 98] width 80 height 17
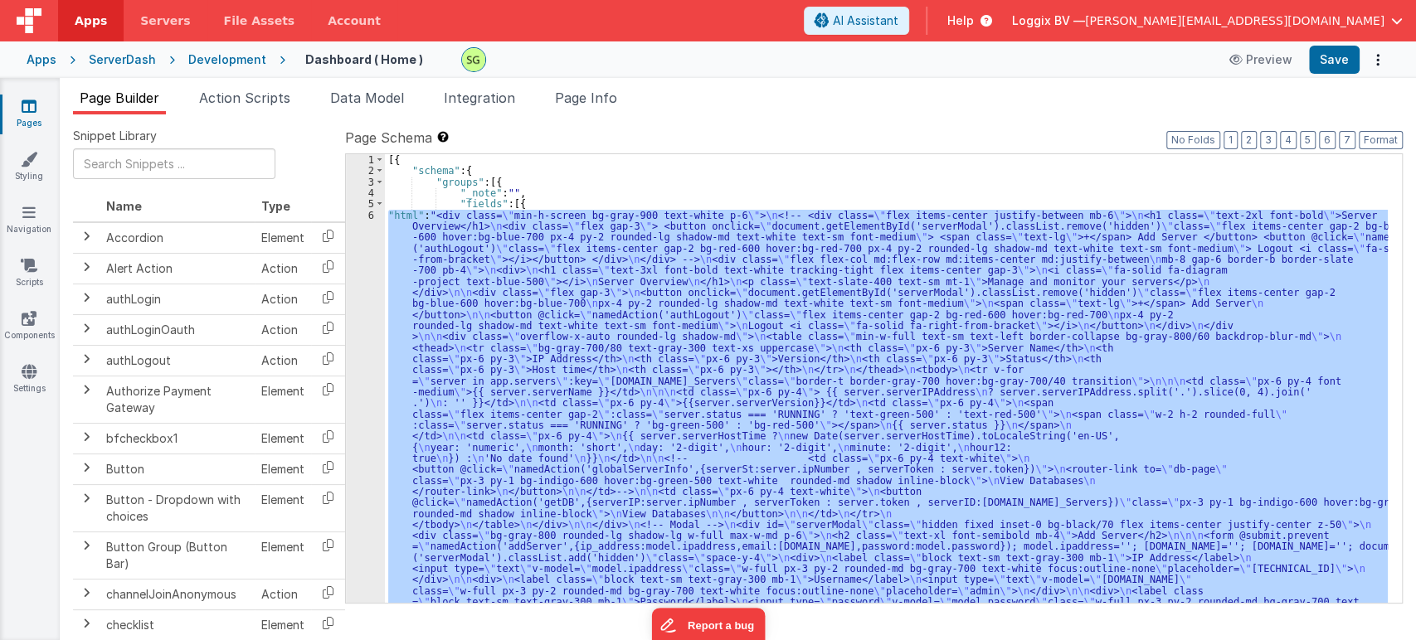
click at [372, 215] on div "6" at bounding box center [365, 431] width 39 height 442
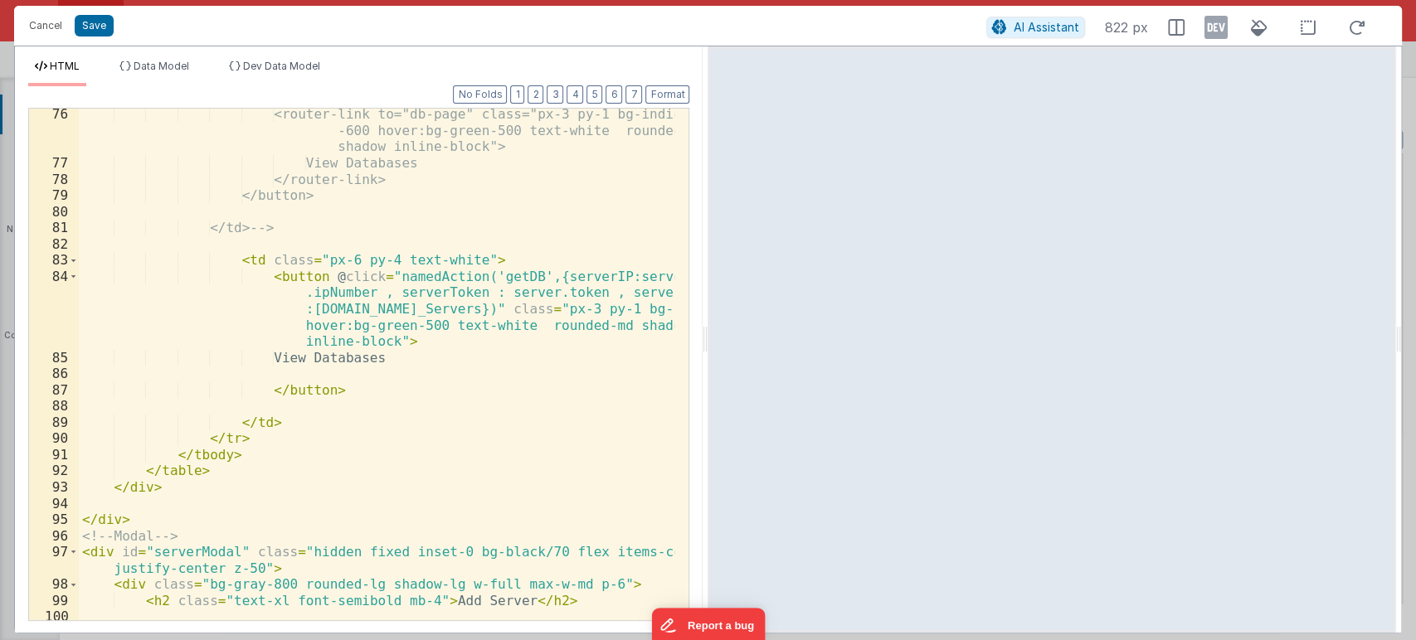
scroll to position [1581, 0]
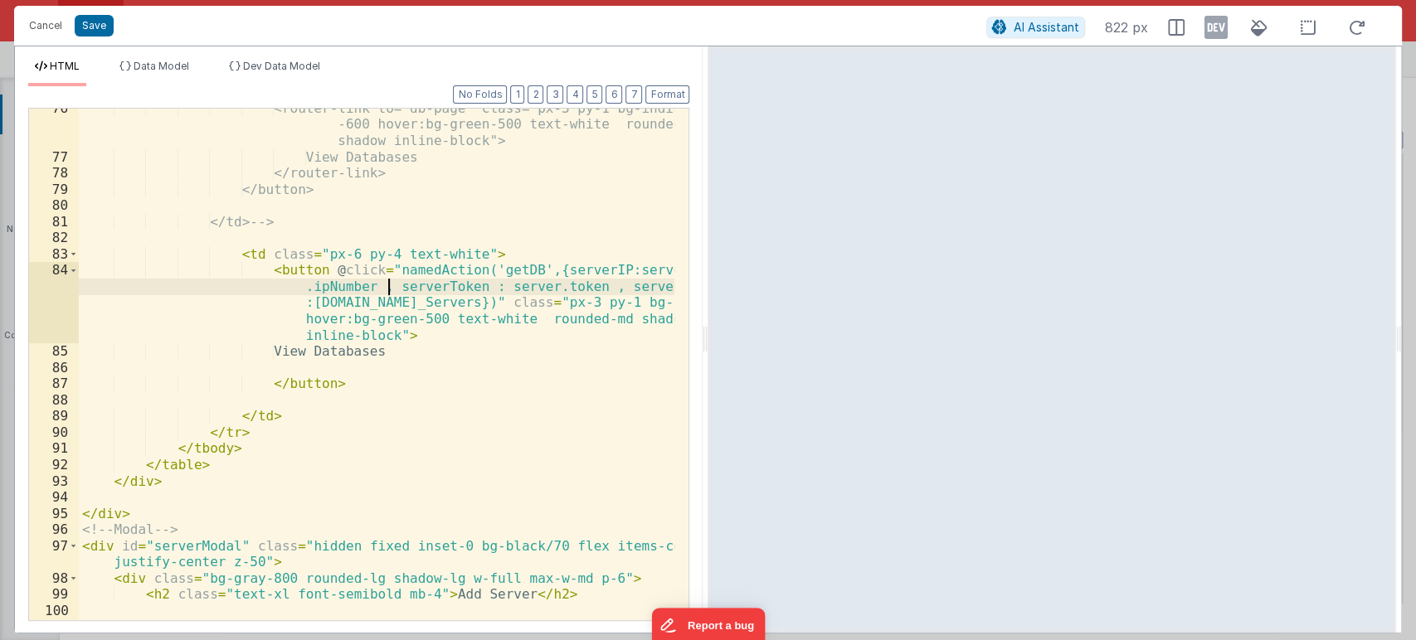
click at [391, 285] on div "<router-link to="db-page" class="px-3 py-1 bg-indigo -600 hover:bg-green-500 te…" at bounding box center [377, 388] width 596 height 577
click at [97, 27] on button "Save" at bounding box center [94, 26] width 39 height 22
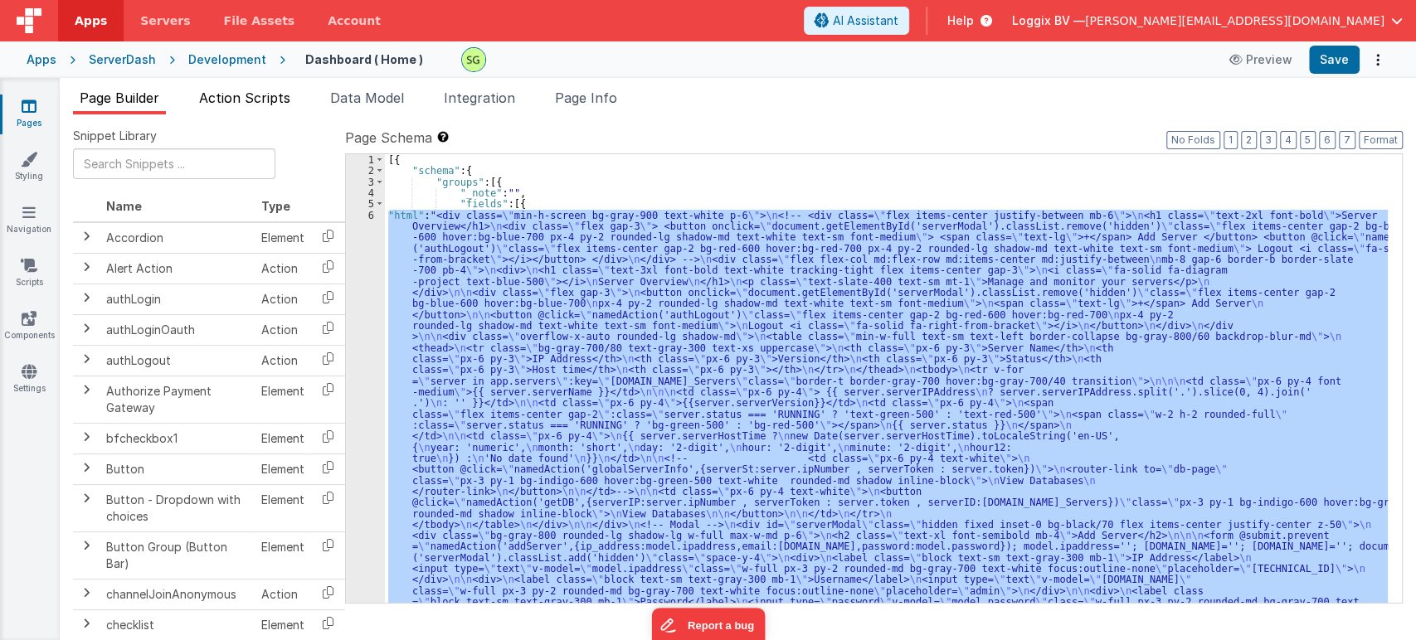
click at [266, 103] on span "Action Scripts" at bounding box center [244, 98] width 91 height 17
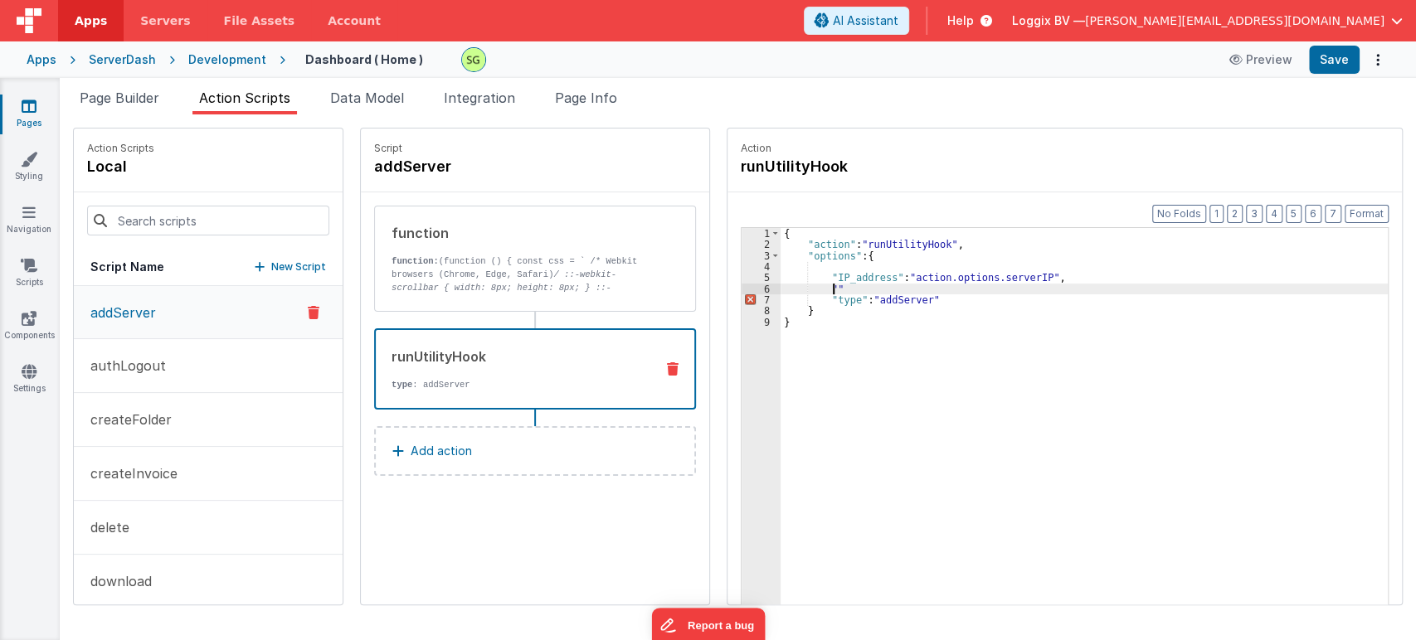
click at [815, 289] on div "{ "action" : "runUtilityHook" , "options" : { "IP_address" : "action.options.se…" at bounding box center [1093, 453] width 624 height 451
paste textarea
click at [907, 291] on div "{ "action" : "runUtilityHook" , "options" : { "IP_address" : "action.options.se…" at bounding box center [1093, 453] width 624 height 451
paste textarea
click at [116, 98] on span "Page Builder" at bounding box center [120, 98] width 80 height 17
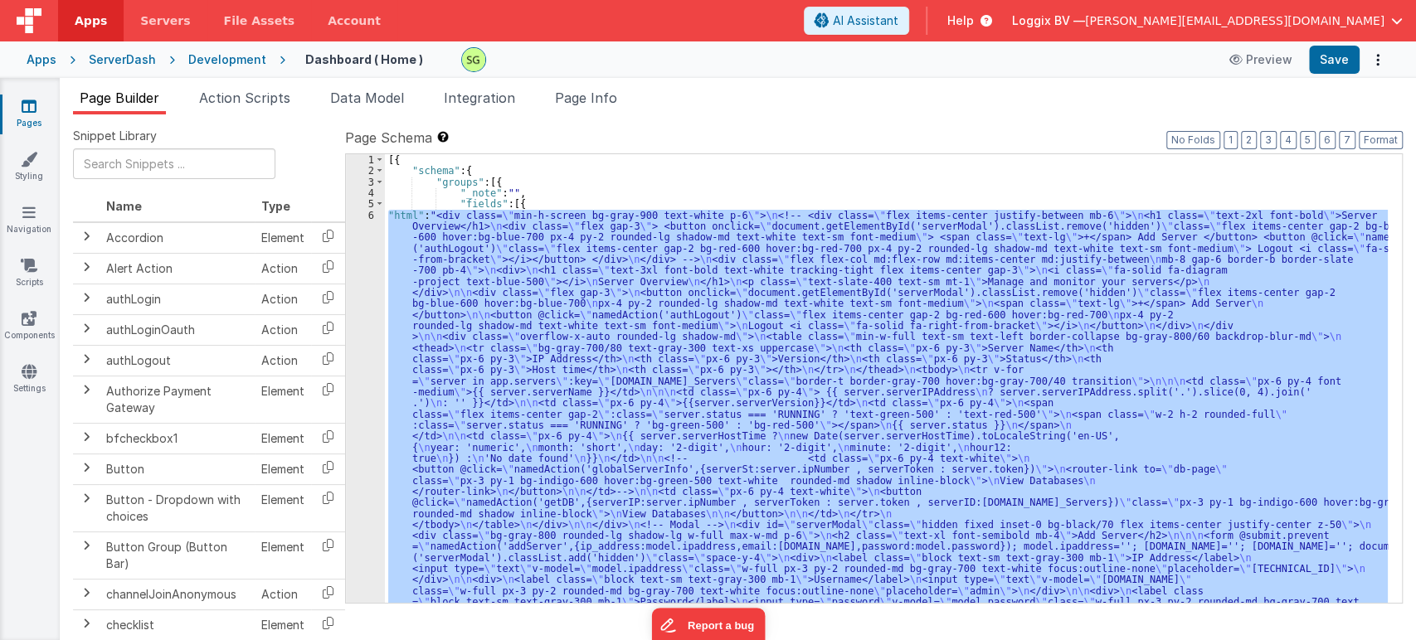
click at [373, 214] on div "6" at bounding box center [365, 431] width 39 height 442
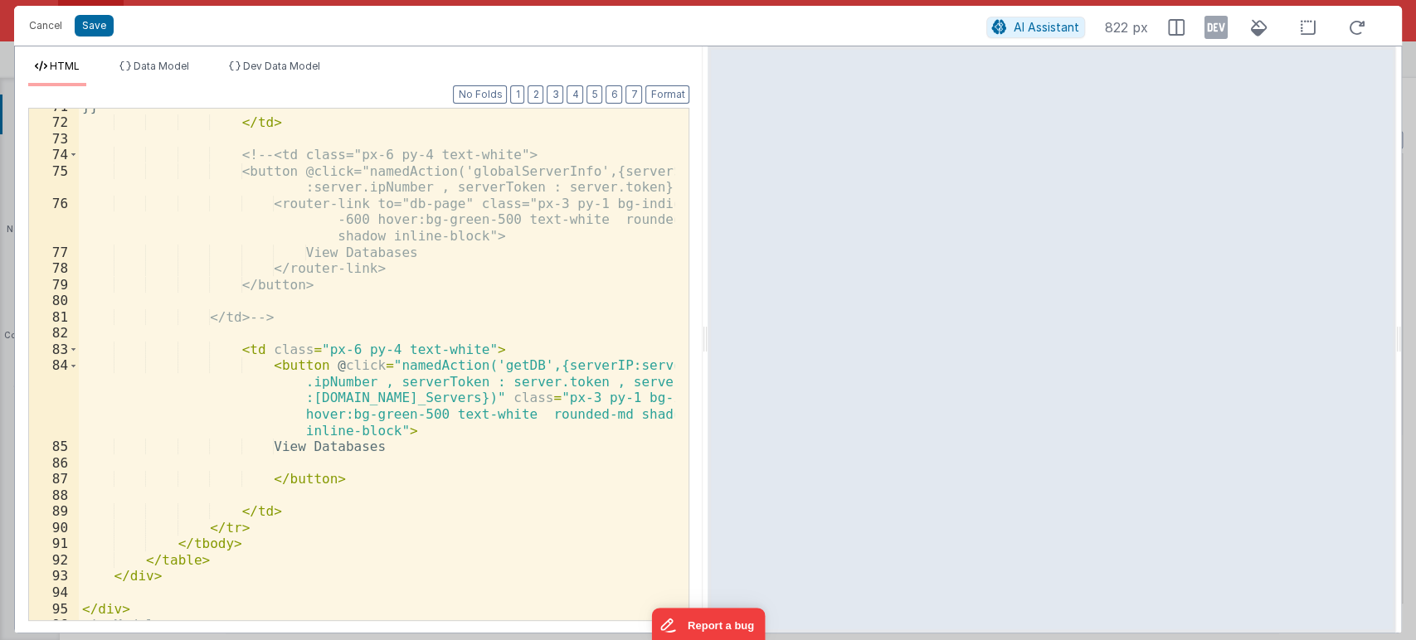
scroll to position [1478, 0]
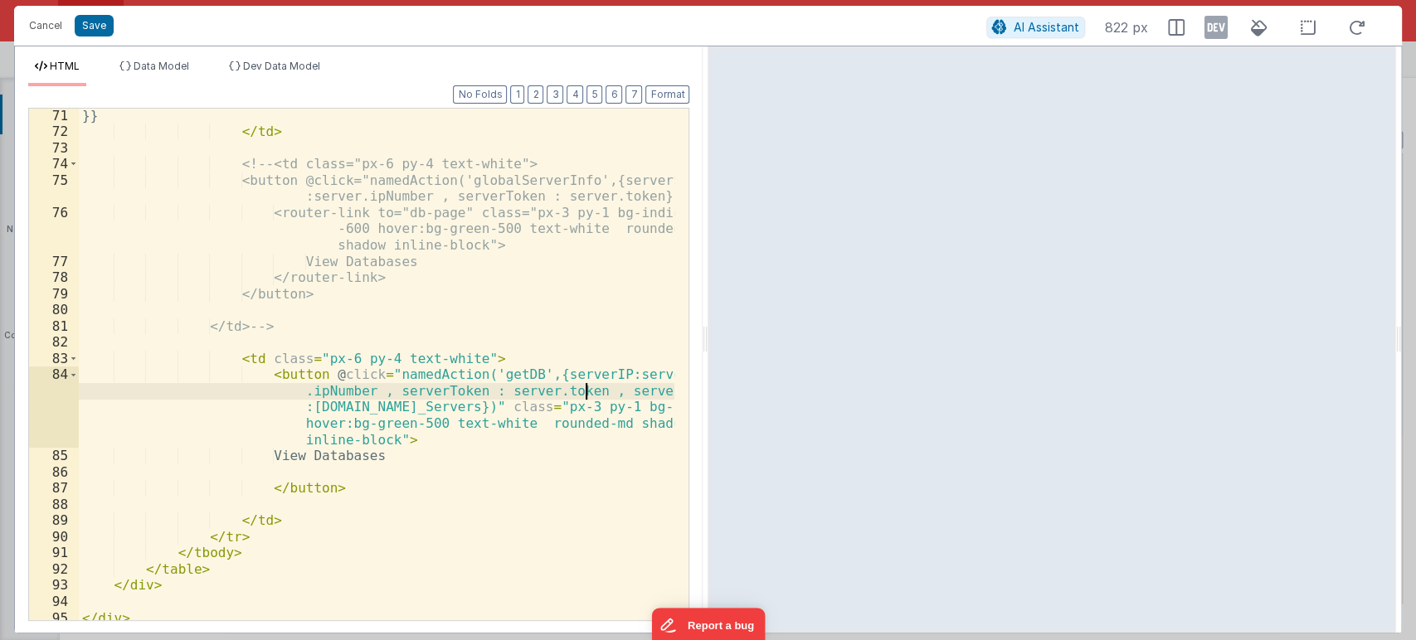
click at [586, 391] on div "}} </ td > <!-- <td class="px-6 py-4 text-white"> <button @click="namedAction('…" at bounding box center [377, 380] width 596 height 544
click at [609, 390] on div "}} </ td > <!-- <td class="px-6 py-4 text-white"> <button @click="namedAction('…" at bounding box center [377, 365] width 596 height 512
click at [609, 390] on div "}} </ td > <!-- <td class="px-6 py-4 text-white"> <button @click="namedAction('…" at bounding box center [377, 380] width 596 height 544
click at [609, 390] on div "}} </ td > <!-- <td class="px-6 py-4 text-white"> <button @click="namedAction('…" at bounding box center [377, 365] width 596 height 512
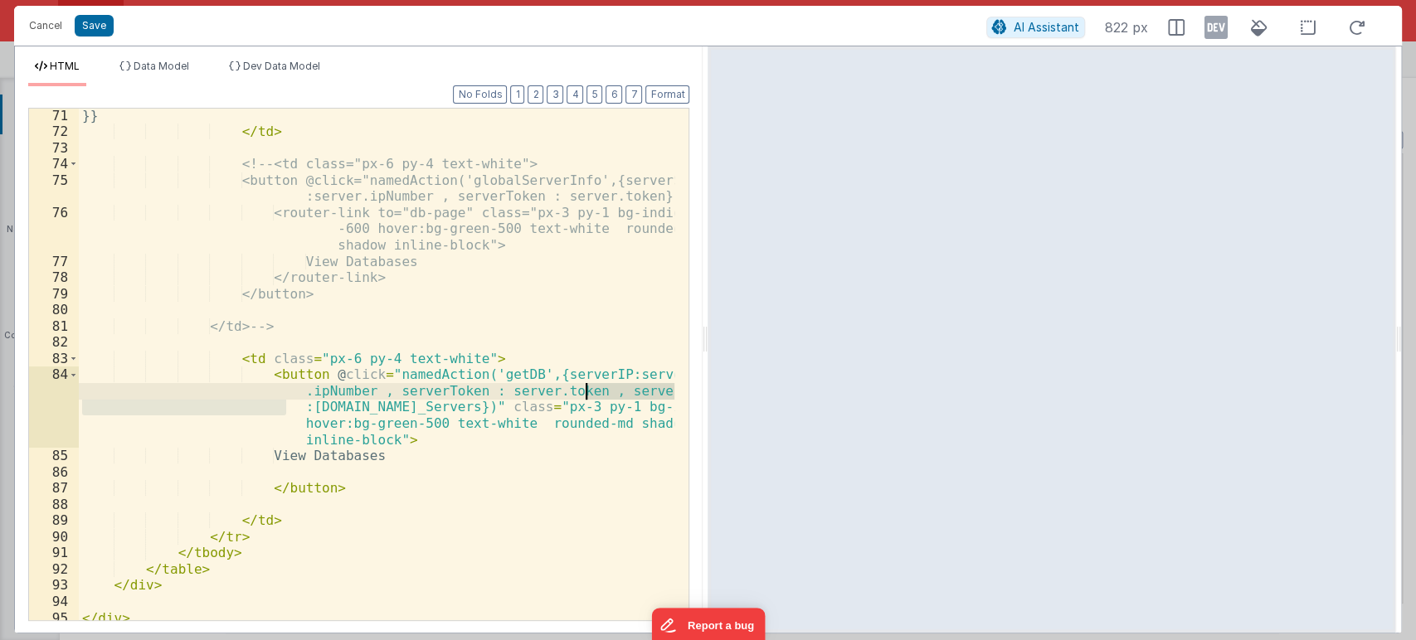
click at [609, 390] on div "}} </ td > <!-- <td class="px-6 py-4 text-white"> <button @click="namedAction('…" at bounding box center [377, 380] width 596 height 544
click at [645, 387] on div "}} </ td > <!-- <td class="px-6 py-4 text-white"> <button @click="namedAction('…" at bounding box center [377, 365] width 596 height 512
drag, startPoint x: 645, startPoint y: 387, endPoint x: 587, endPoint y: 397, distance: 58.8
click at [587, 397] on div "}} </ td > <!-- <td class="px-6 py-4 text-white"> <button @click="namedAction('…" at bounding box center [377, 380] width 596 height 544
click at [646, 394] on div "}} </ td > <!-- <td class="px-6 py-4 text-white"> <button @click="namedAction('…" at bounding box center [377, 365] width 596 height 512
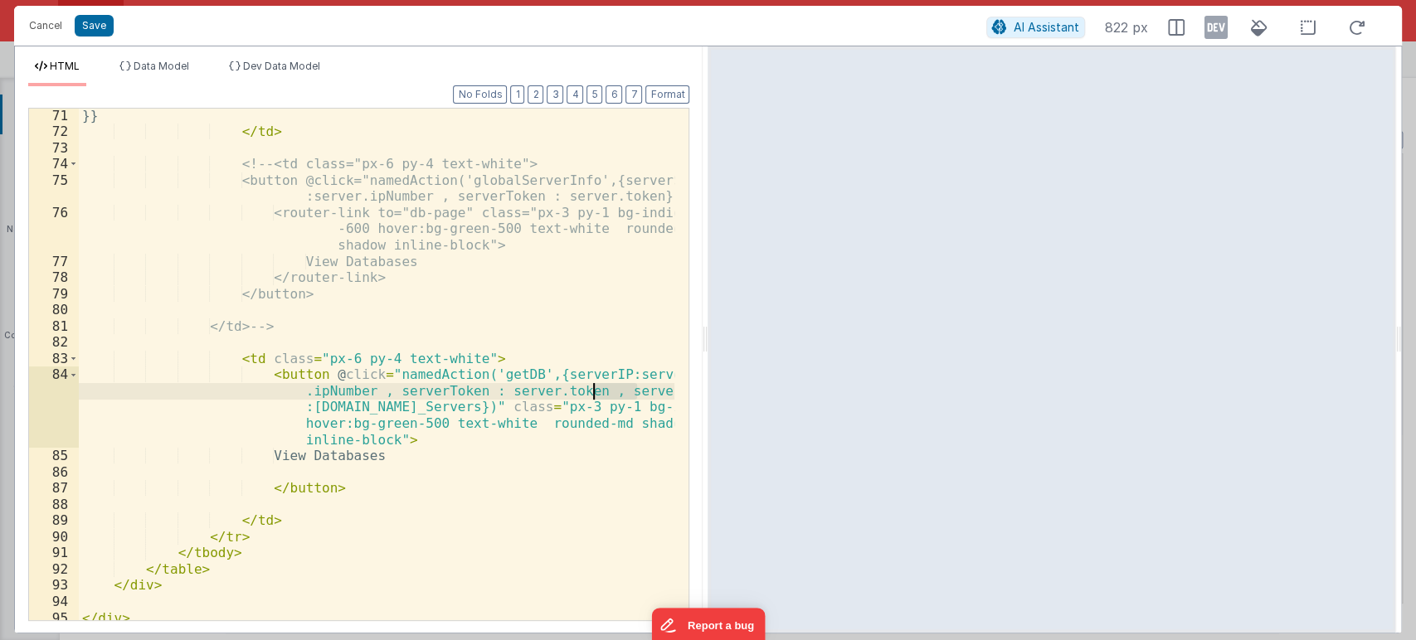
drag, startPoint x: 646, startPoint y: 390, endPoint x: 593, endPoint y: 390, distance: 53.1
click at [593, 390] on div "}} </ td > <!-- <td class="px-6 py-4 text-white"> <button @click="namedAction('…" at bounding box center [377, 380] width 596 height 544
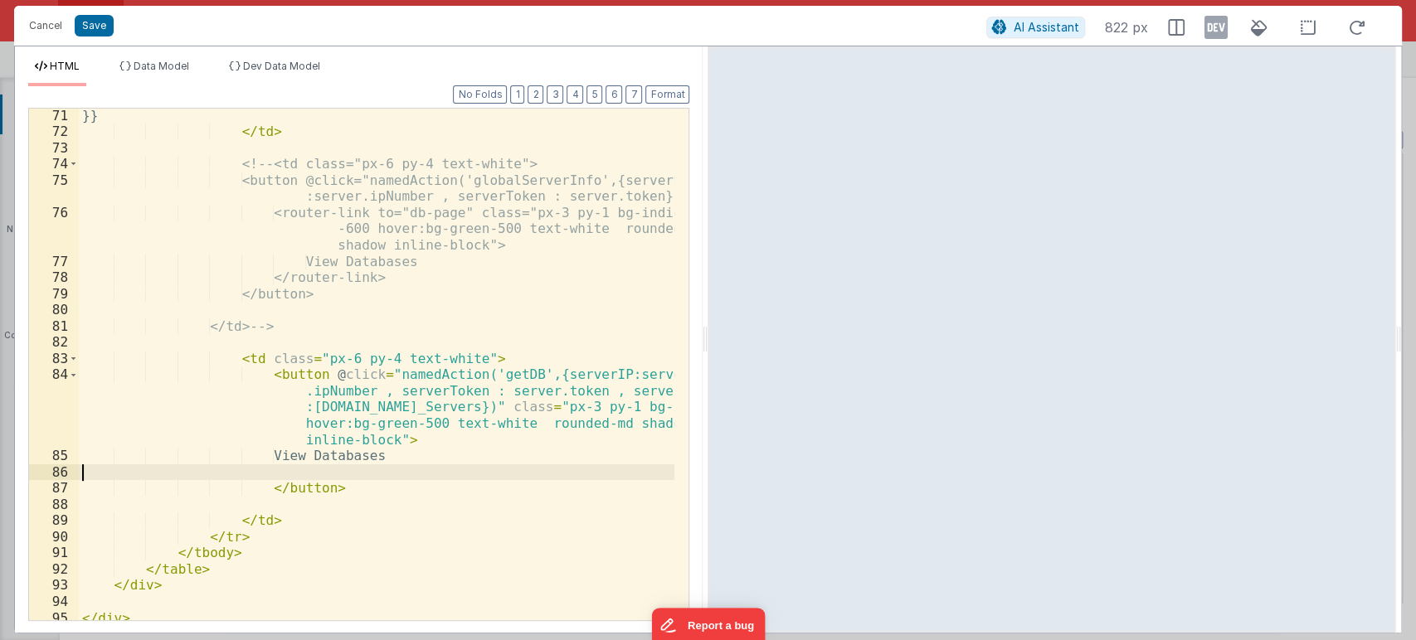
click at [527, 480] on div "}} </ td > <!-- <td class="px-6 py-4 text-white"> <button @click="namedAction('…" at bounding box center [377, 380] width 596 height 544
click at [91, 22] on button "Save" at bounding box center [94, 26] width 39 height 22
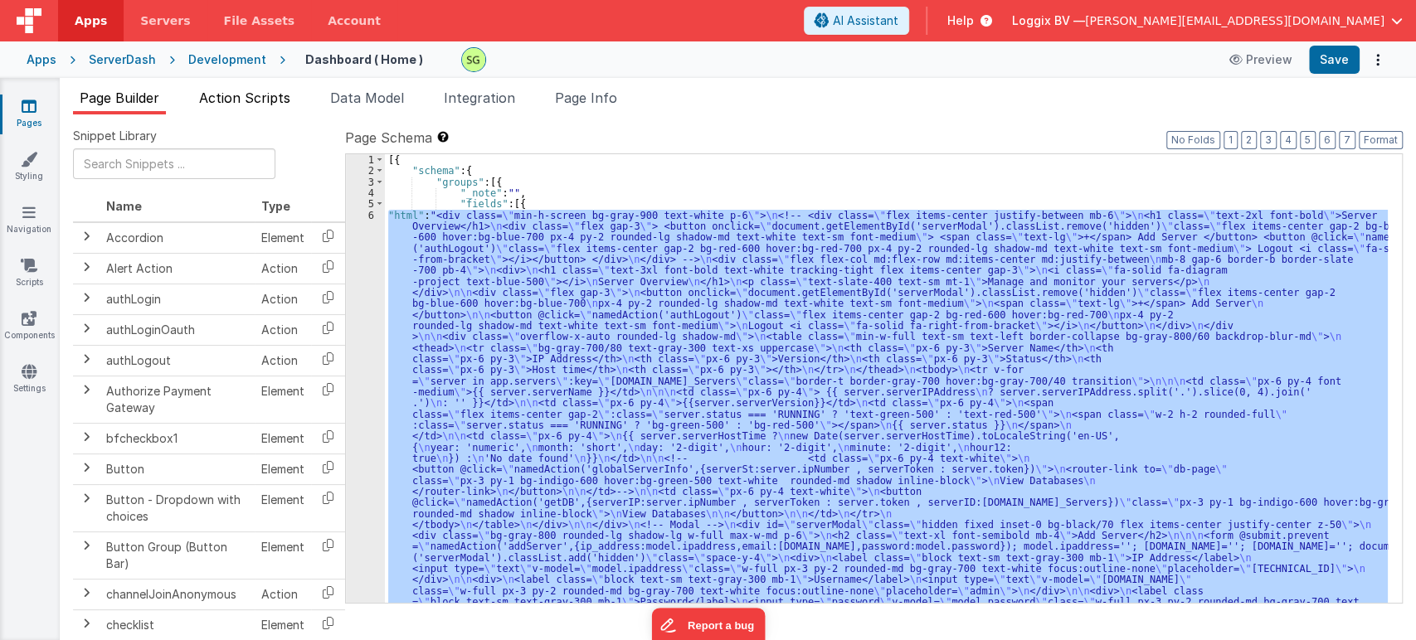
click at [217, 104] on span "Action Scripts" at bounding box center [244, 98] width 91 height 17
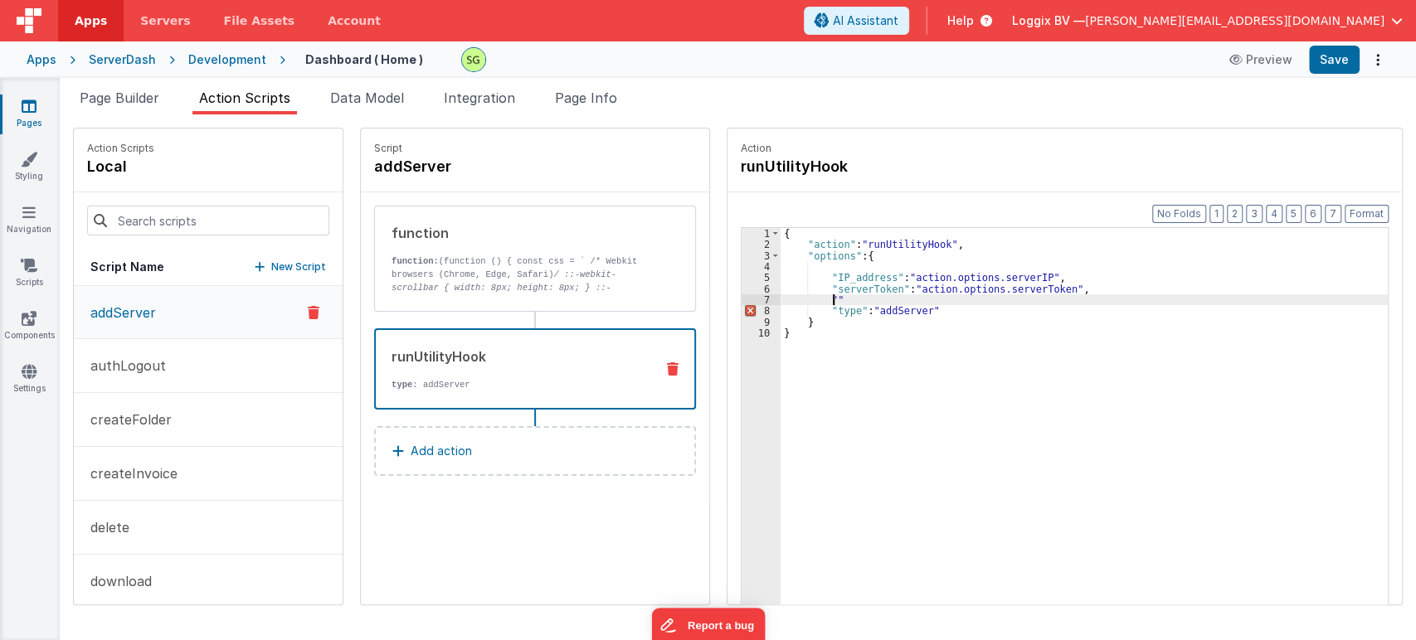
click at [814, 300] on div "{ "action" : "runUtilityHook" , "options" : { "IP_address" : "action.options.se…" at bounding box center [1093, 453] width 624 height 451
paste textarea
click at [1025, 302] on div "{ "action" : "runUtilityHook" , "options" : { "IP_address" : "action.options.se…" at bounding box center [1093, 453] width 624 height 451
click at [1356, 208] on button "Format" at bounding box center [1367, 214] width 44 height 18
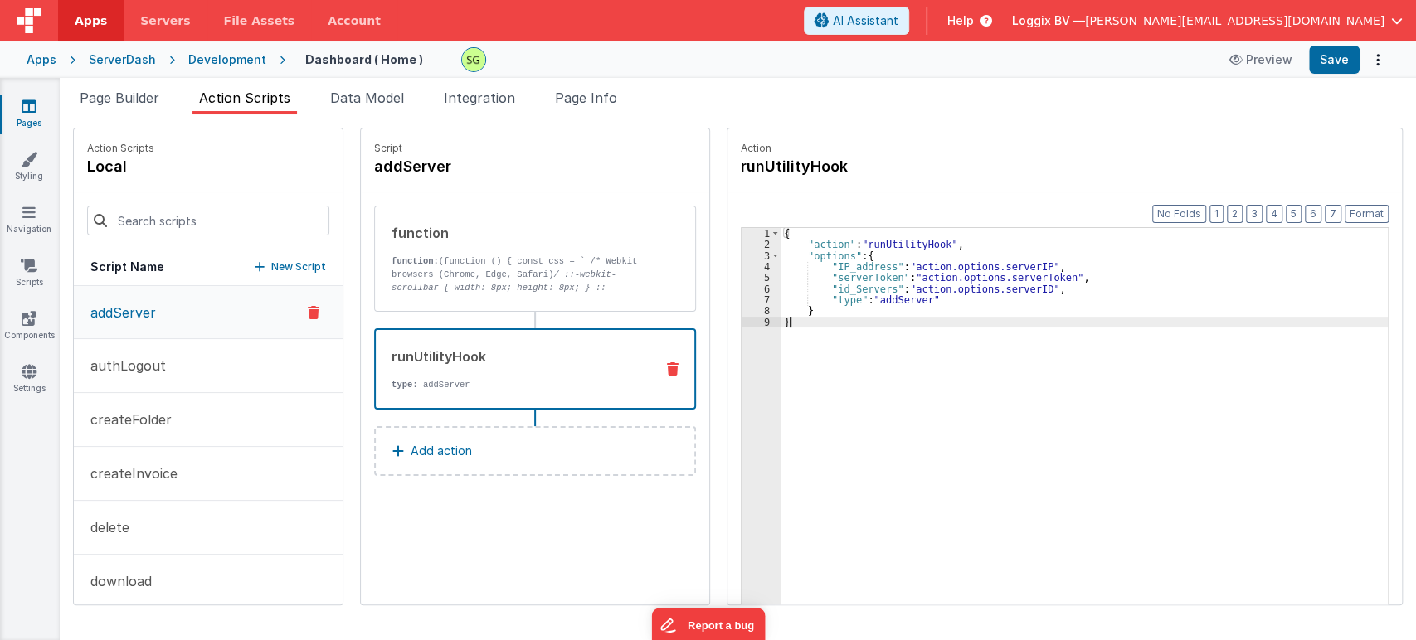
click at [816, 316] on div "{ "action" : "runUtilityHook" , "options" : { "IP_address" : "action.options.se…" at bounding box center [1093, 453] width 624 height 451
click at [1349, 66] on button "Save" at bounding box center [1334, 60] width 51 height 28
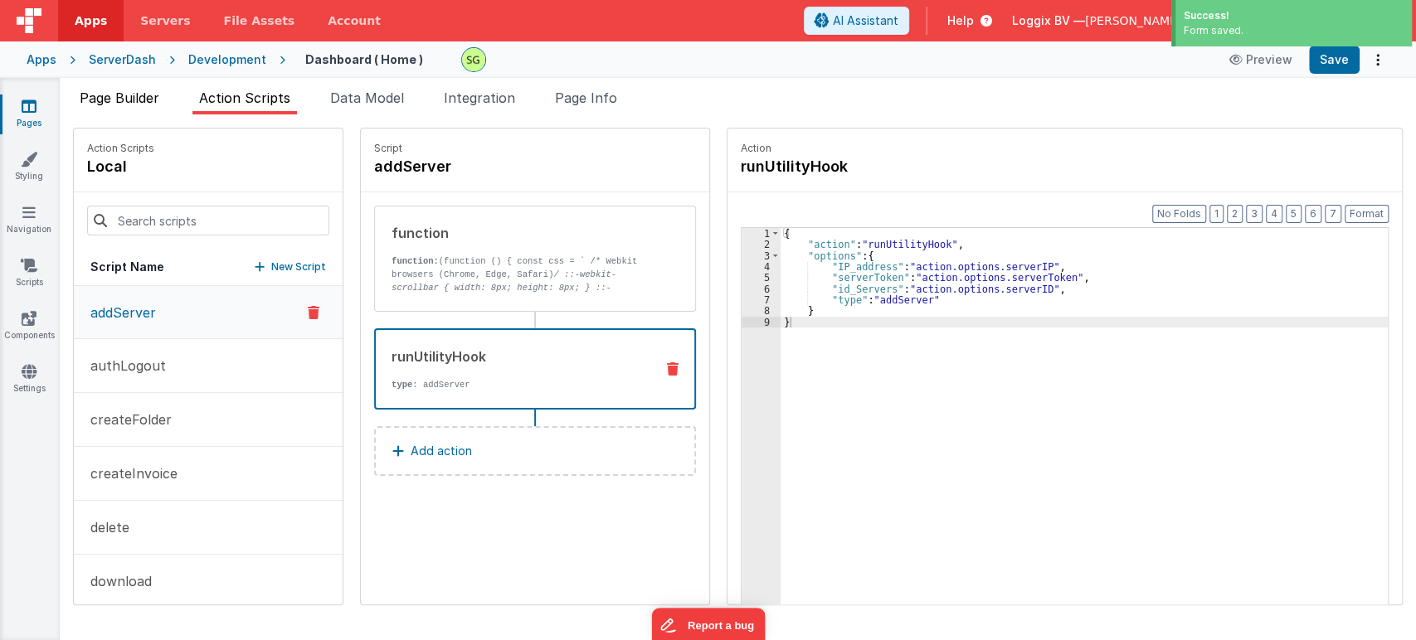
click at [107, 91] on span "Page Builder" at bounding box center [120, 98] width 80 height 17
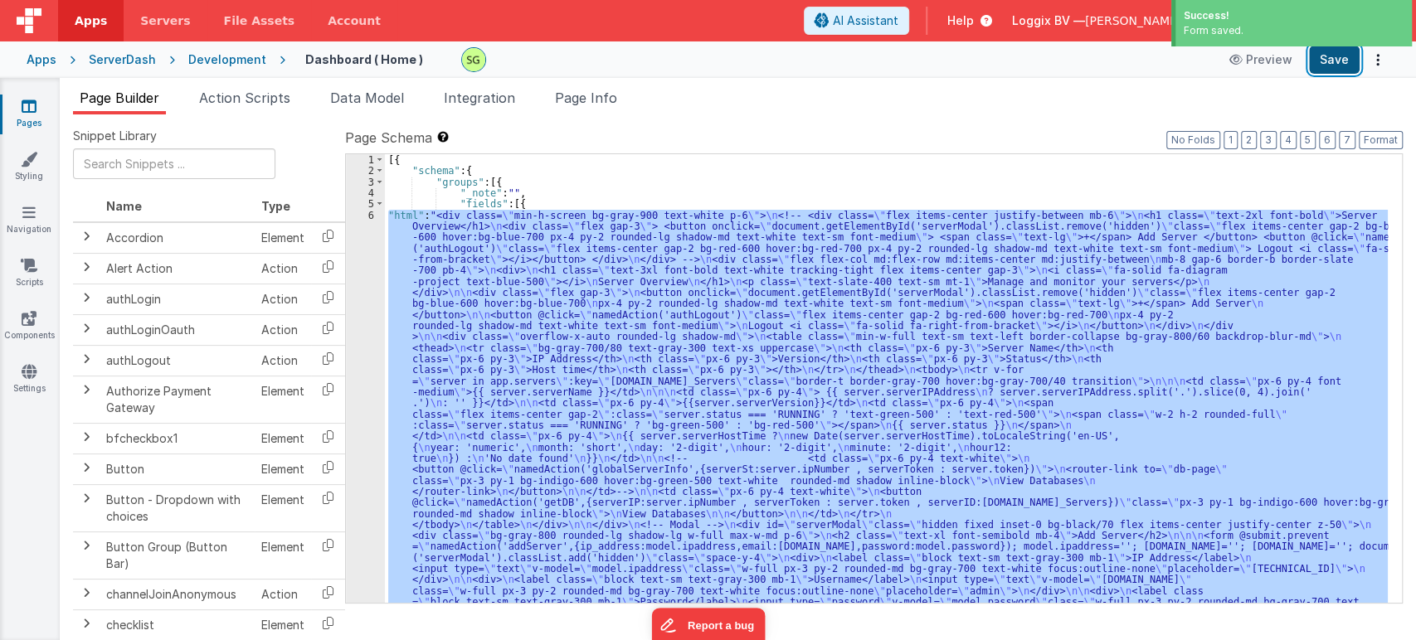
click at [1327, 64] on button "Save" at bounding box center [1334, 60] width 51 height 28
click at [239, 102] on span "Action Scripts" at bounding box center [244, 98] width 91 height 17
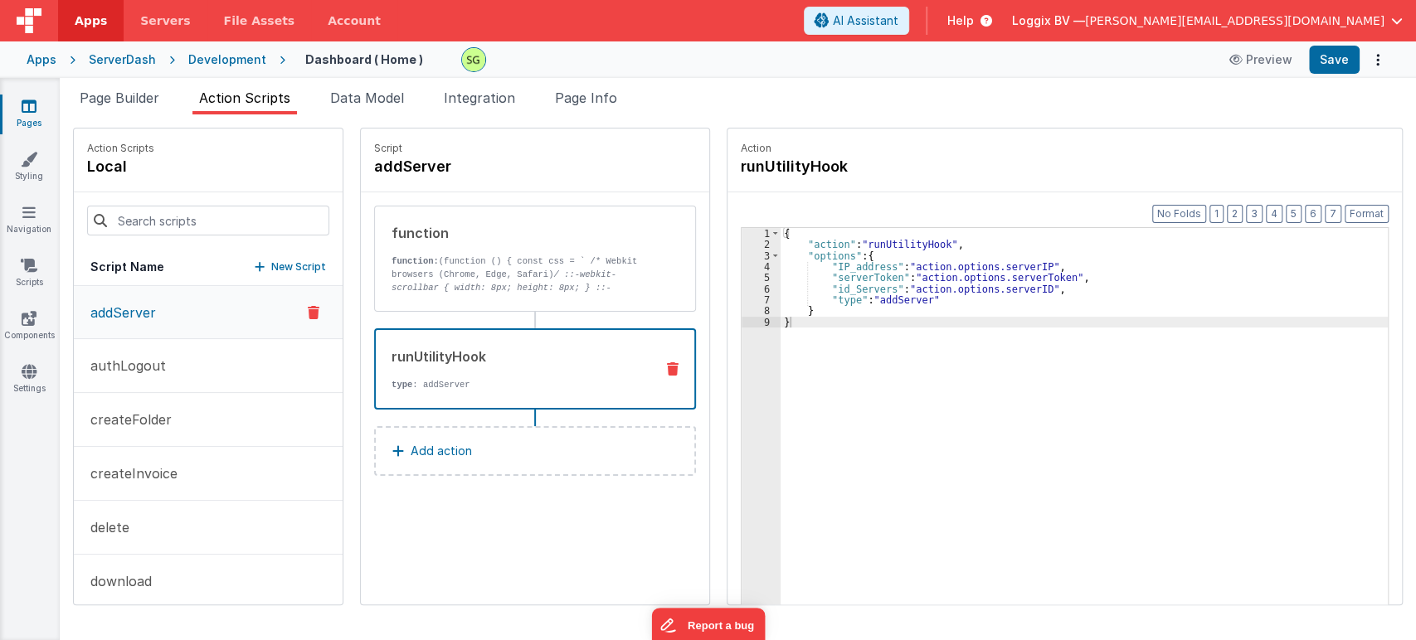
click at [888, 301] on div "{ "action" : "runUtilityHook" , "options" : { "IP_address" : "action.options.se…" at bounding box center [1093, 453] width 624 height 451
click at [785, 334] on div "{ "action" : "runUtilityHook" , "options" : { "IP_address" : "action.options.se…" at bounding box center [1093, 453] width 624 height 451
click at [869, 296] on div "{ "action" : "runUtilityHook" , "options" : { "IP_address" : "action.options.se…" at bounding box center [1093, 453] width 624 height 451
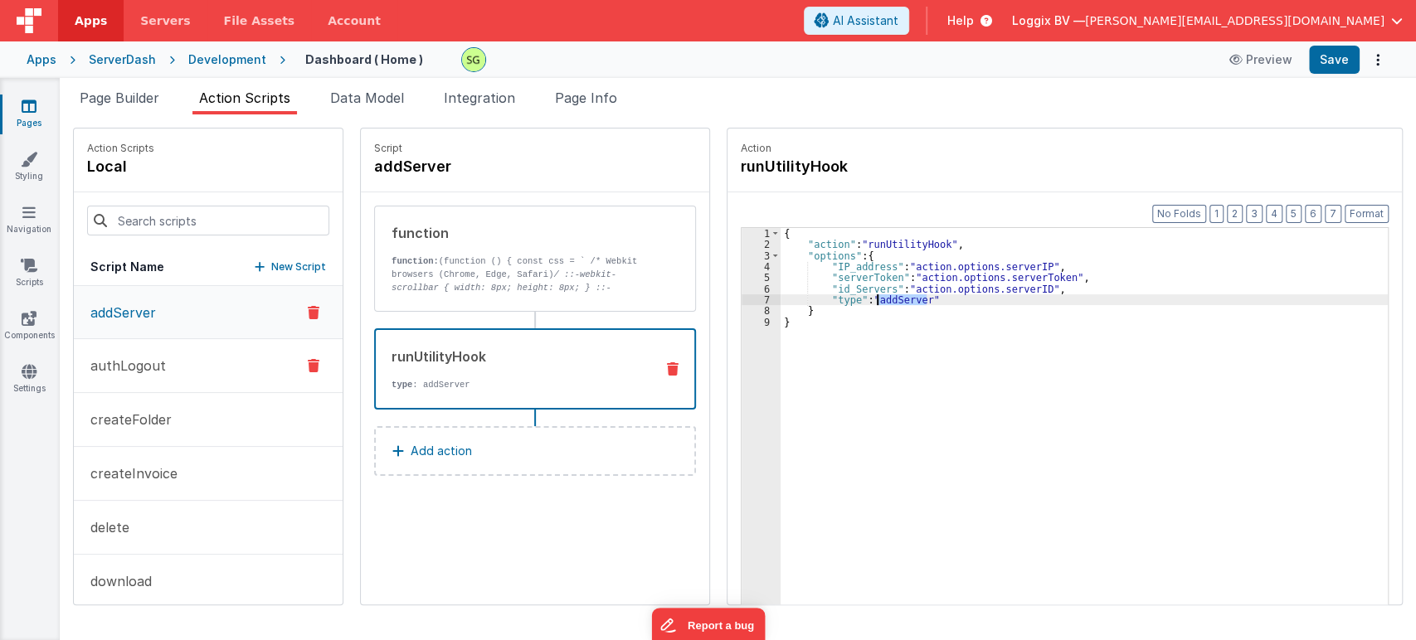
scroll to position [231, 0]
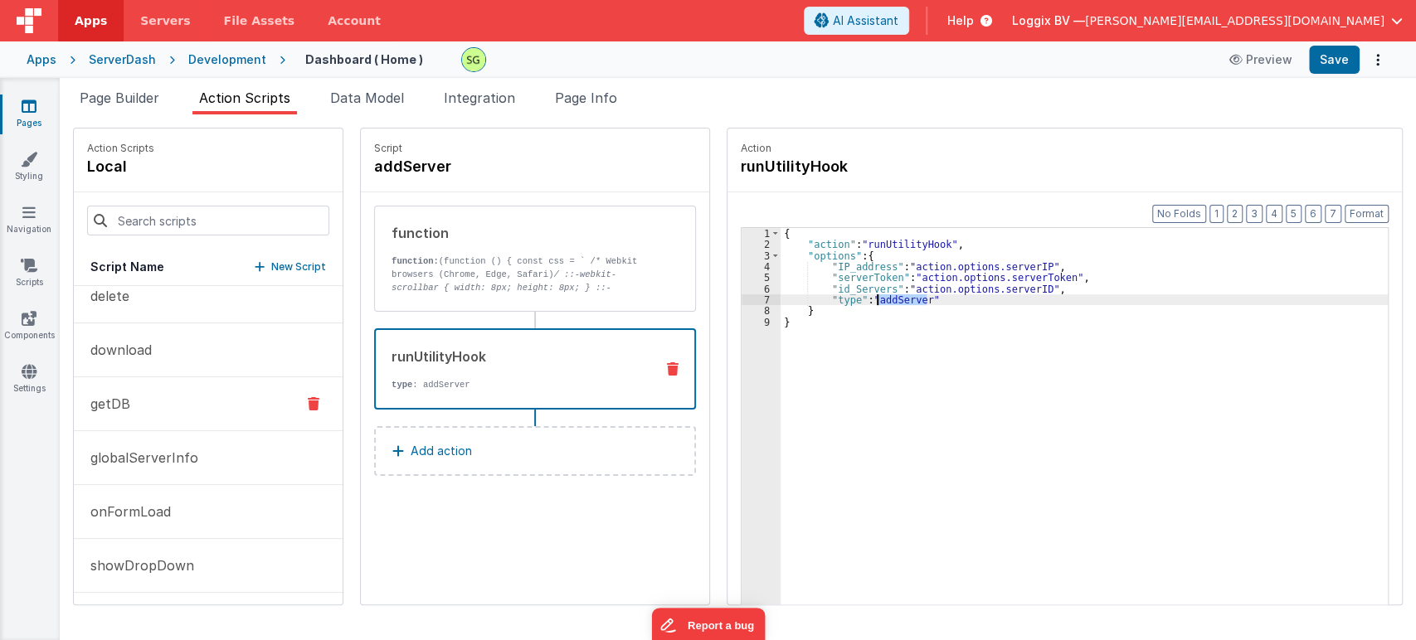
click at [223, 418] on button "getDB" at bounding box center [208, 404] width 269 height 54
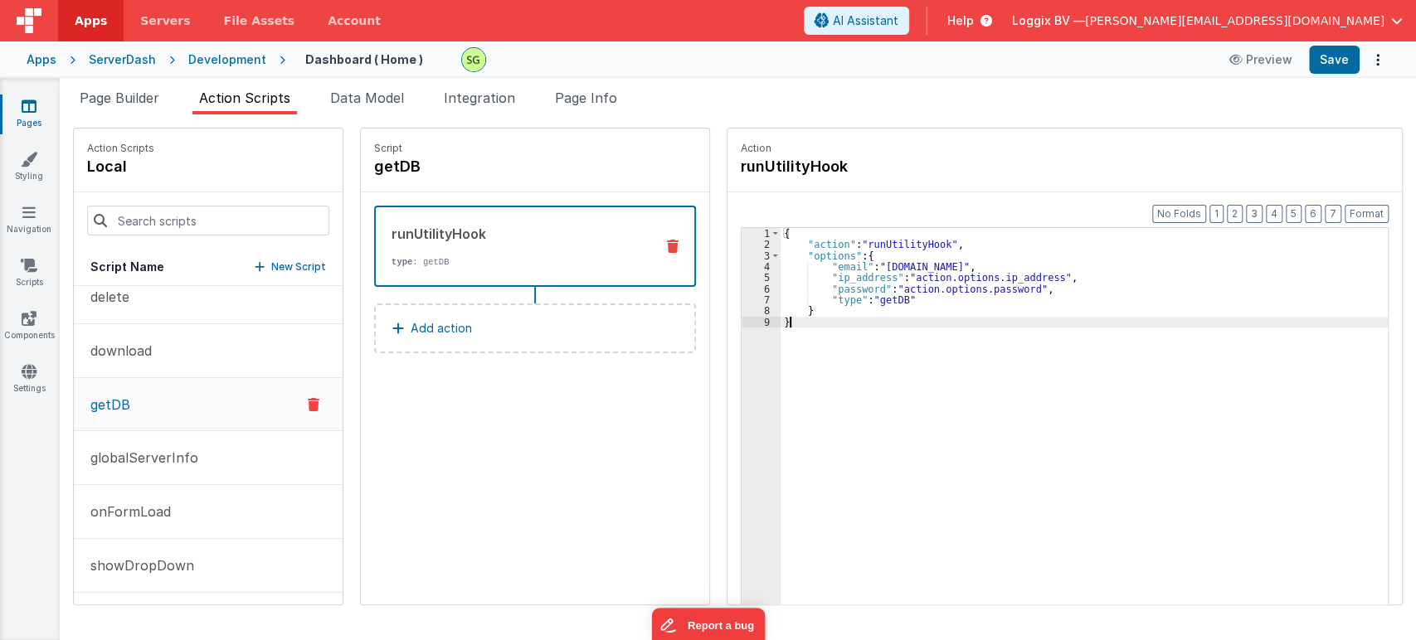
click at [802, 330] on div "{ "action" : "runUtilityHook" , "options" : { "email" : "[DOMAIN_NAME]" , "ip_a…" at bounding box center [1093, 453] width 624 height 451
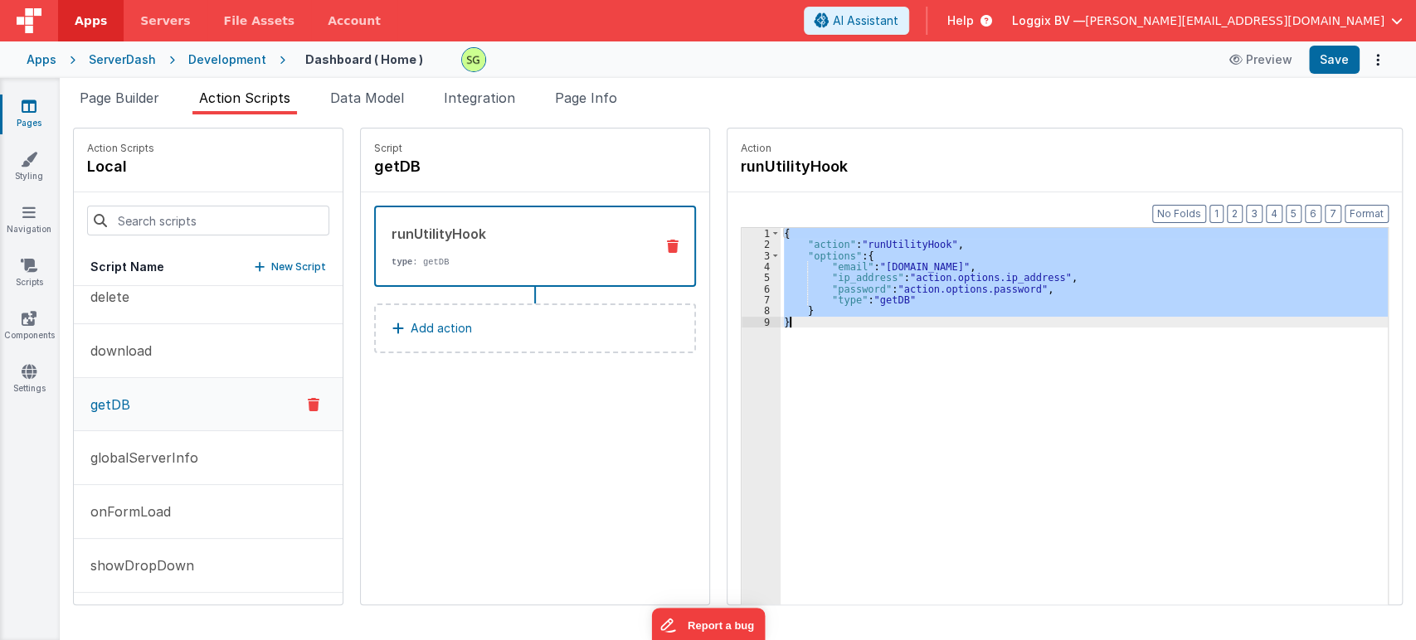
scroll to position [0, 0]
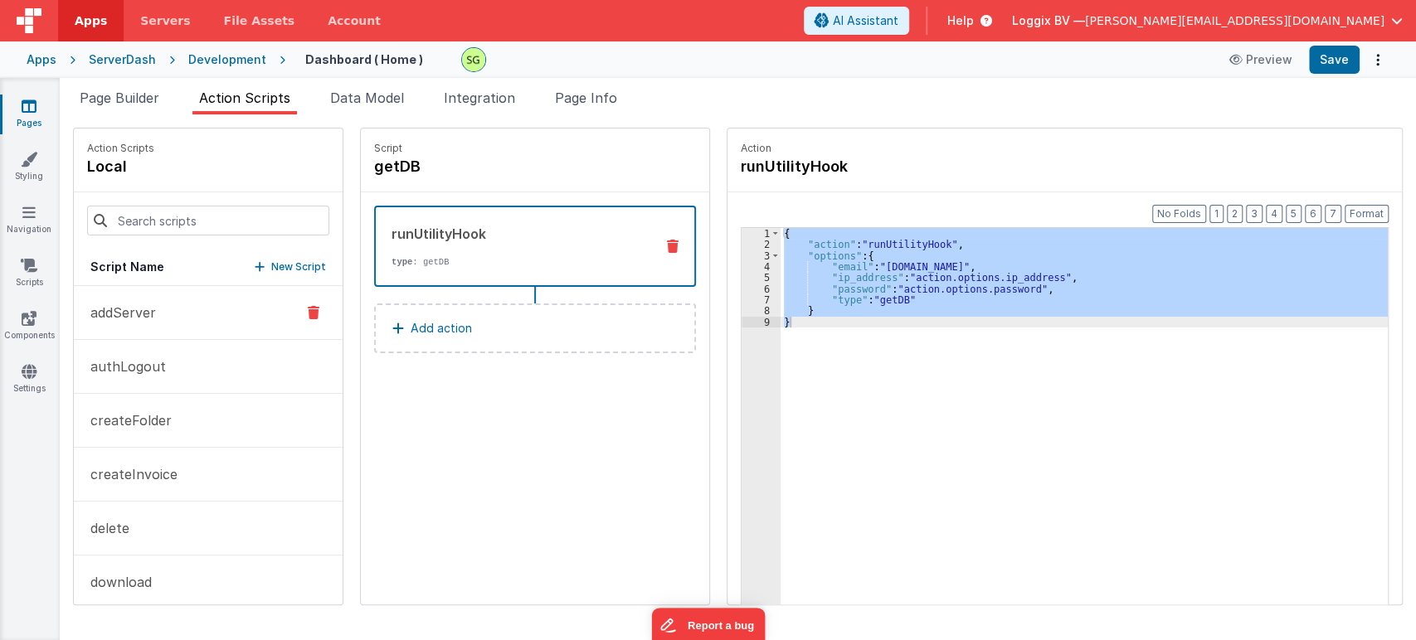
click at [144, 303] on p "addServer" at bounding box center [117, 313] width 75 height 20
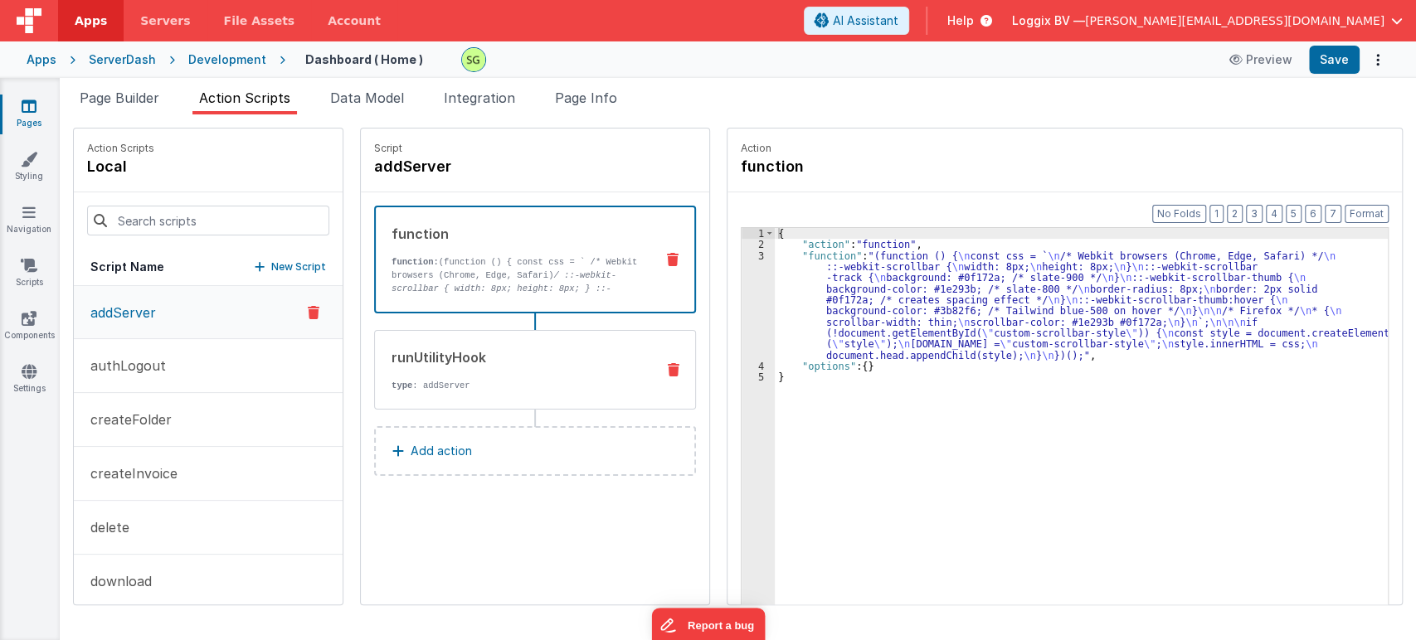
click at [445, 382] on p "type : addServer" at bounding box center [517, 385] width 251 height 13
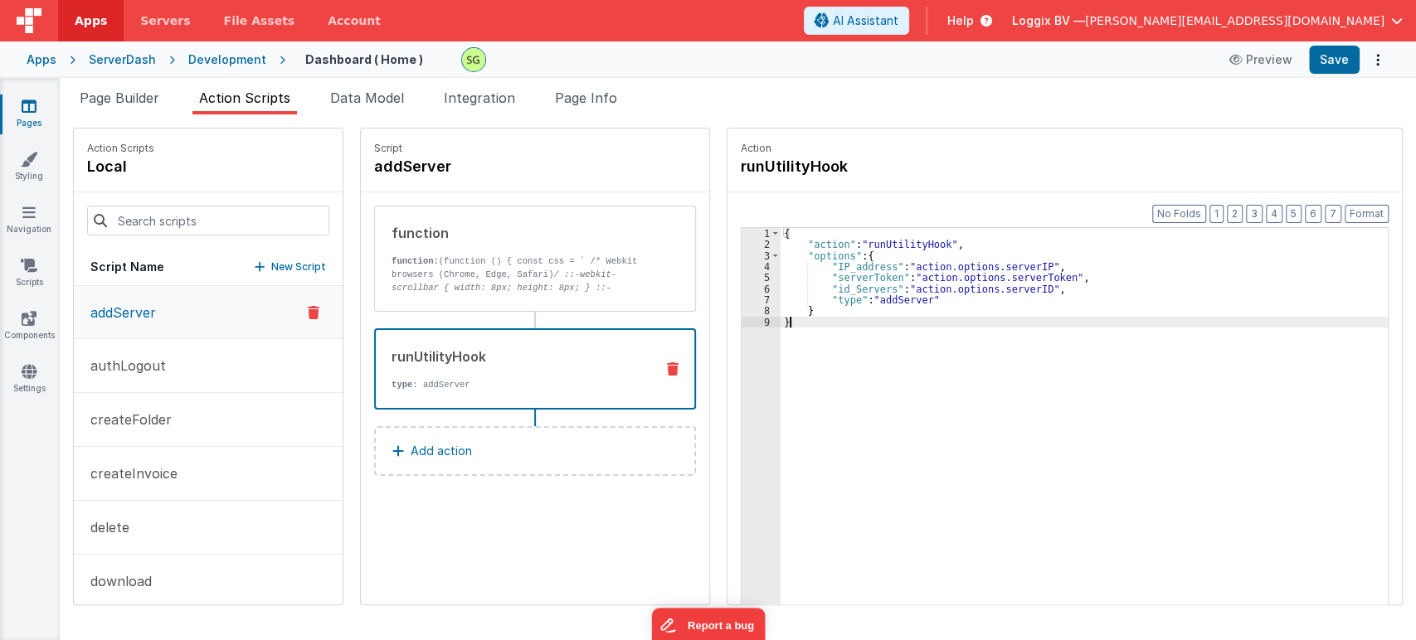
click at [829, 358] on div "{ "action" : "runUtilityHook" , "options" : { "IP_address" : "action.options.se…" at bounding box center [1093, 453] width 624 height 451
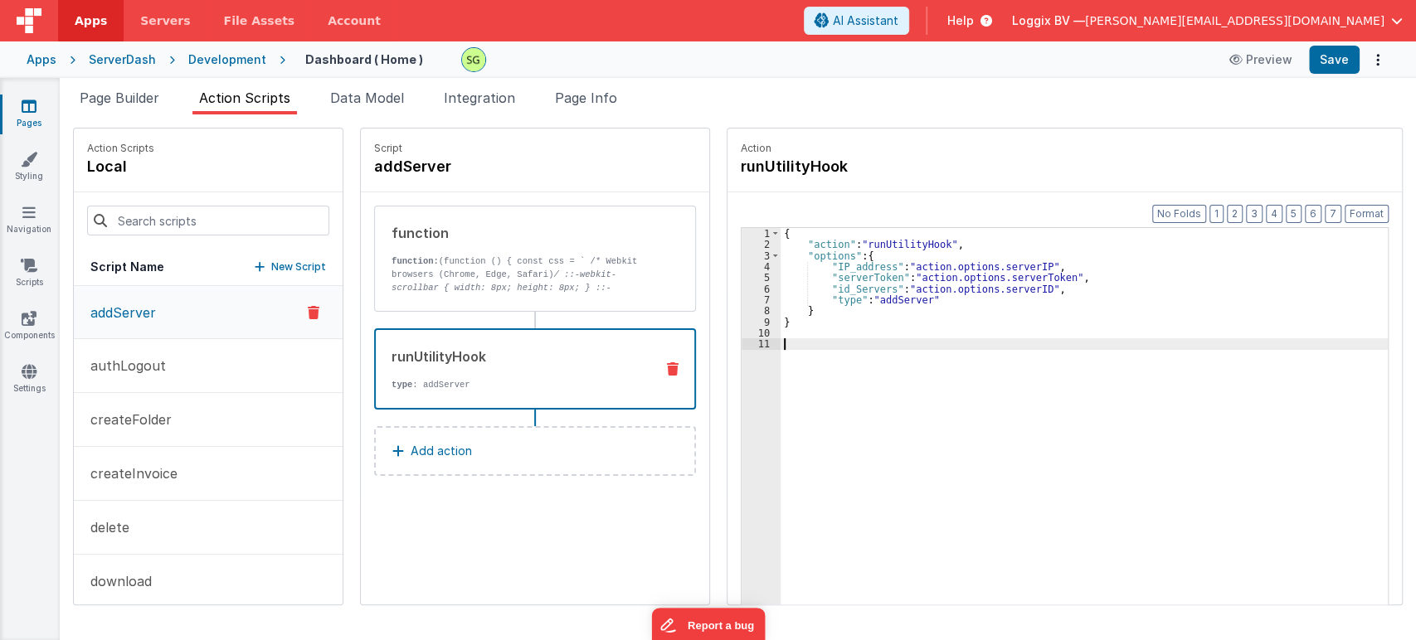
click at [868, 343] on div "{ "action" : "runUtilityHook" , "options" : { "IP_address" : "action.options.se…" at bounding box center [1093, 453] width 624 height 451
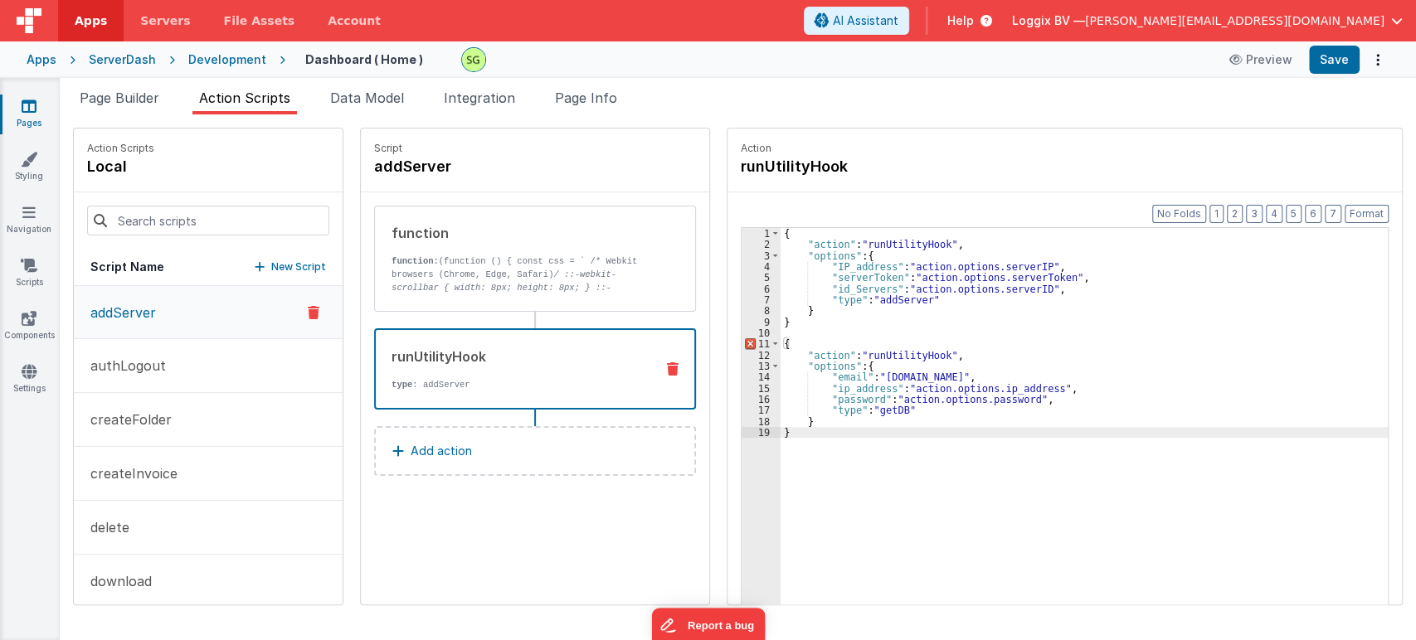
click at [887, 302] on div "{ "action" : "runUtilityHook" , "options" : { "IP_address" : "action.options.se…" at bounding box center [1093, 453] width 624 height 451
click at [871, 413] on div "{ "action" : "runUtilityHook" , "options" : { "IP_address" : "action.options.se…" at bounding box center [1093, 453] width 624 height 451
click at [788, 324] on div "{ "action" : "runUtilityHook" , "options" : { "IP_address" : "action.options.se…" at bounding box center [1093, 453] width 624 height 451
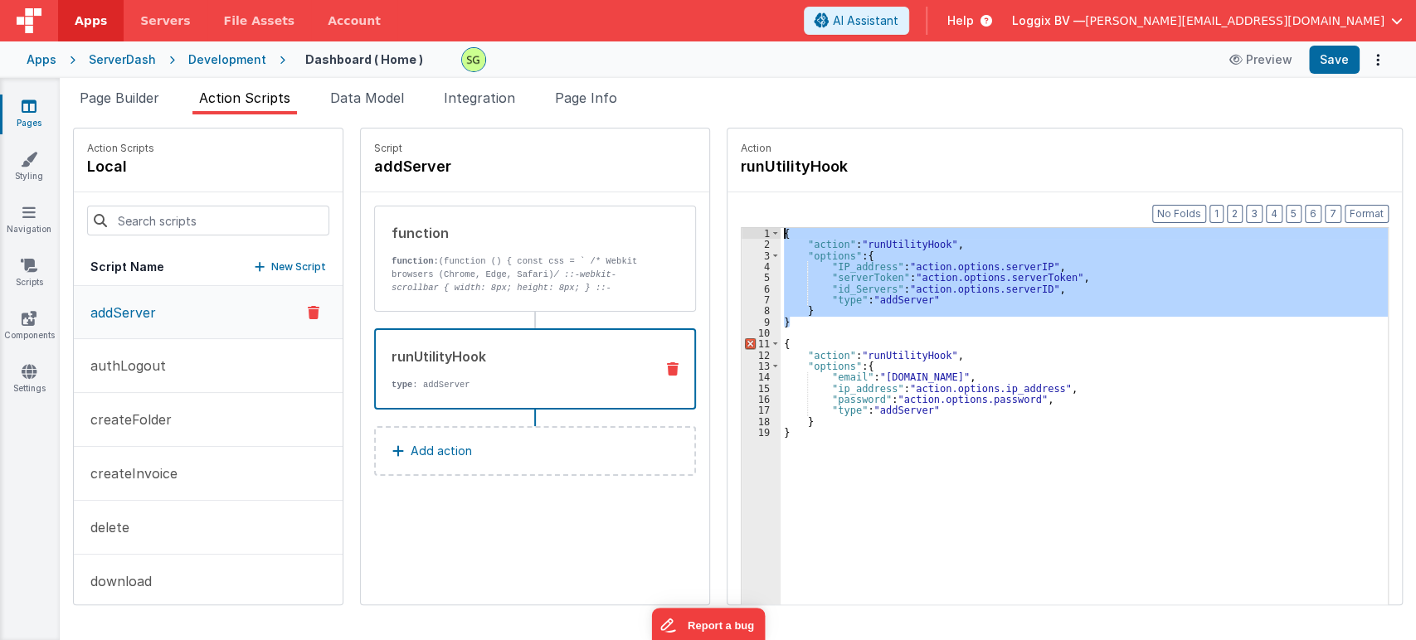
drag, startPoint x: 788, startPoint y: 324, endPoint x: 745, endPoint y: 231, distance: 102.4
click at [745, 231] on div "1 2 3 4 5 6 7 8 9 10 11 12 13 14 15 16 17 18 19 { "action" : "runUtilityHook" ,…" at bounding box center [1065, 442] width 648 height 430
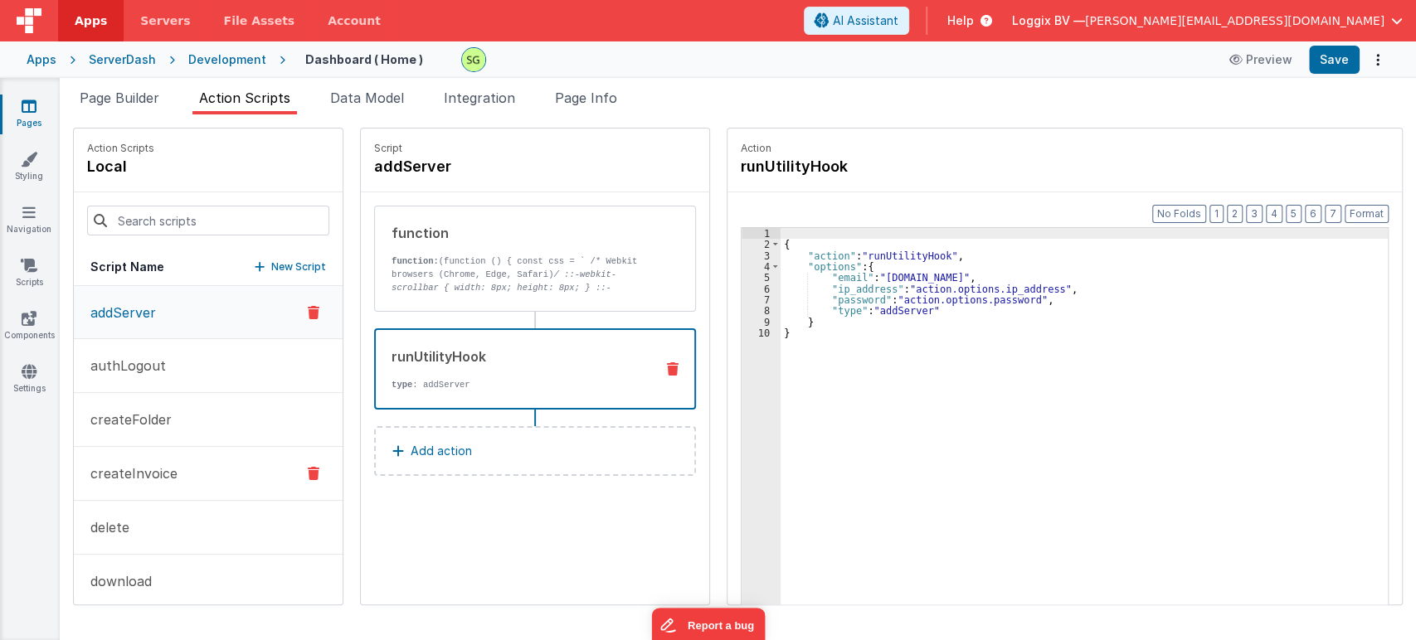
scroll to position [231, 0]
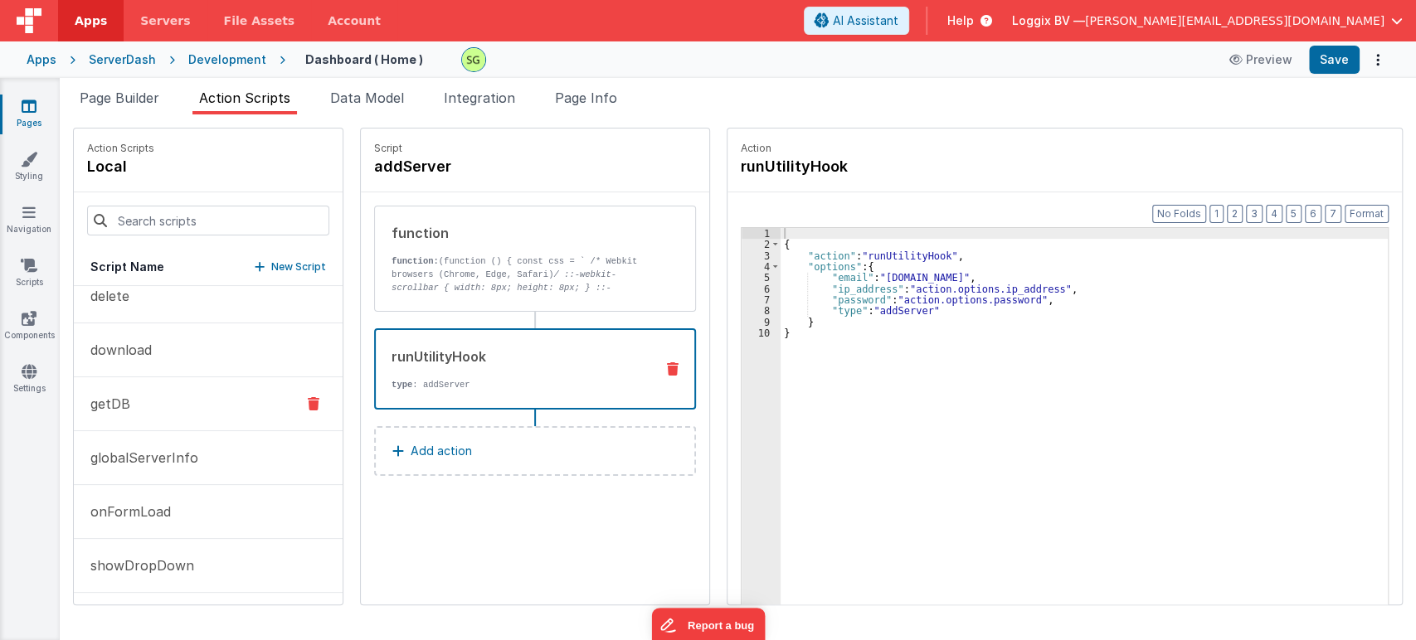
click at [194, 407] on button "getDB" at bounding box center [208, 404] width 269 height 54
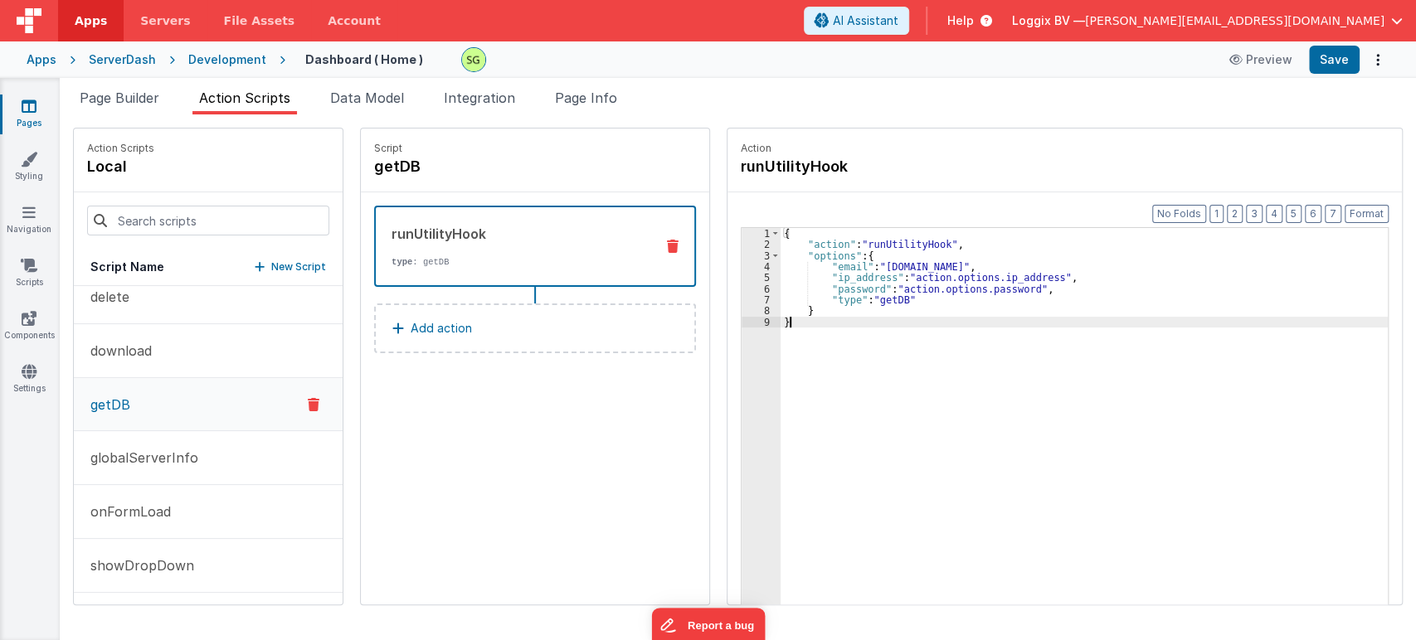
click at [819, 319] on div "{ "action" : "runUtilityHook" , "options" : { "email" : "[DOMAIN_NAME]" , "ip_a…" at bounding box center [1093, 453] width 624 height 451
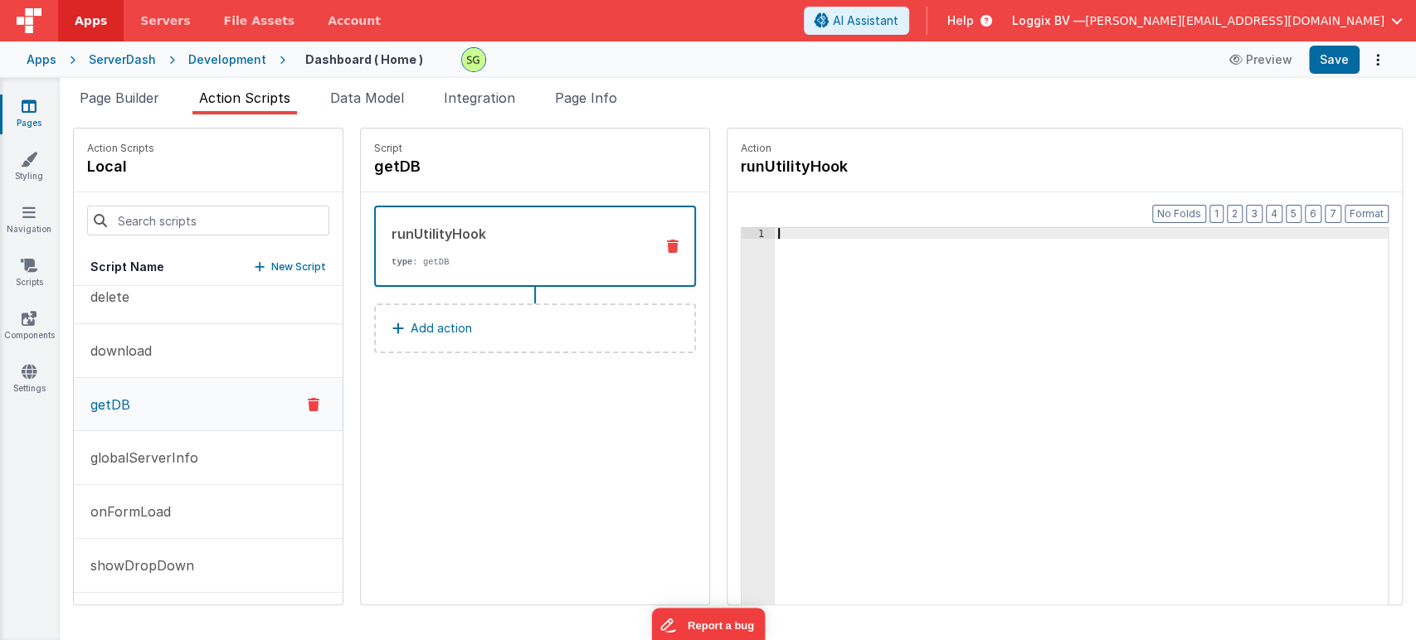
paste textarea
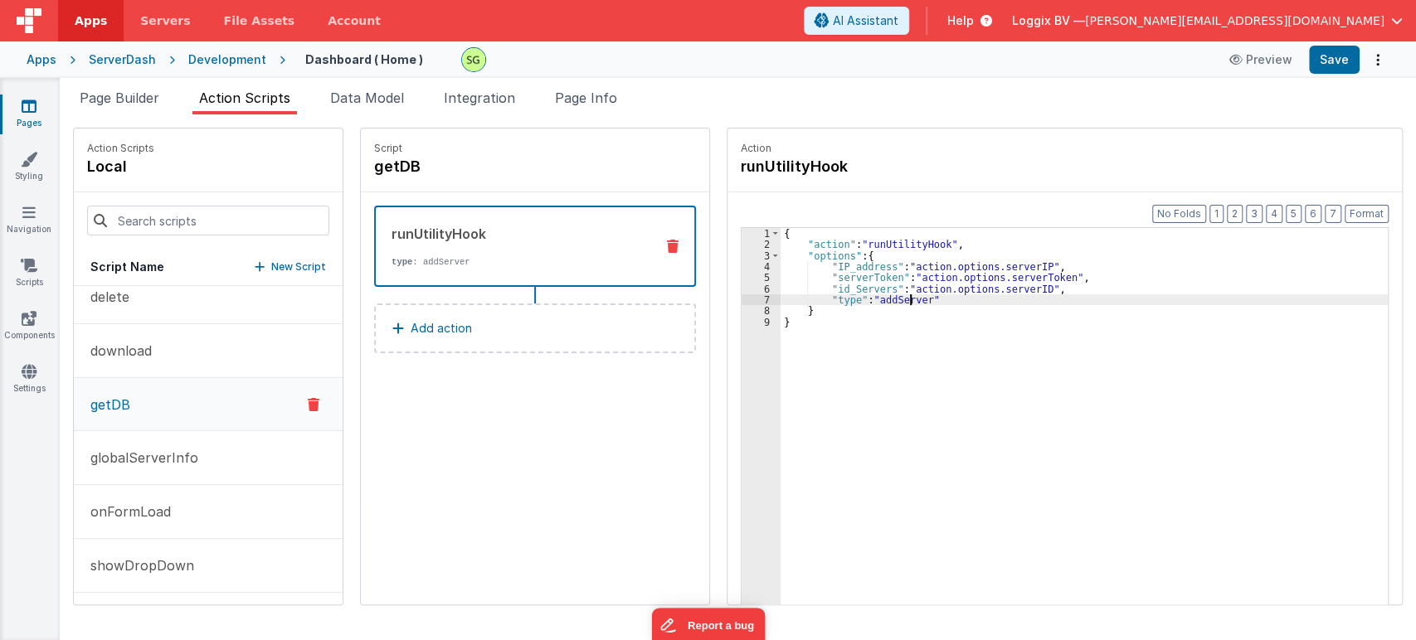
click at [891, 298] on div "{ "action" : "runUtilityHook" , "options" : { "IP_address" : "action.options.se…" at bounding box center [1093, 453] width 624 height 451
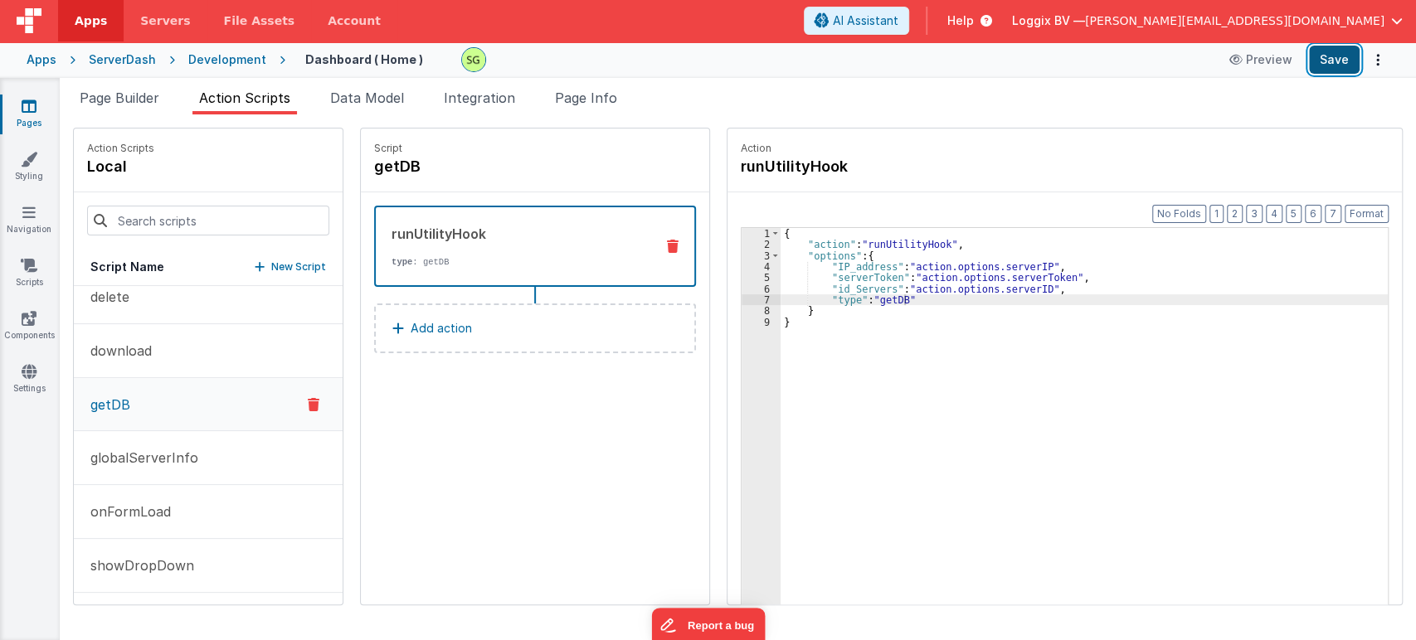
click at [1333, 56] on button "Save" at bounding box center [1334, 60] width 51 height 28
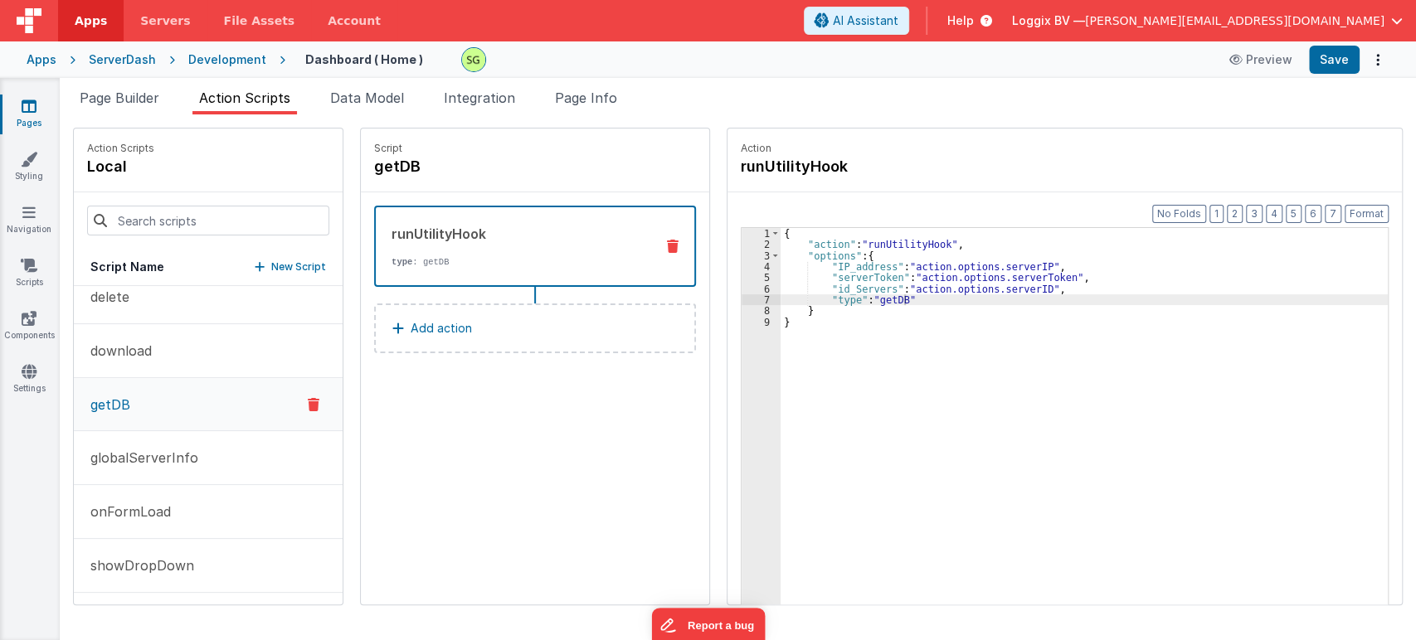
click at [501, 520] on div "Script getDB runUtilityHook type : getDB Add action" at bounding box center [535, 367] width 348 height 476
